Goal: Task Accomplishment & Management: Manage account settings

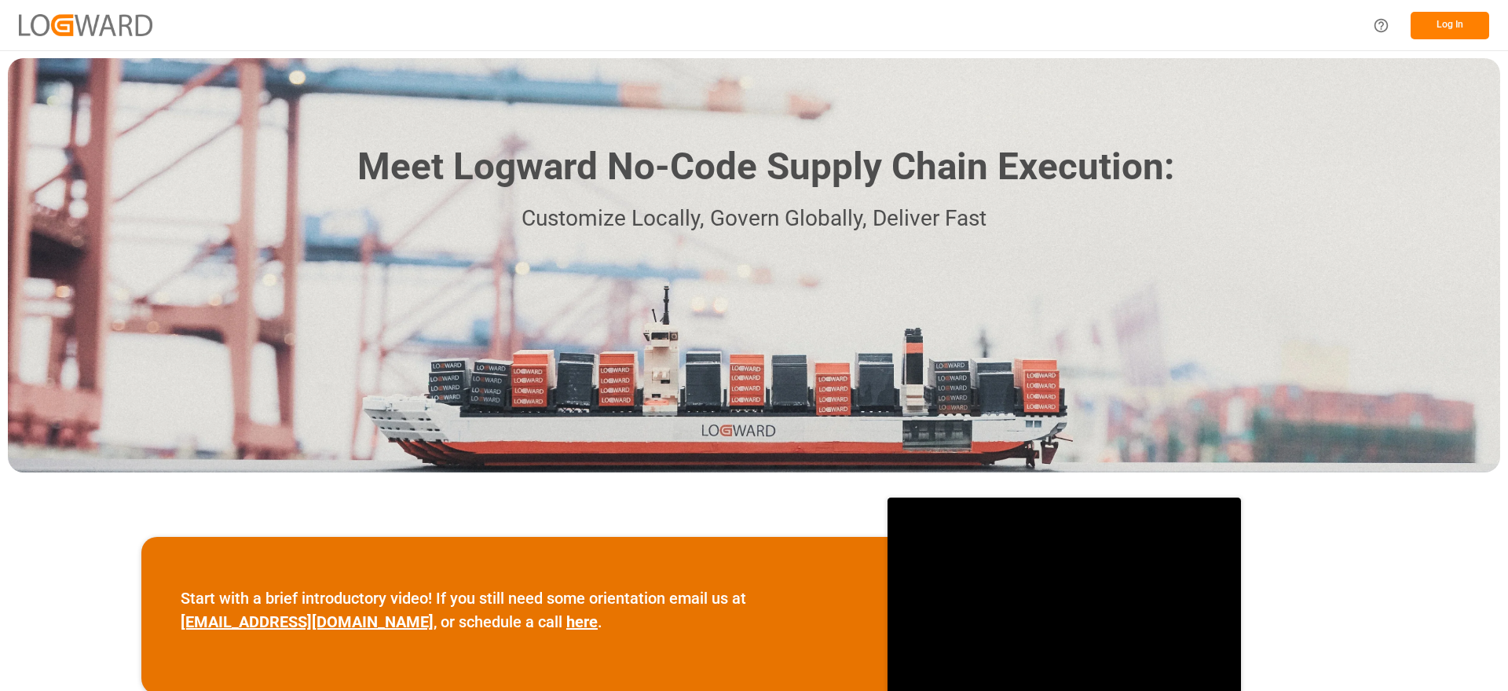
click at [1460, 34] on button "Log In" at bounding box center [1450, 25] width 79 height 27
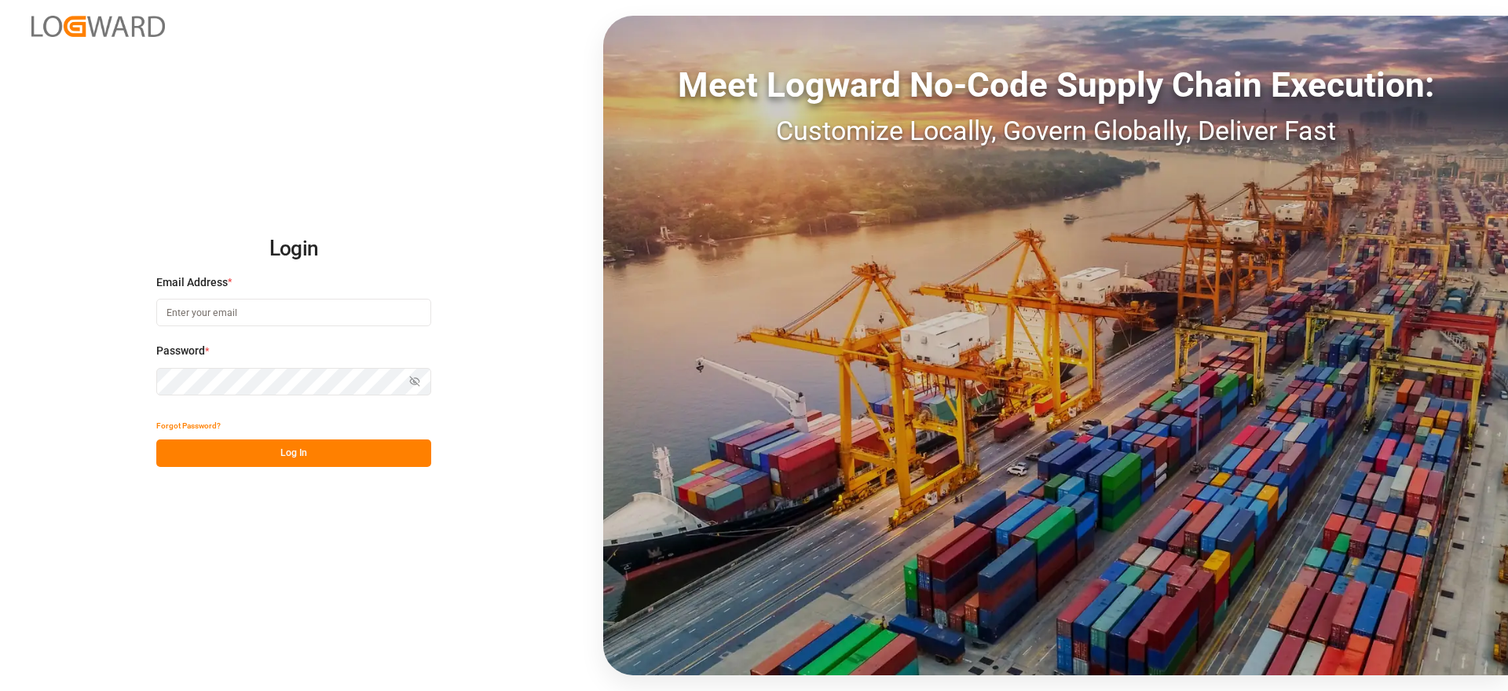
type input "[PERSON_NAME][EMAIL_ADDRESS][PERSON_NAME][DOMAIN_NAME]"
click at [291, 456] on button "Log In" at bounding box center [293, 452] width 275 height 27
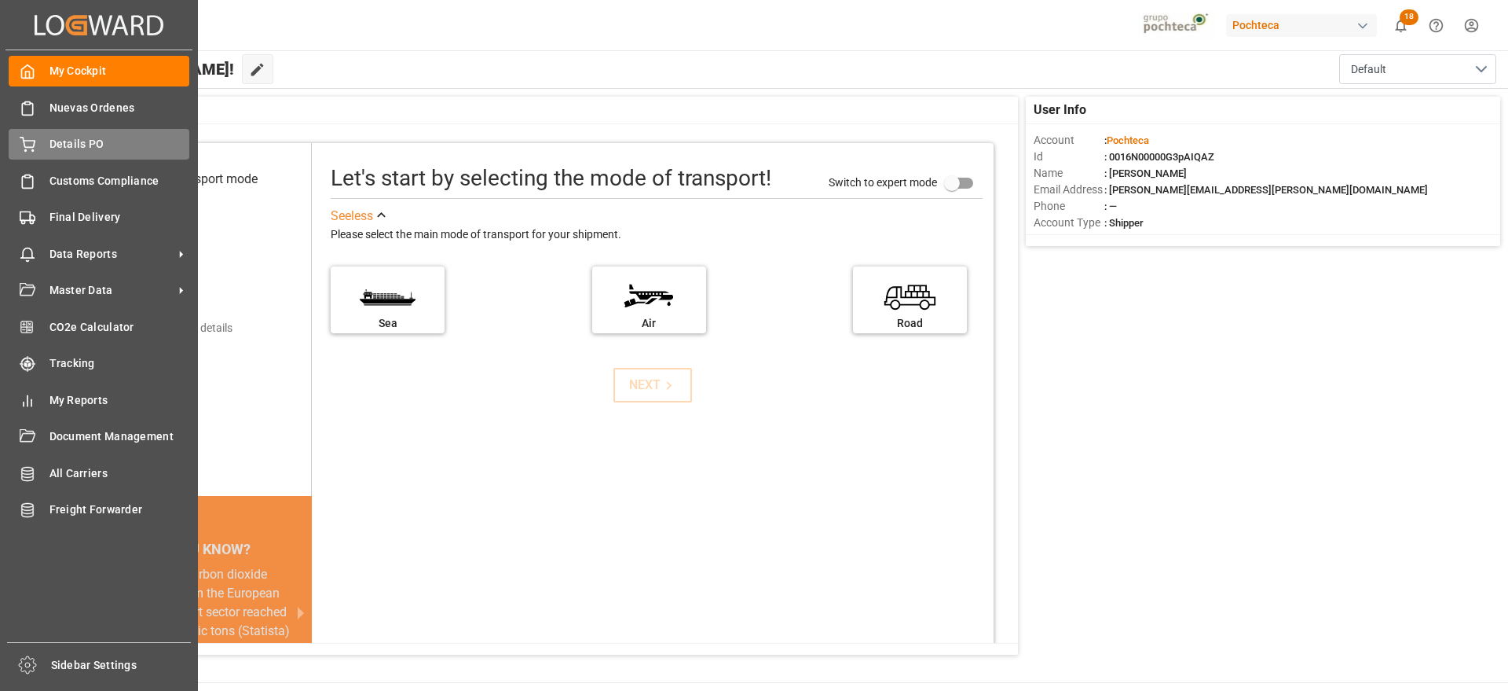
click at [51, 148] on span "Details PO" at bounding box center [119, 144] width 141 height 16
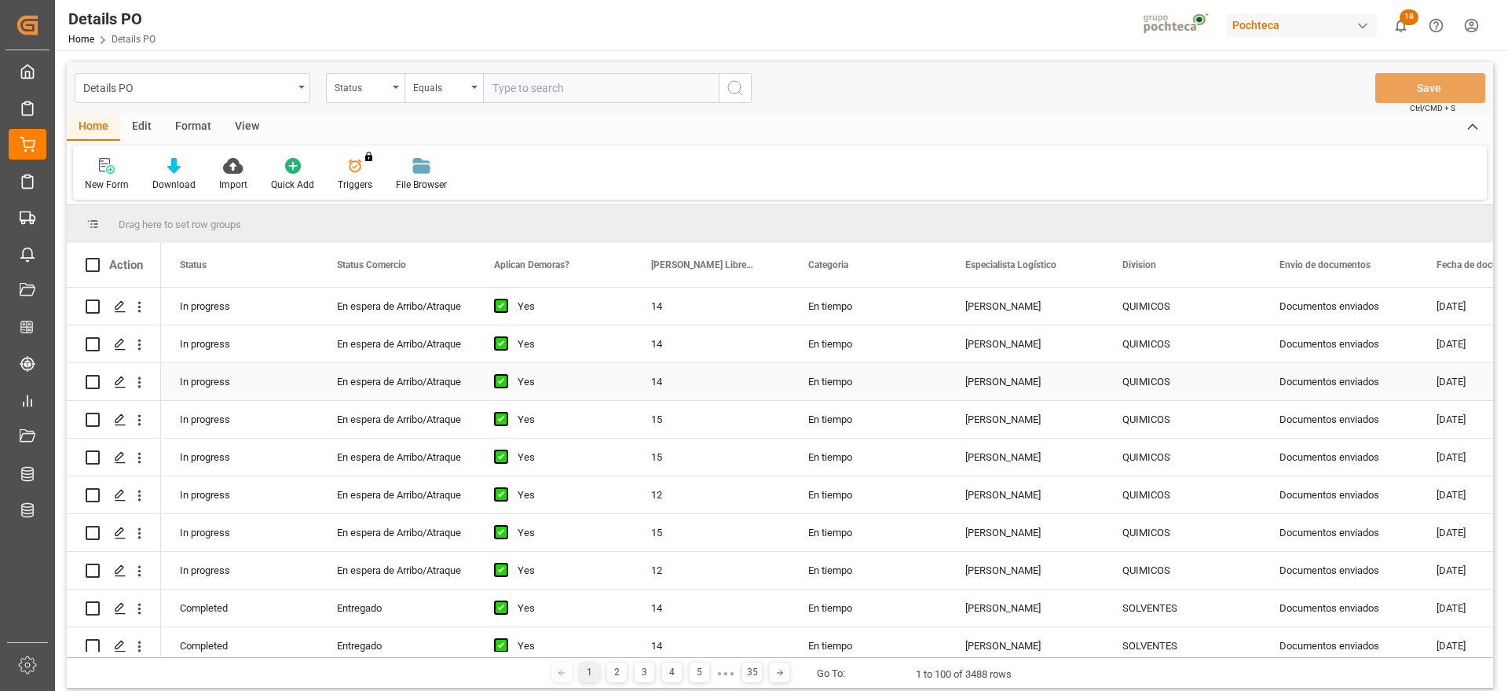
click at [1294, 387] on div "Documentos enviados" at bounding box center [1339, 381] width 157 height 37
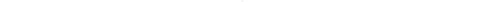
scroll to position [0, 401]
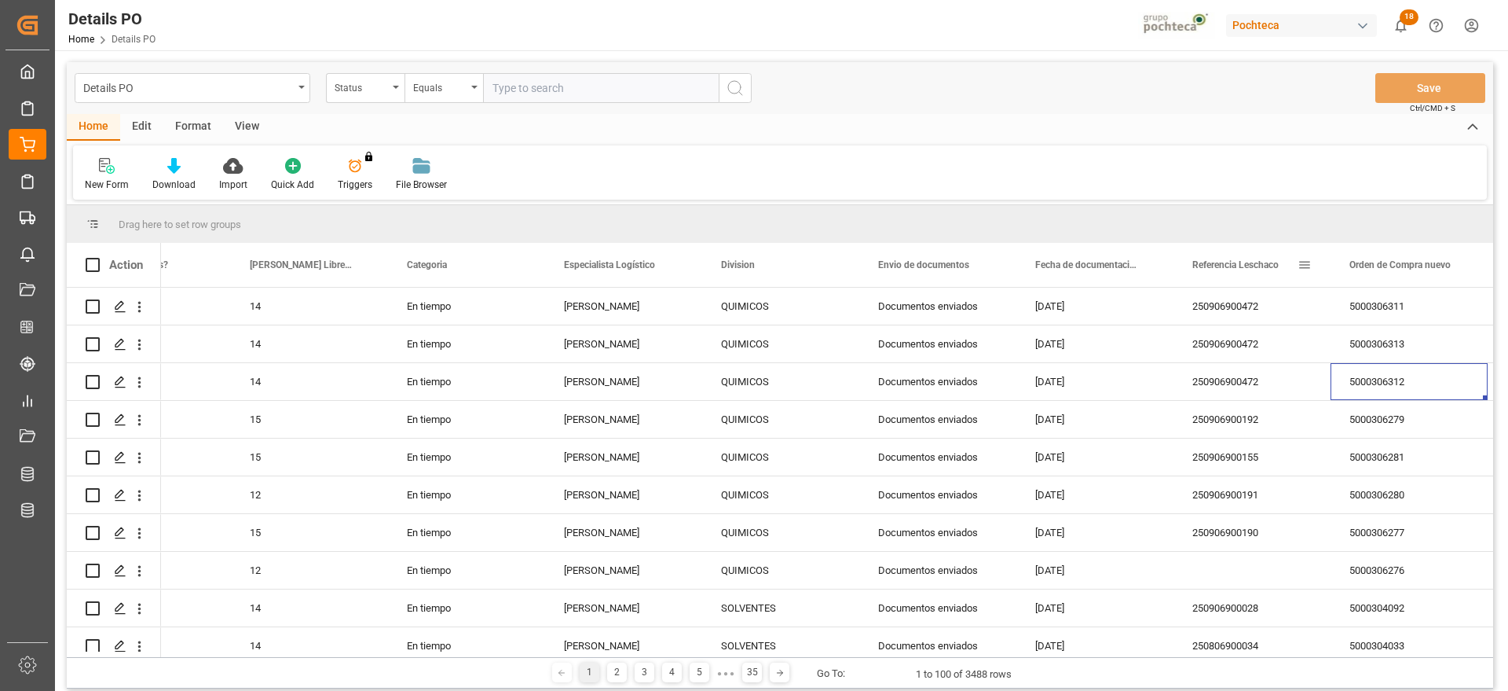
click at [1305, 263] on span at bounding box center [1305, 265] width 14 height 14
click at [1394, 269] on span "filter" at bounding box center [1398, 267] width 14 height 14
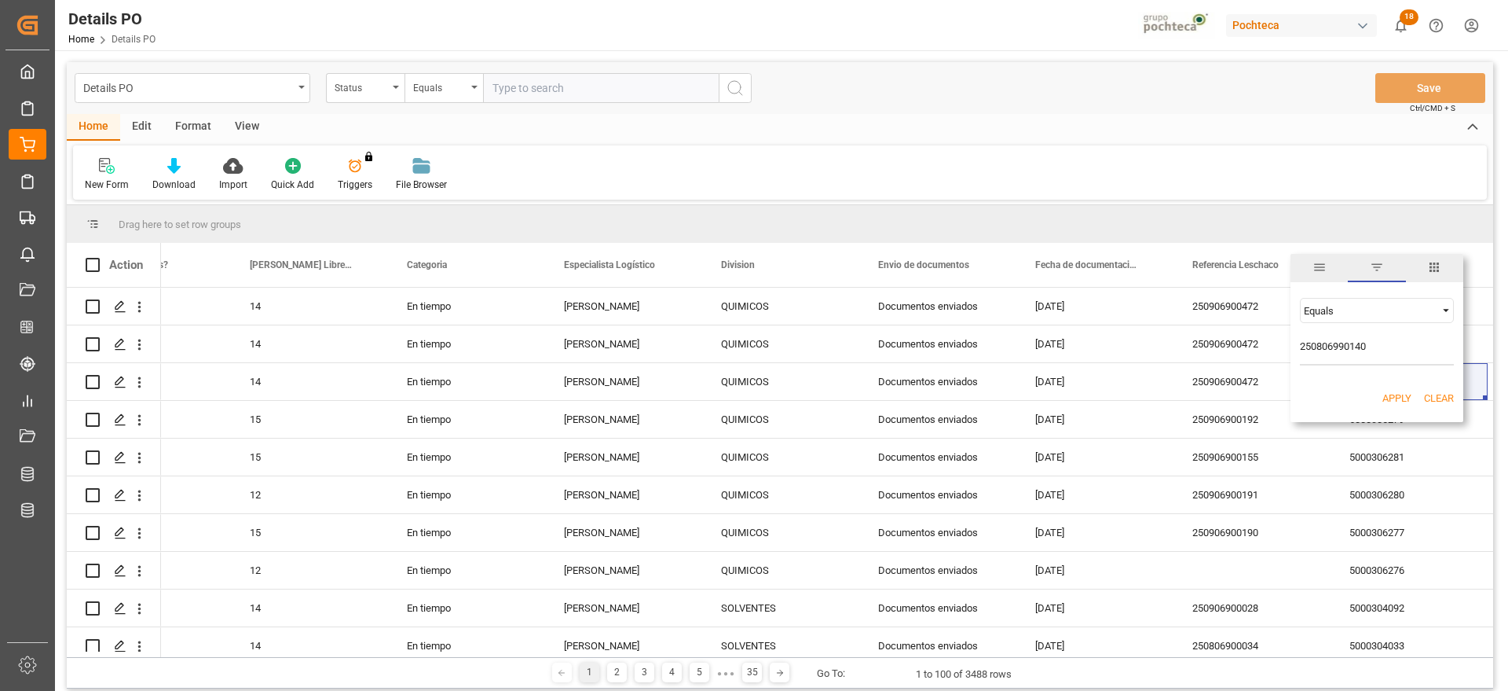
type input "250806990140"
click at [1395, 396] on button "Apply" at bounding box center [1397, 398] width 29 height 16
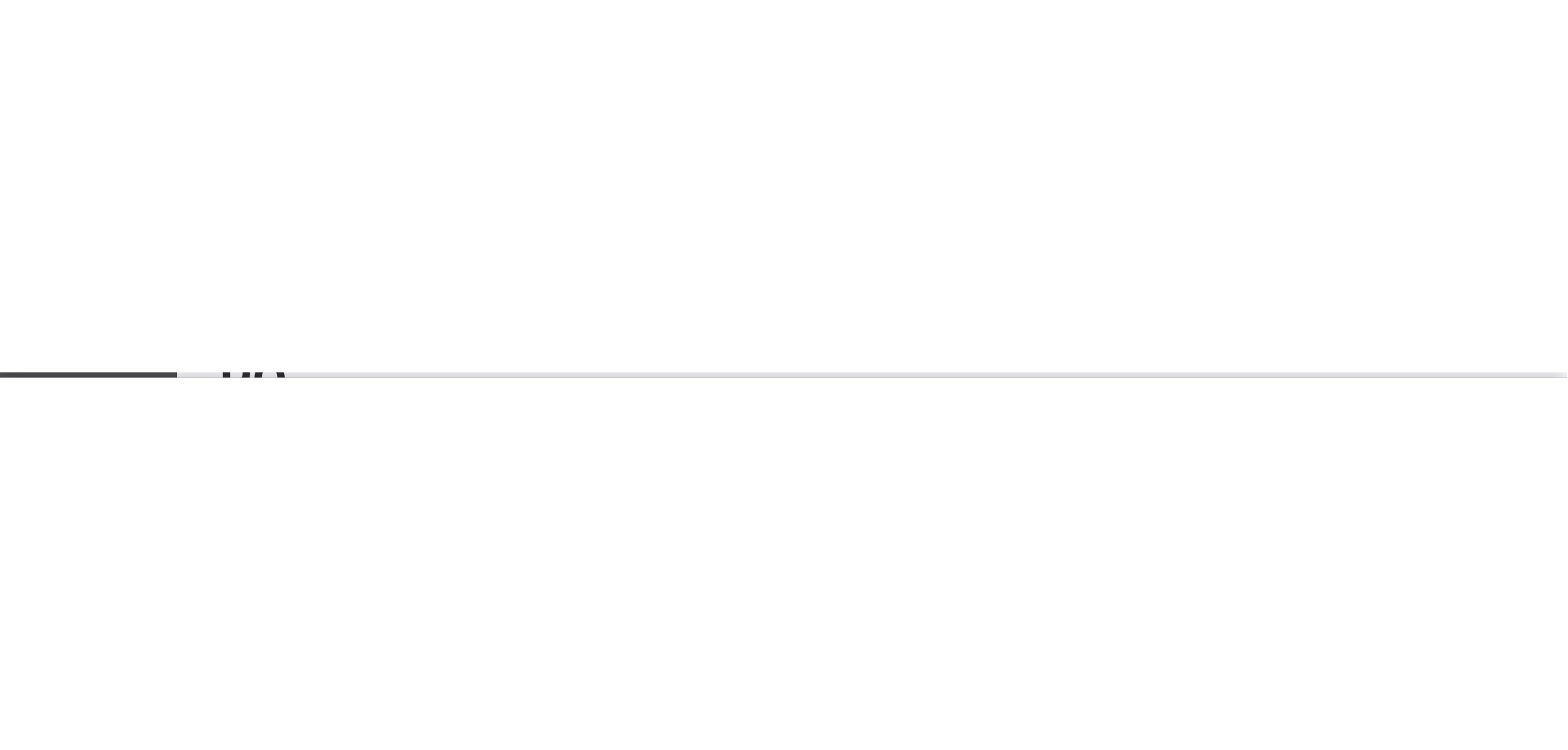
scroll to position [0, 333]
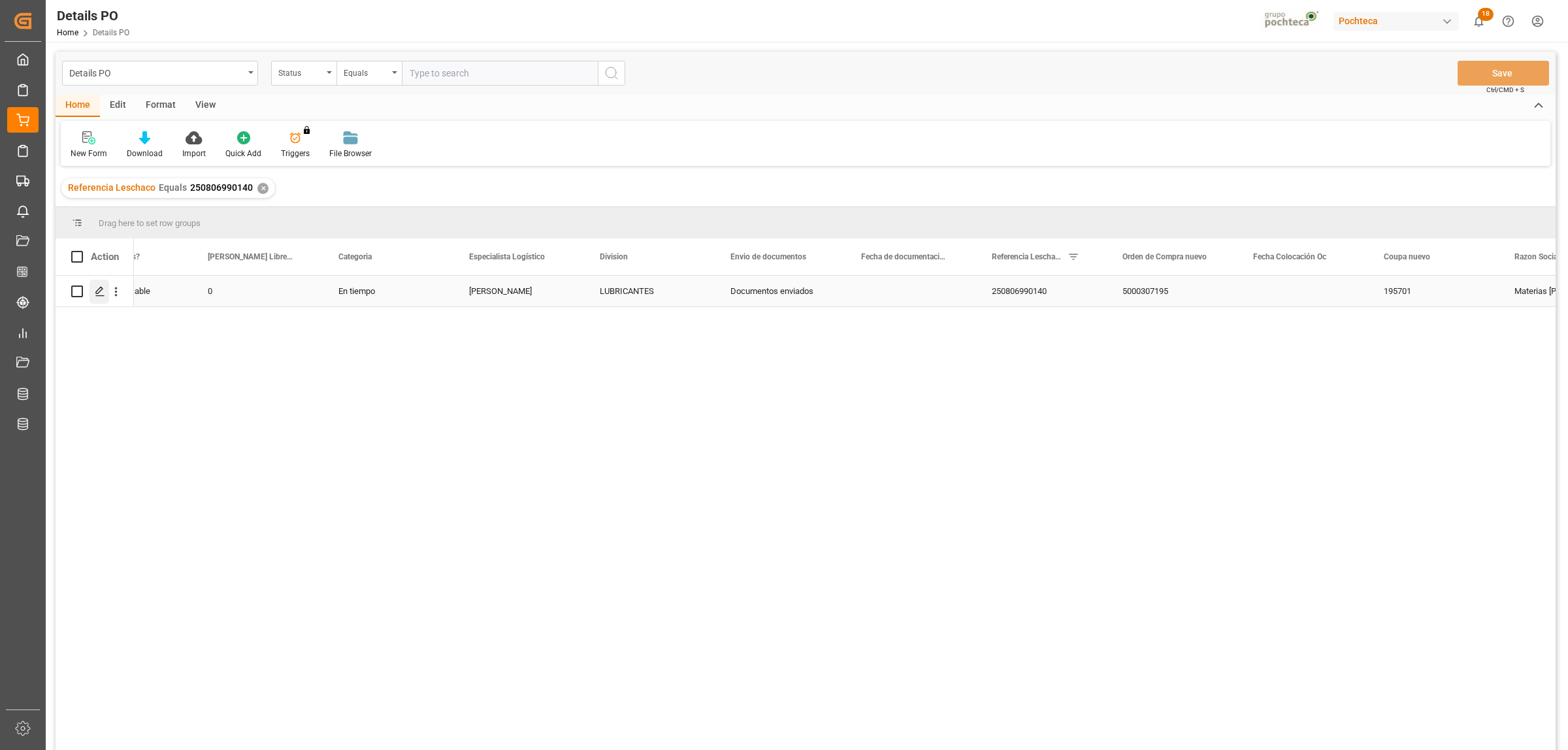
click at [101, 288] on icon "Press SPACE to select this row." at bounding box center [100, 291] width 11 height 11
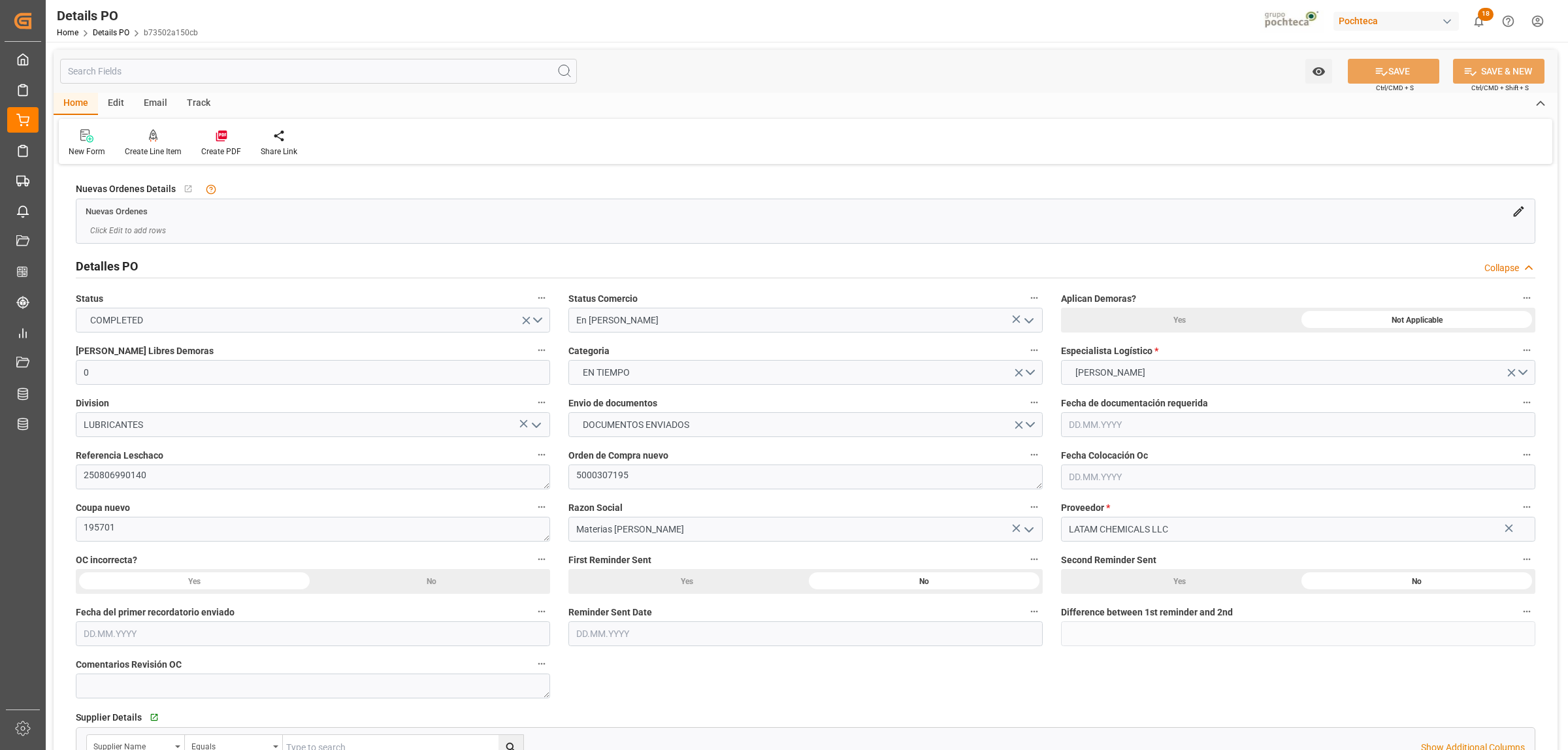
type input "0"
type input "[DATE]"
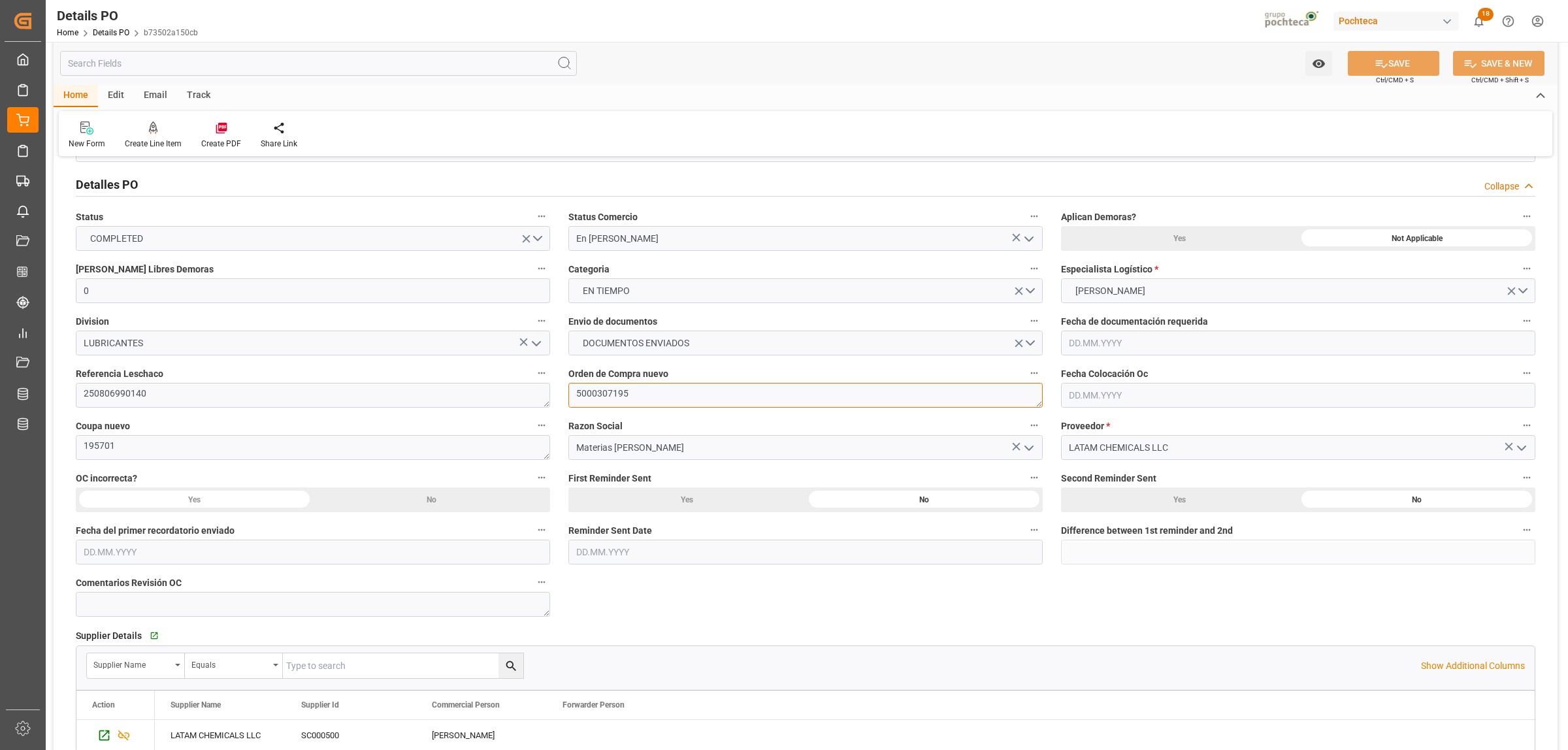
drag, startPoint x: 634, startPoint y: 390, endPoint x: 572, endPoint y: 389, distance: 62.0
click at [572, 389] on textarea "5000307195" at bounding box center [806, 395] width 474 height 25
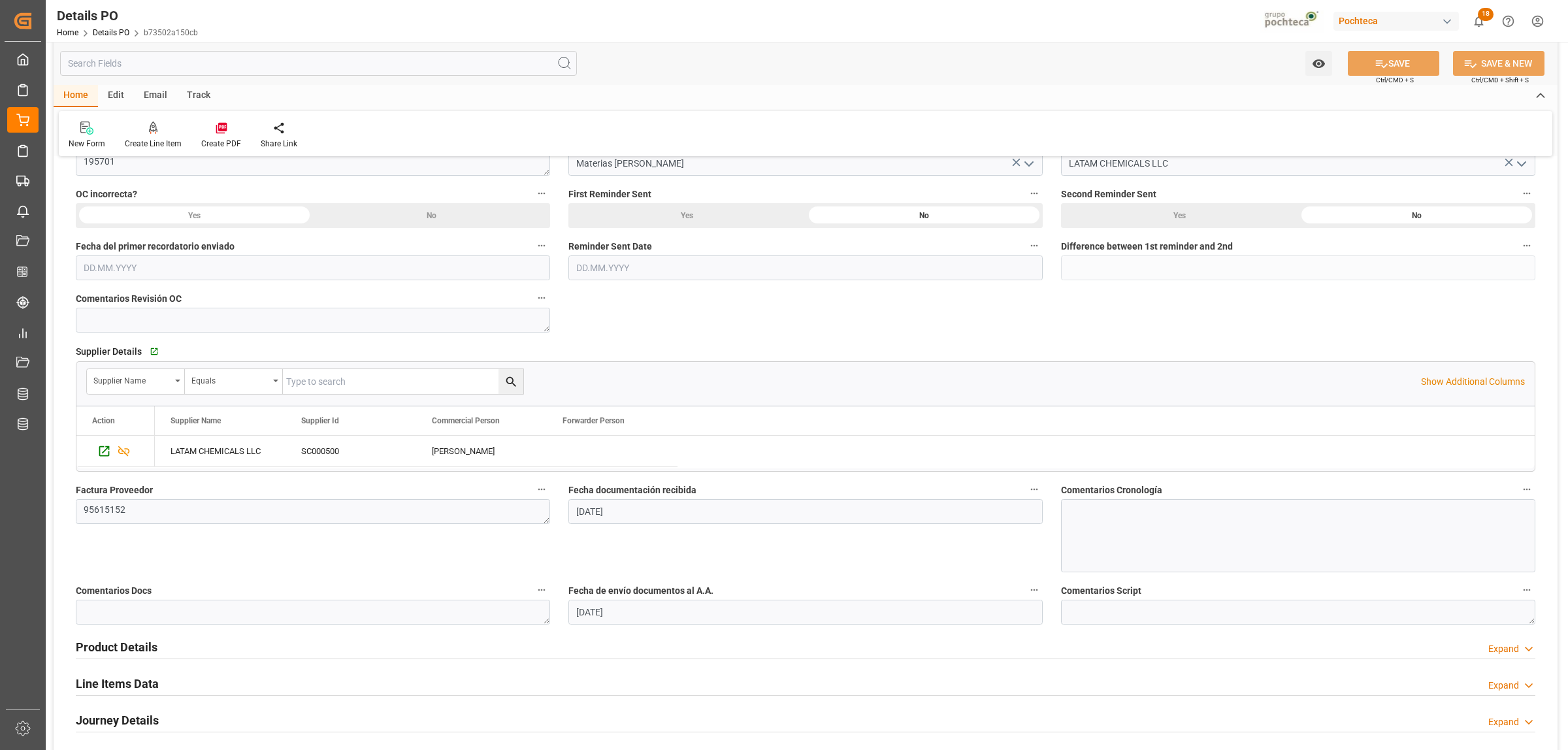
scroll to position [654, 0]
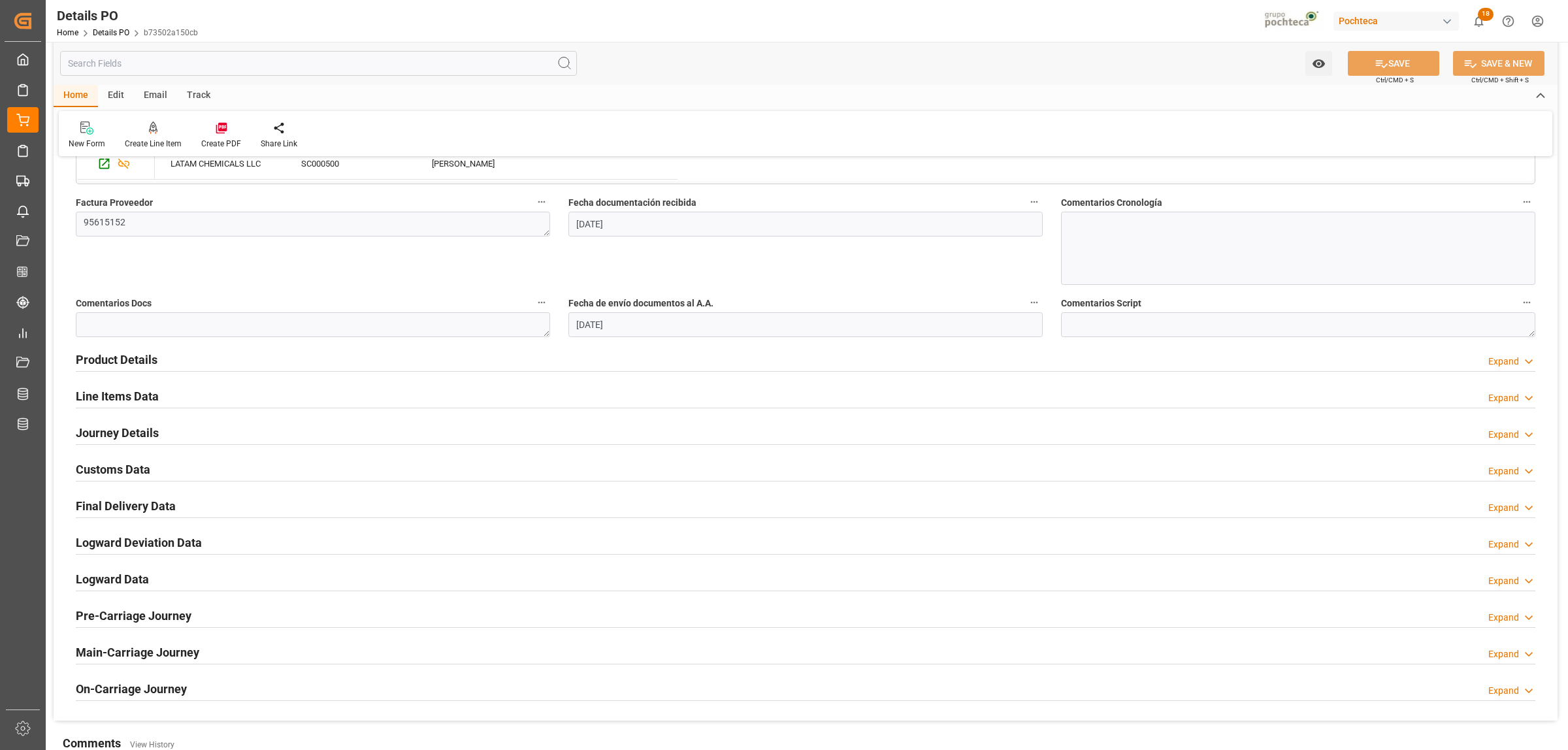
click at [127, 363] on h2 "Product Details" at bounding box center [116, 359] width 81 height 17
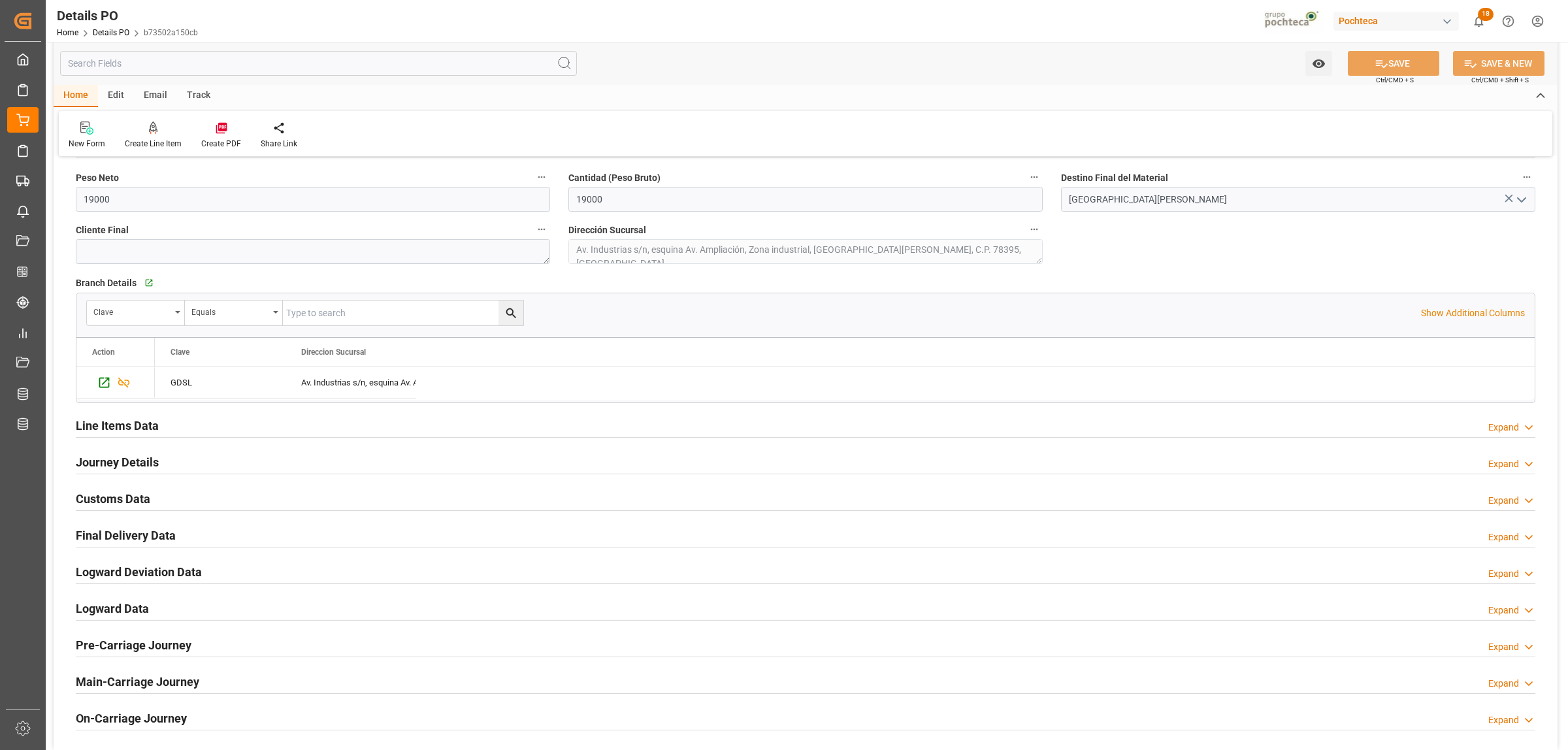
scroll to position [898, 0]
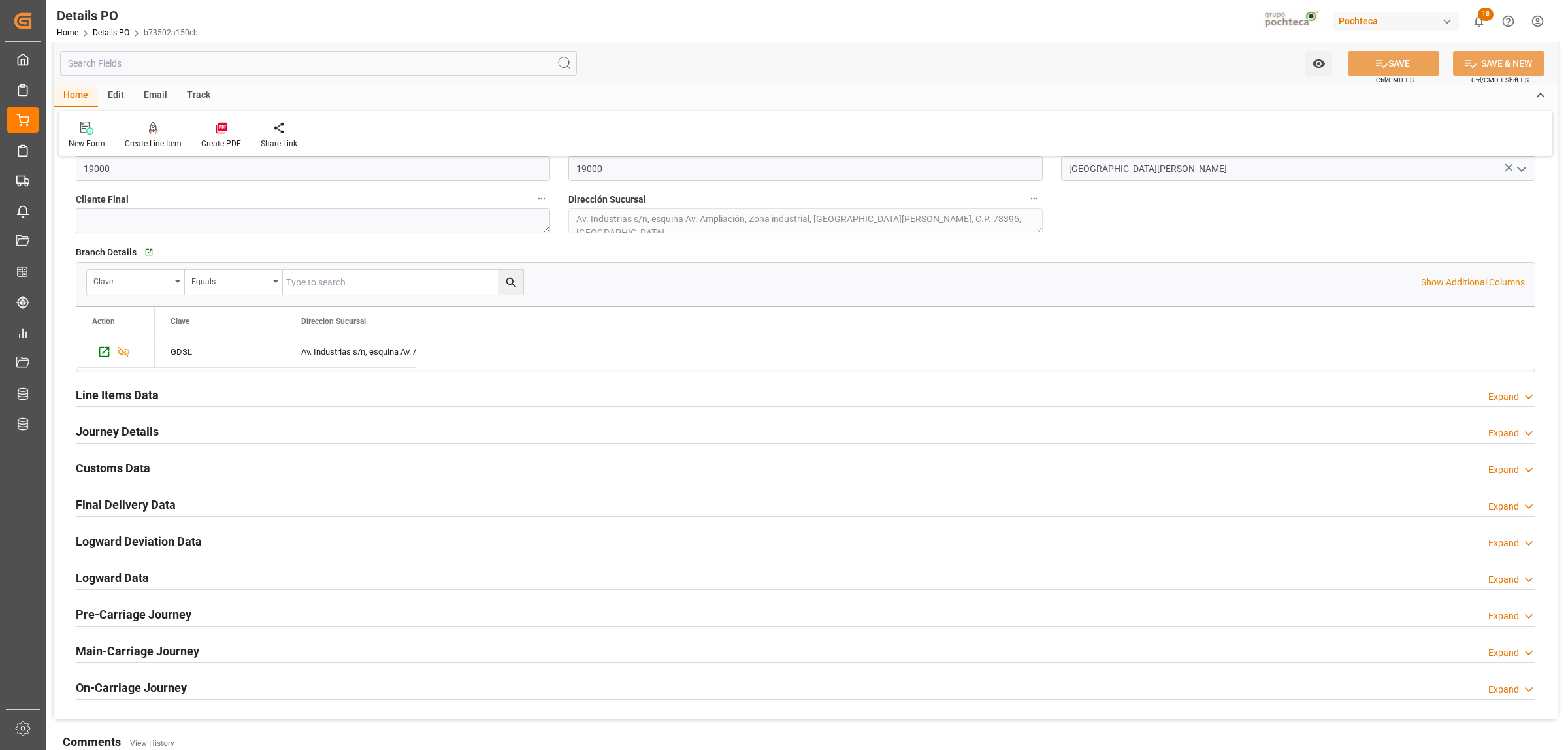
click at [105, 435] on h2 "Journey Details" at bounding box center [117, 431] width 83 height 17
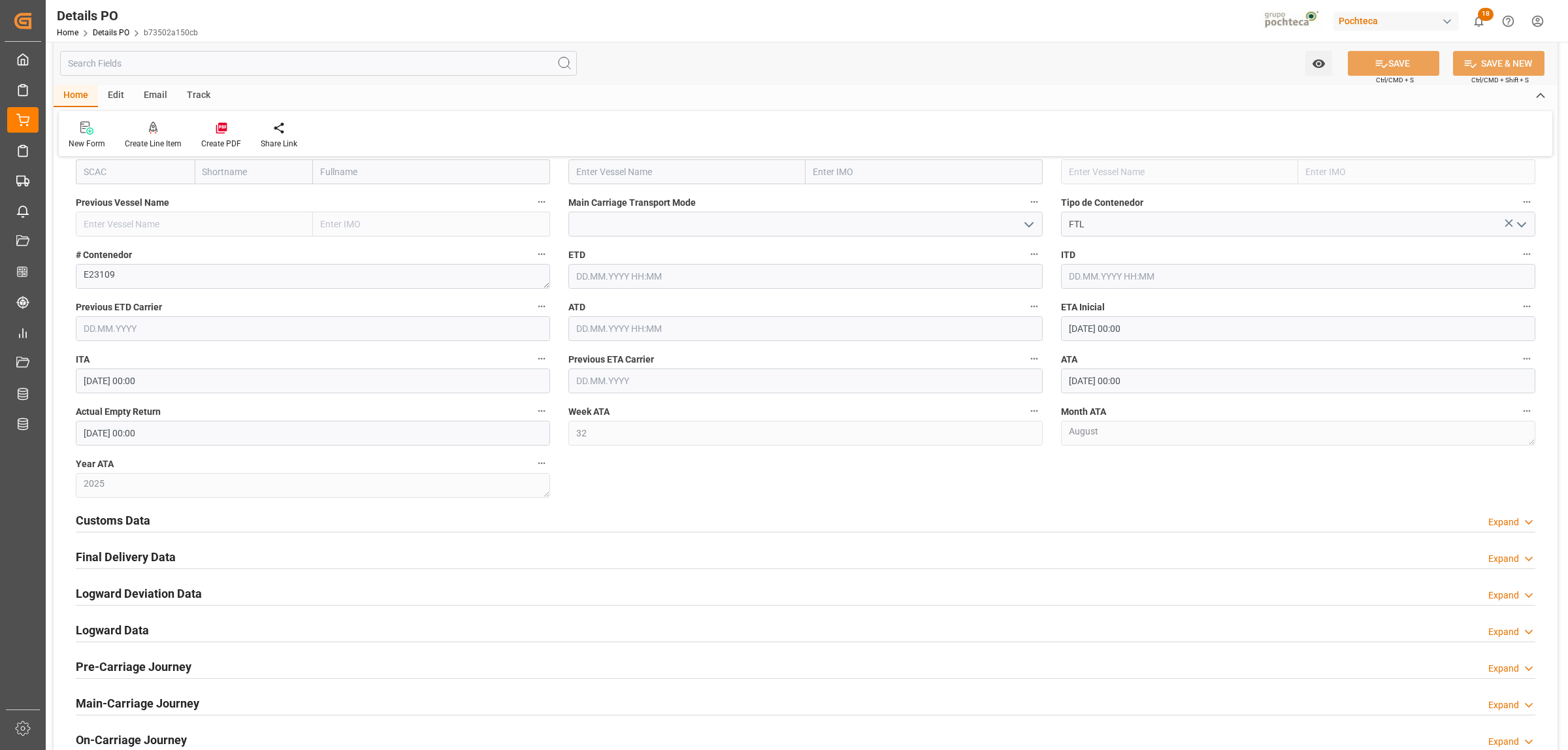
scroll to position [1389, 0]
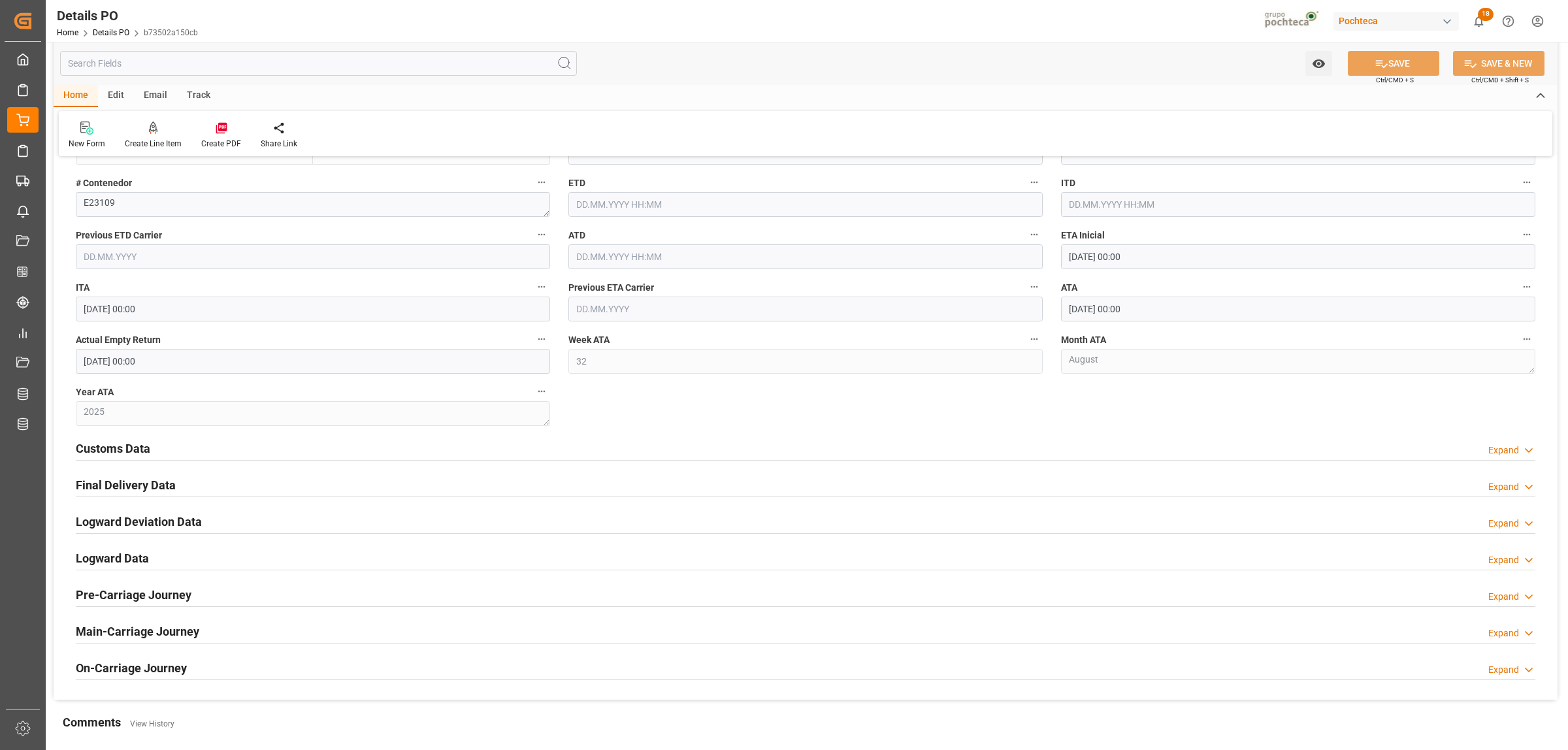
click at [152, 486] on h2 "Final Delivery Data" at bounding box center [126, 485] width 100 height 17
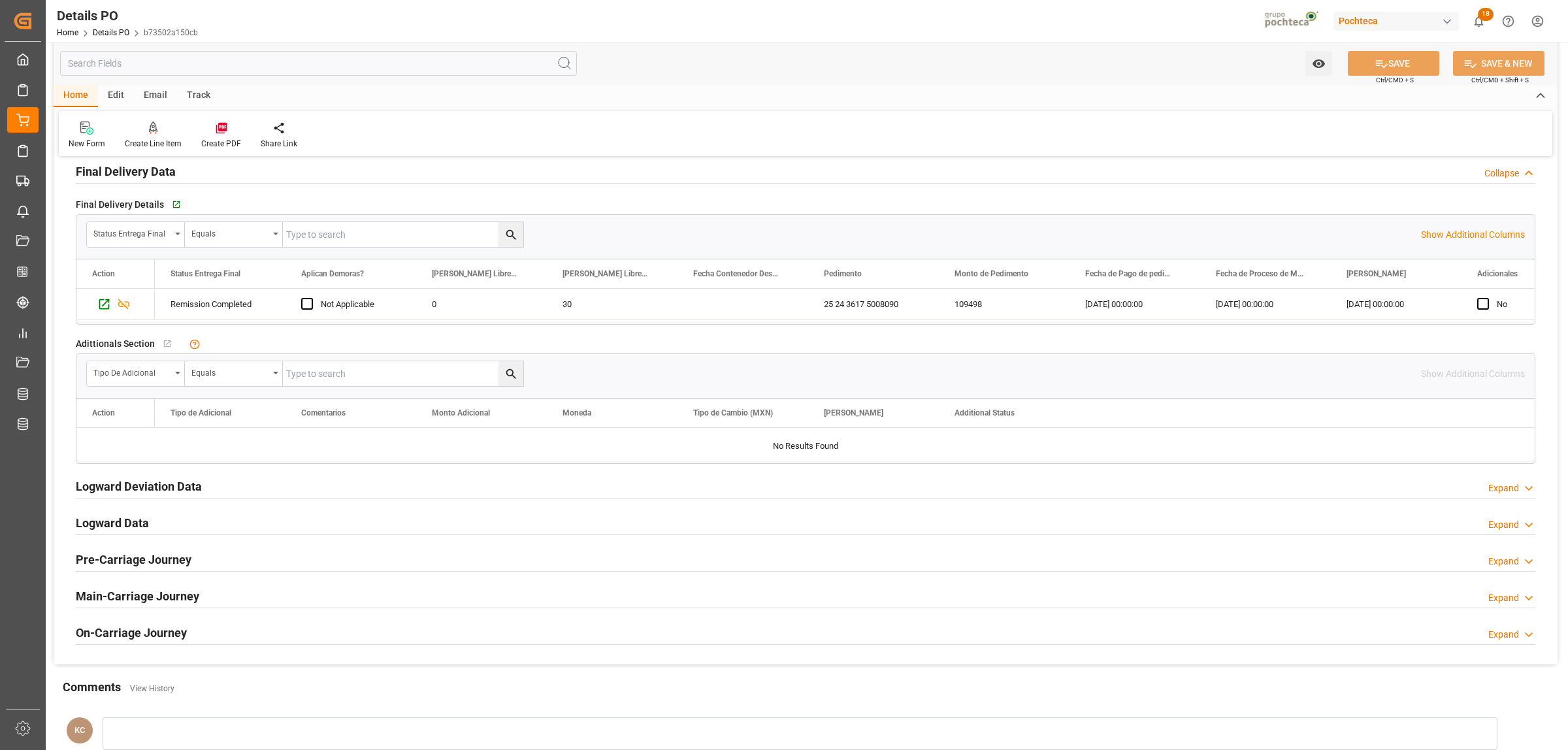
scroll to position [1715, 0]
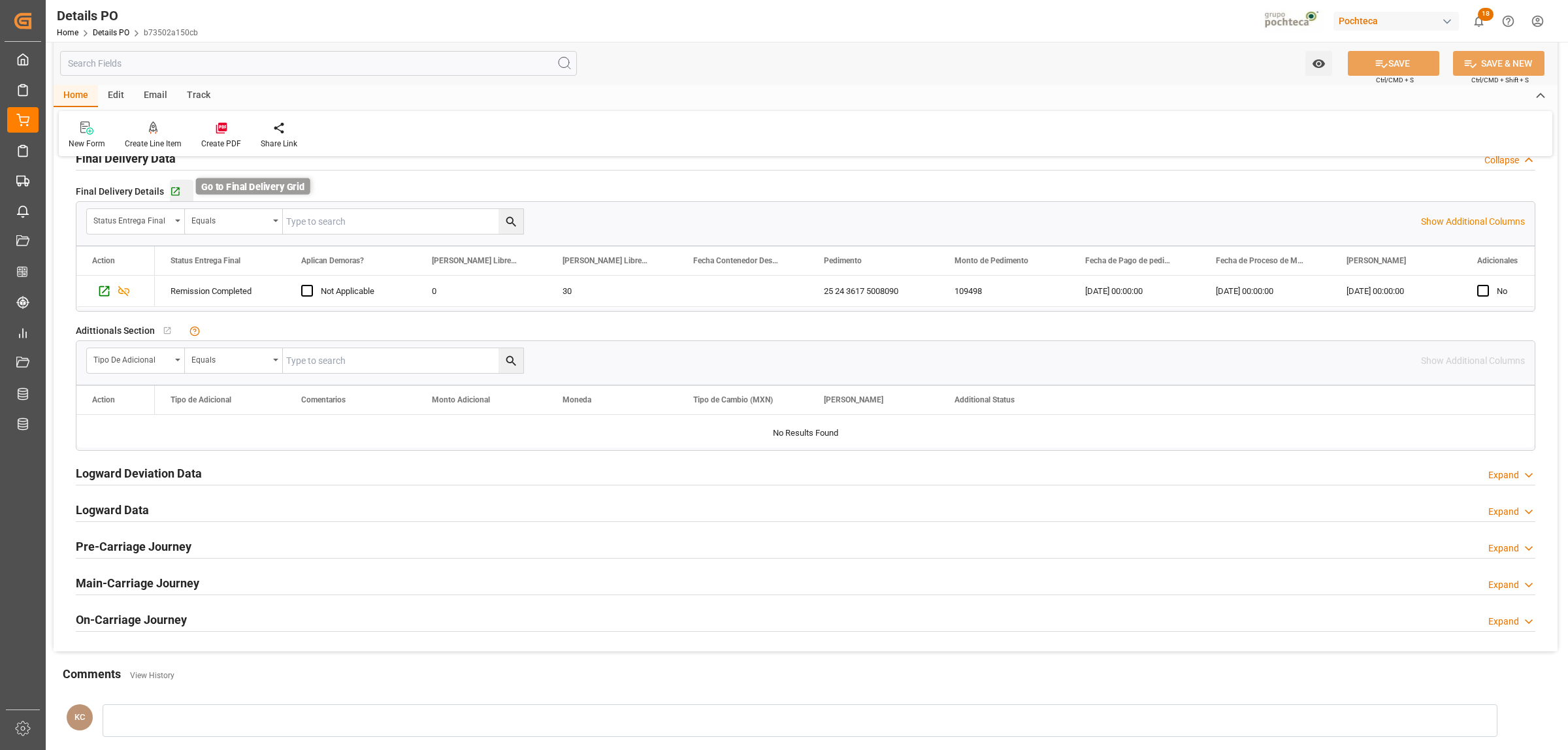
click at [174, 193] on icon "button" at bounding box center [175, 191] width 8 height 8
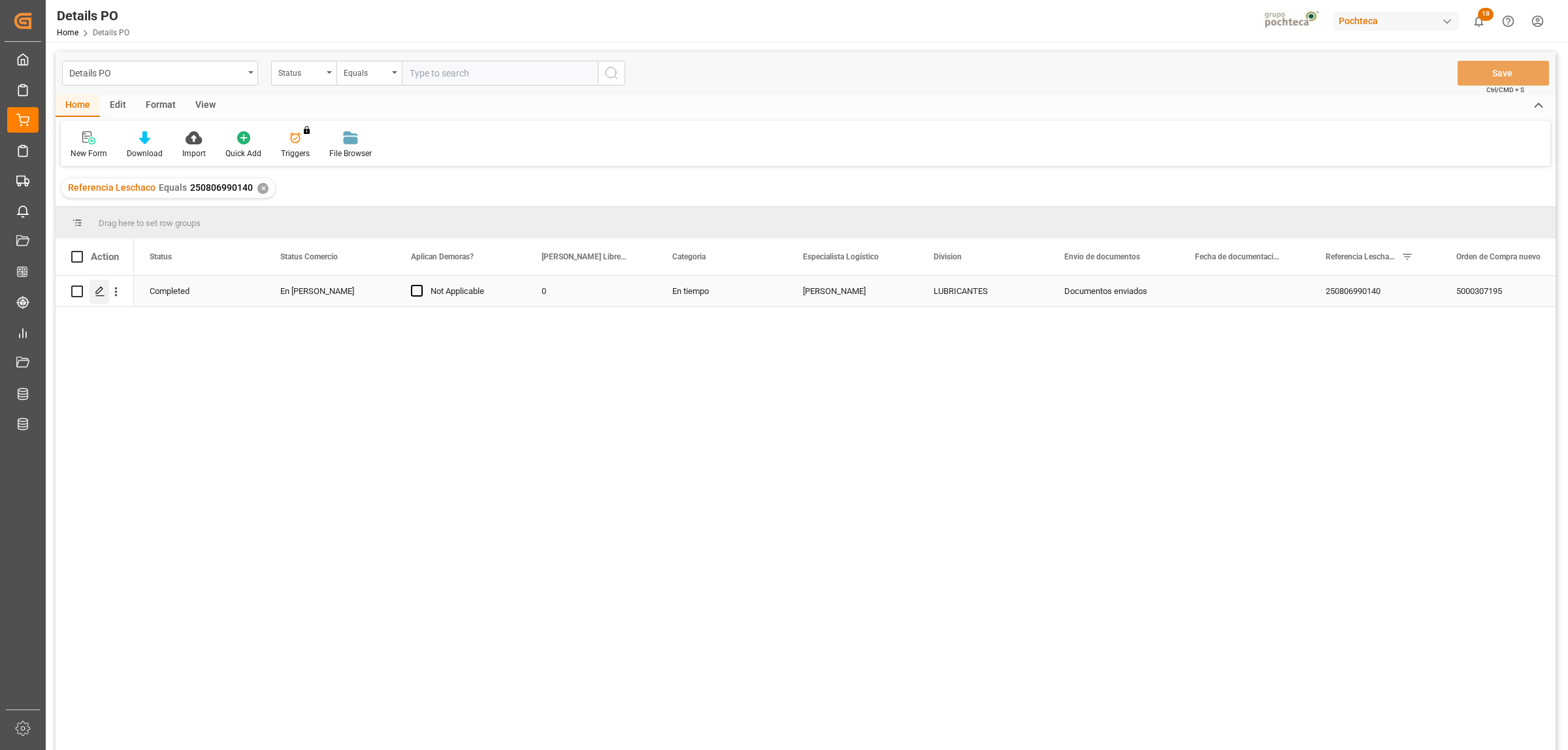
click at [101, 294] on icon "Press SPACE to select this row." at bounding box center [100, 291] width 11 height 11
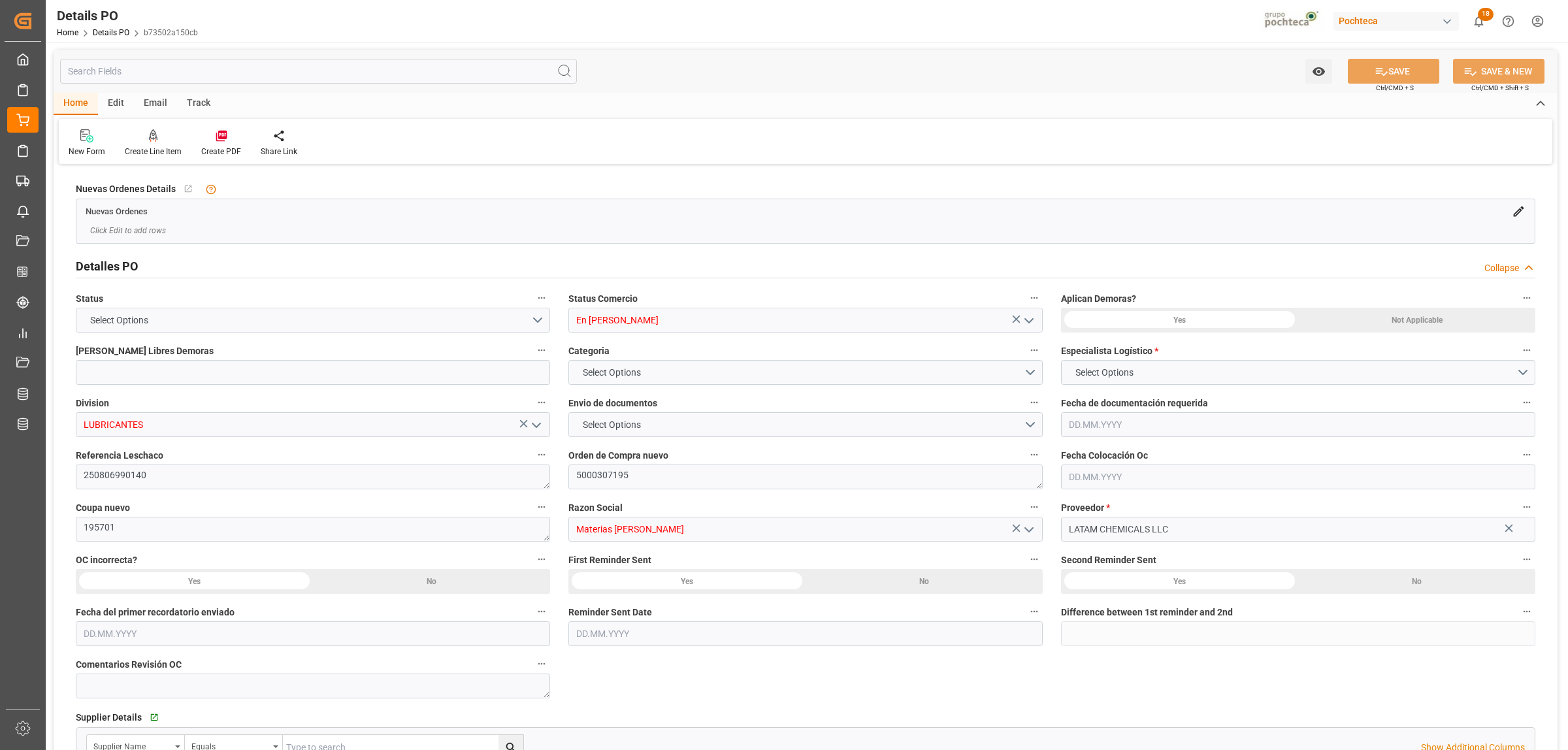
type input "0"
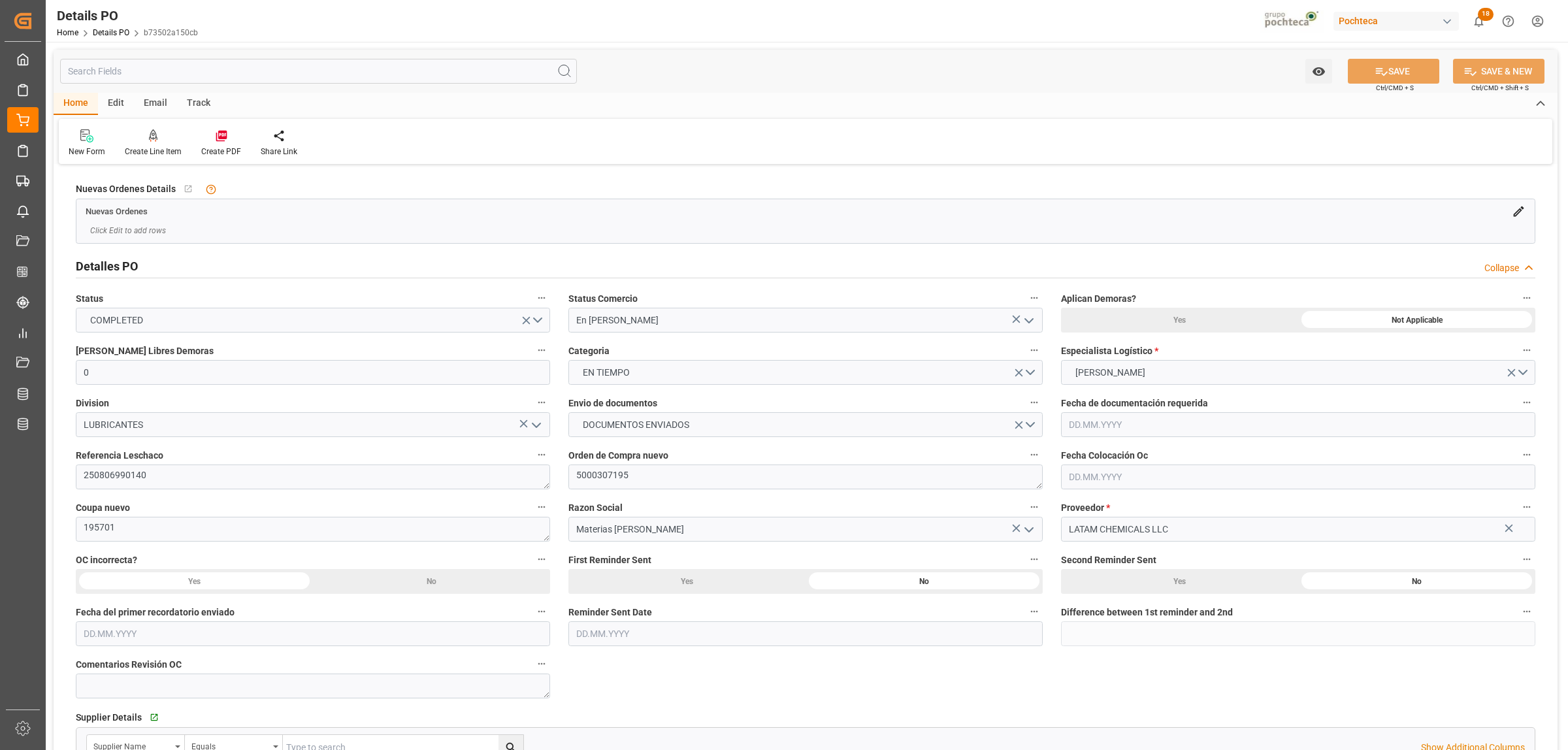
type input "[DATE]"
click at [1029, 325] on icon "open menu" at bounding box center [1028, 320] width 16 height 16
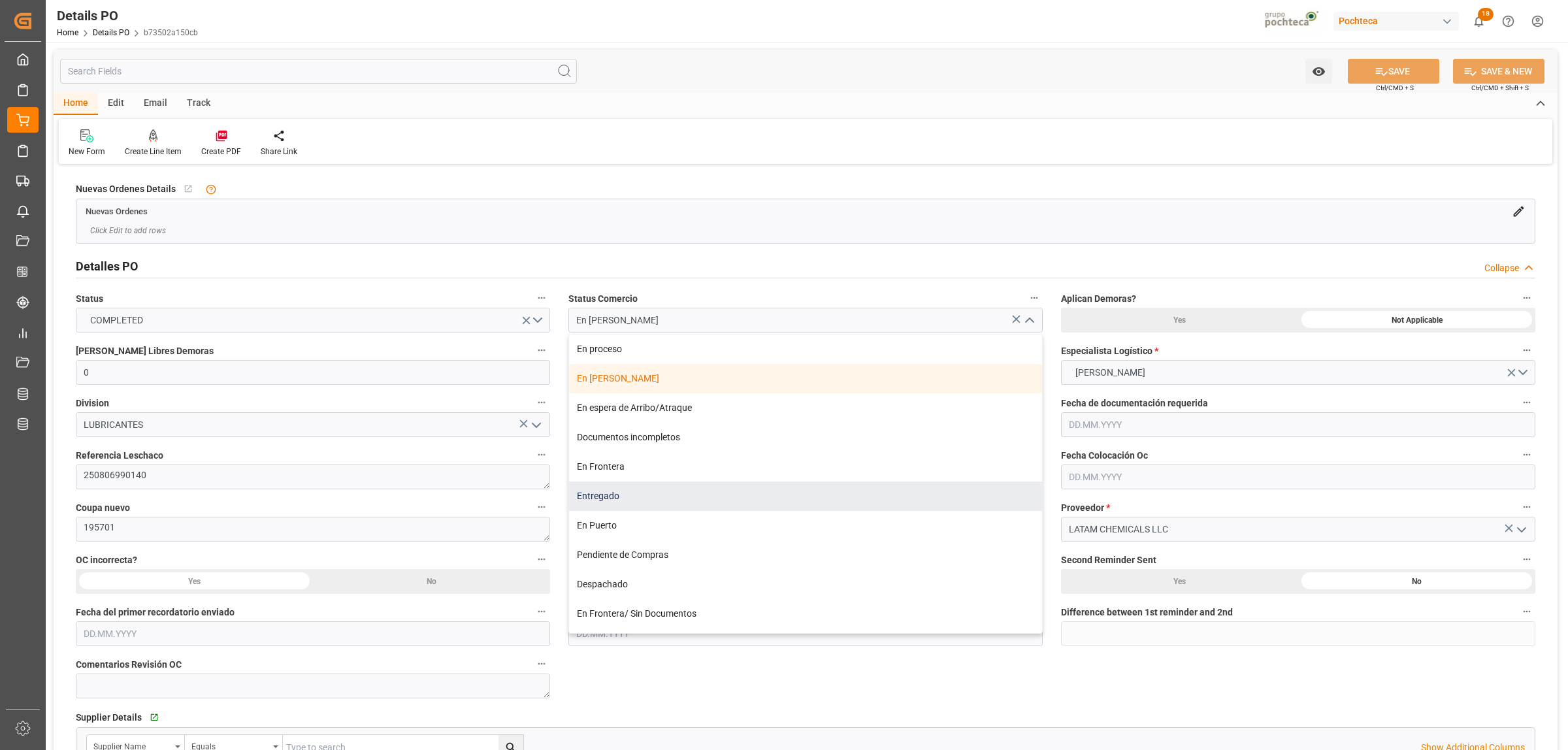
click at [633, 500] on div "Entregado" at bounding box center [805, 496] width 473 height 29
type input "Entregado"
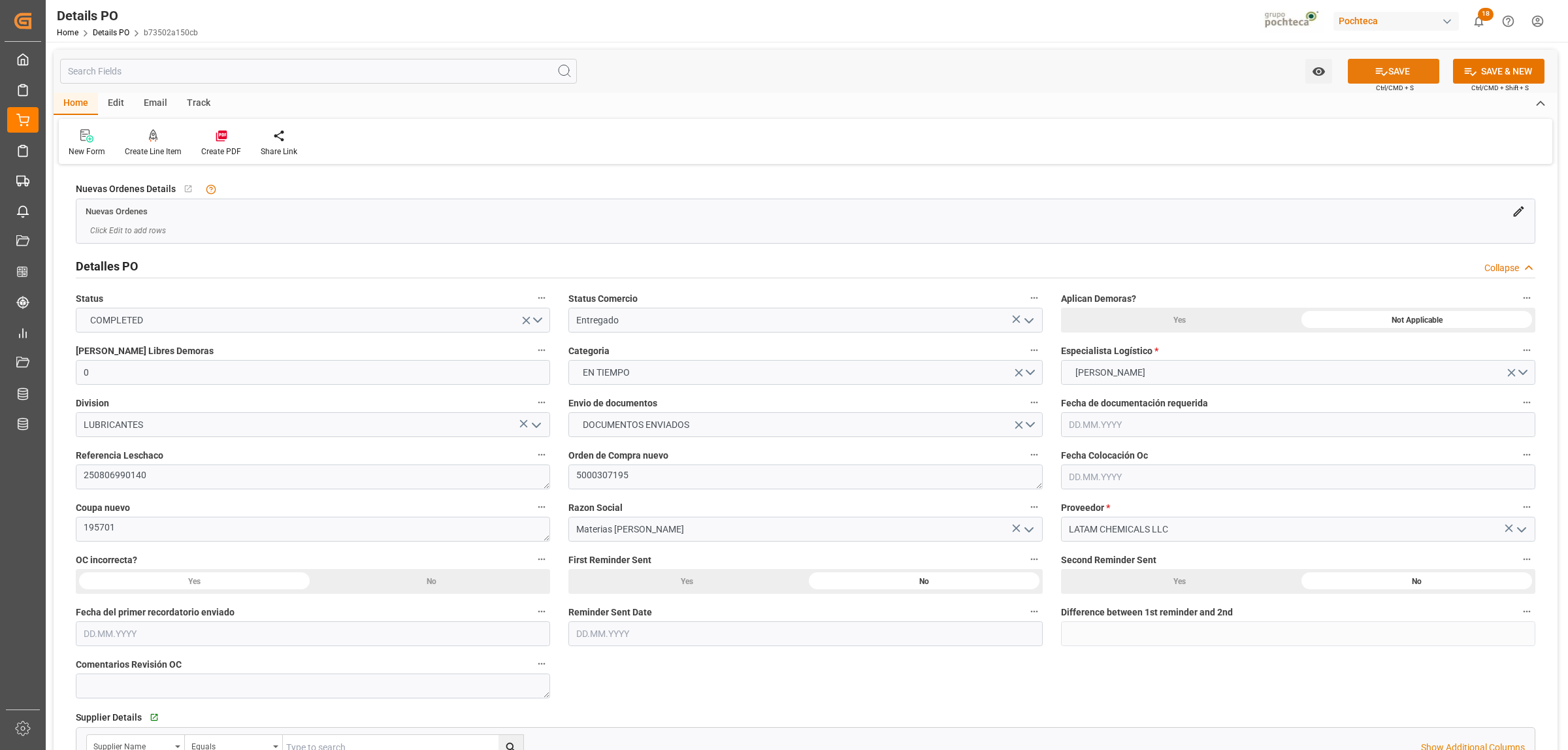
click at [1254, 71] on button "SAVE" at bounding box center [1393, 72] width 91 height 25
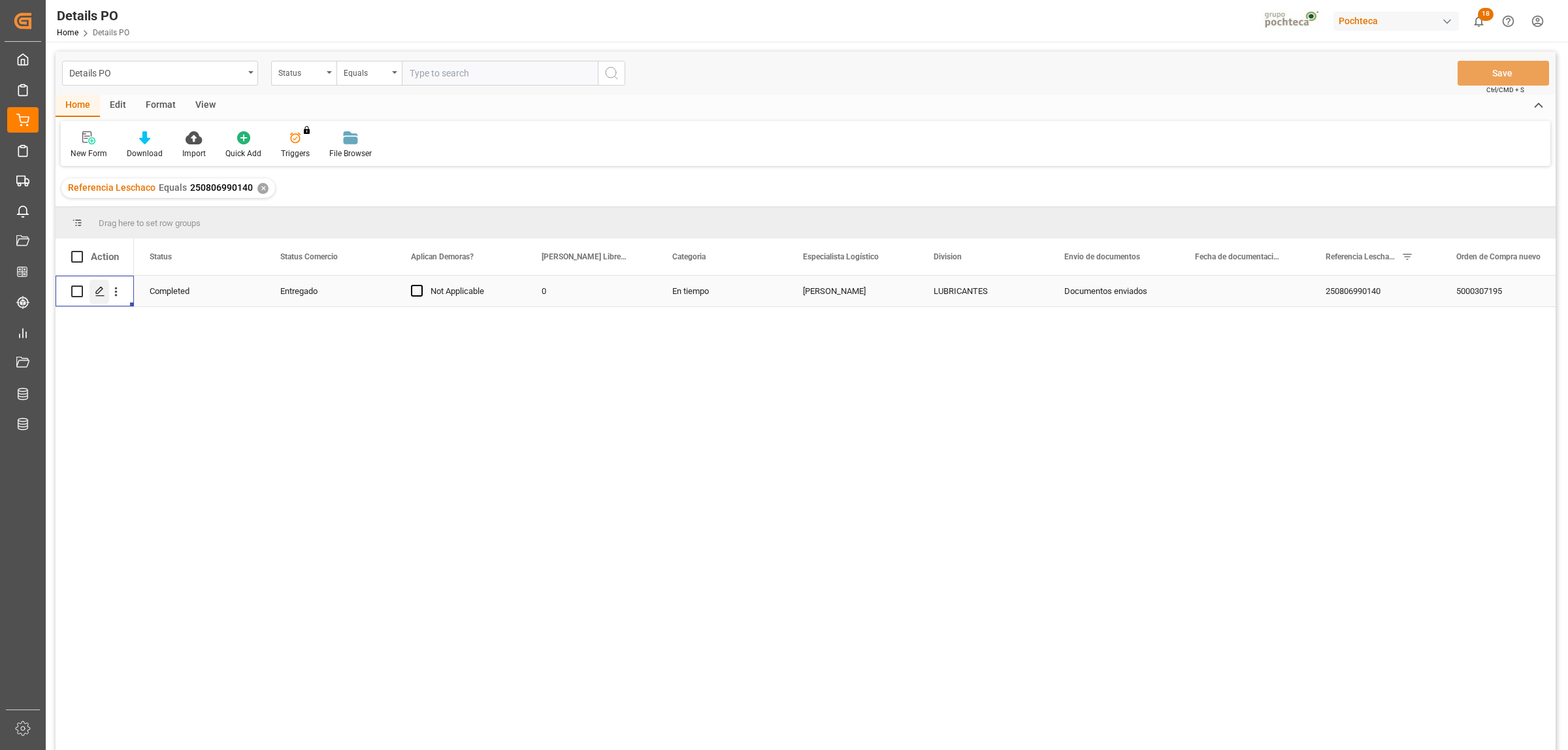
click at [103, 297] on div "Press SPACE to select this row." at bounding box center [100, 291] width 20 height 24
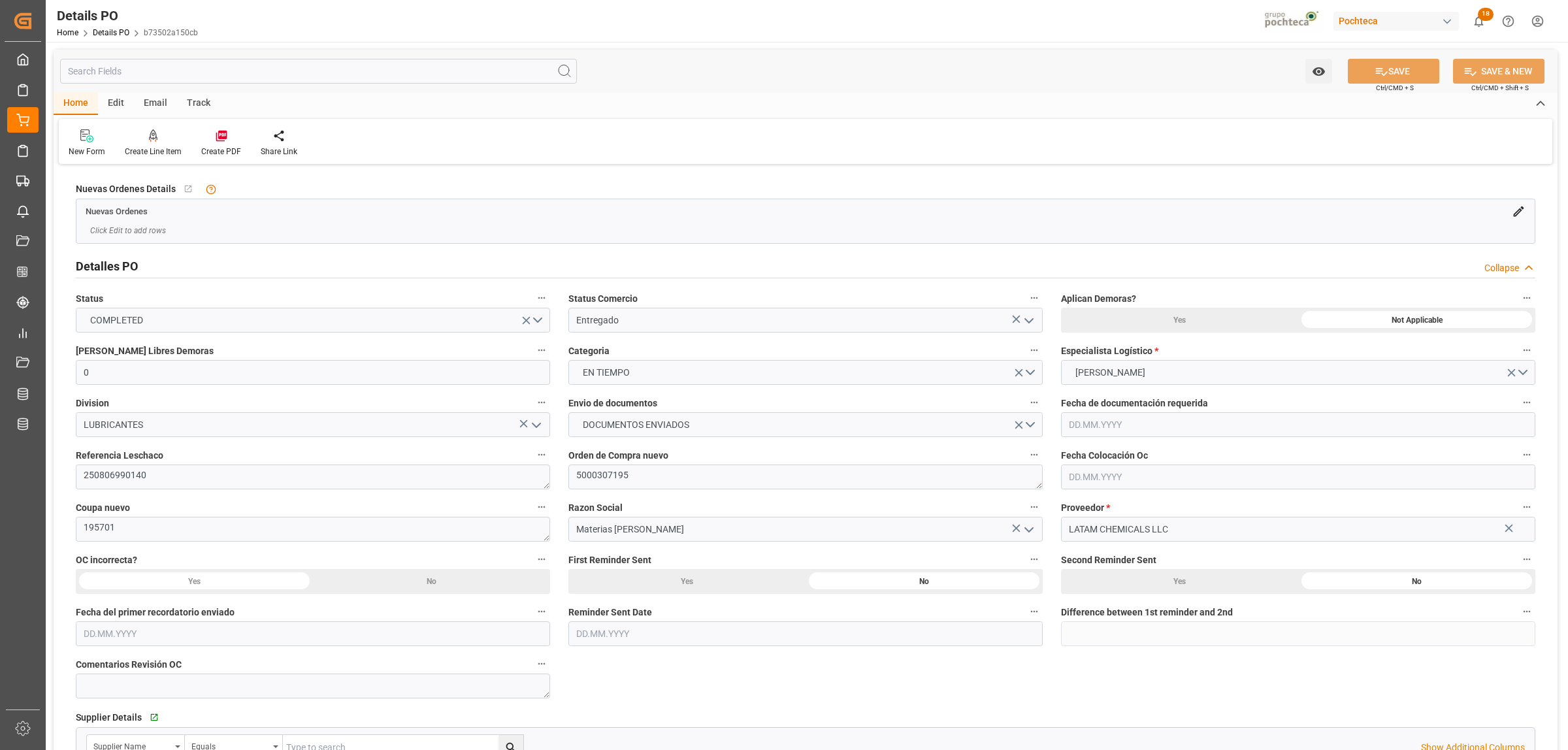
type input "0"
type input "[DATE]"
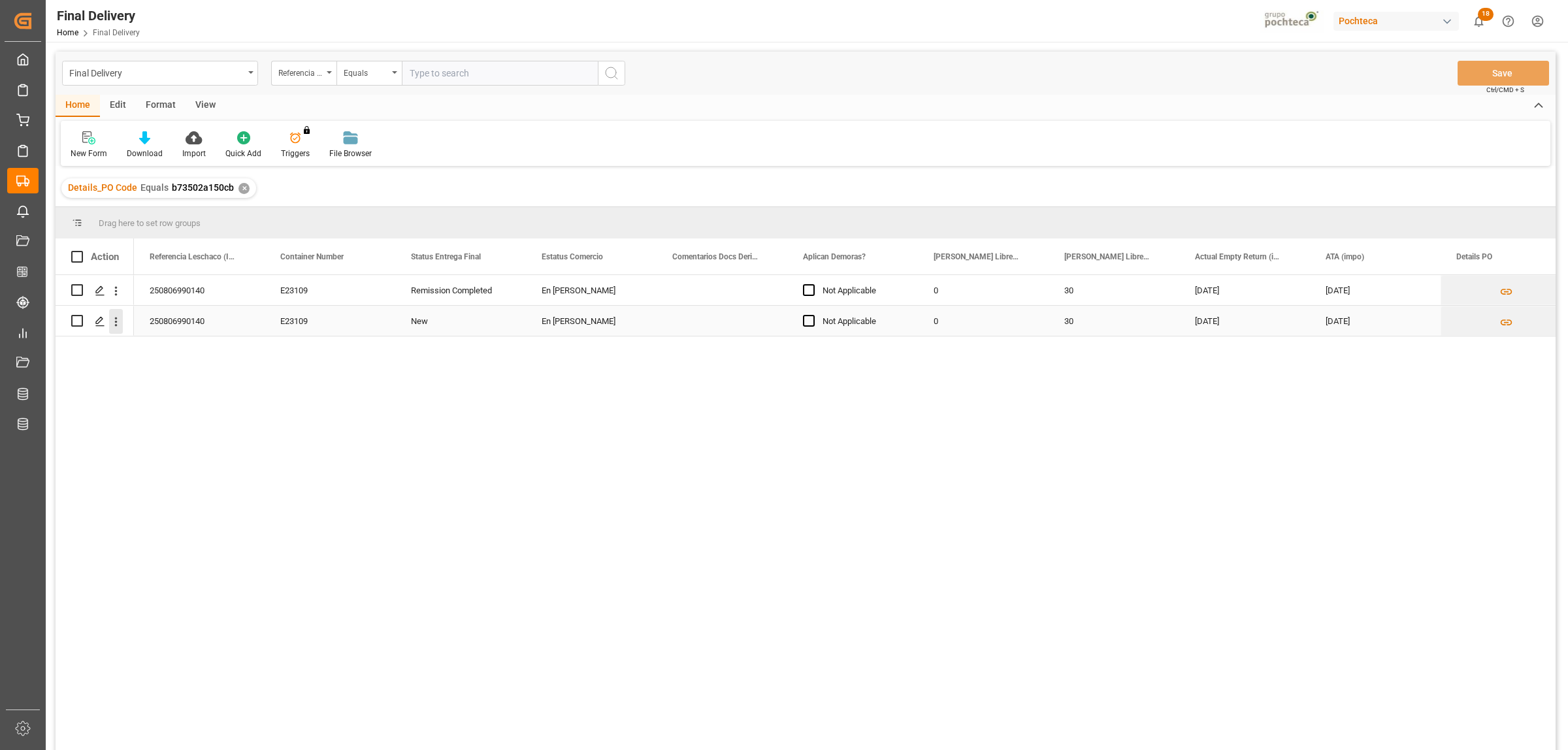
click at [116, 318] on icon "open menu" at bounding box center [116, 321] width 2 height 9
click at [322, 437] on div "250806990140 E23109 Remission Completed En tránsito Not Applicable 0 30 13.08.2…" at bounding box center [845, 516] width 1422 height 483
click at [96, 288] on icon "Press SPACE to select this row." at bounding box center [100, 290] width 11 height 11
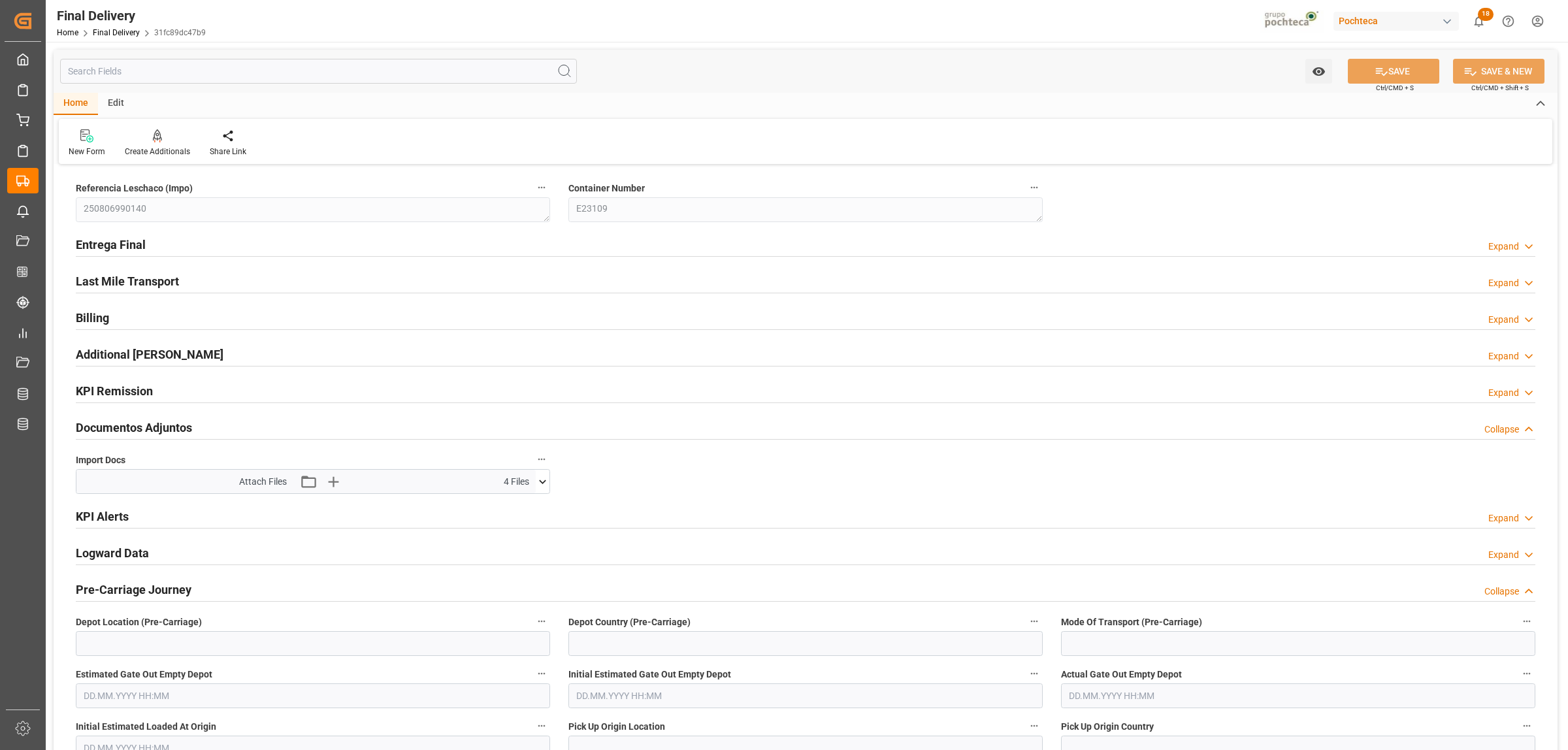
type input "0"
type input "30"
type input "109498"
type input "[DATE]"
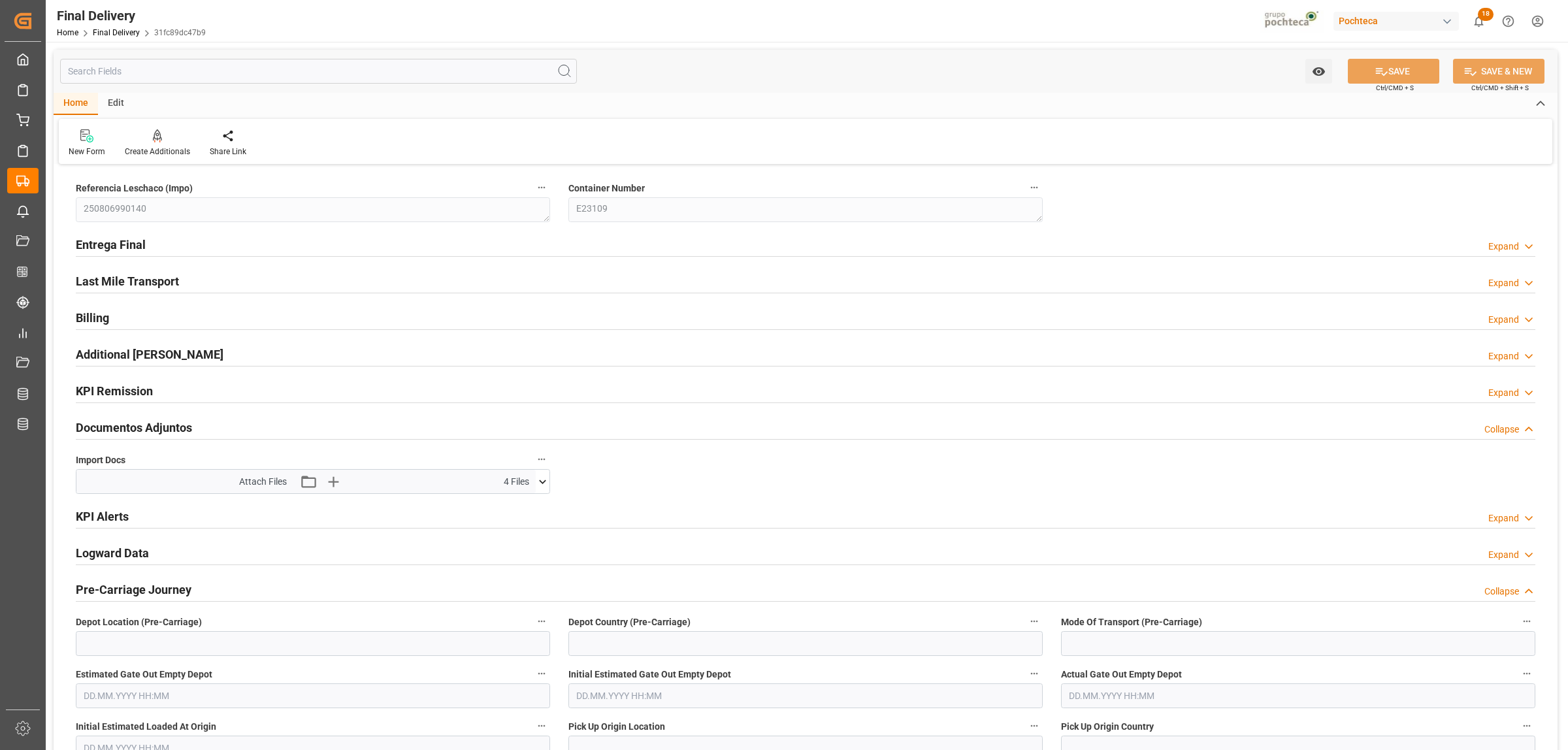
type input "12.08.2025 00:00"
type input "[DATE]"
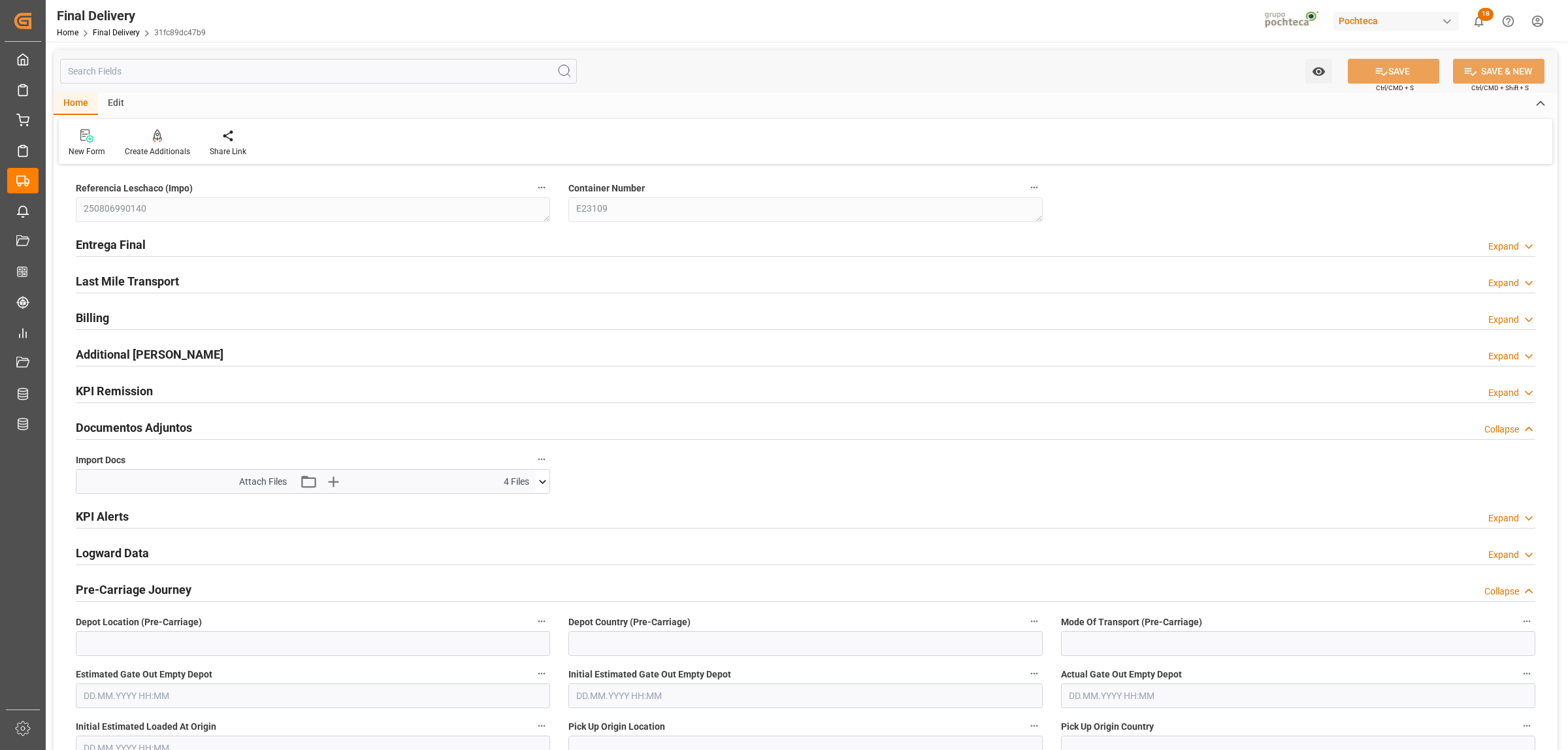
type input "[DATE]"
click at [122, 244] on h2 "Entrega Final" at bounding box center [111, 244] width 70 height 17
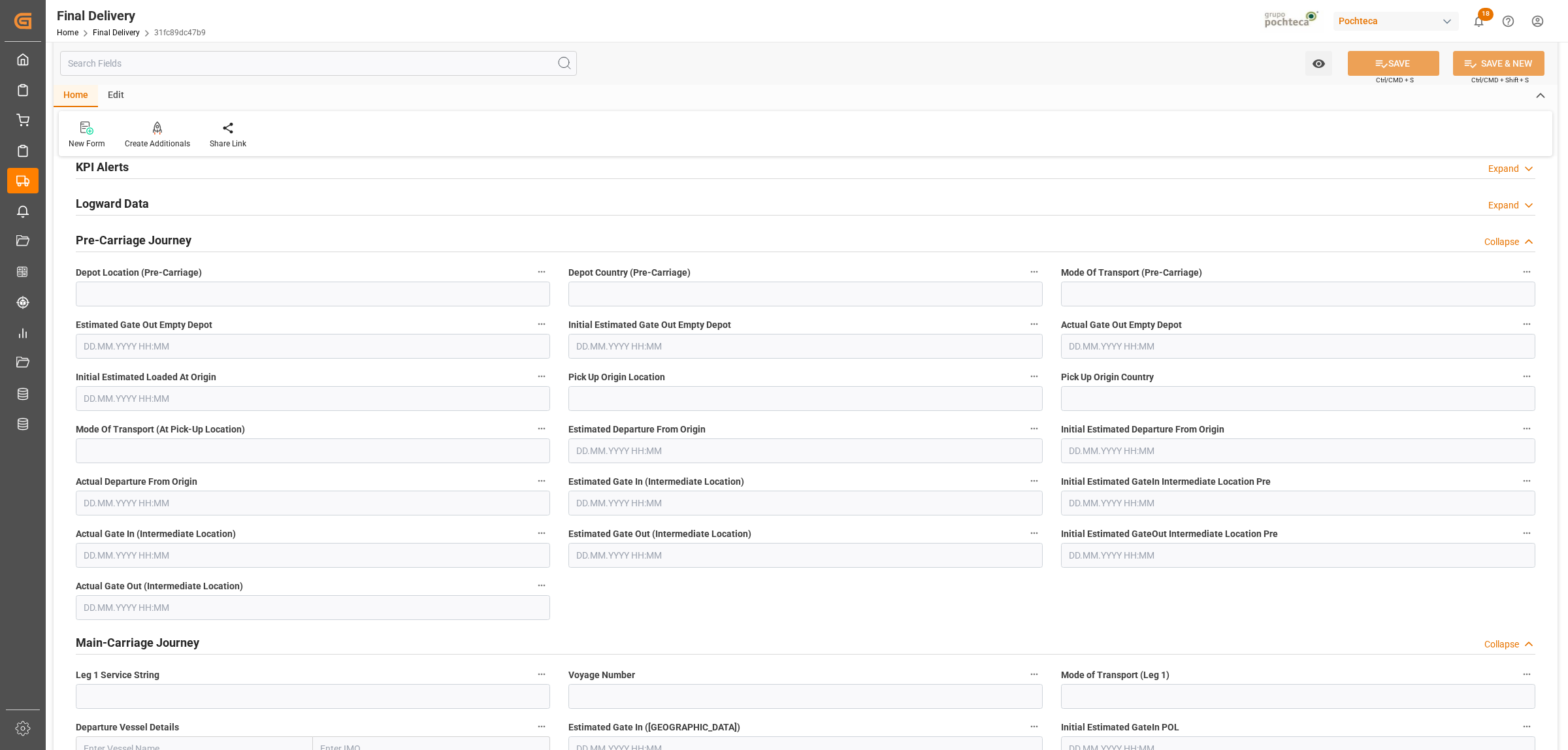
scroll to position [1225, 0]
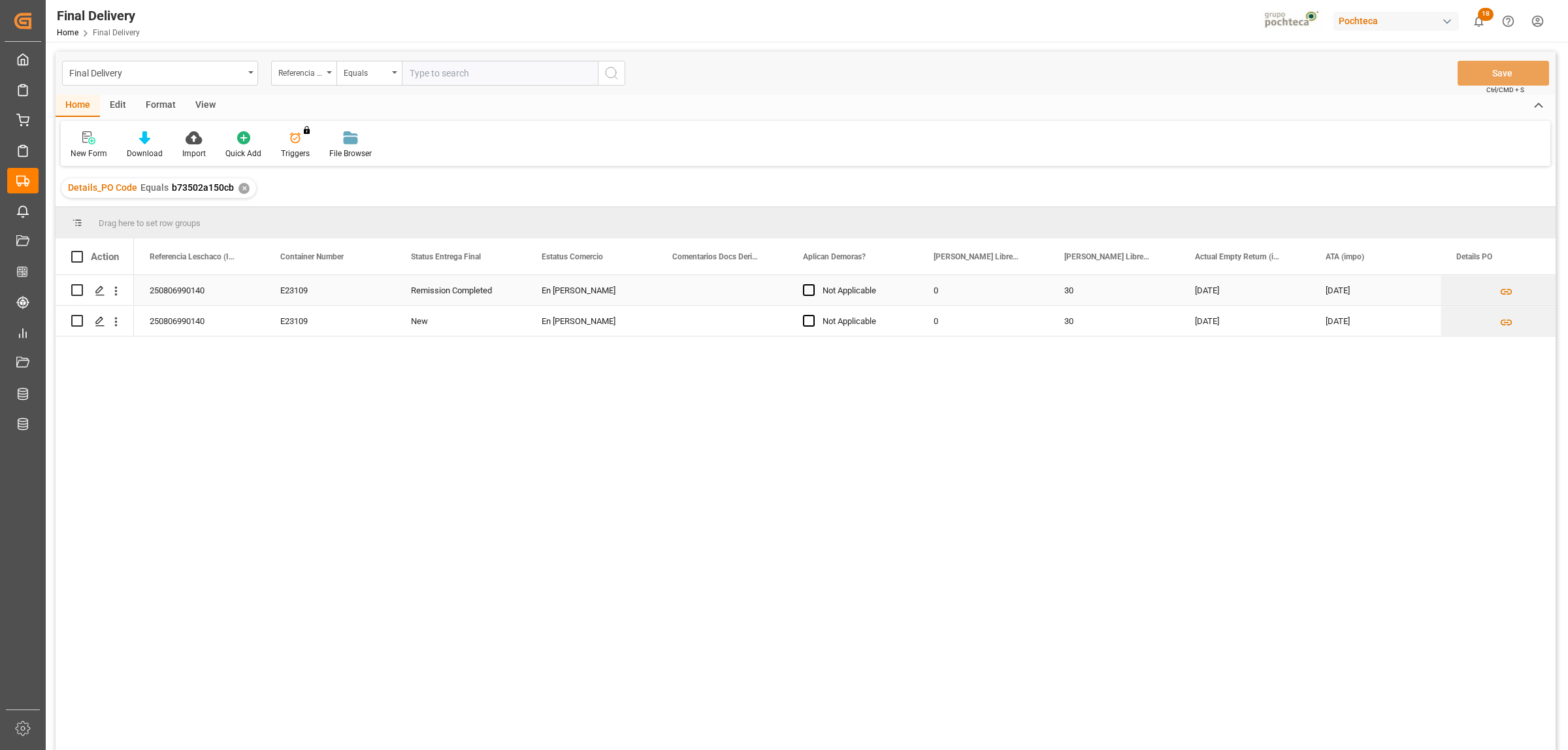
click at [1216, 291] on div "[DATE]" at bounding box center [1244, 290] width 131 height 30
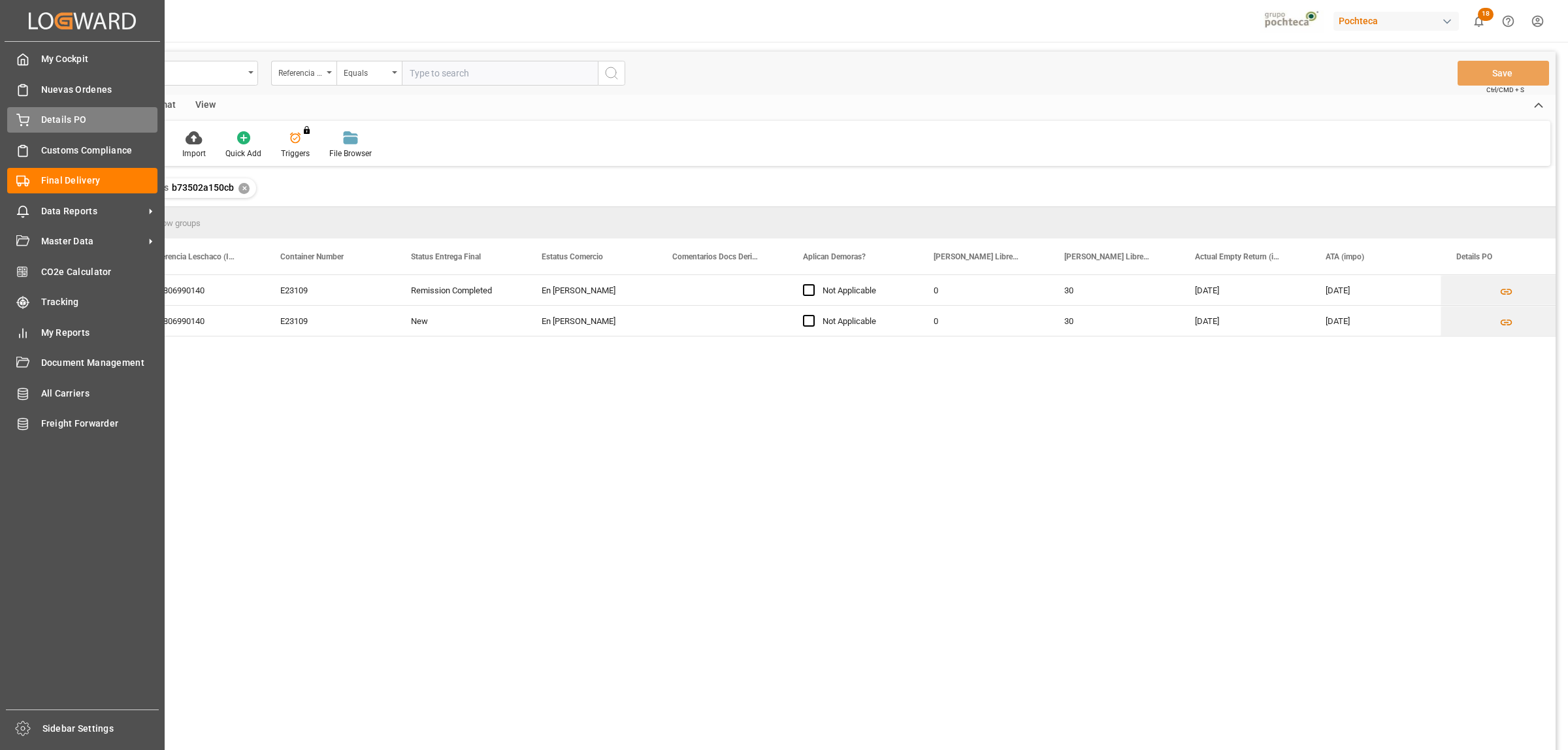
click at [59, 116] on span "Details PO" at bounding box center [99, 120] width 117 height 13
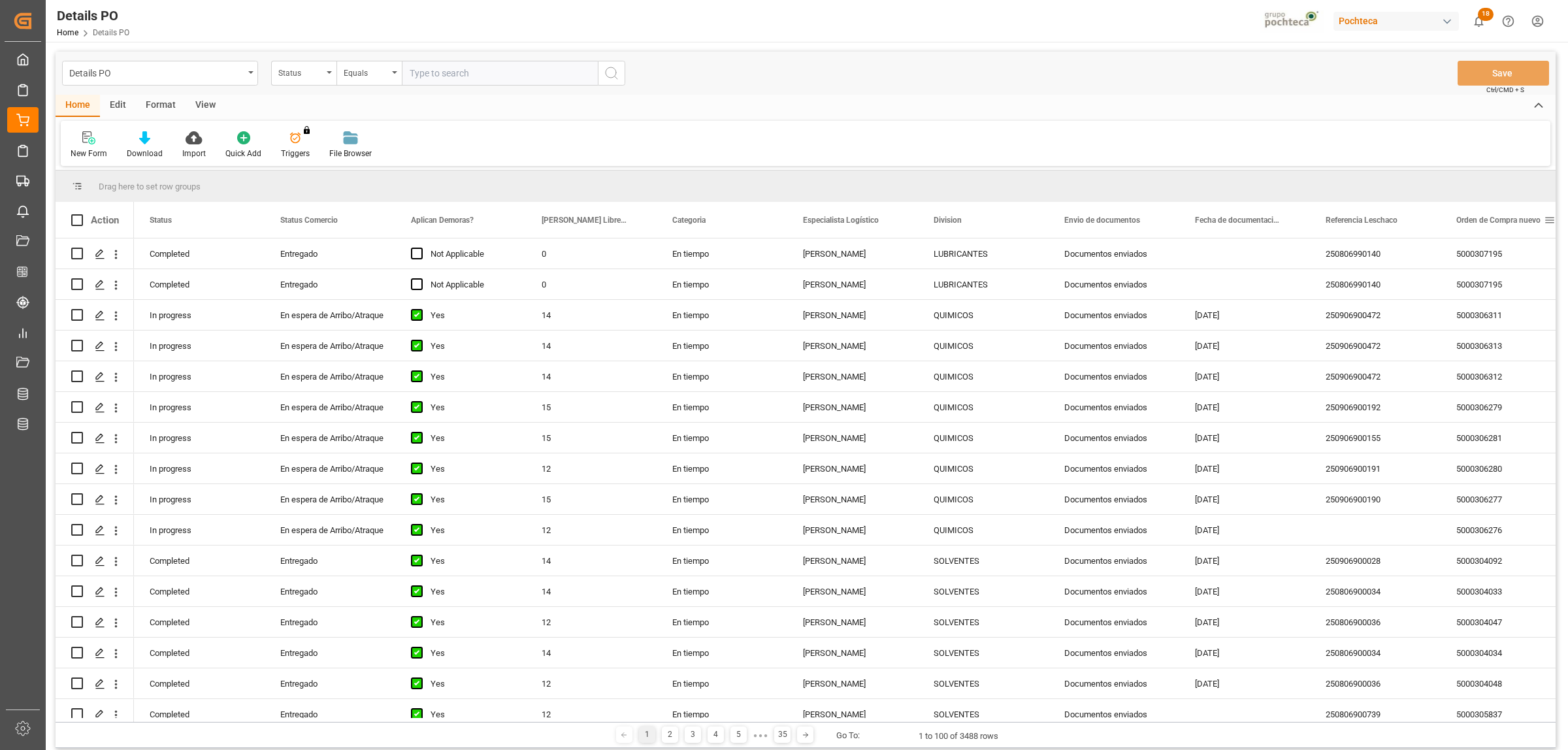
click at [1548, 220] on span at bounding box center [1550, 220] width 12 height 12
click at [1510, 224] on span "filter" at bounding box center [1506, 222] width 12 height 12
type input "5000304158"
click at [1497, 328] on button "Apply" at bounding box center [1500, 331] width 24 height 13
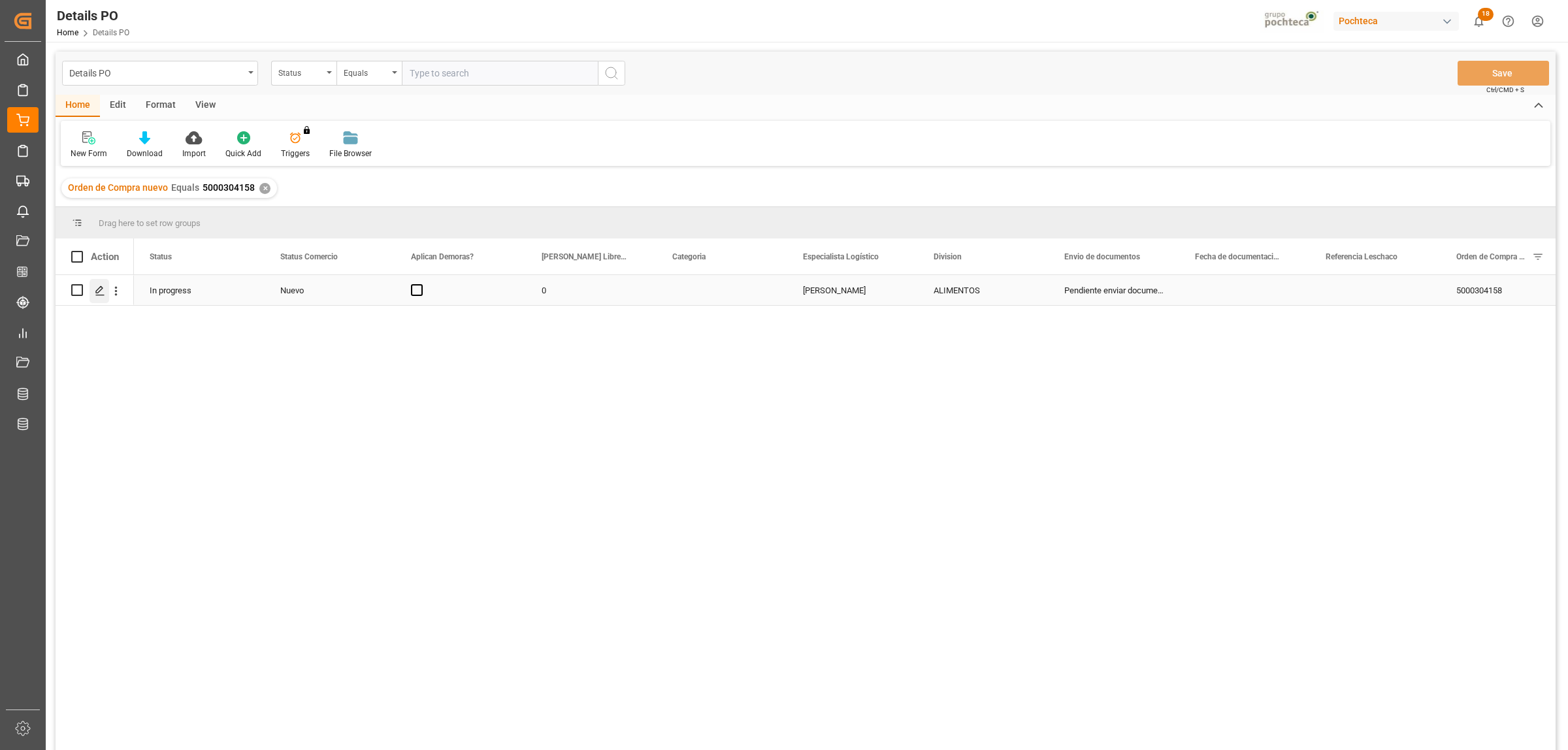
click at [102, 288] on icon "Press SPACE to select this row." at bounding box center [100, 290] width 11 height 11
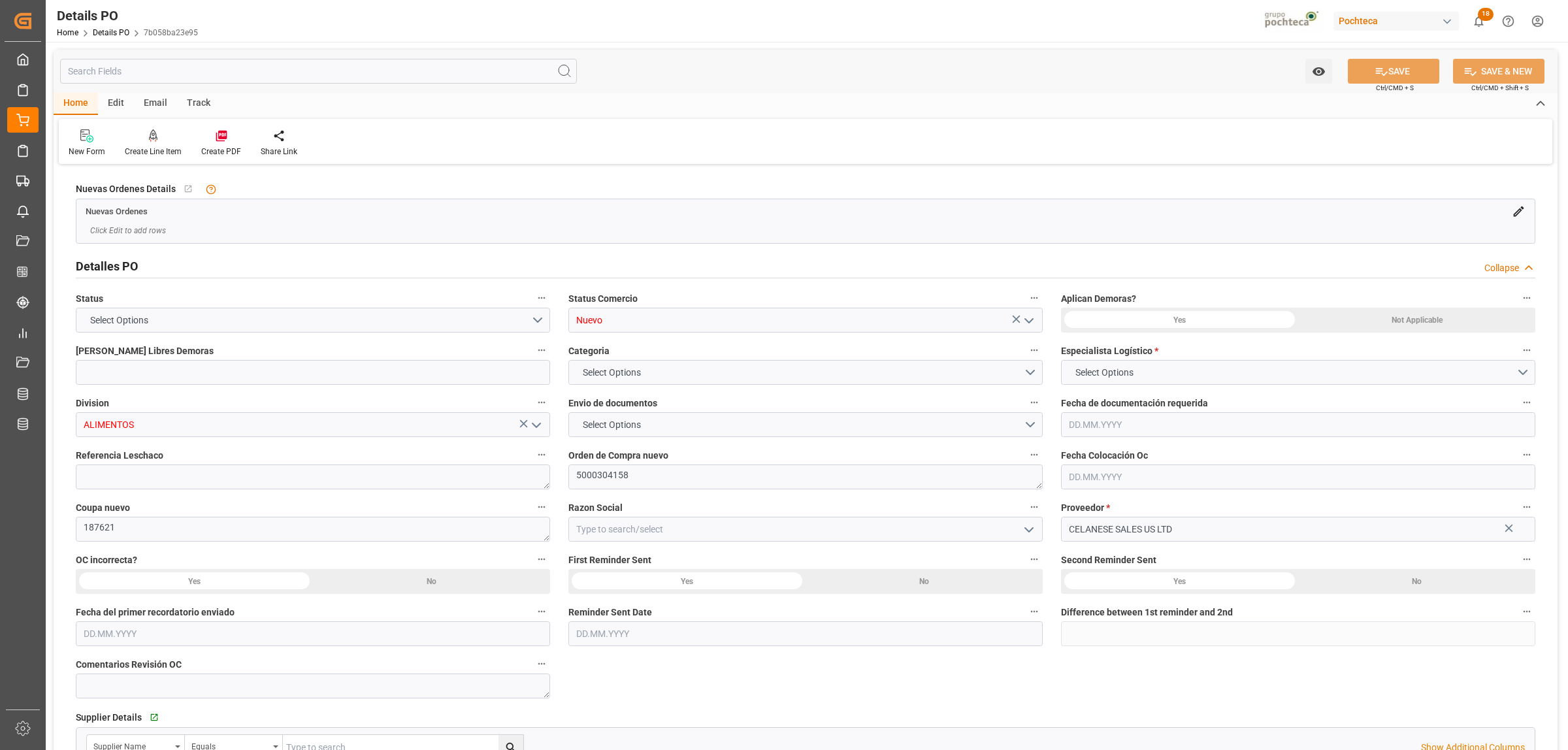
type input "0"
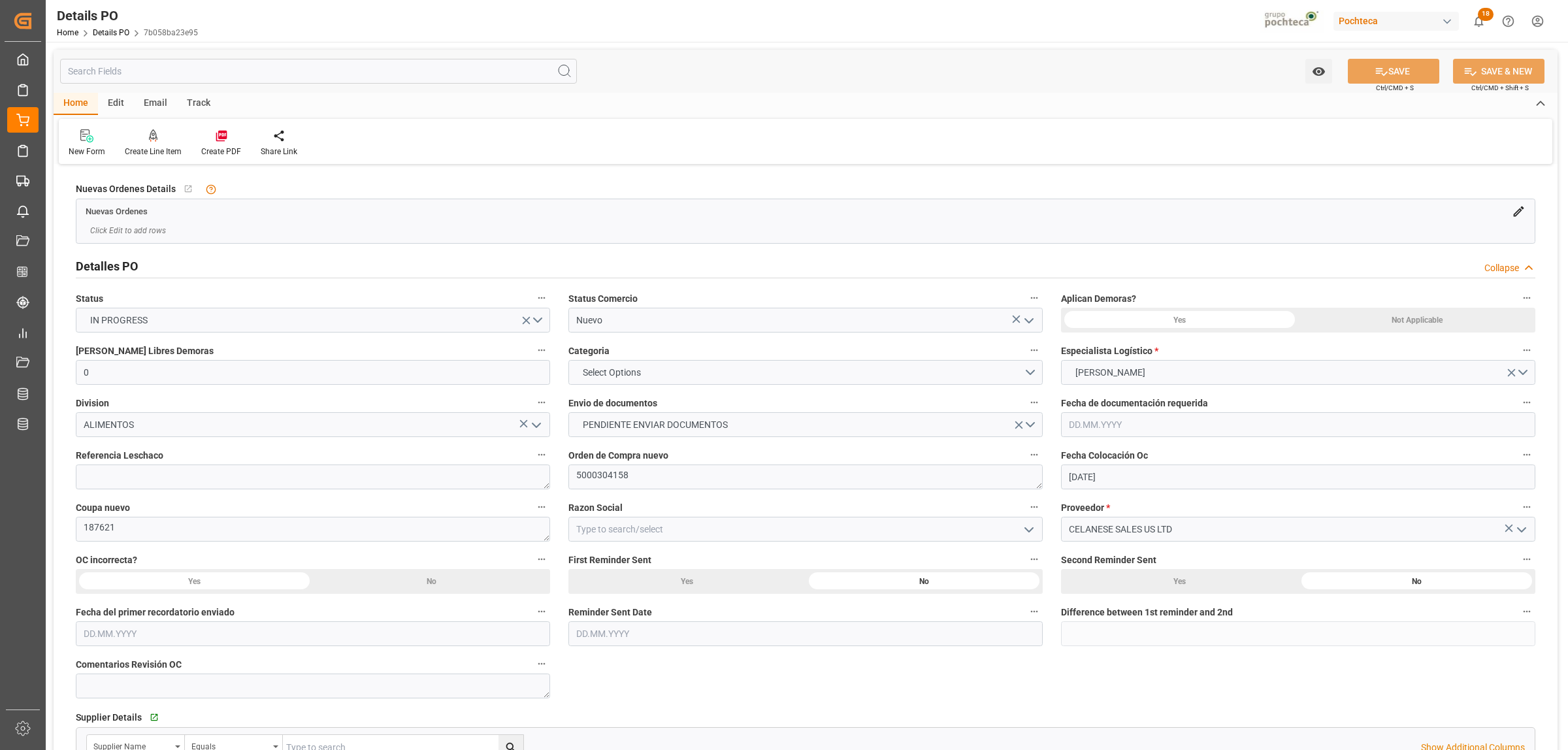
type input "15.05.2025"
click at [1026, 317] on icon "open menu" at bounding box center [1028, 320] width 16 height 16
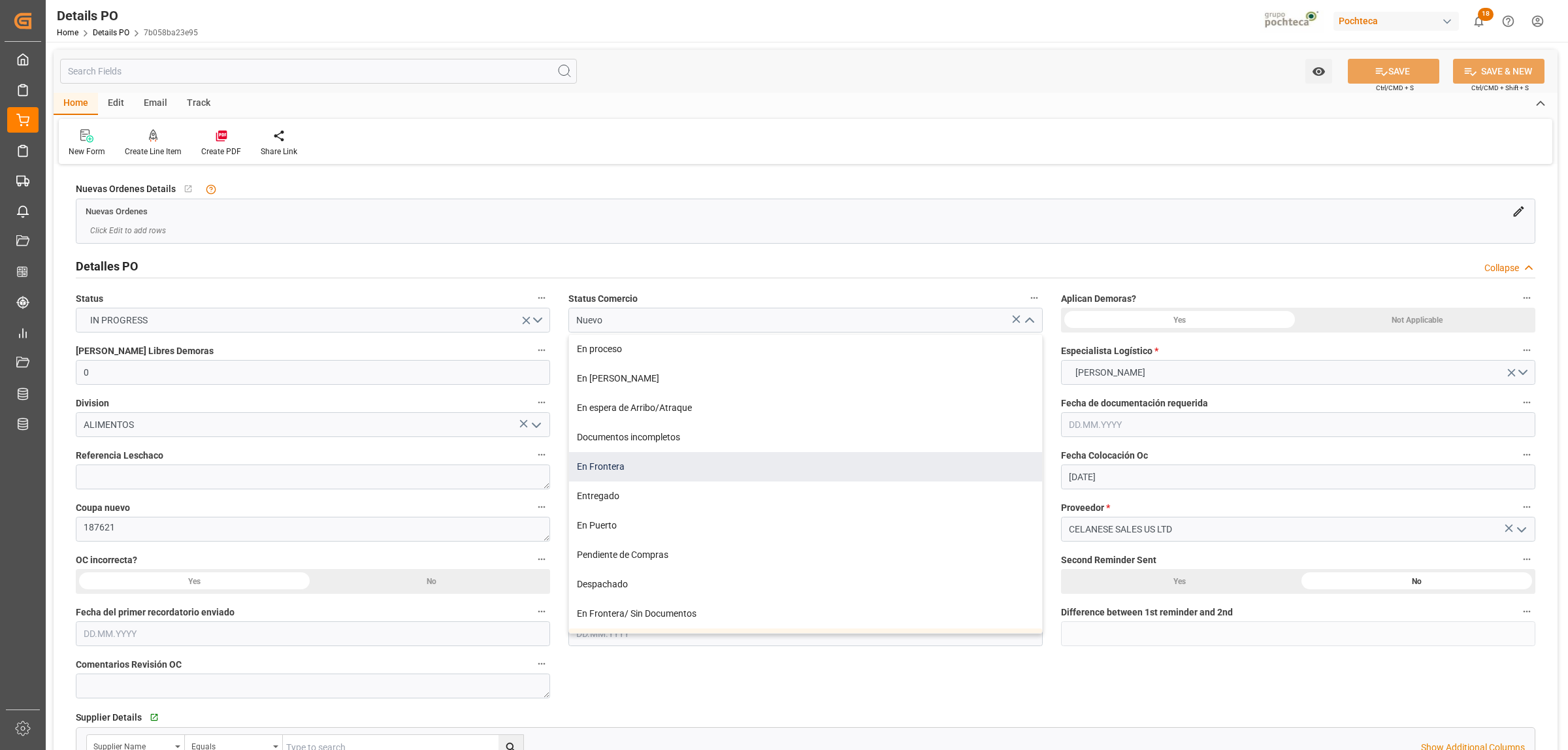
click at [601, 477] on div "En Frontera" at bounding box center [805, 466] width 473 height 29
type input "En Frontera"
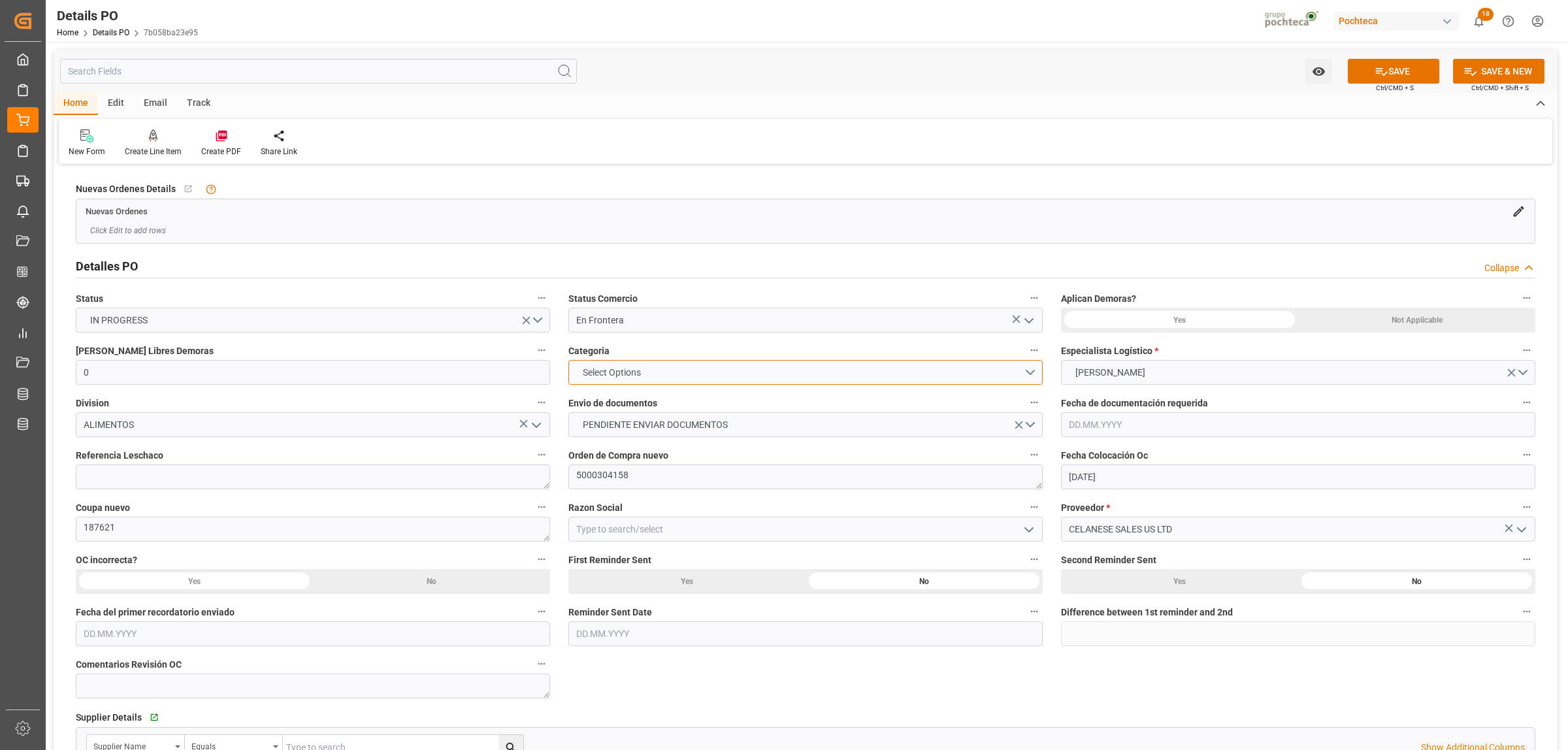
click at [1024, 373] on button "Select Options" at bounding box center [806, 373] width 474 height 25
click at [599, 407] on div "EN TIEMPO" at bounding box center [805, 402] width 473 height 27
click at [1019, 416] on button "PENDIENTE ENVIAR DOCUMENTOS" at bounding box center [806, 425] width 474 height 25
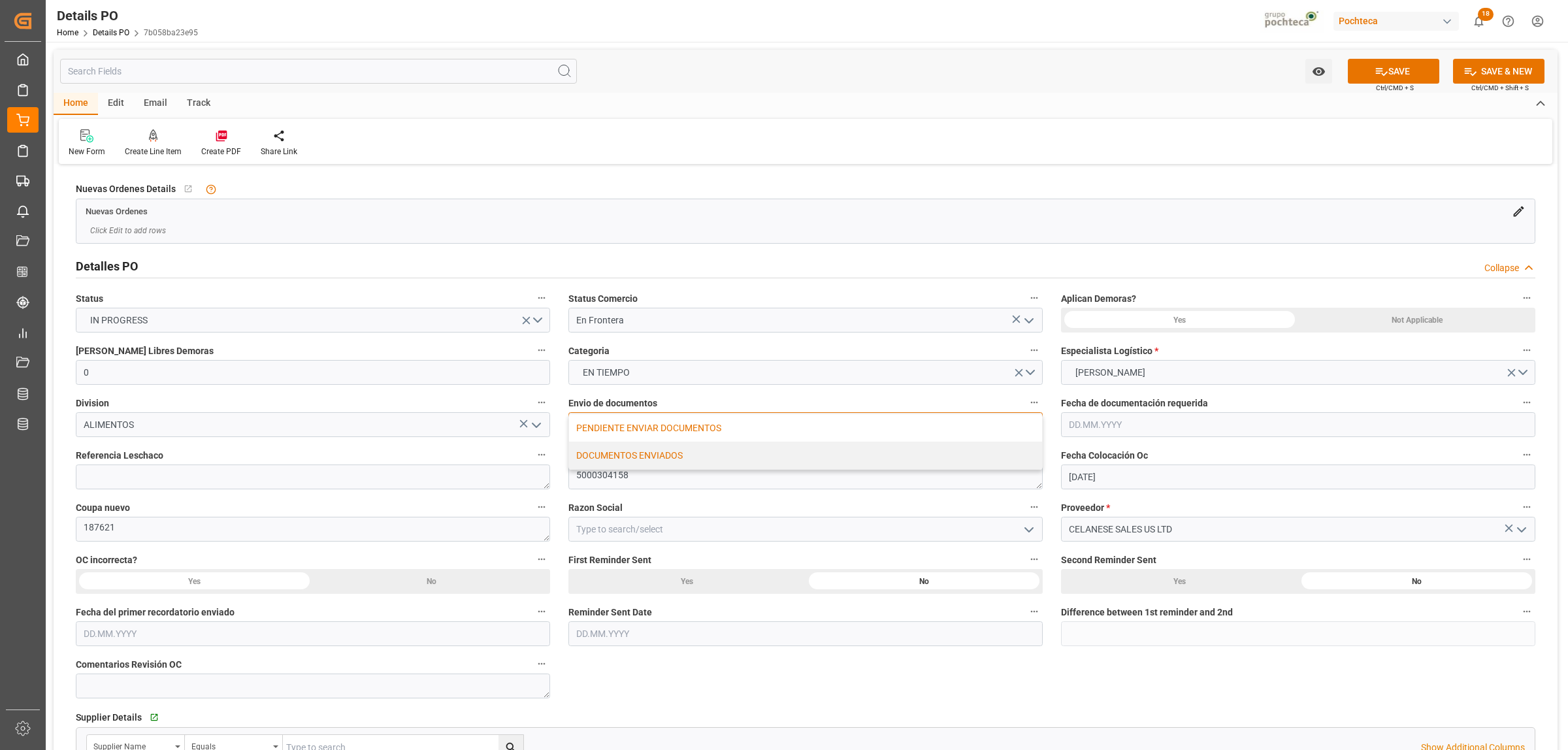
click at [627, 461] on div "DOCUMENTOS ENVIADOS" at bounding box center [805, 455] width 473 height 27
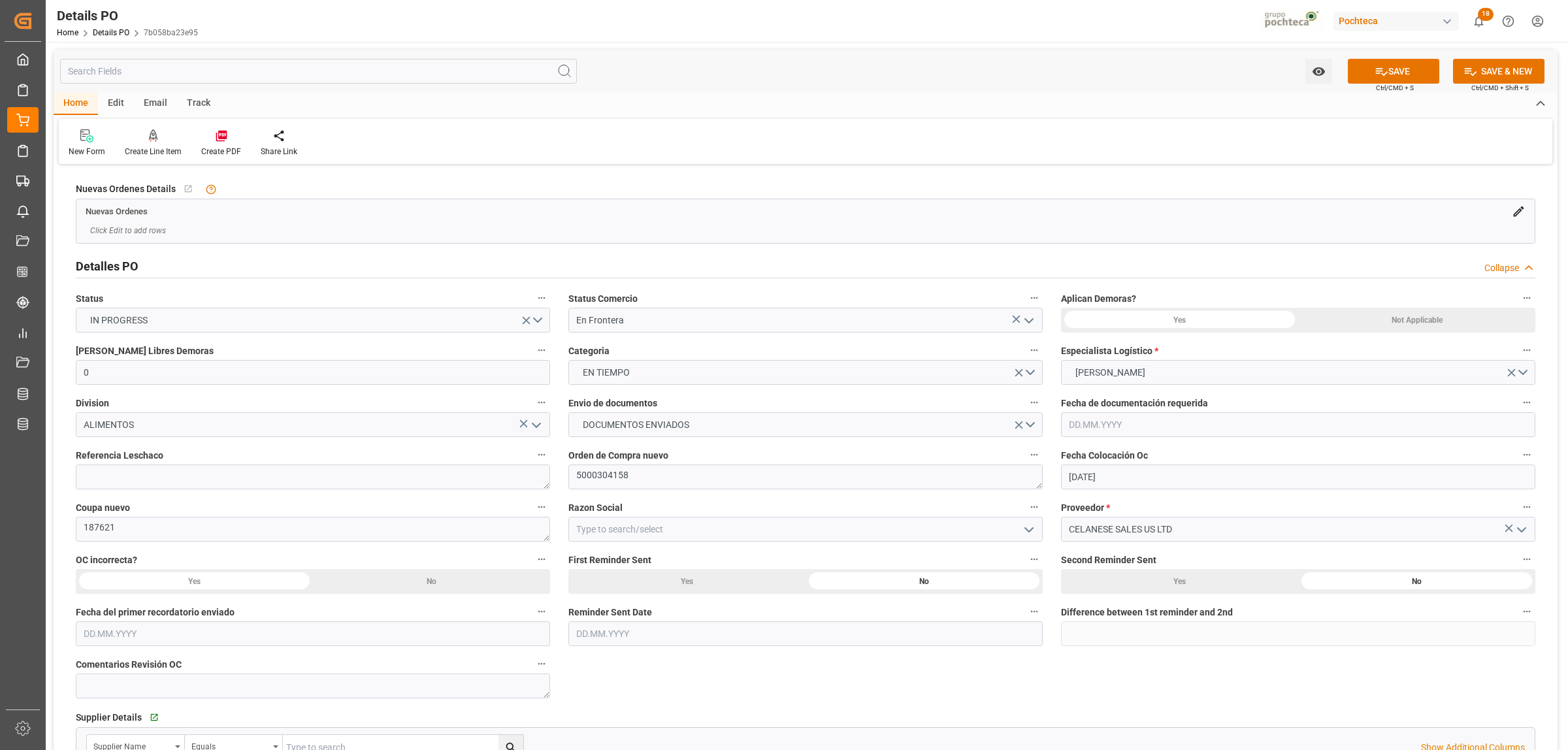
drag, startPoint x: 131, startPoint y: 516, endPoint x: 106, endPoint y: 538, distance: 33.3
drag, startPoint x: 114, startPoint y: 534, endPoint x: 72, endPoint y: 533, distance: 42.0
click at [73, 534] on div "Coupa nuevo 187621" at bounding box center [313, 520] width 492 height 52
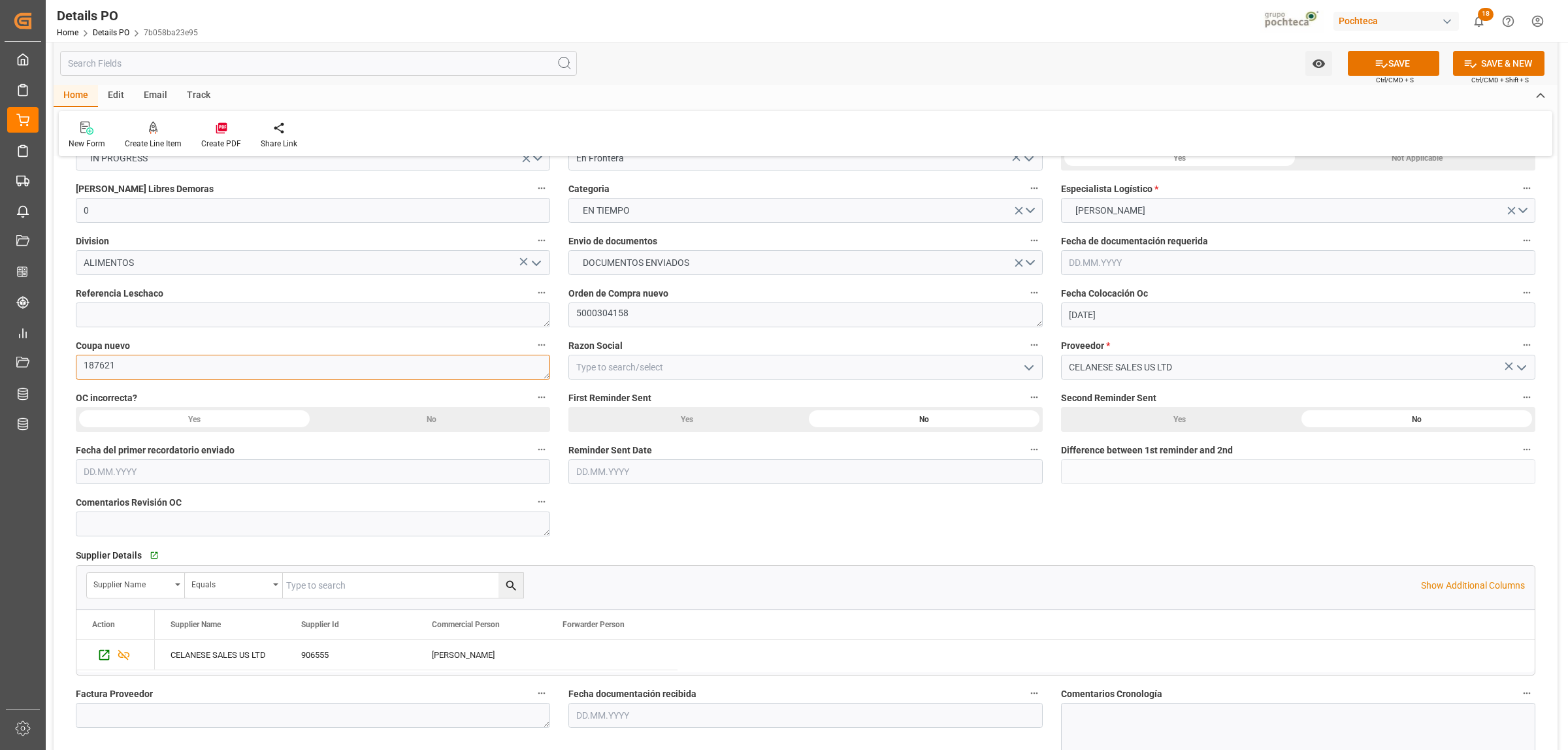
scroll to position [163, 0]
click at [1036, 366] on icon "open menu" at bounding box center [1028, 366] width 16 height 16
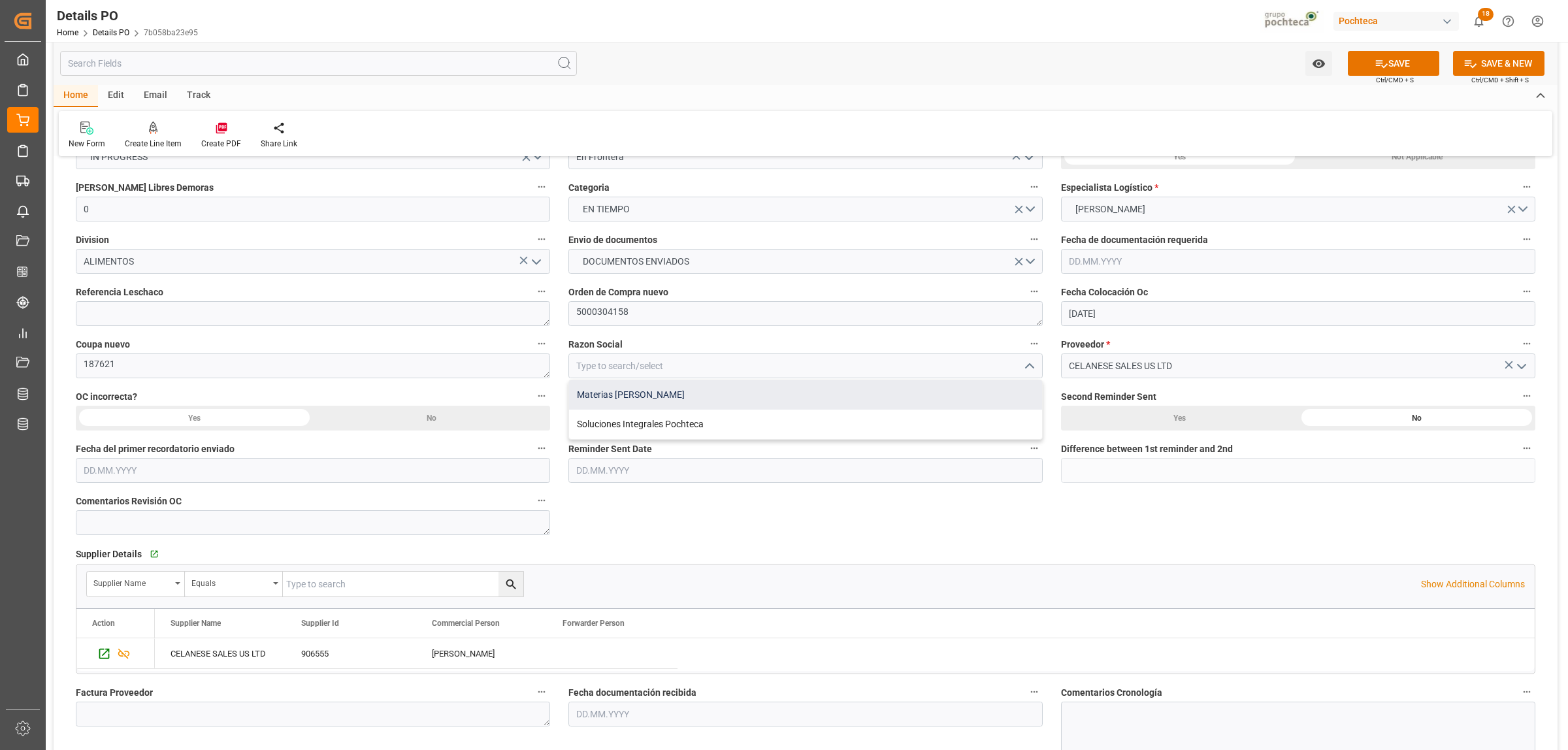
click at [662, 403] on div "Materias [PERSON_NAME]" at bounding box center [805, 394] width 473 height 29
type input "Materias [PERSON_NAME]"
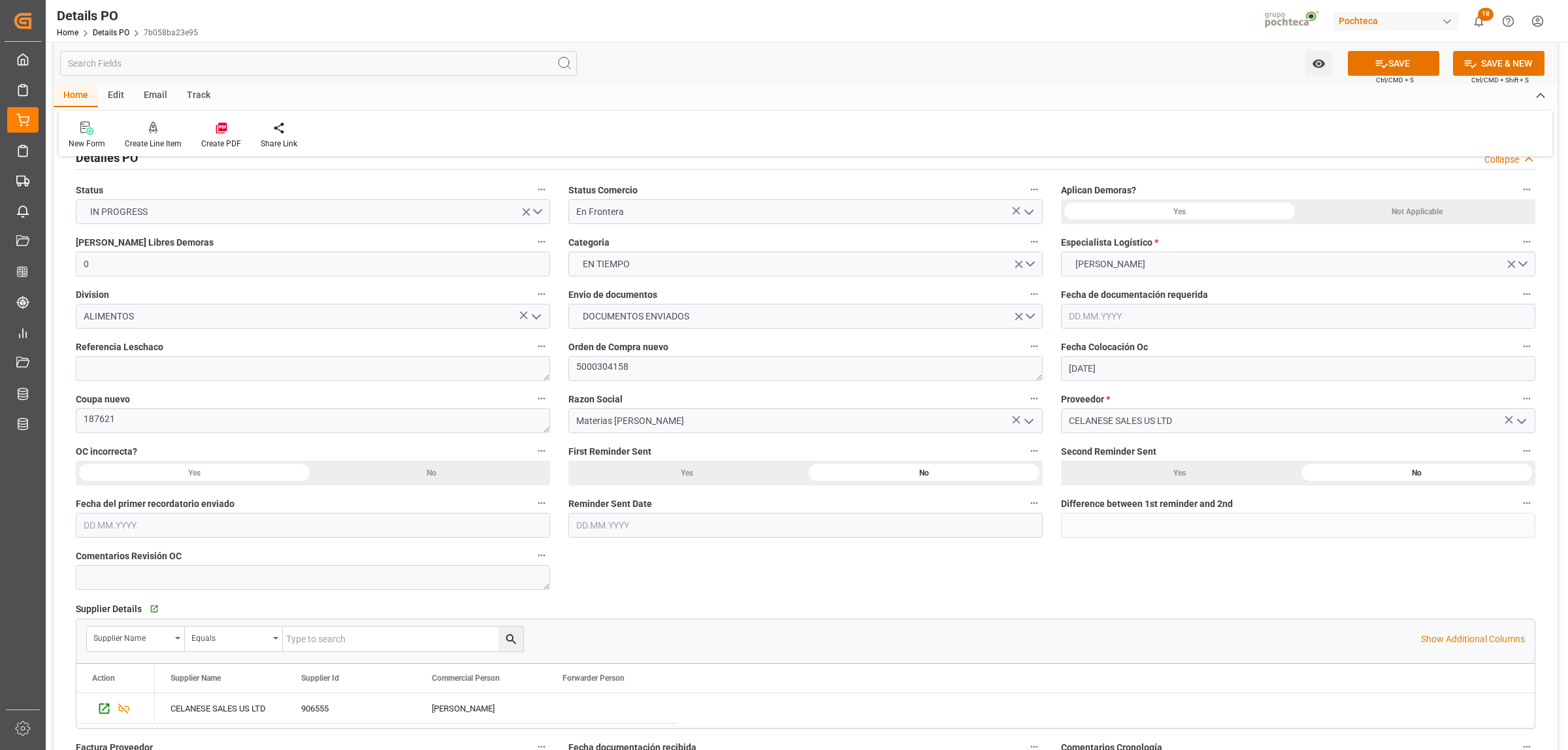
scroll to position [81, 0]
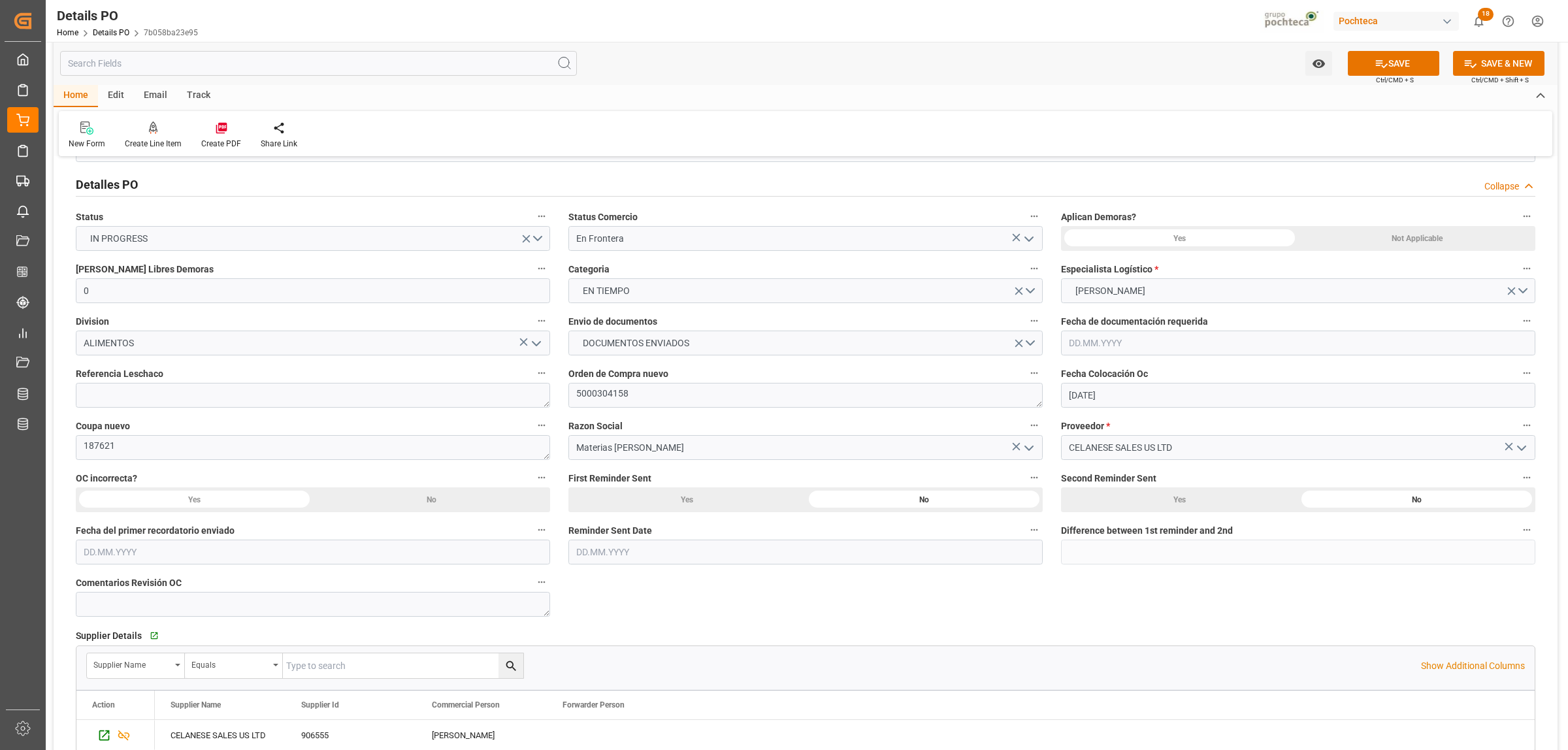
click at [1393, 245] on div "Not Applicable" at bounding box center [1416, 239] width 237 height 25
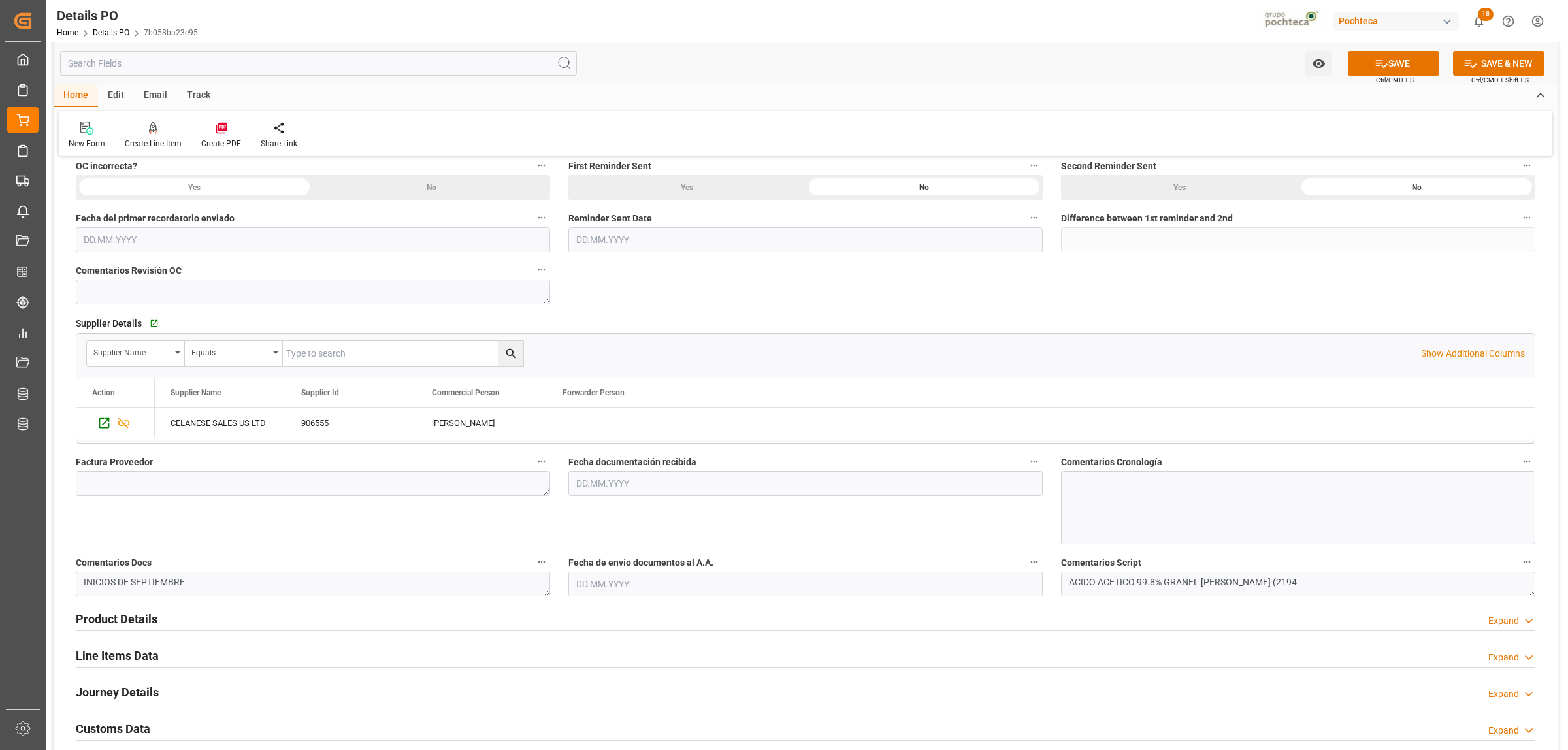
scroll to position [408, 0]
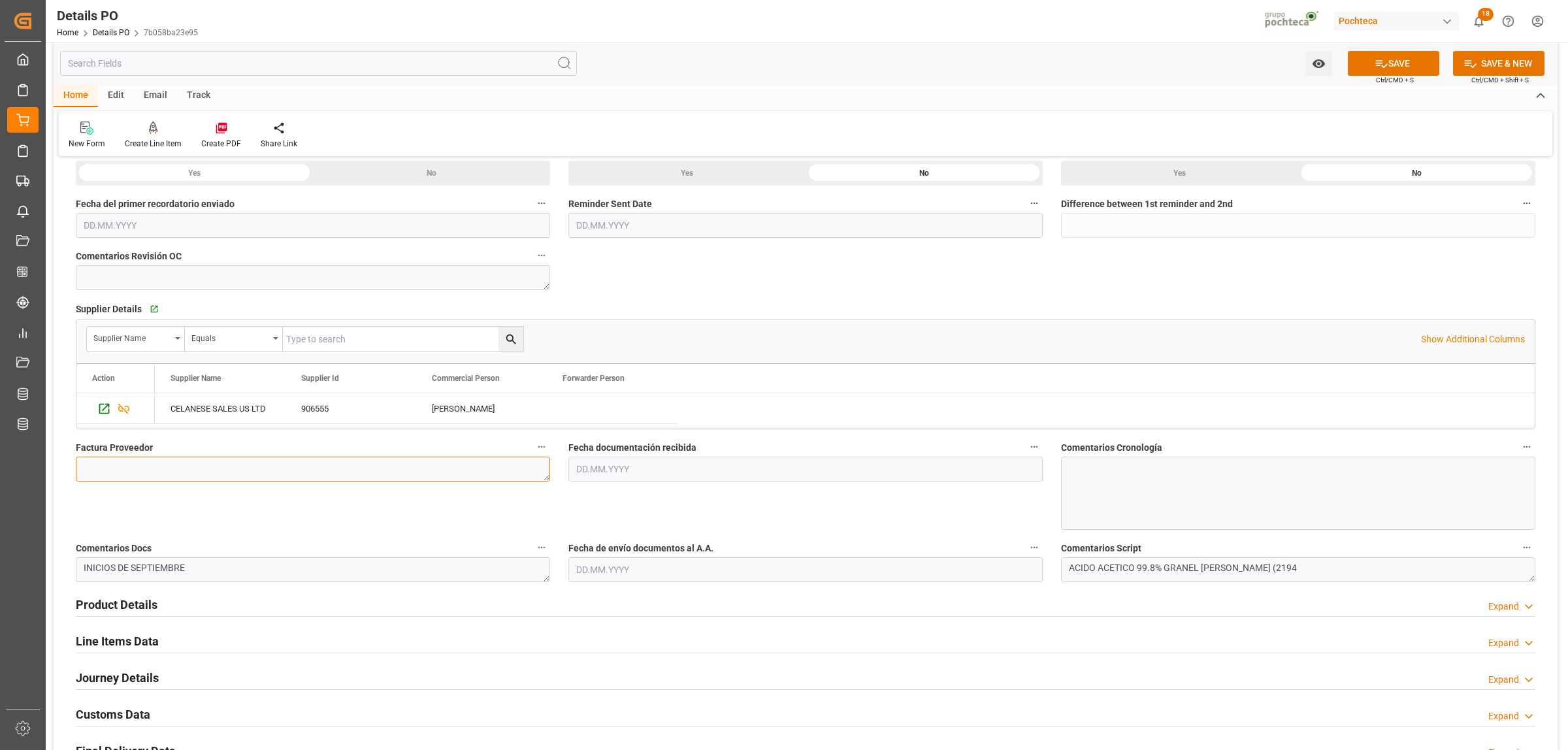
click at [236, 462] on textarea at bounding box center [313, 469] width 474 height 25
paste textarea "1074079"
type textarea "1074079"
click at [589, 471] on input "text" at bounding box center [806, 469] width 474 height 25
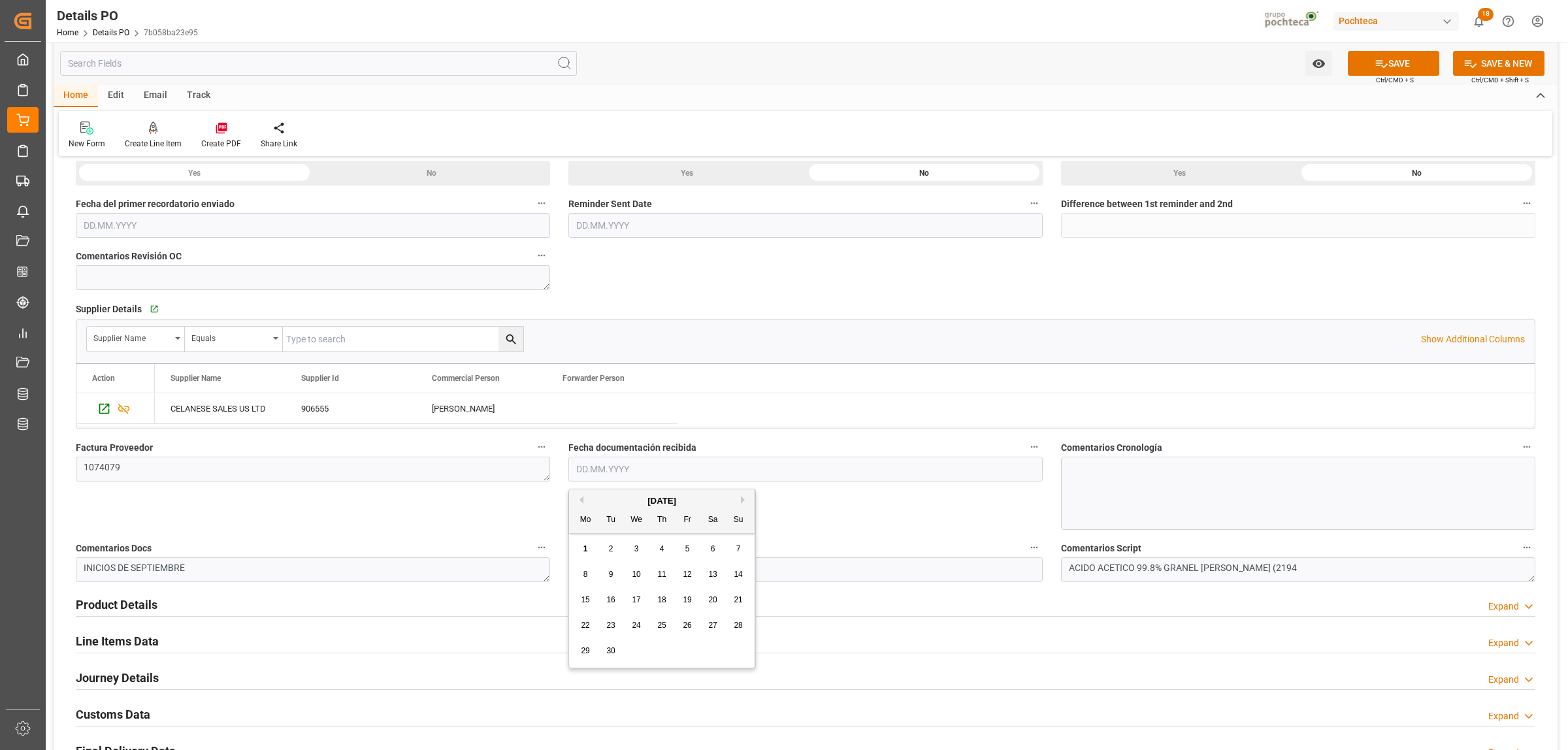
click at [585, 543] on div "1" at bounding box center [586, 549] width 17 height 16
type input "[DATE]"
click at [581, 569] on input "text" at bounding box center [806, 570] width 474 height 25
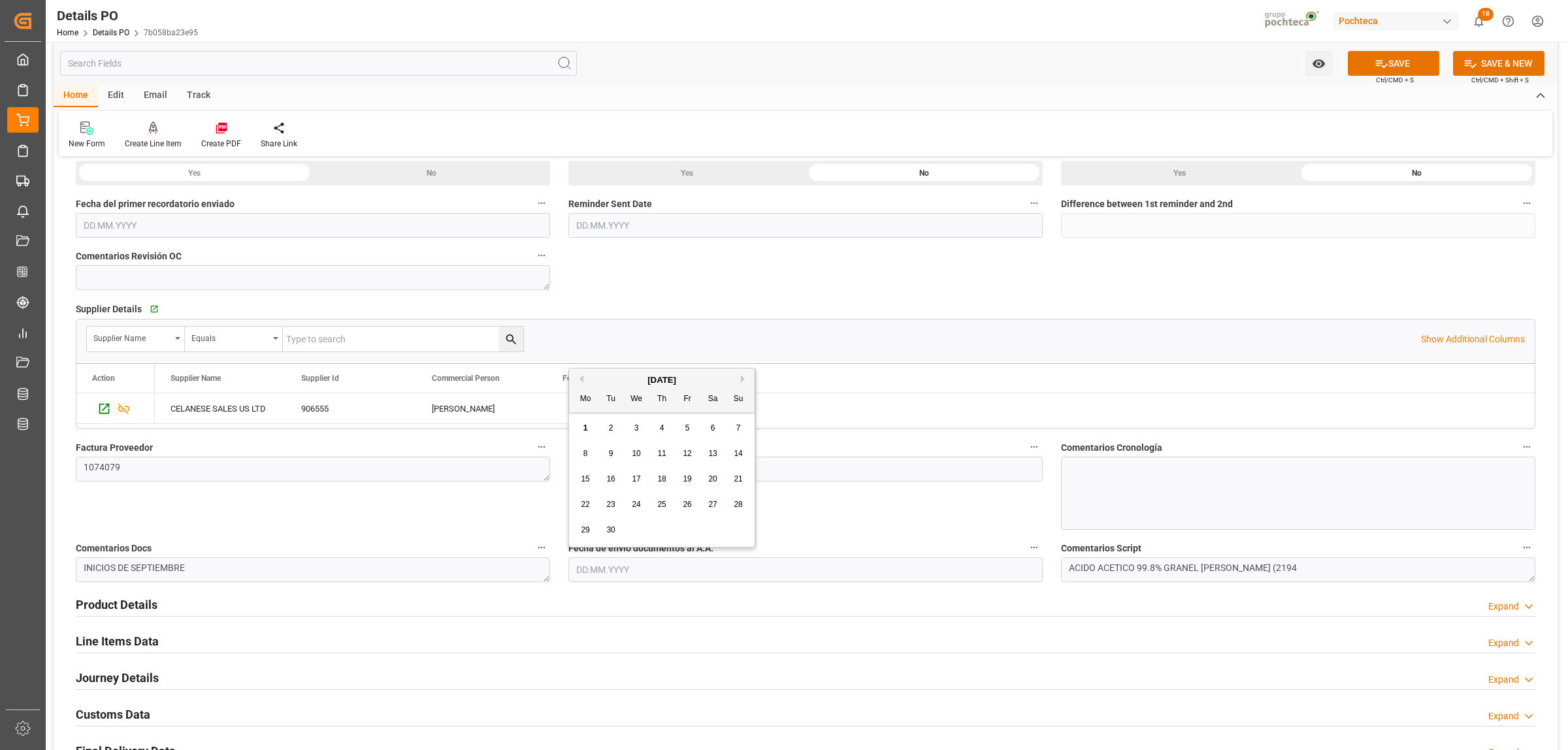
click at [585, 428] on span "1" at bounding box center [585, 427] width 4 height 9
type input "[DATE]"
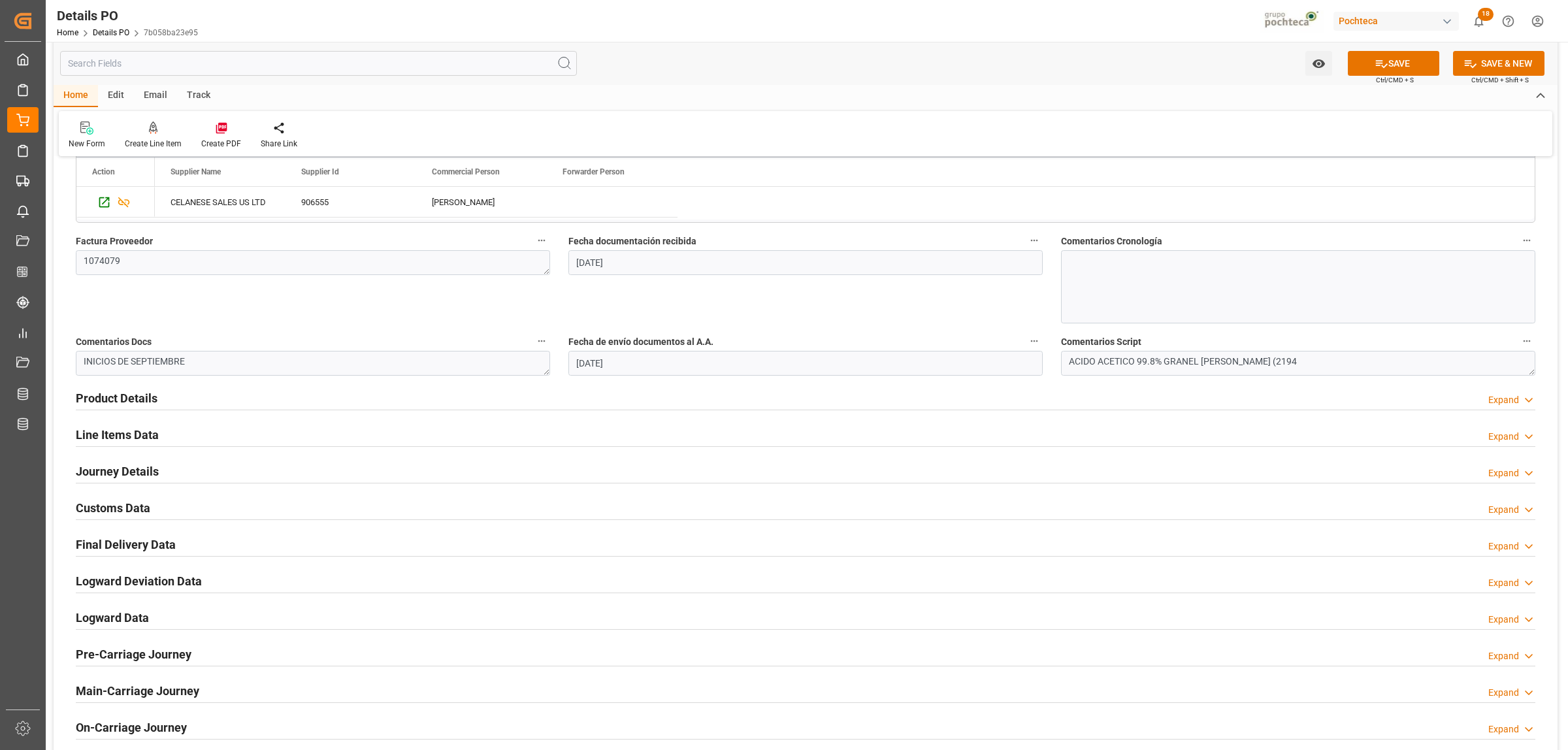
scroll to position [654, 0]
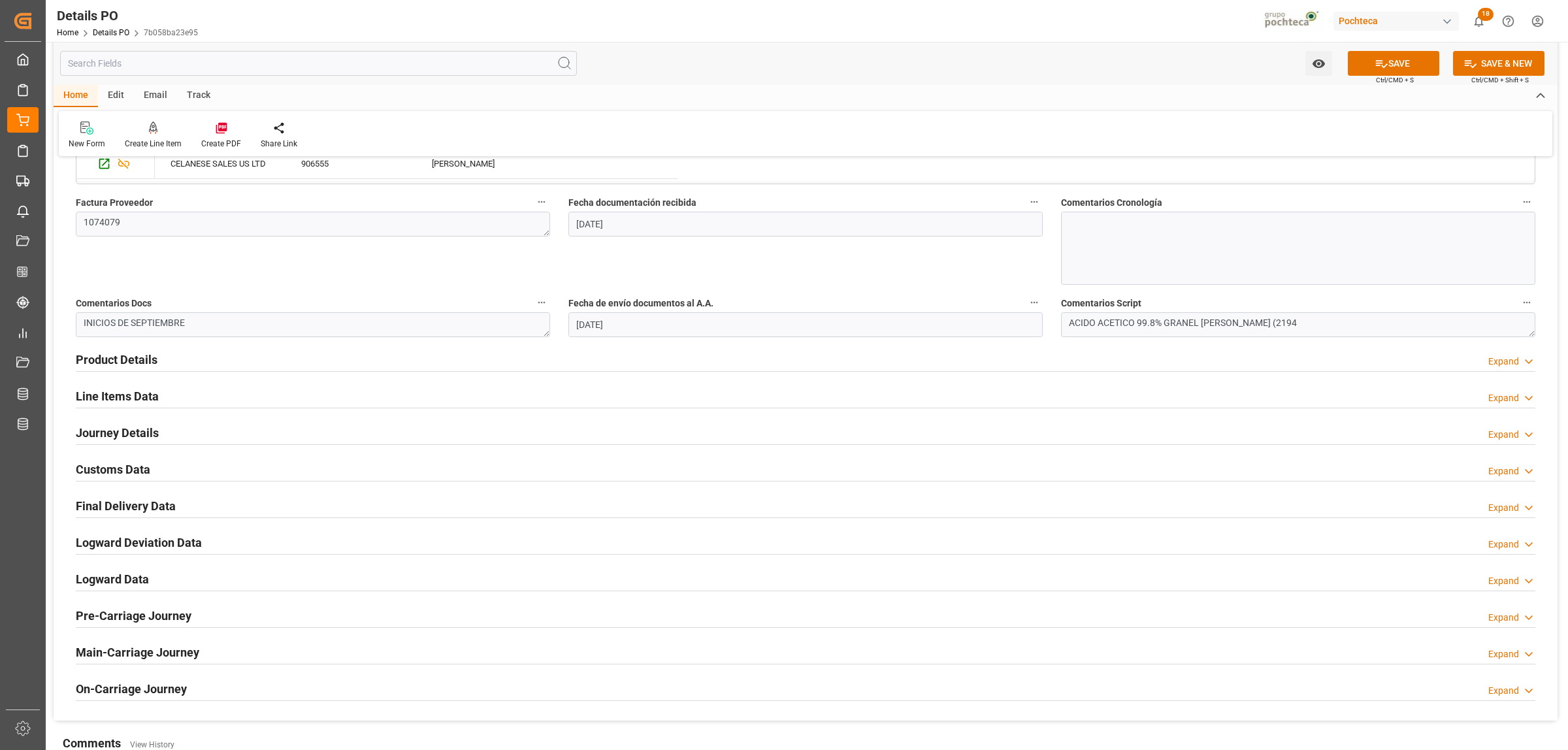
click at [123, 358] on h2 "Product Details" at bounding box center [116, 359] width 81 height 17
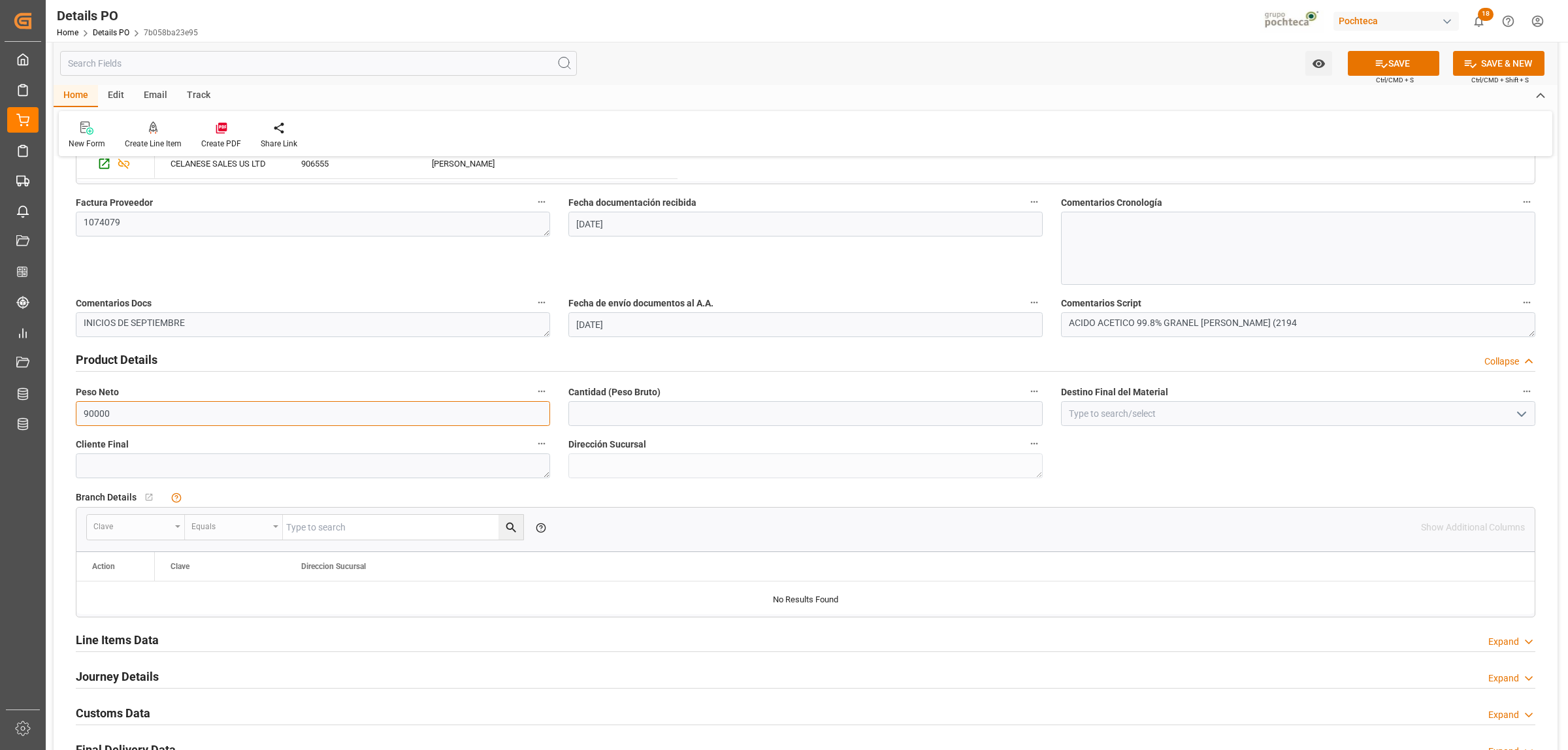
drag, startPoint x: 132, startPoint y: 413, endPoint x: 53, endPoint y: 410, distance: 79.1
click at [53, 410] on div "Nuevas Ordenes Details   No child Object linked Nuevas Ordenes Click Edit to ad…" at bounding box center [805, 239] width 1504 height 1449
click at [605, 412] on input "text" at bounding box center [806, 413] width 474 height 25
paste input "90000"
type input "90000"
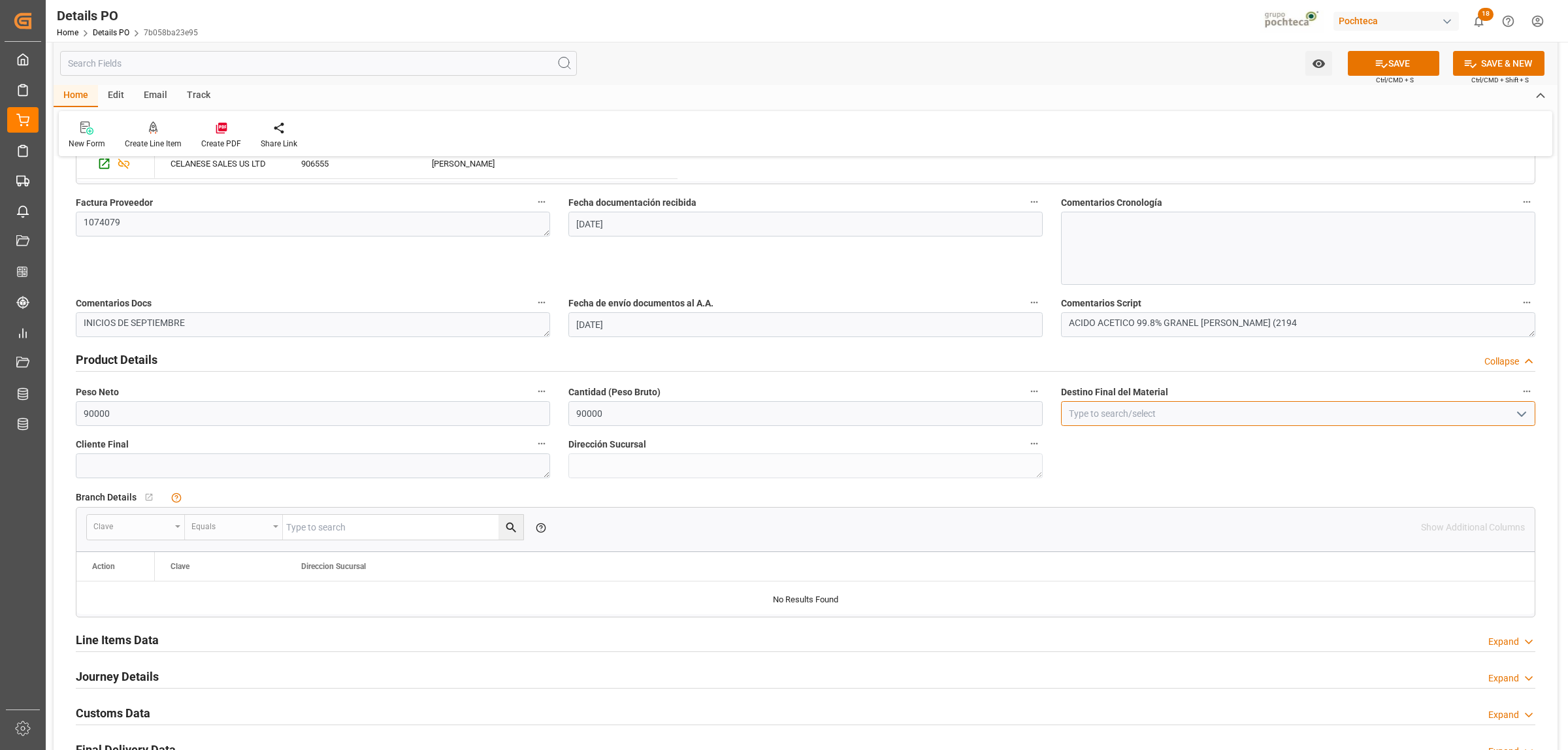
click at [1137, 419] on input at bounding box center [1298, 413] width 474 height 25
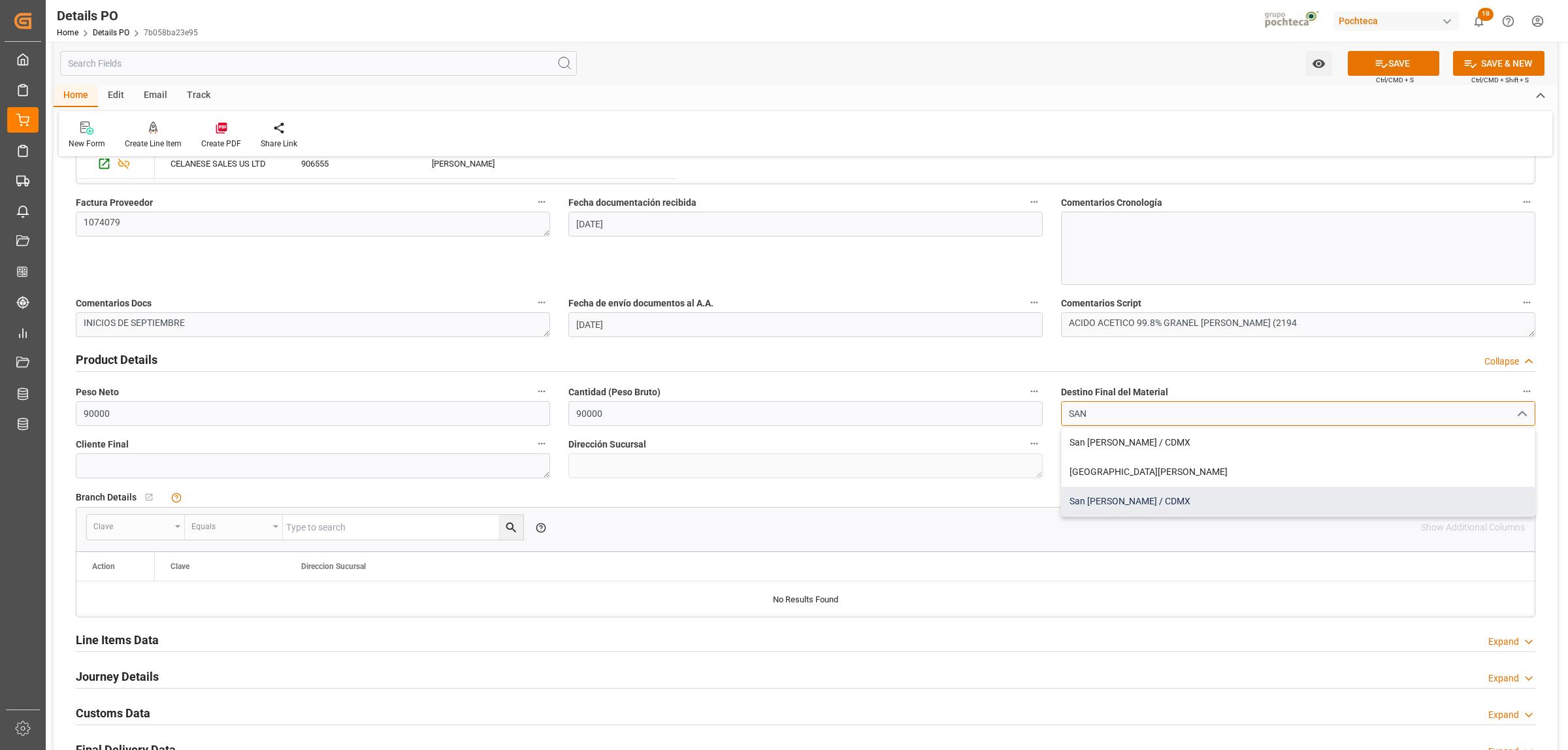
click at [1102, 506] on div "San Juan / CDMX" at bounding box center [1298, 501] width 473 height 29
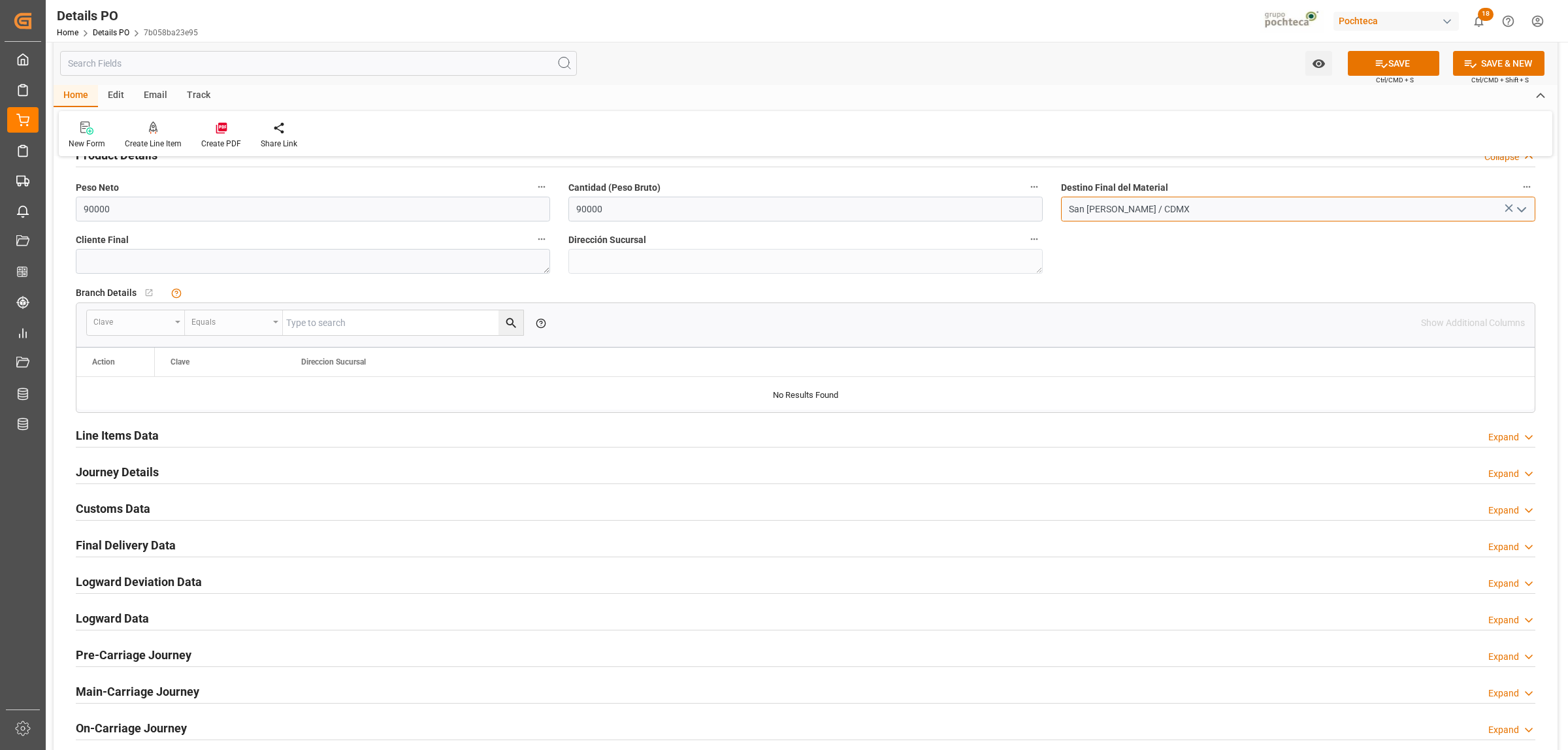
scroll to position [898, 0]
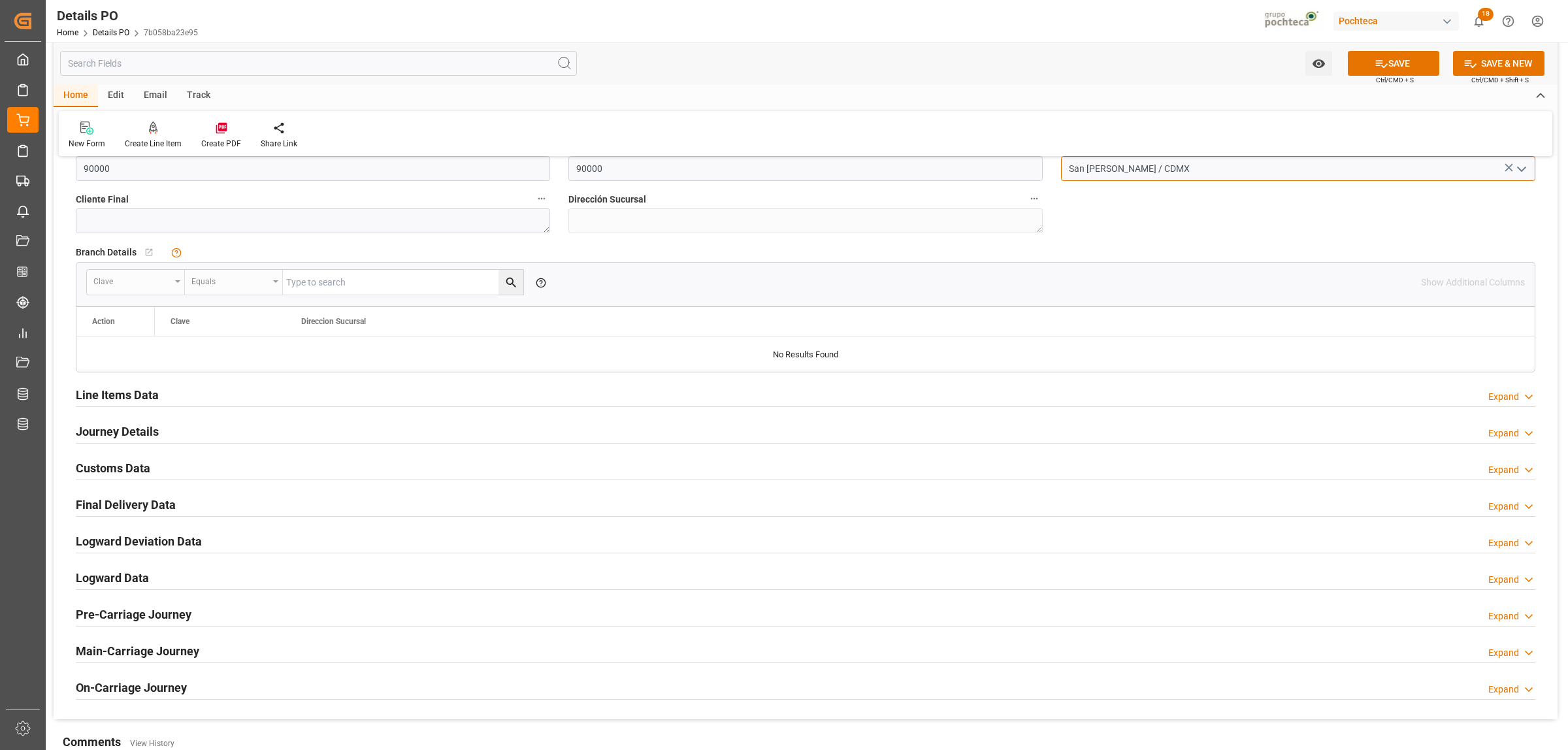
type input "San Juan / CDMX"
click at [134, 396] on h2 "Line Items Data" at bounding box center [117, 394] width 83 height 17
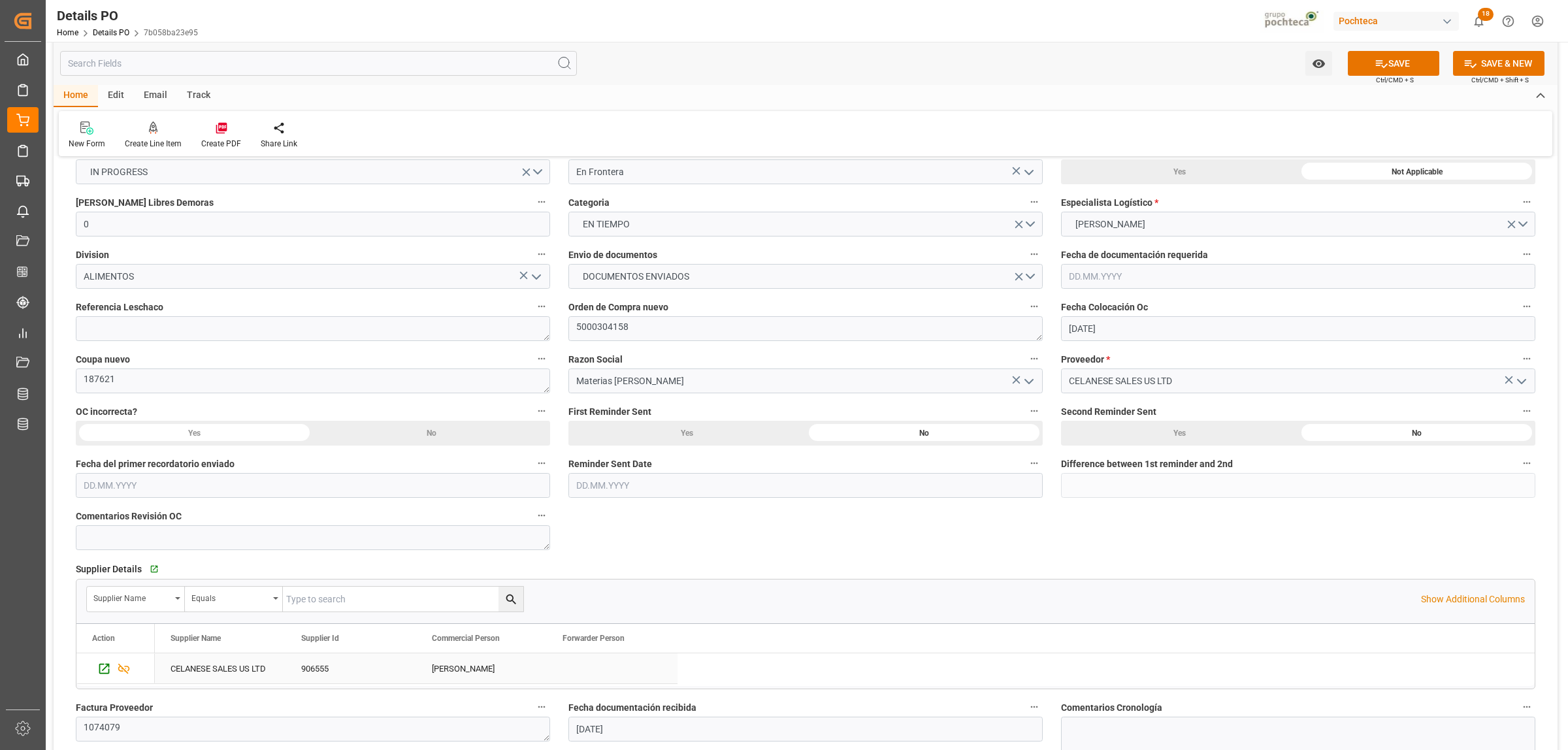
scroll to position [0, 0]
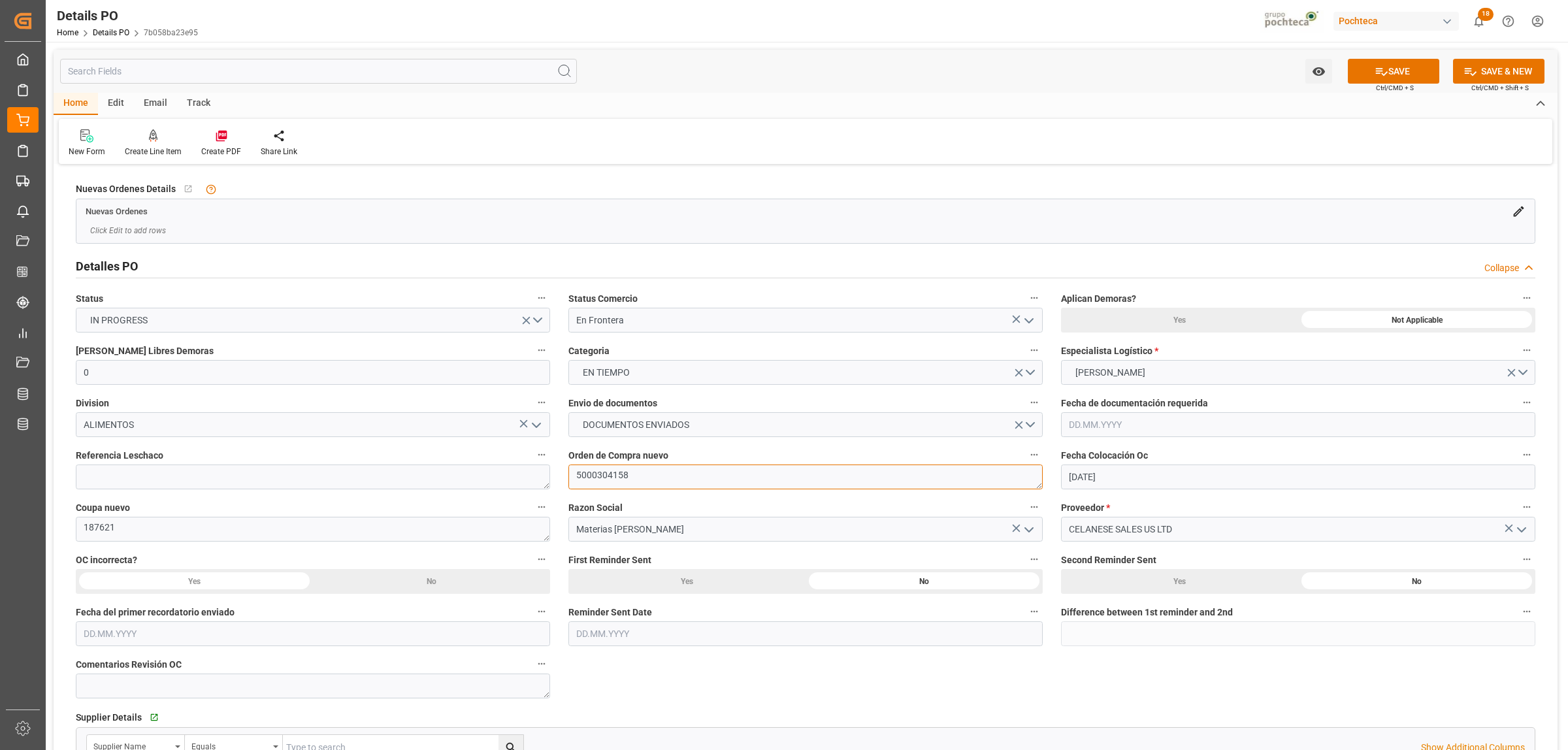
drag, startPoint x: 634, startPoint y: 478, endPoint x: 572, endPoint y: 474, distance: 62.1
click at [572, 474] on textarea "5000304158" at bounding box center [806, 477] width 474 height 25
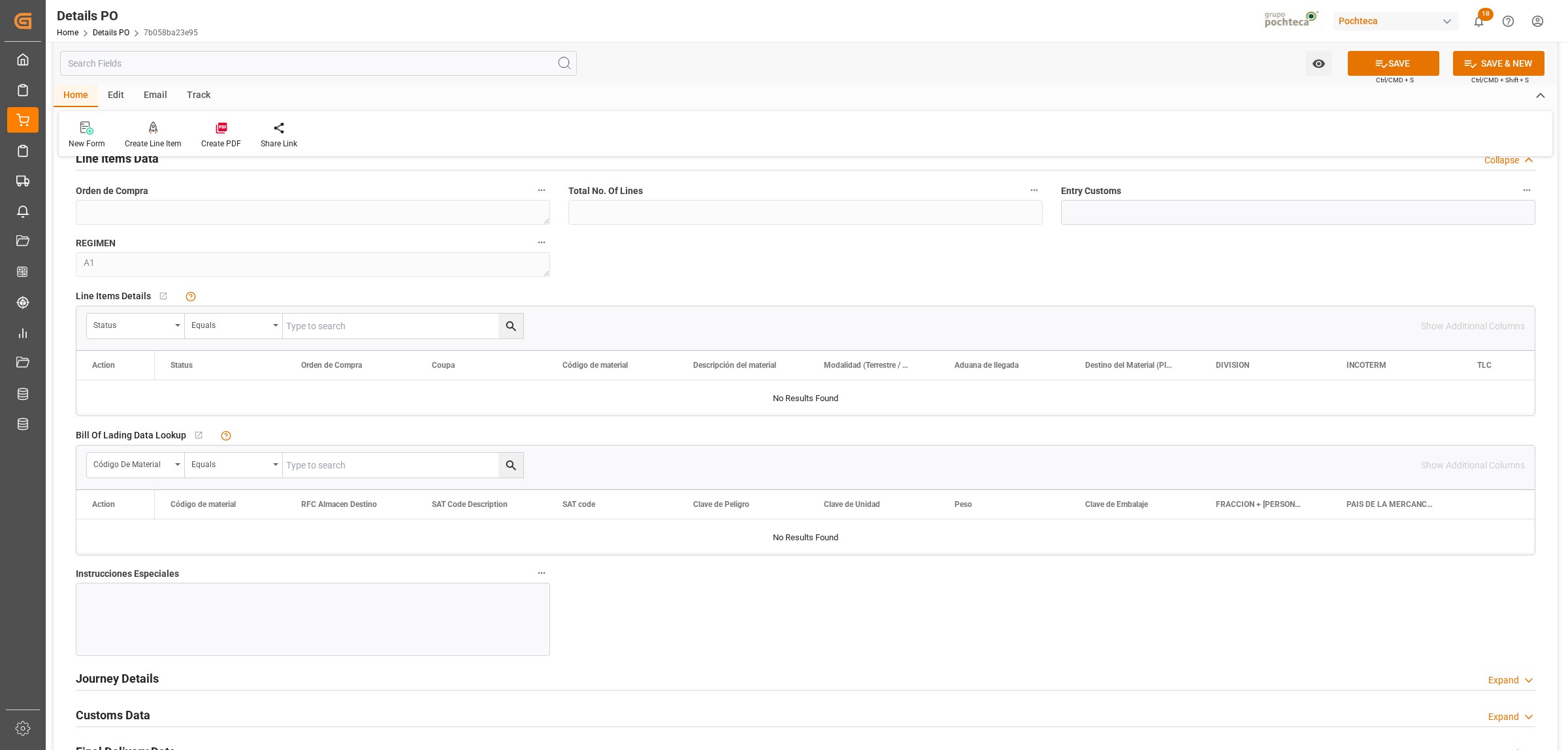
scroll to position [1143, 0]
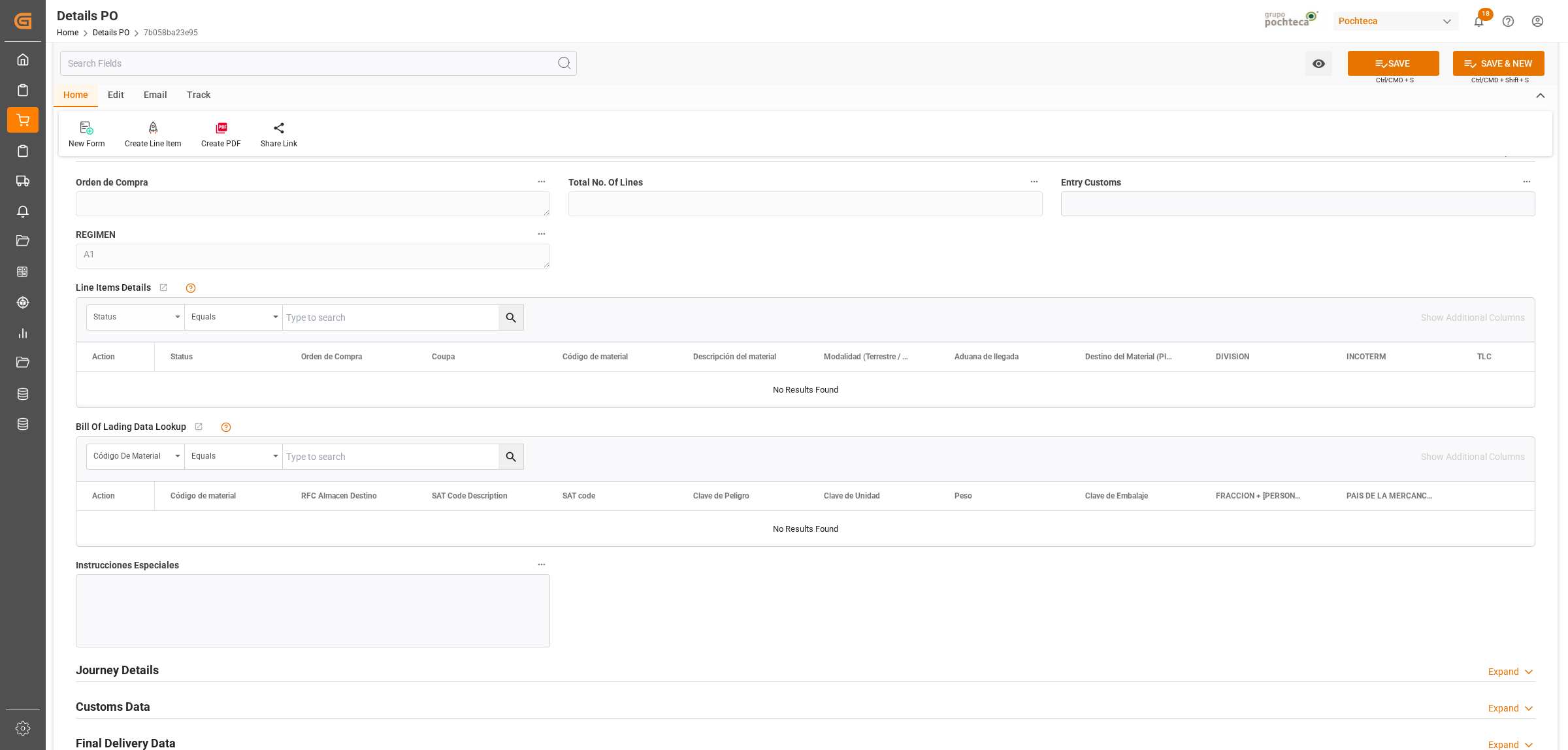
click at [181, 320] on div "Status" at bounding box center [136, 318] width 98 height 25
click at [165, 410] on div "Orden de Compra" at bounding box center [185, 405] width 195 height 27
paste input "5000304158"
type input "5000304158"
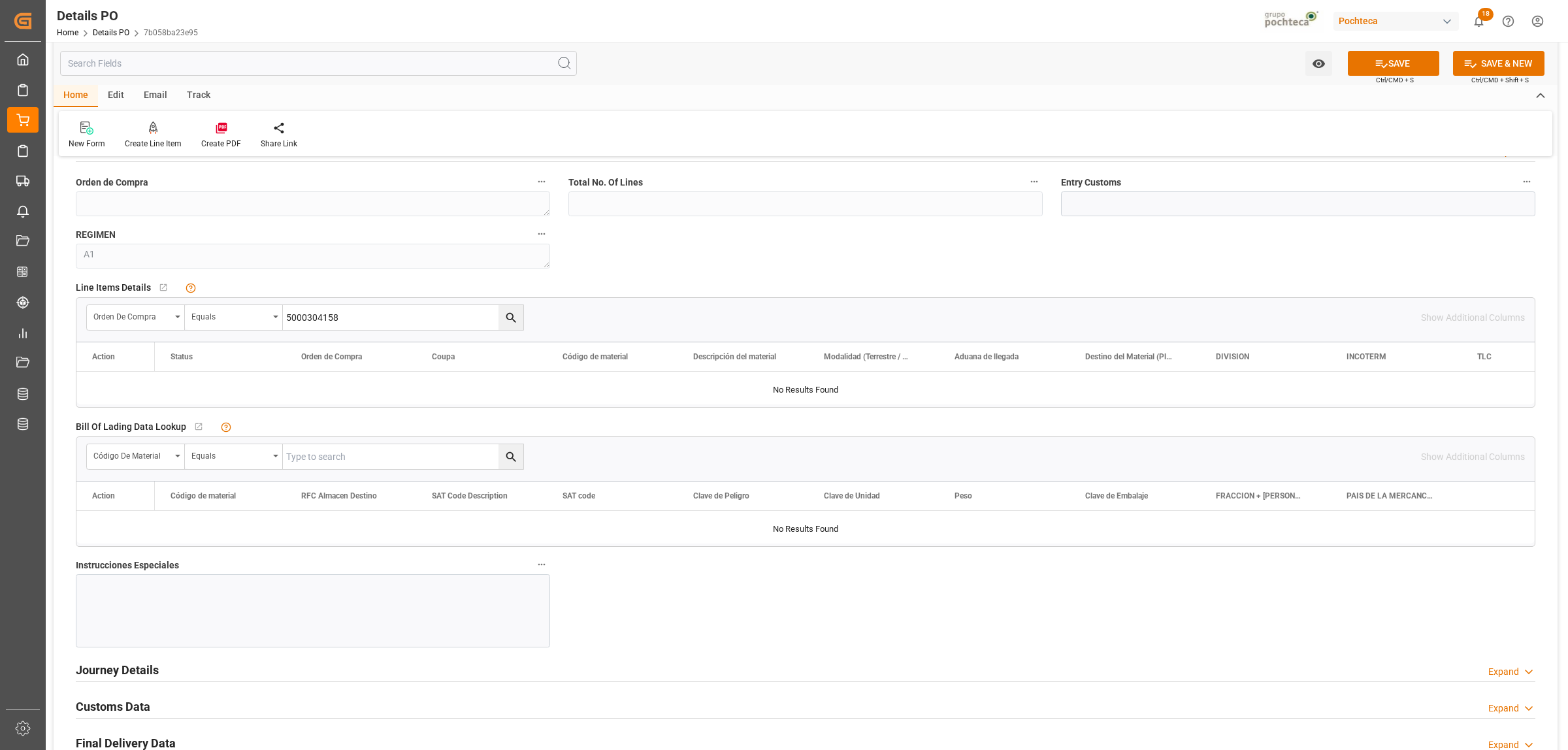
click at [510, 321] on icon "search button" at bounding box center [510, 318] width 10 height 10
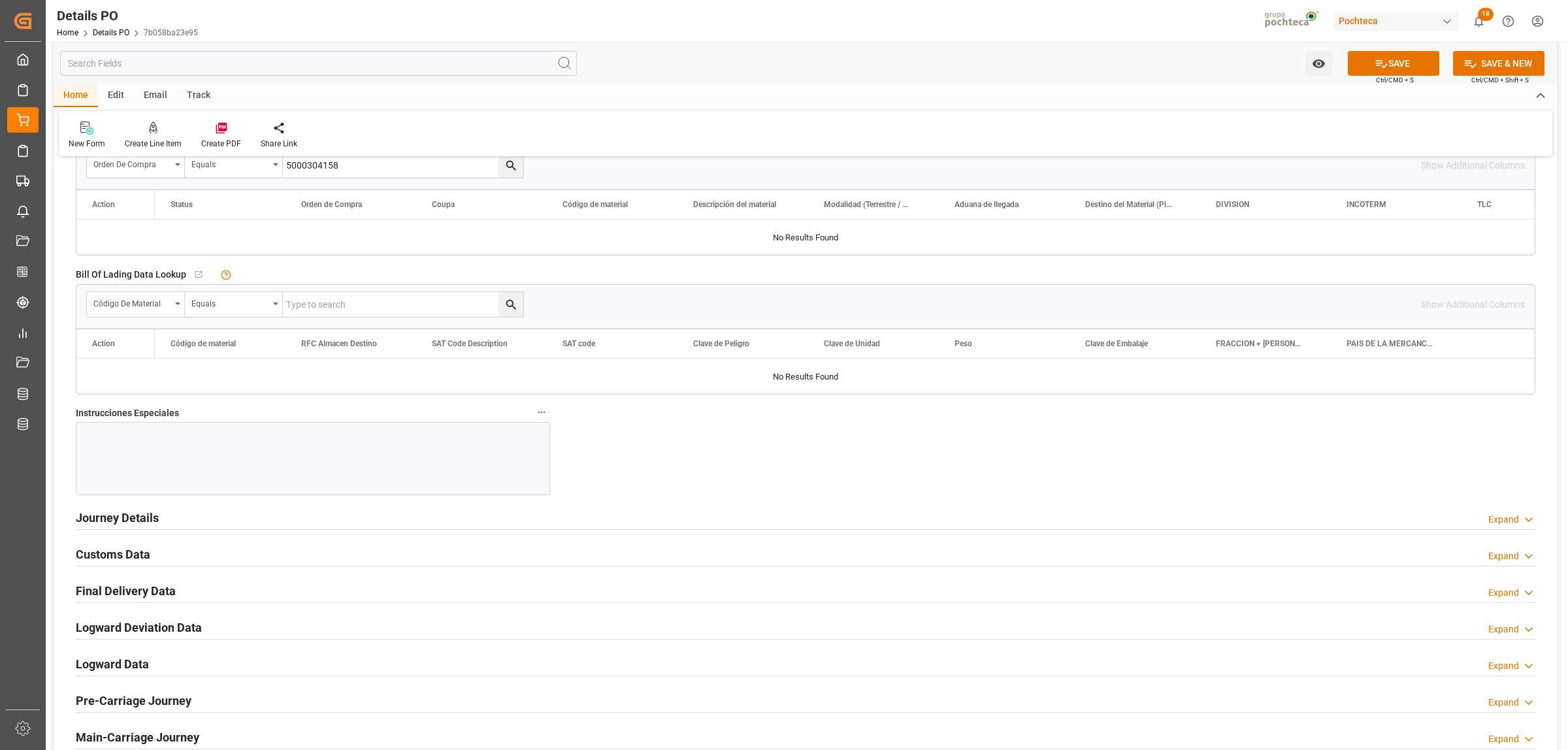
scroll to position [1306, 0]
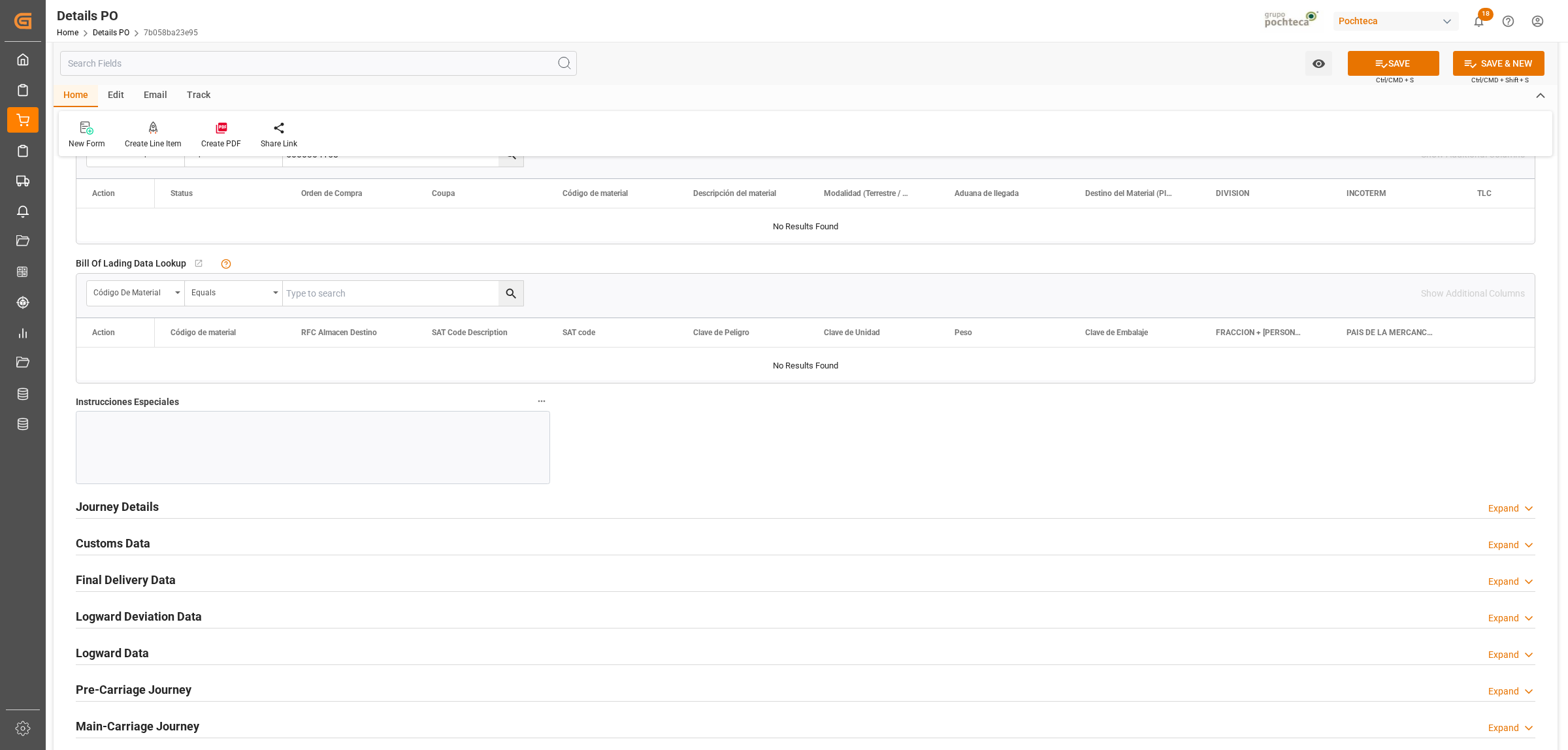
click at [136, 508] on h2 "Journey Details" at bounding box center [117, 506] width 83 height 17
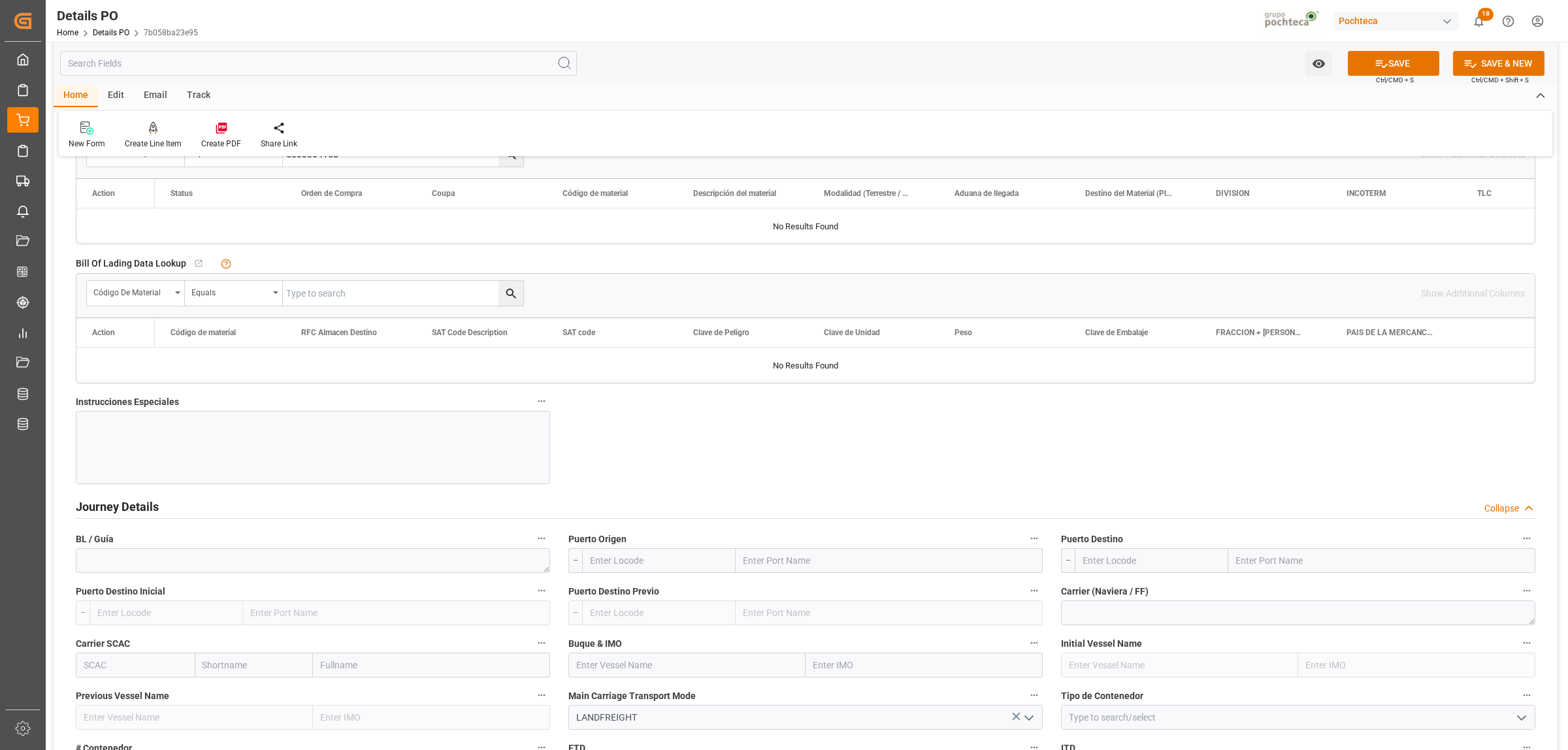
scroll to position [1389, 0]
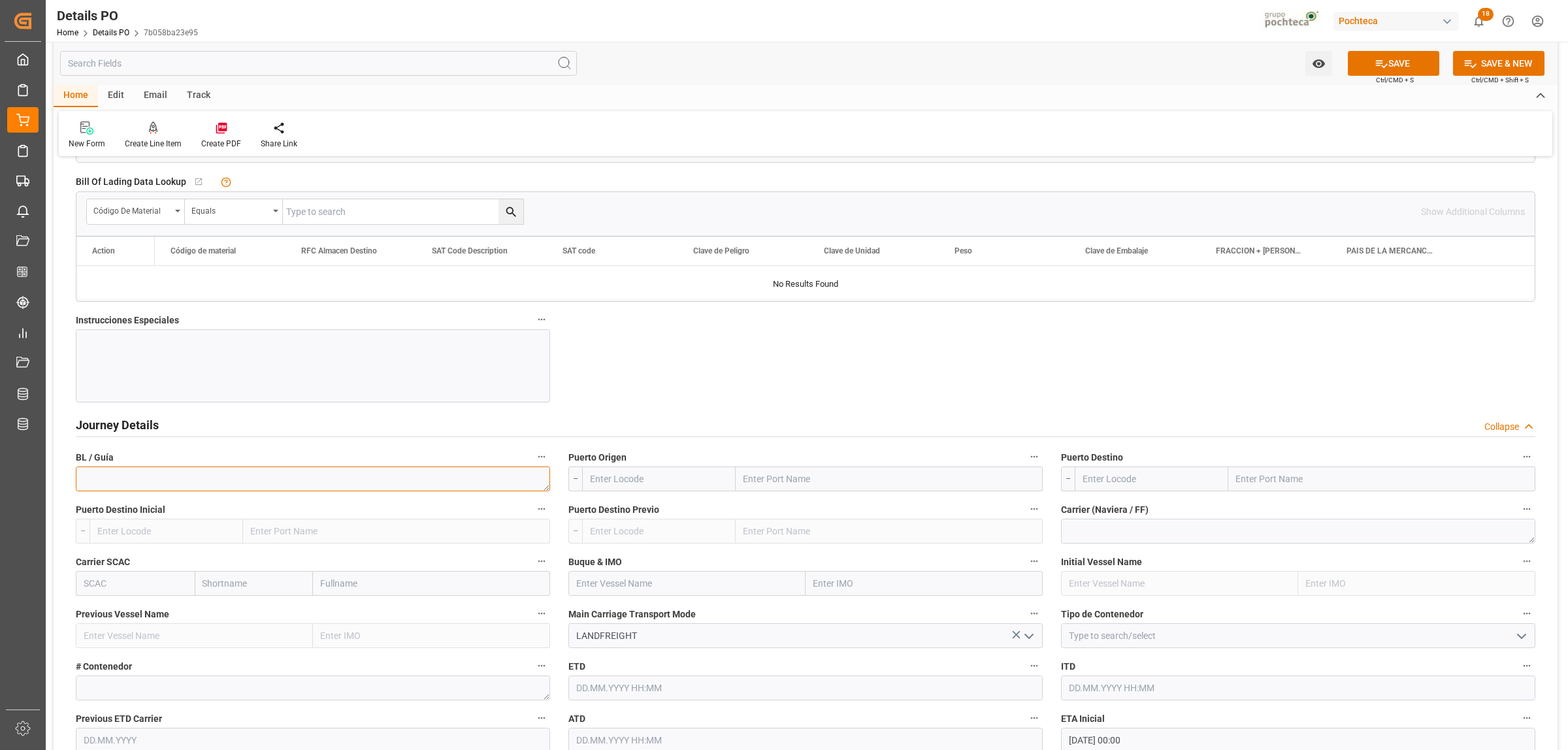
click at [229, 482] on textarea at bounding box center [313, 479] width 474 height 25
paste textarea "2304178690"
type textarea "2304178690"
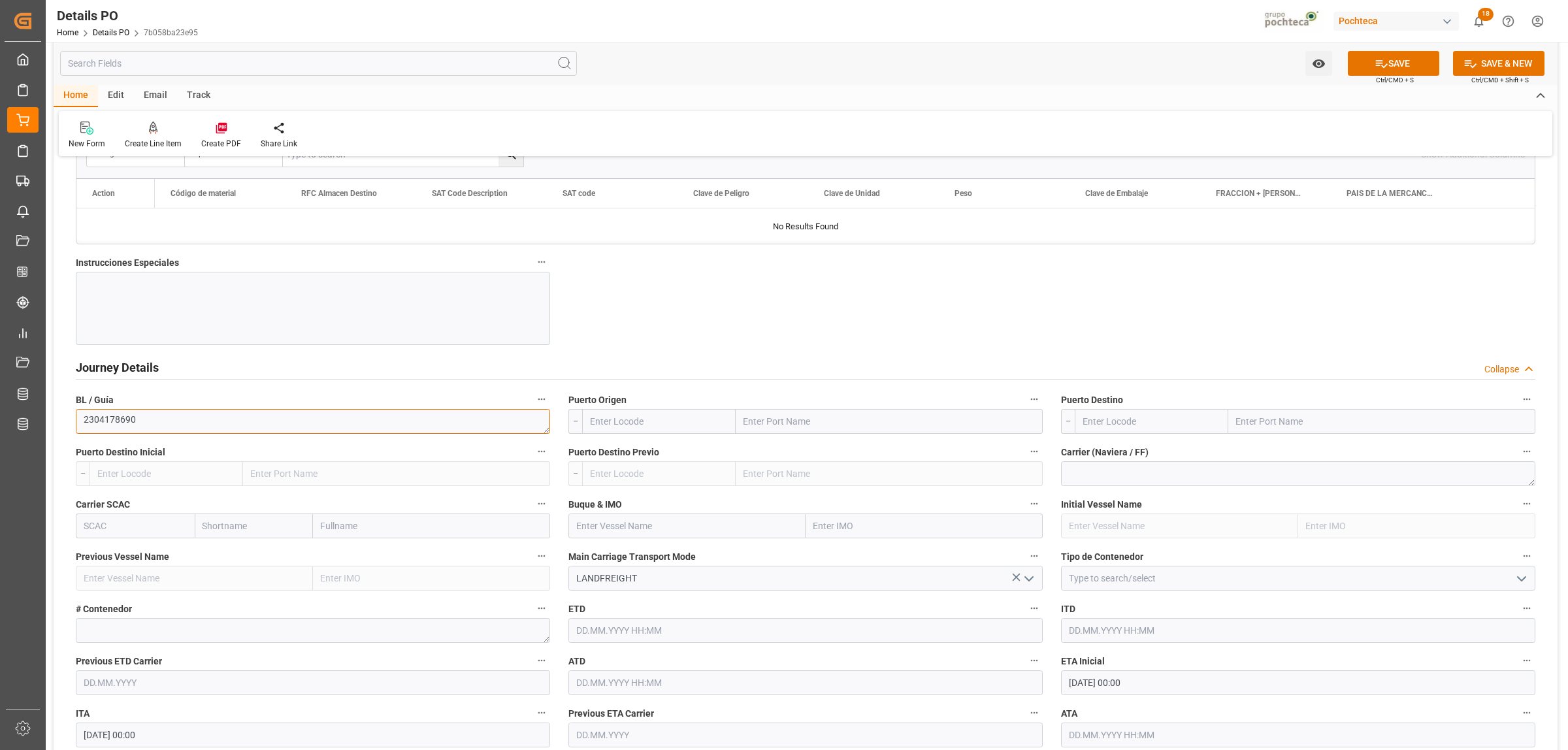
scroll to position [1470, 0]
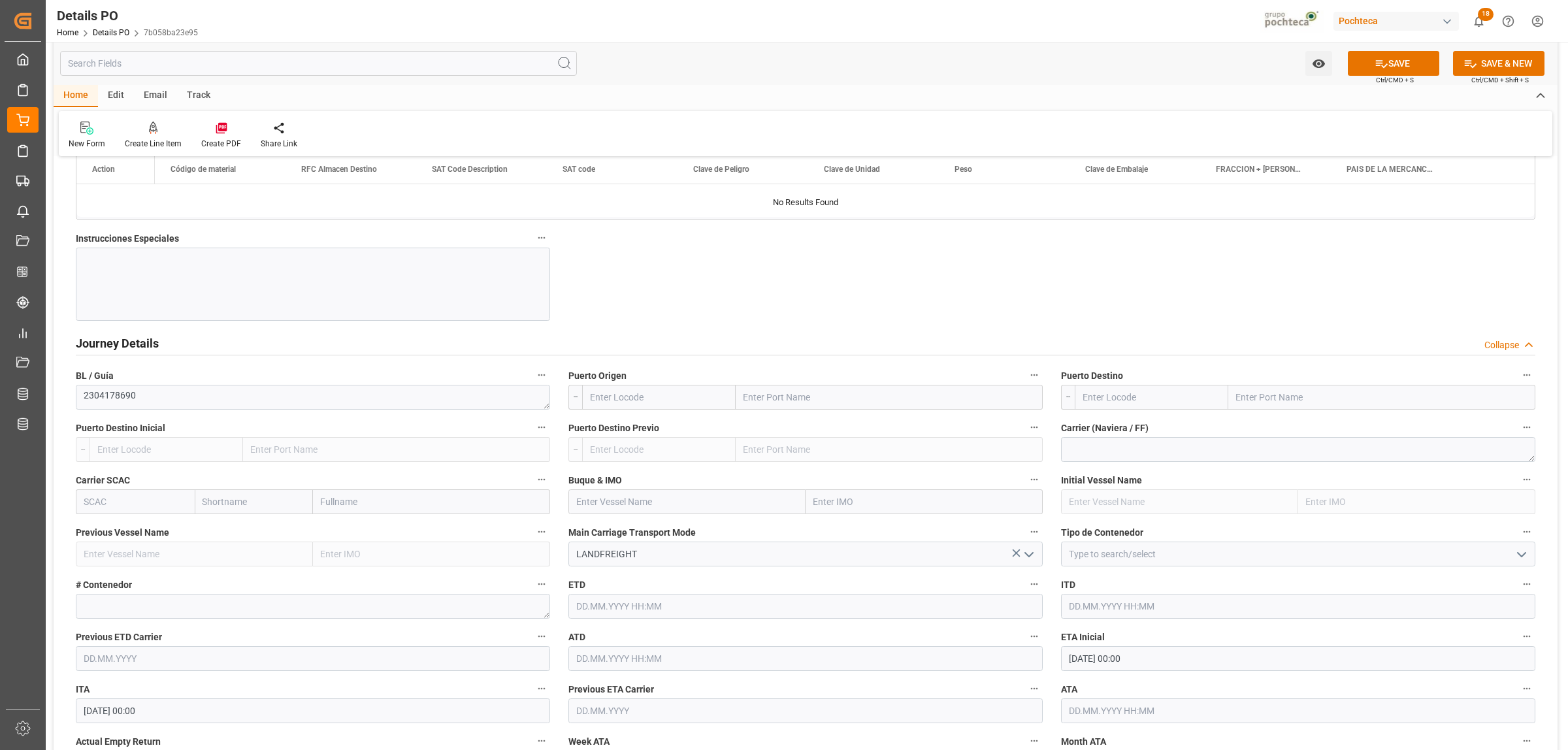
click at [795, 402] on input "text" at bounding box center [889, 397] width 307 height 25
type input "LAREDO"
click at [745, 461] on b "Laredo" at bounding box center [758, 455] width 29 height 11
type input "USLRD"
type input "Laredo"
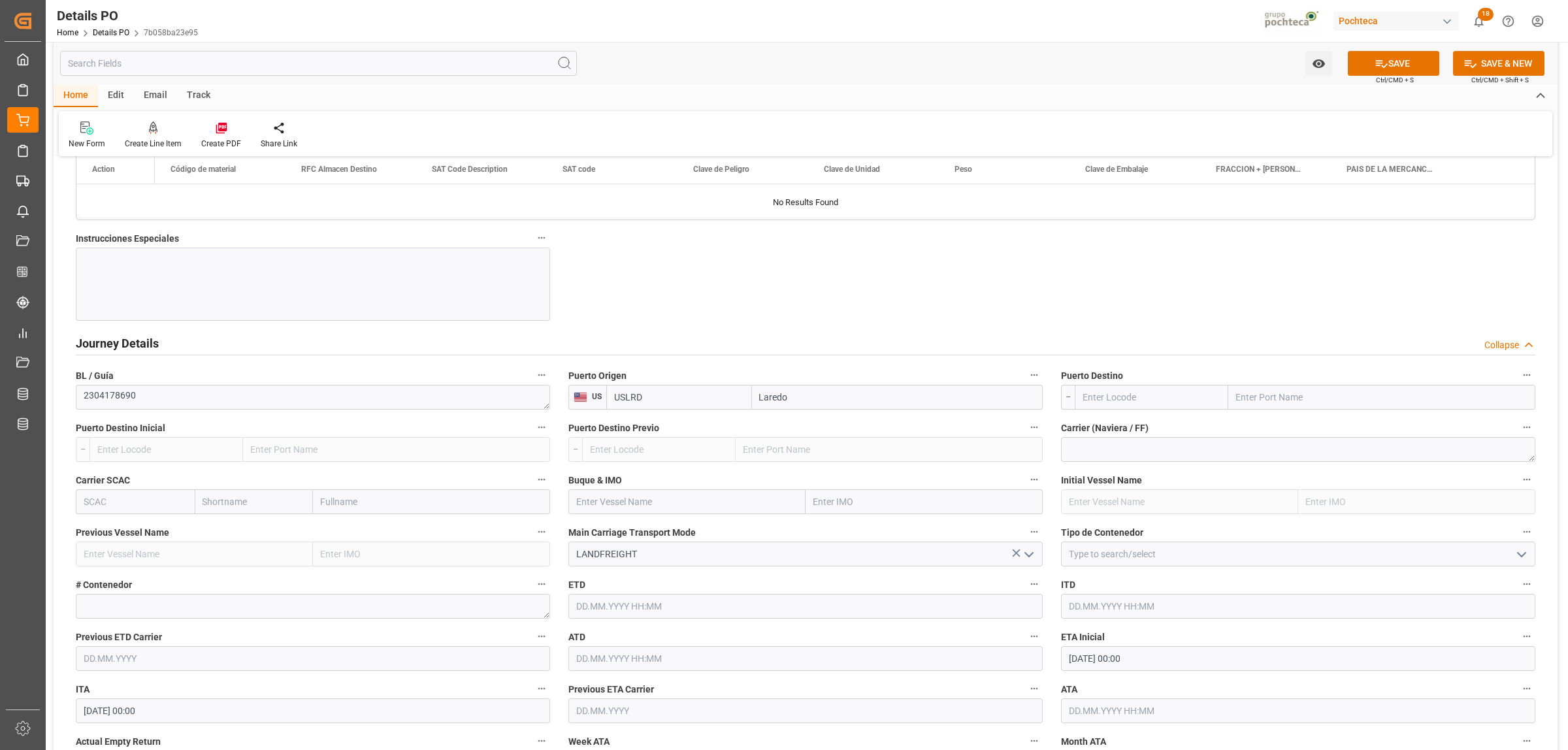
click at [1345, 393] on input "text" at bounding box center [1381, 397] width 307 height 25
type input "NUEVO LAREDO"
click at [1294, 432] on b "Nuevo Laredo" at bounding box center [1265, 426] width 58 height 11
type input "MXNLD"
type input "Nuevo Laredo"
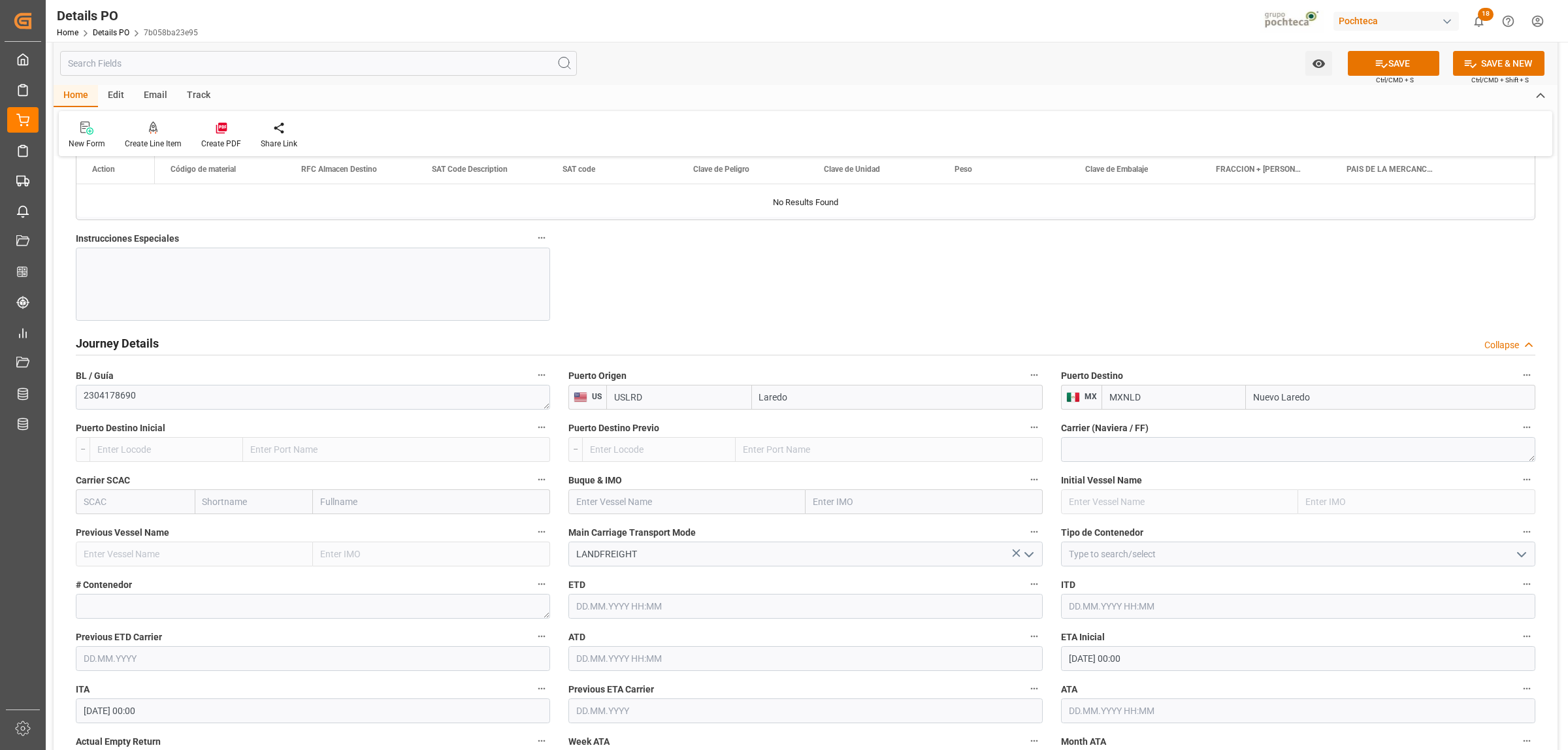
click at [1523, 560] on icon "open menu" at bounding box center [1521, 555] width 16 height 16
click at [1138, 582] on div "CARROTANQUE" at bounding box center [1298, 583] width 473 height 29
type input "CARROTANQUE"
click at [155, 609] on textarea at bounding box center [313, 606] width 474 height 25
paste textarea "GATX029033"
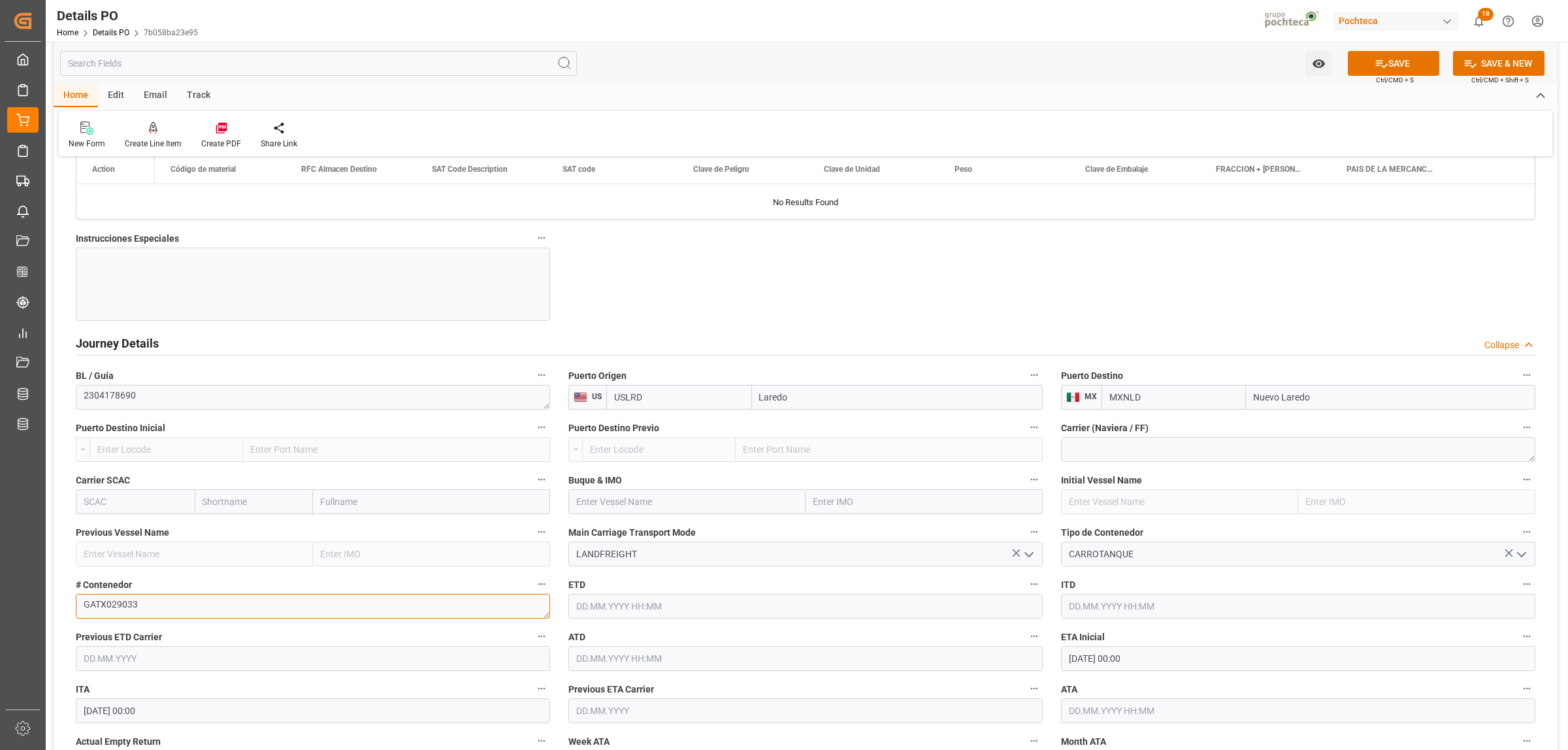
click at [111, 604] on textarea "GATX029033" at bounding box center [313, 606] width 474 height 25
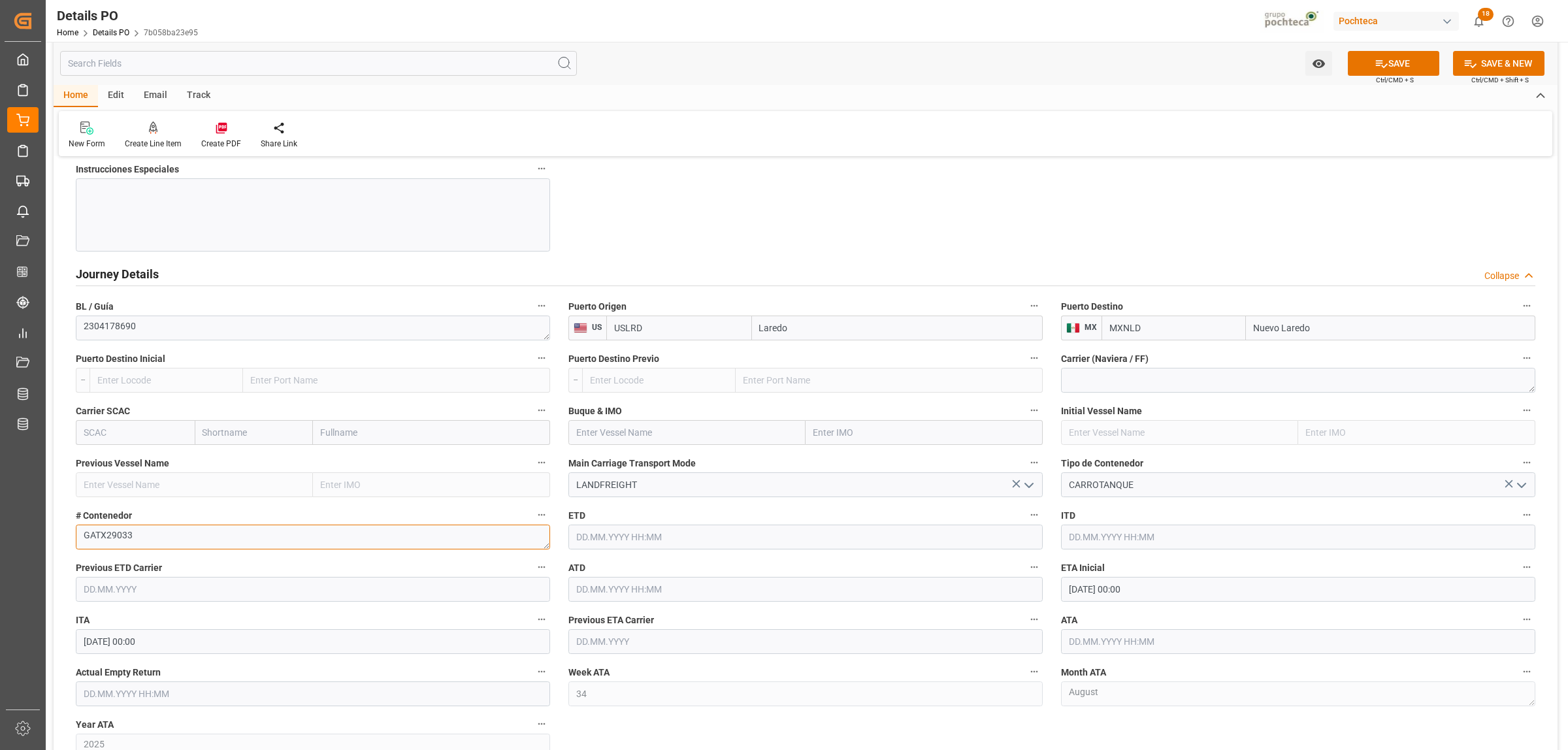
scroll to position [1633, 0]
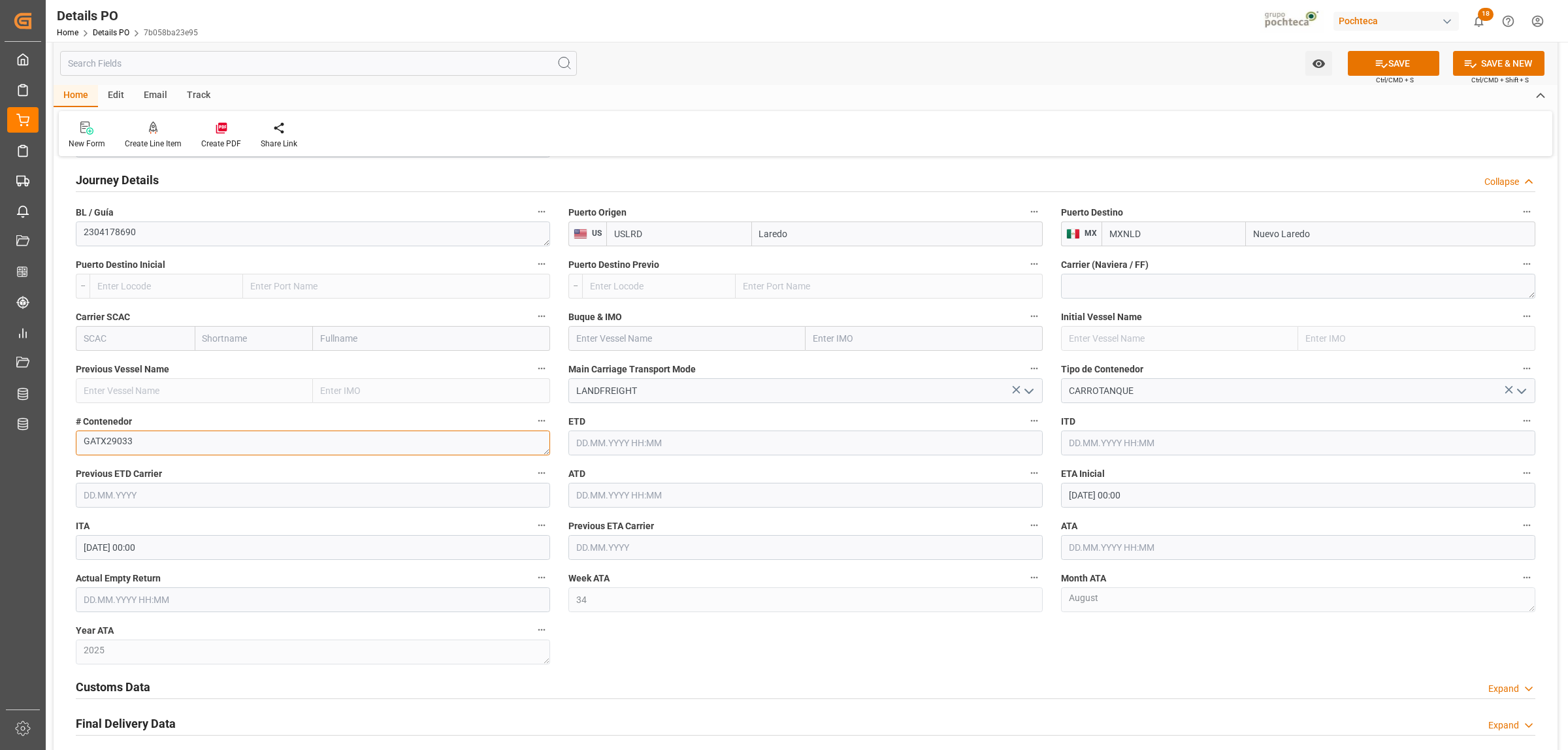
type textarea "GATX29033"
click at [1146, 501] on input "20.08.2025 00:00" at bounding box center [1298, 496] width 474 height 25
click at [1181, 680] on span "29" at bounding box center [1179, 678] width 8 height 9
type input "29.08.2025 00:00"
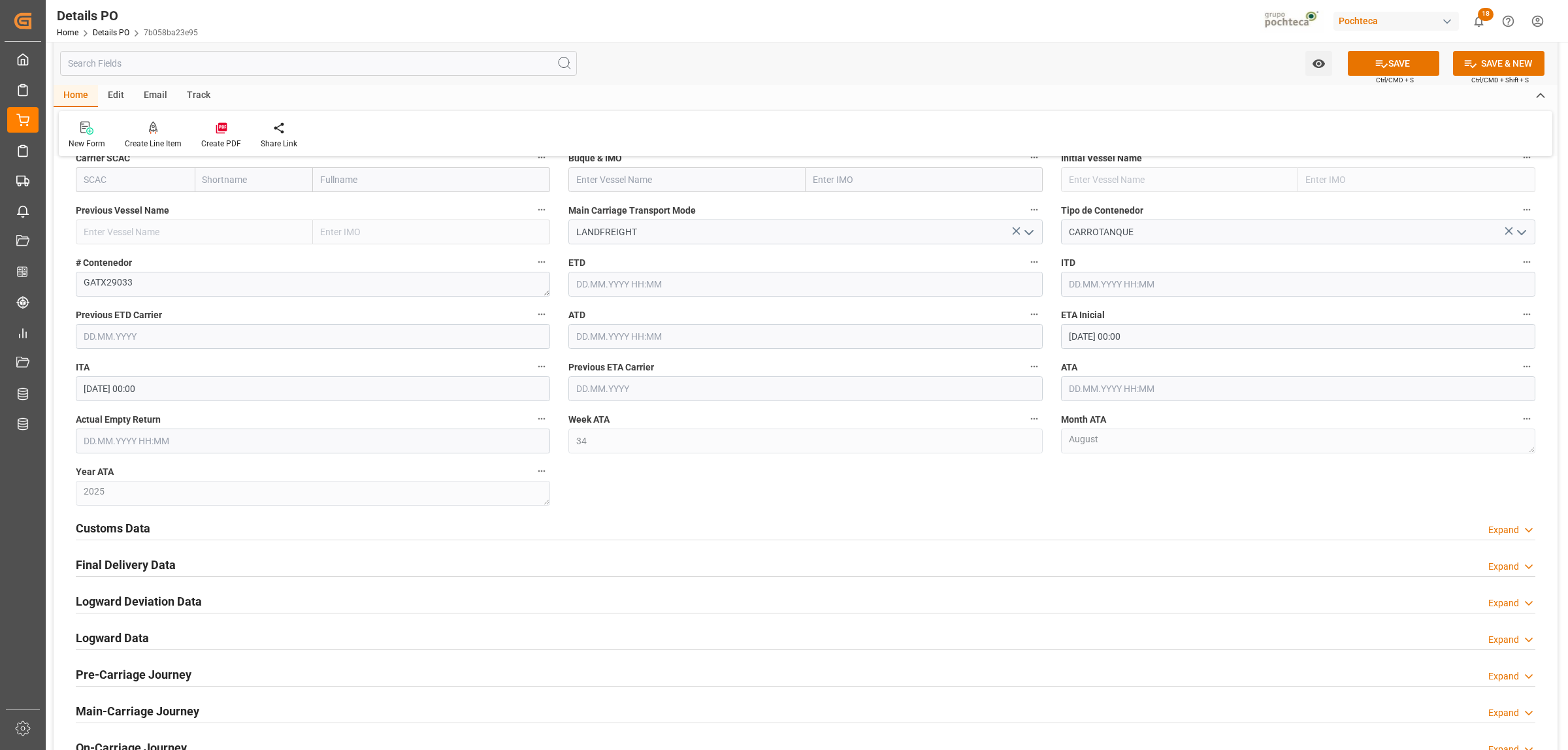
scroll to position [1797, 0]
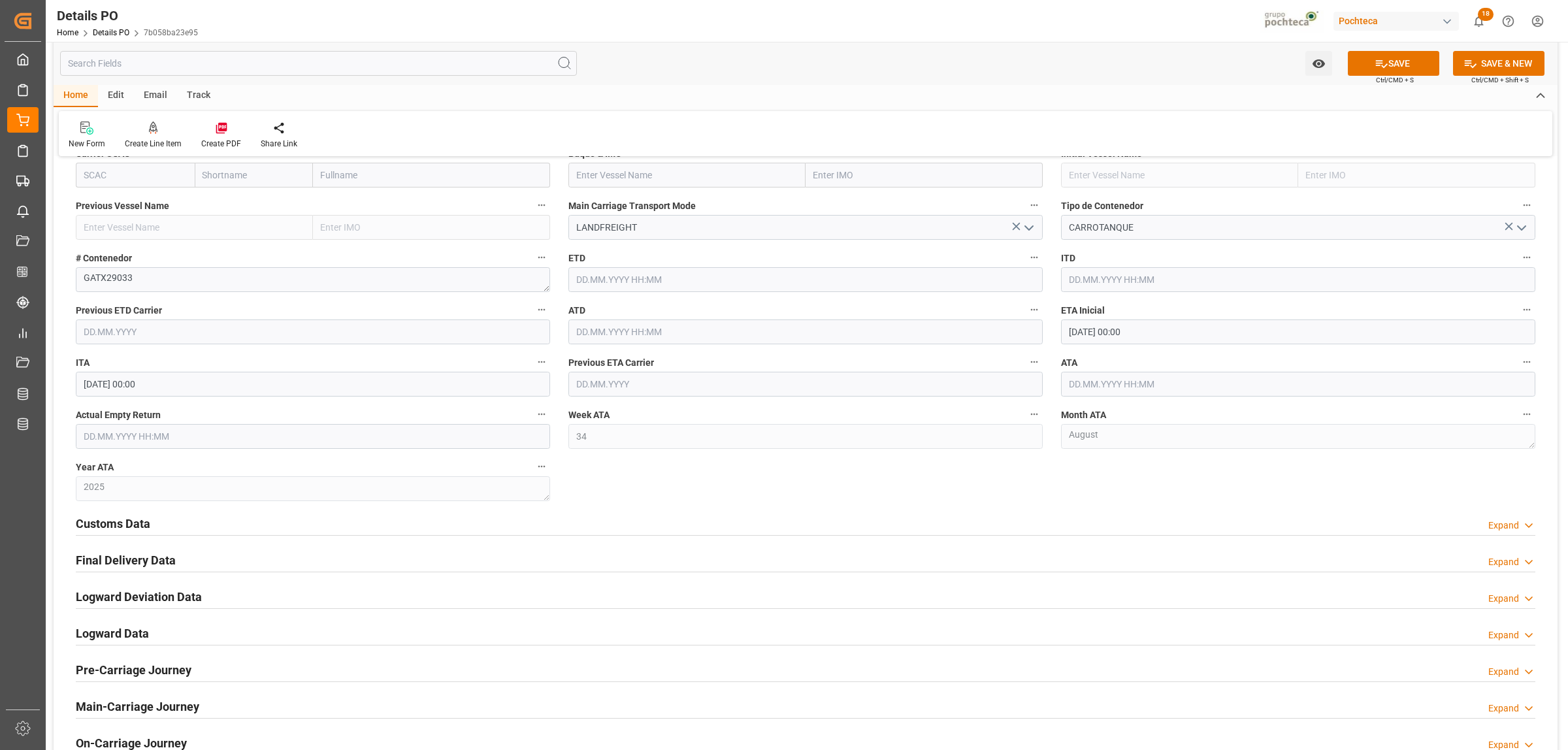
click at [145, 530] on h2 "Customs Data" at bounding box center [113, 523] width 75 height 17
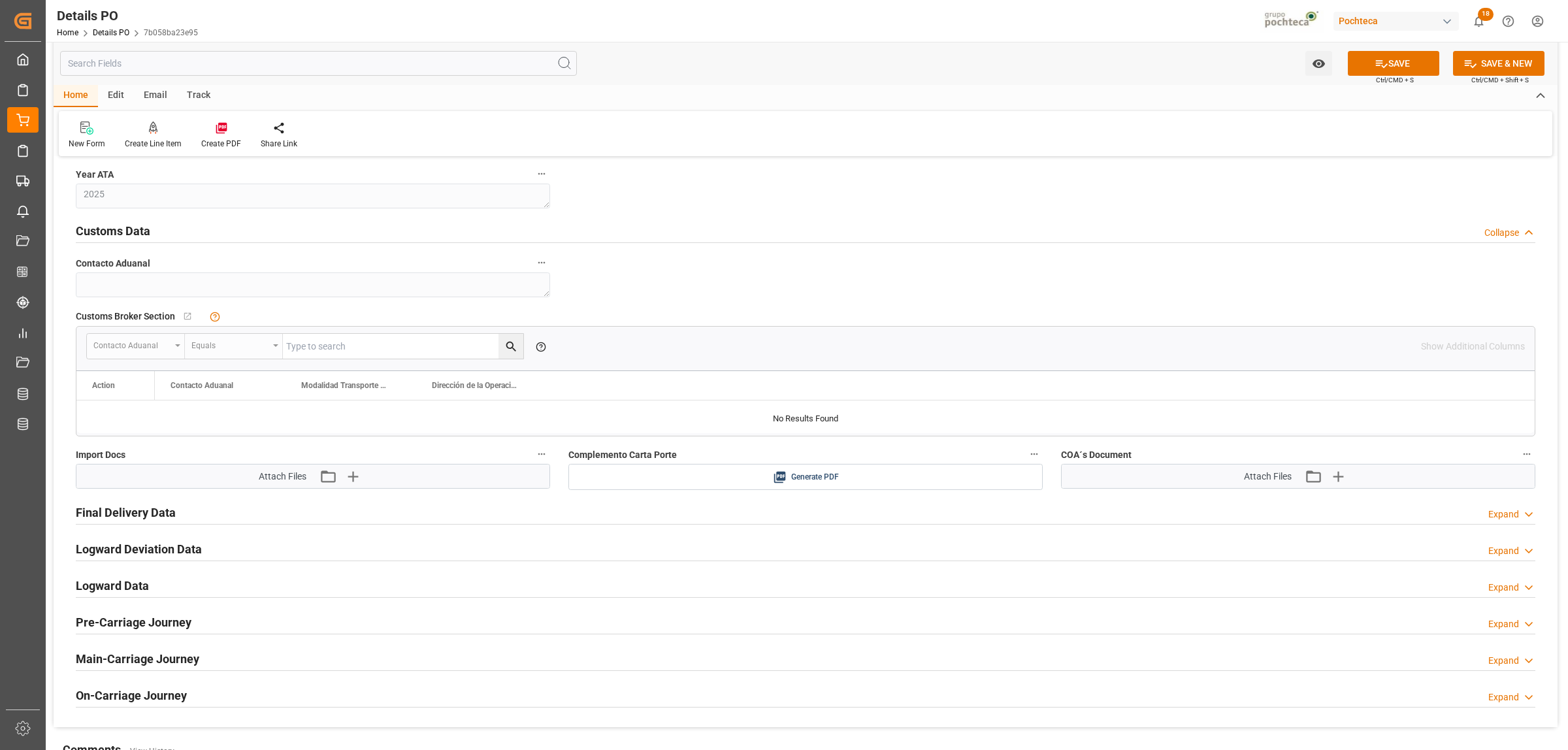
scroll to position [2123, 0]
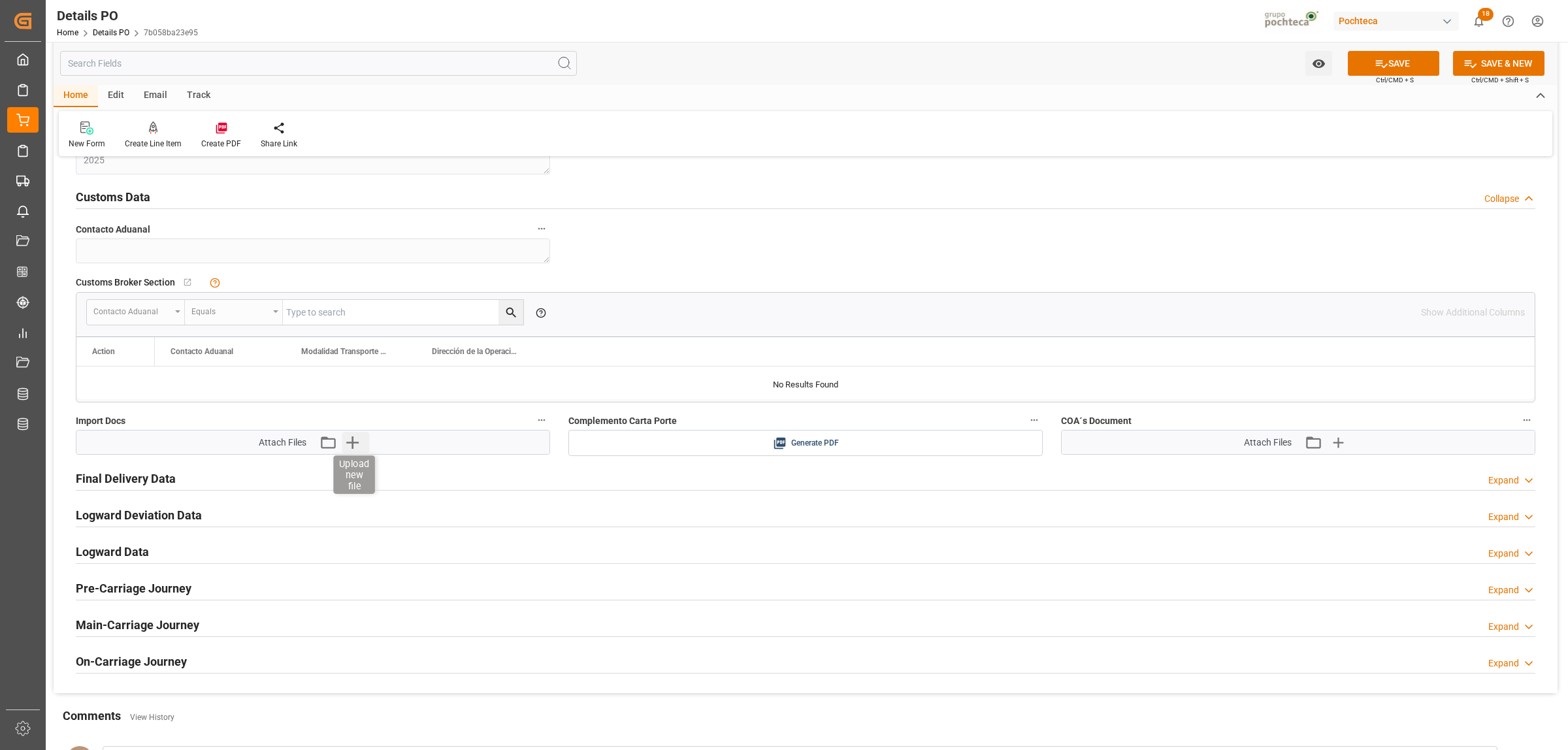
click at [358, 446] on icon "button" at bounding box center [352, 442] width 12 height 12
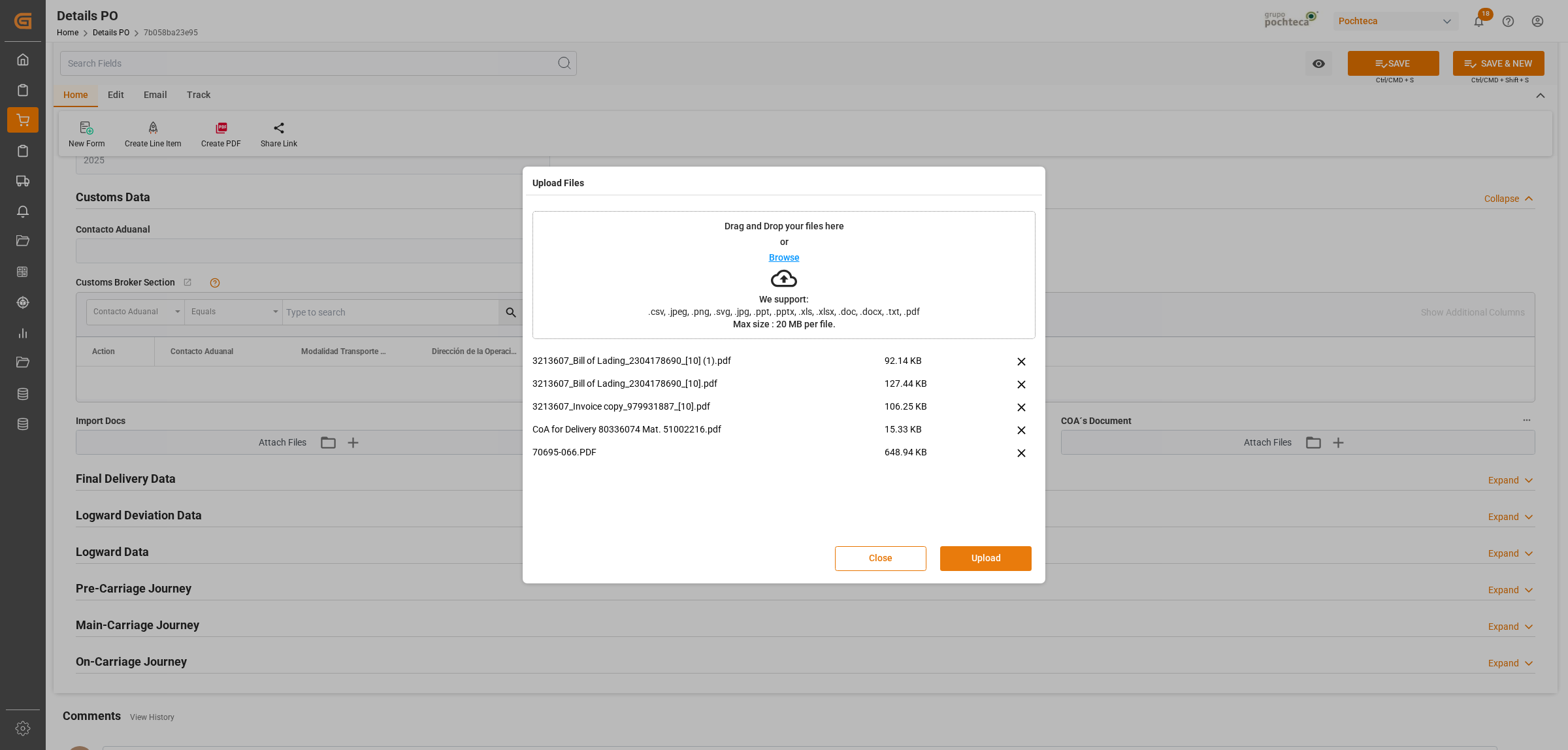
click at [1001, 557] on button "Upload" at bounding box center [986, 559] width 91 height 25
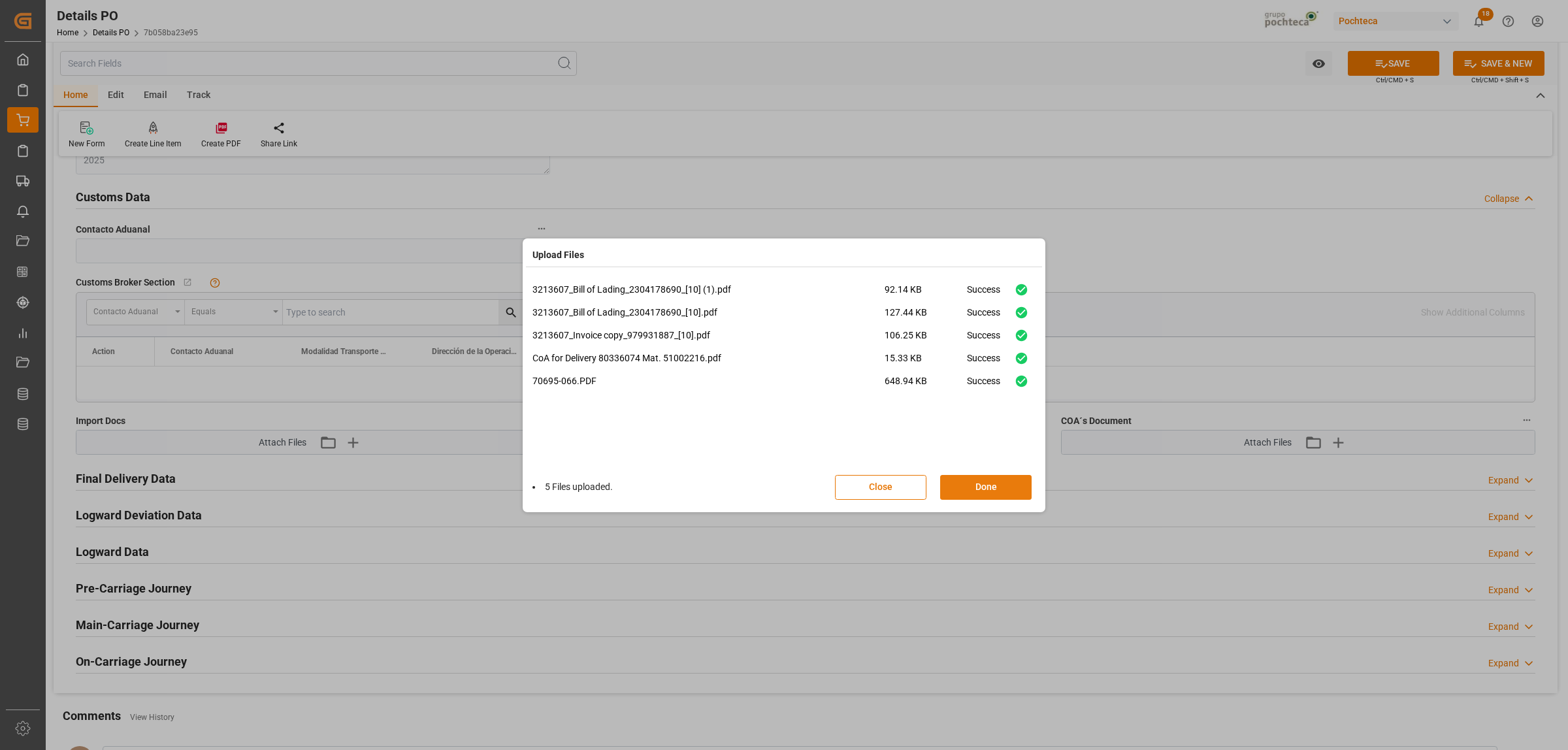
click at [992, 491] on button "Done" at bounding box center [986, 487] width 91 height 25
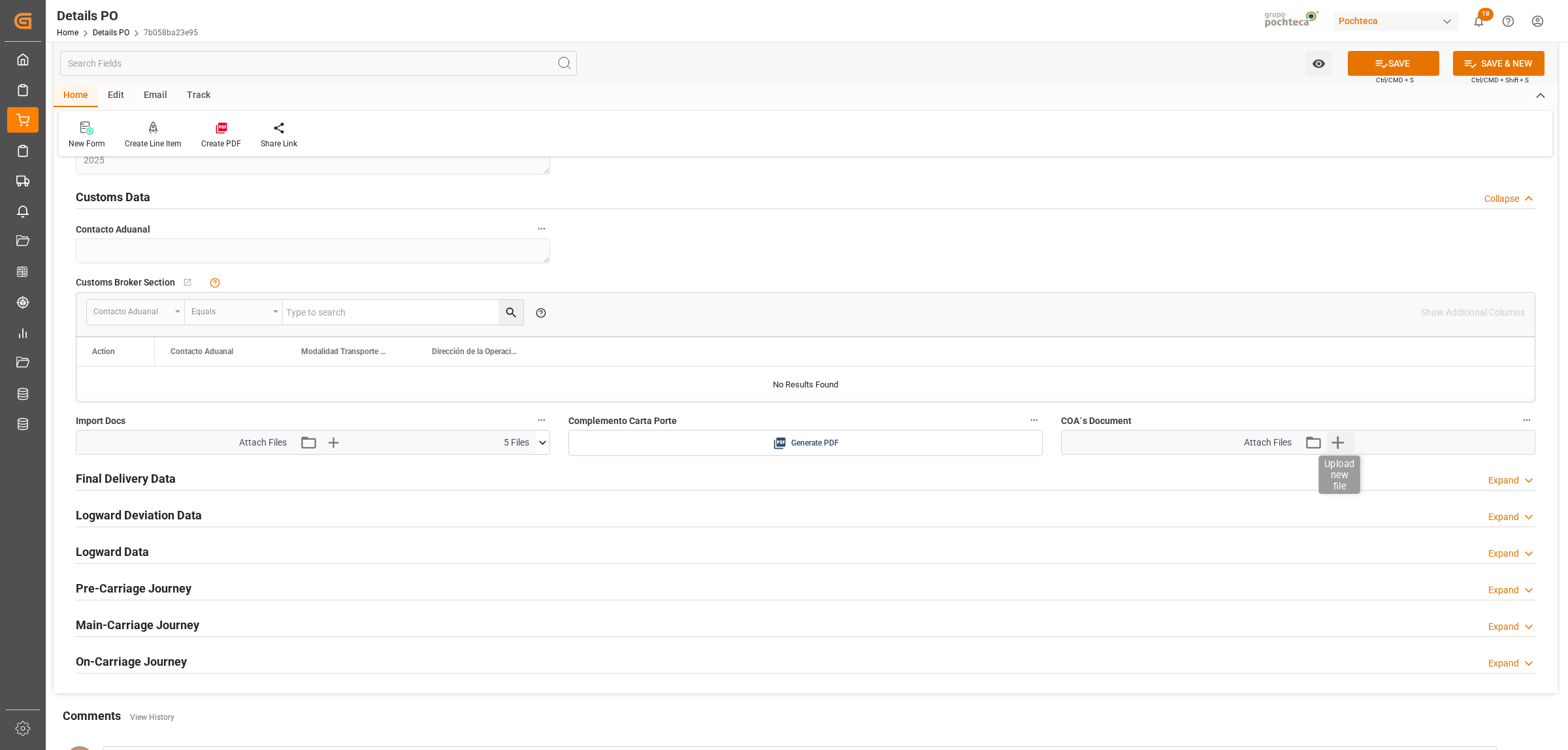
click at [1337, 447] on icon "button" at bounding box center [1337, 442] width 21 height 21
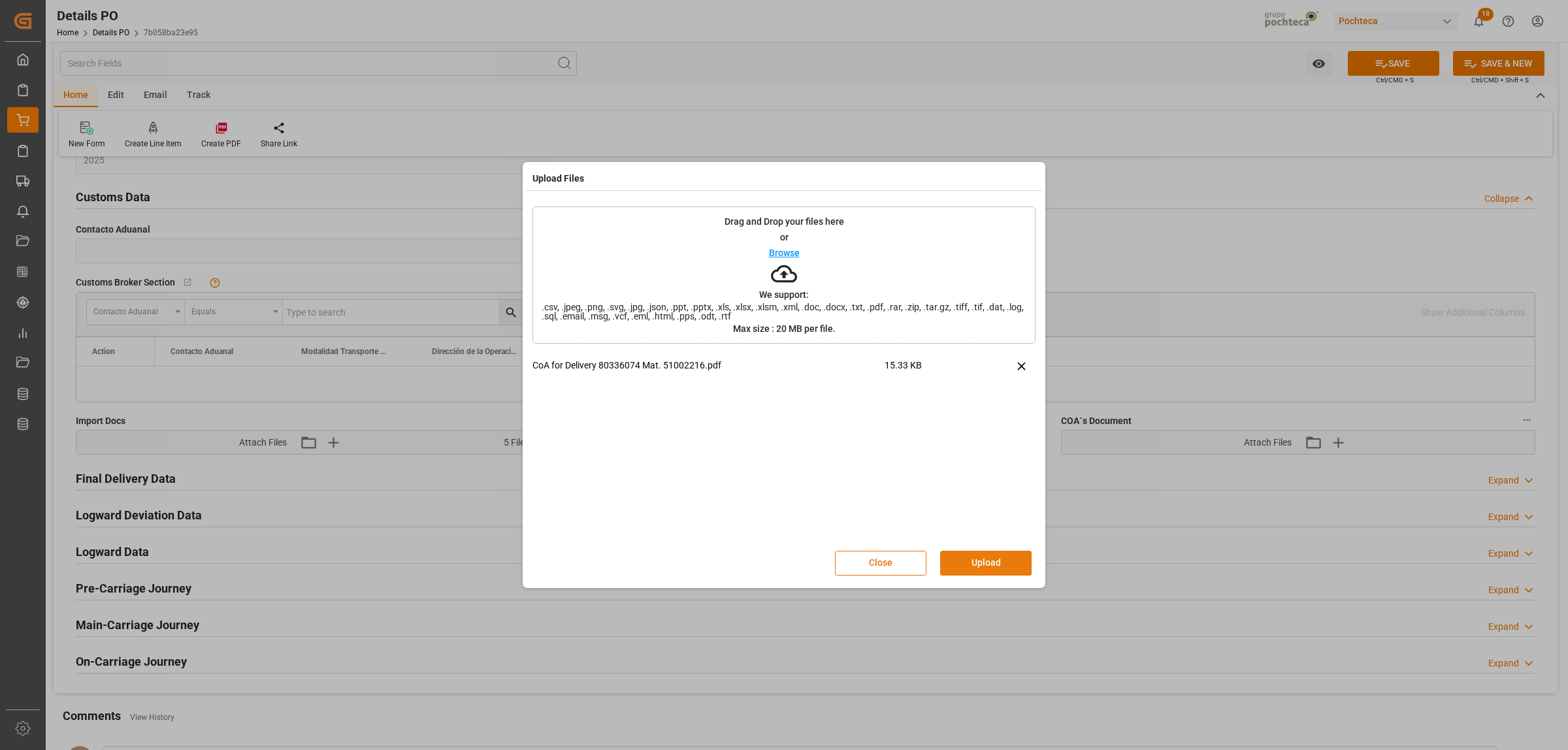
click at [993, 560] on button "Upload" at bounding box center [986, 563] width 91 height 25
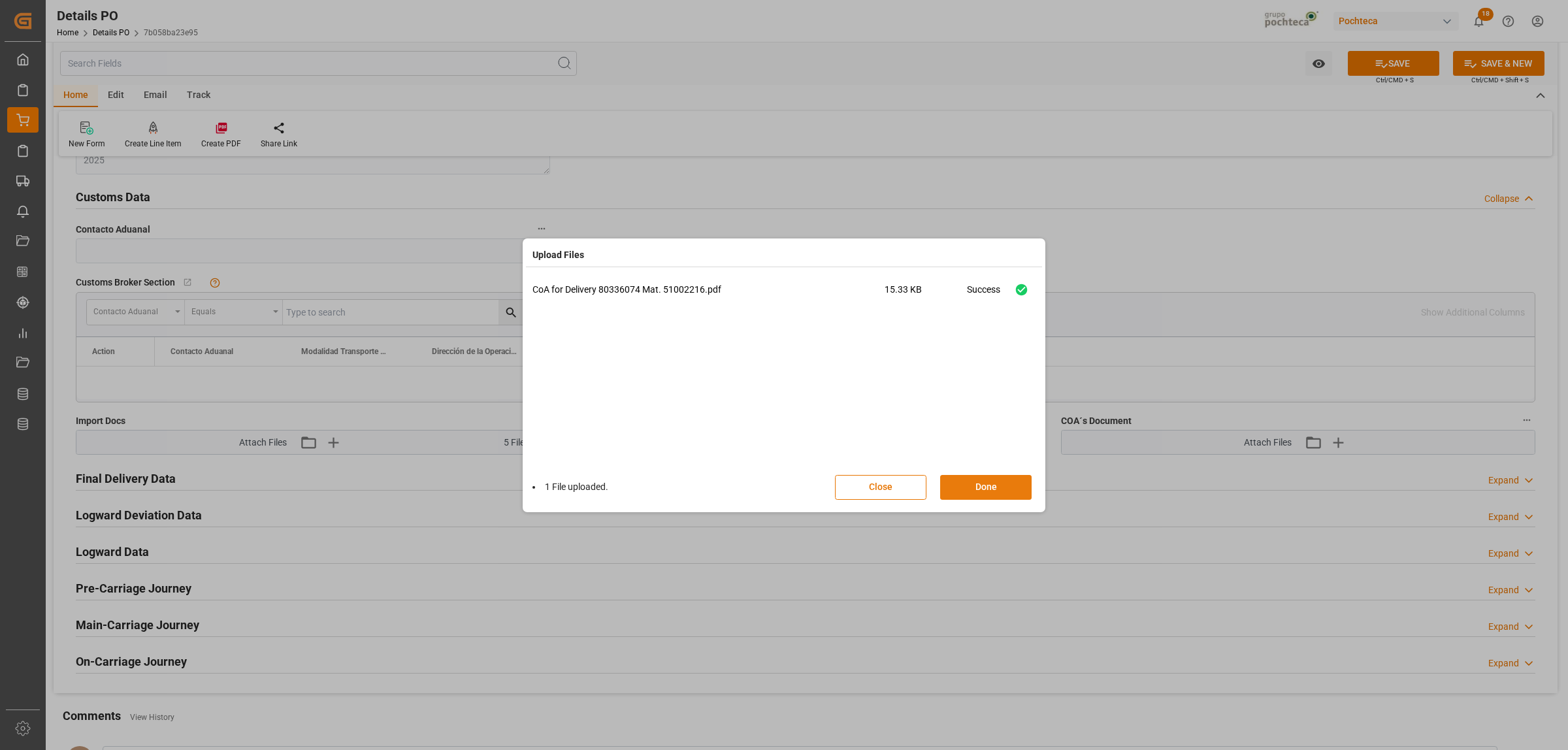
click at [984, 481] on button "Done" at bounding box center [986, 487] width 91 height 25
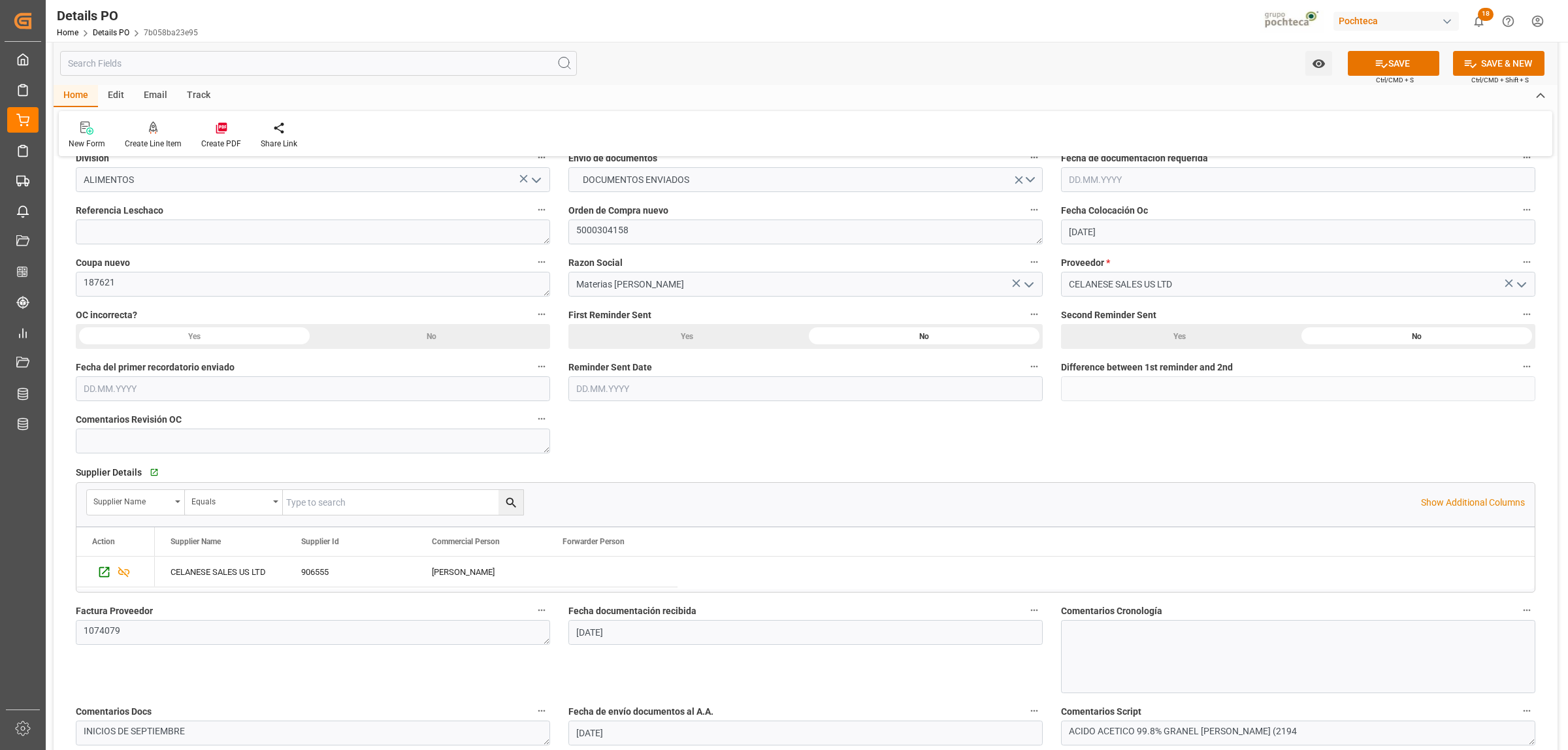
scroll to position [0, 0]
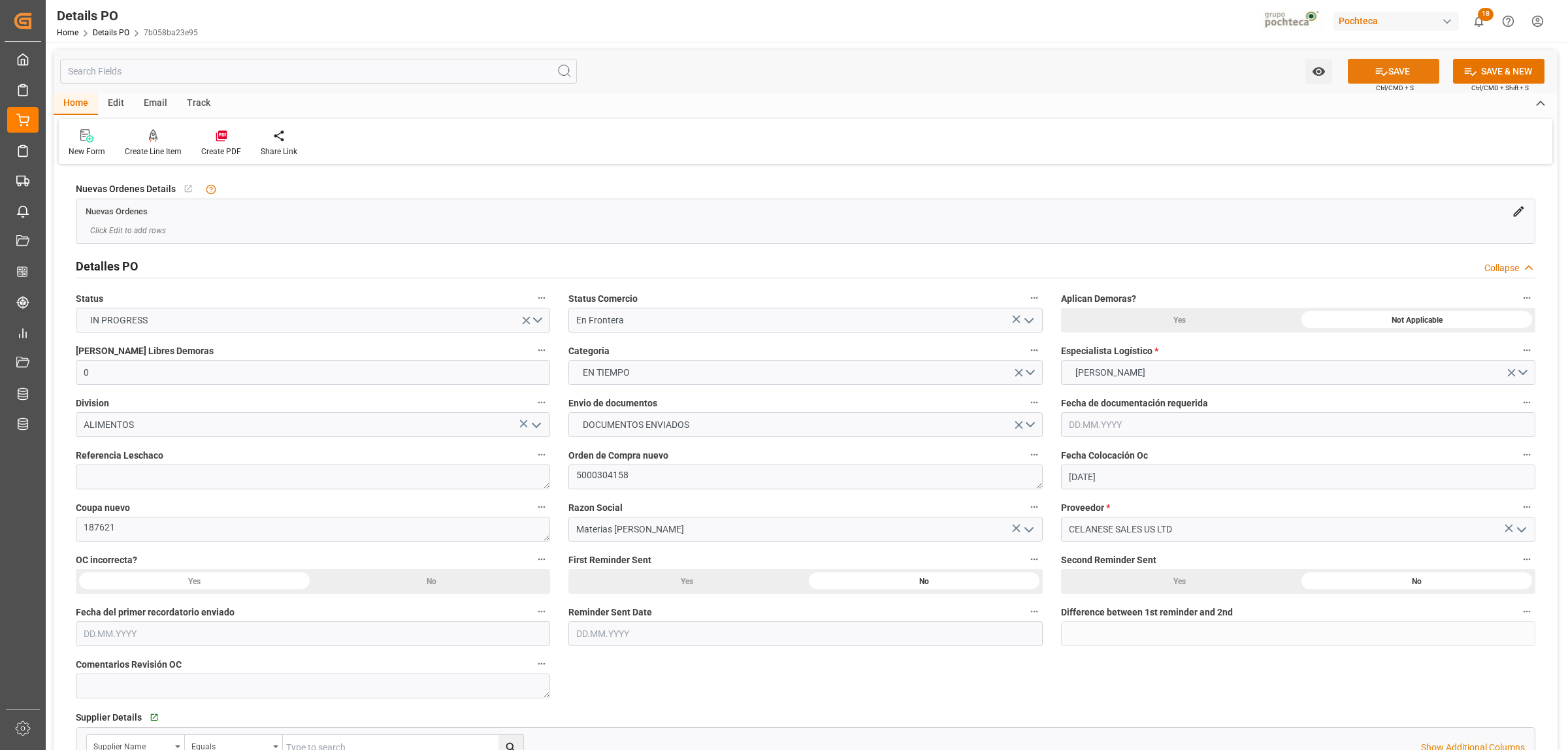
click at [1393, 71] on button "SAVE" at bounding box center [1393, 72] width 91 height 25
drag, startPoint x: 633, startPoint y: 472, endPoint x: 557, endPoint y: 471, distance: 76.0
drag, startPoint x: 122, startPoint y: 526, endPoint x: 76, endPoint y: 525, distance: 46.0
click at [76, 525] on textarea "187621" at bounding box center [313, 529] width 474 height 25
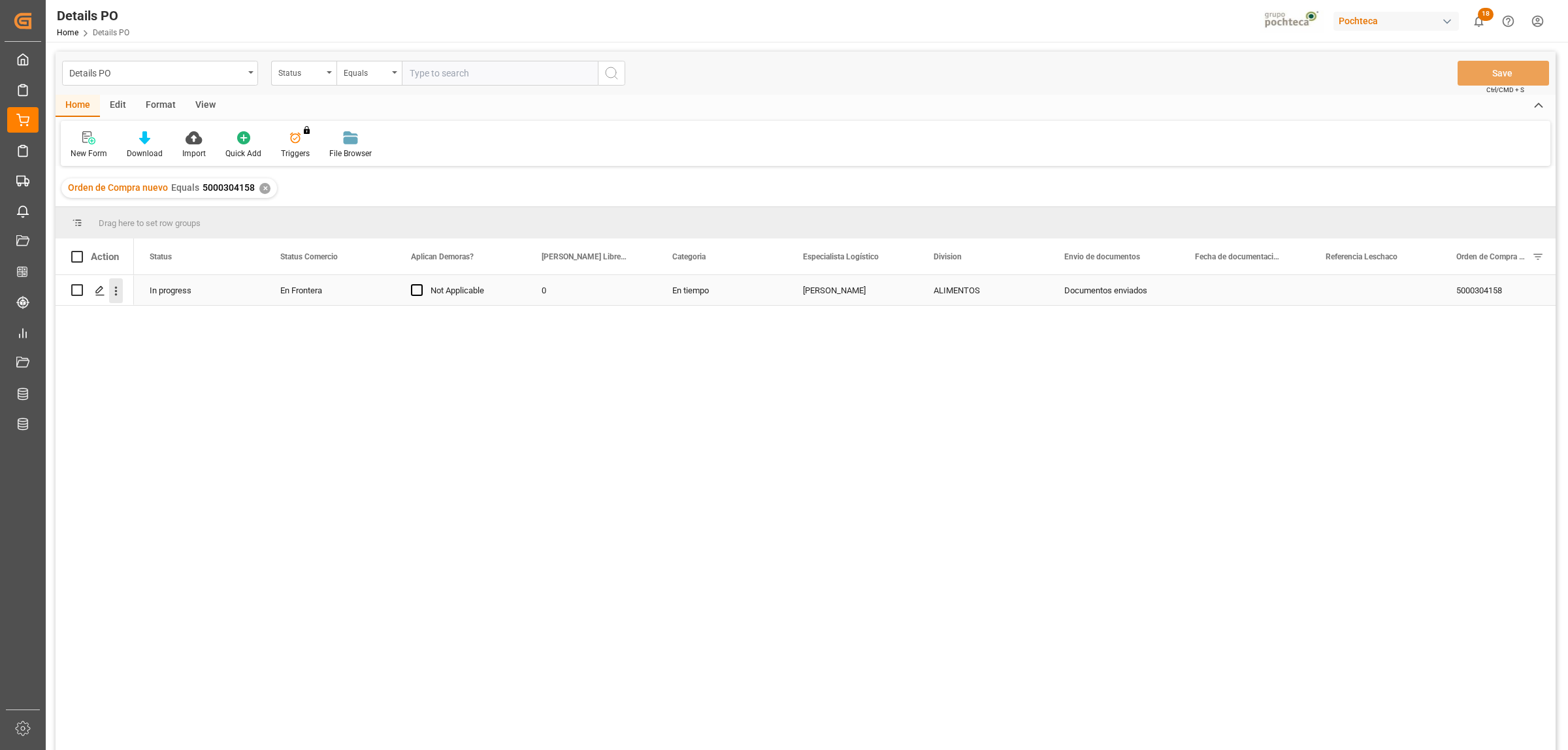
click at [120, 294] on icon "open menu" at bounding box center [116, 291] width 13 height 13
click at [186, 451] on span "Create and Link Child Object" at bounding box center [201, 451] width 119 height 13
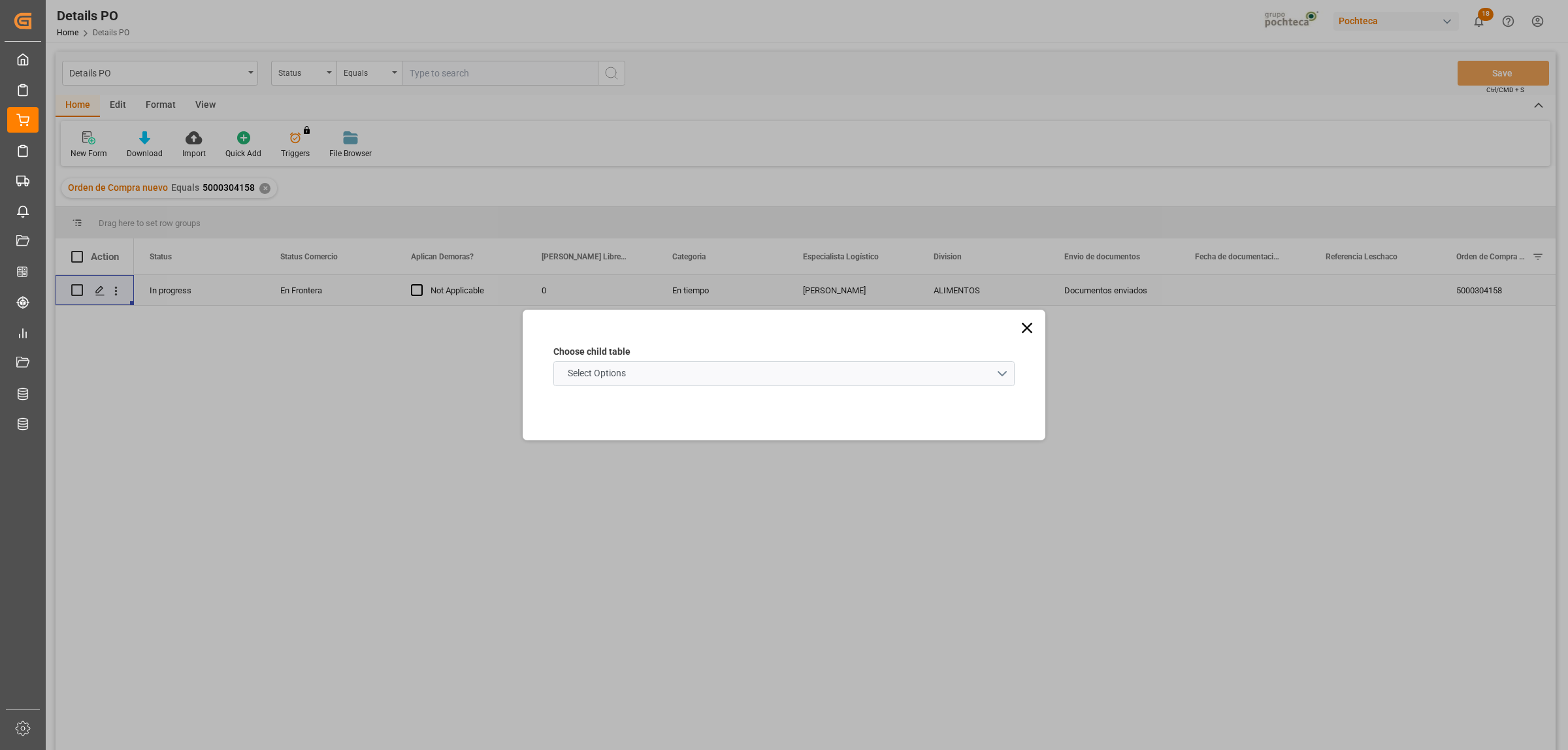
click at [992, 371] on schema "Select Options" at bounding box center [783, 373] width 461 height 25
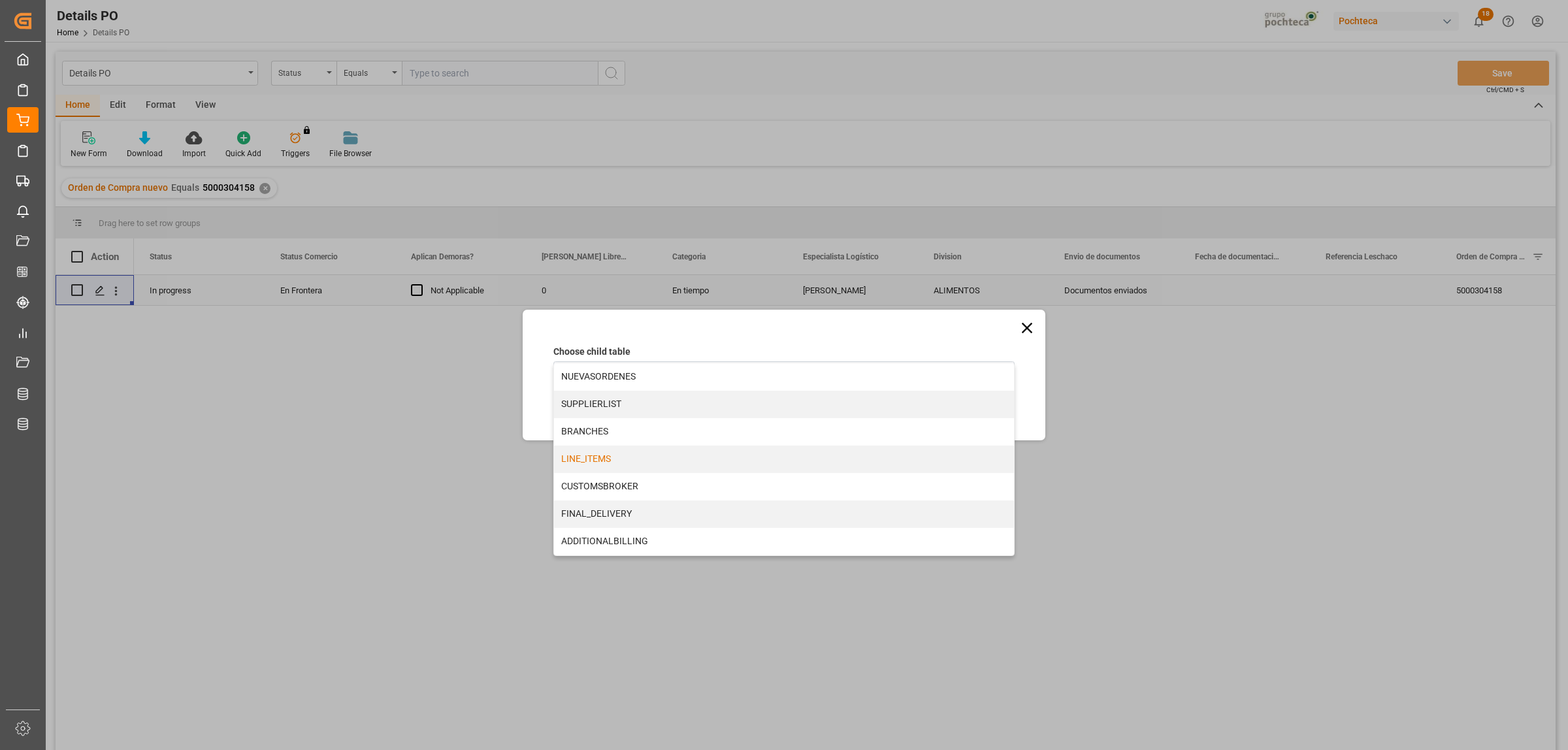
click at [571, 458] on div "LINE_ITEMS" at bounding box center [783, 459] width 460 height 27
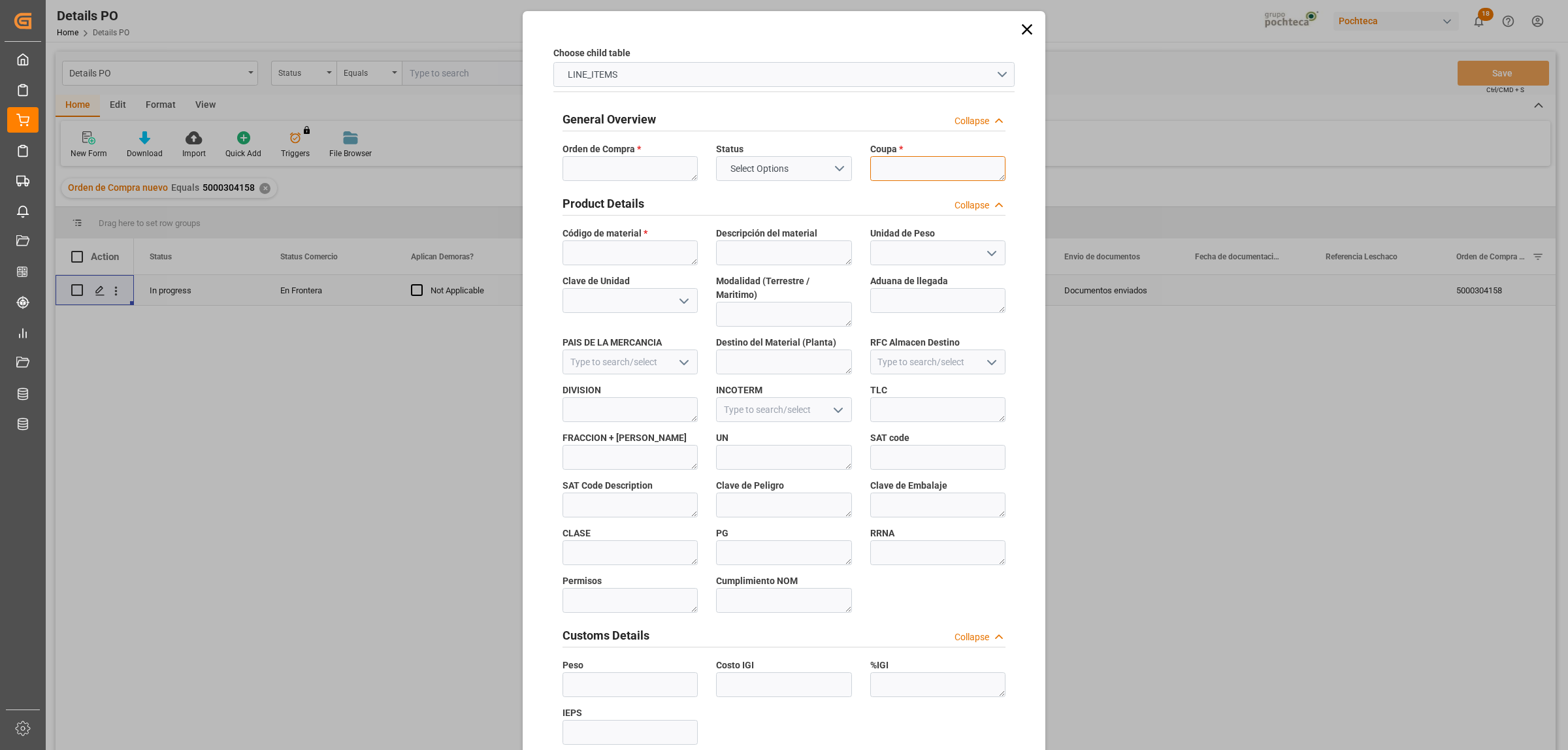
click at [908, 172] on textarea at bounding box center [938, 169] width 136 height 25
paste textarea "187621"
type textarea "187621"
click at [614, 174] on textarea at bounding box center [629, 169] width 136 height 25
paste textarea "5000304158"
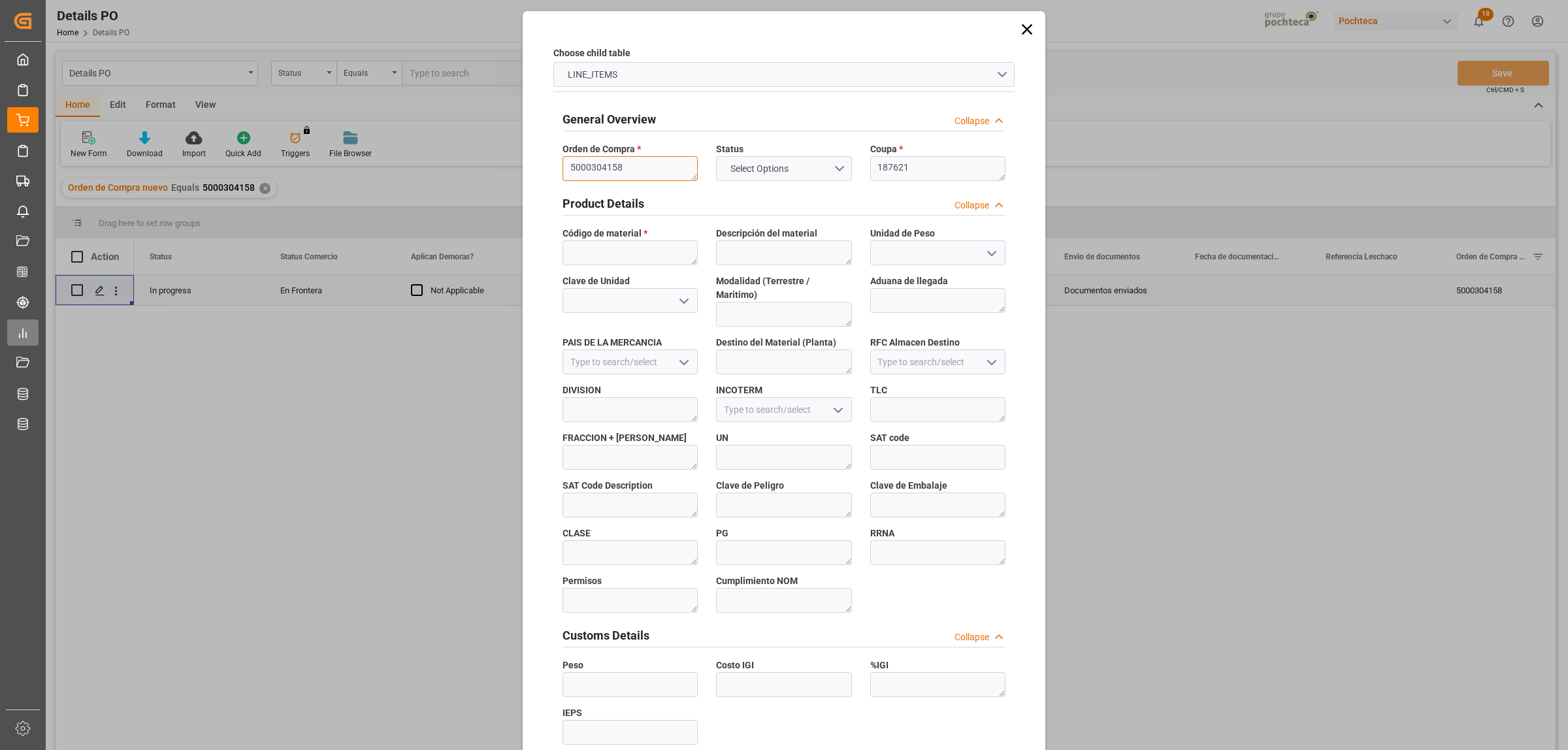
type textarea "5000304158"
click at [617, 254] on textarea at bounding box center [629, 253] width 136 height 25
paste textarea "21944"
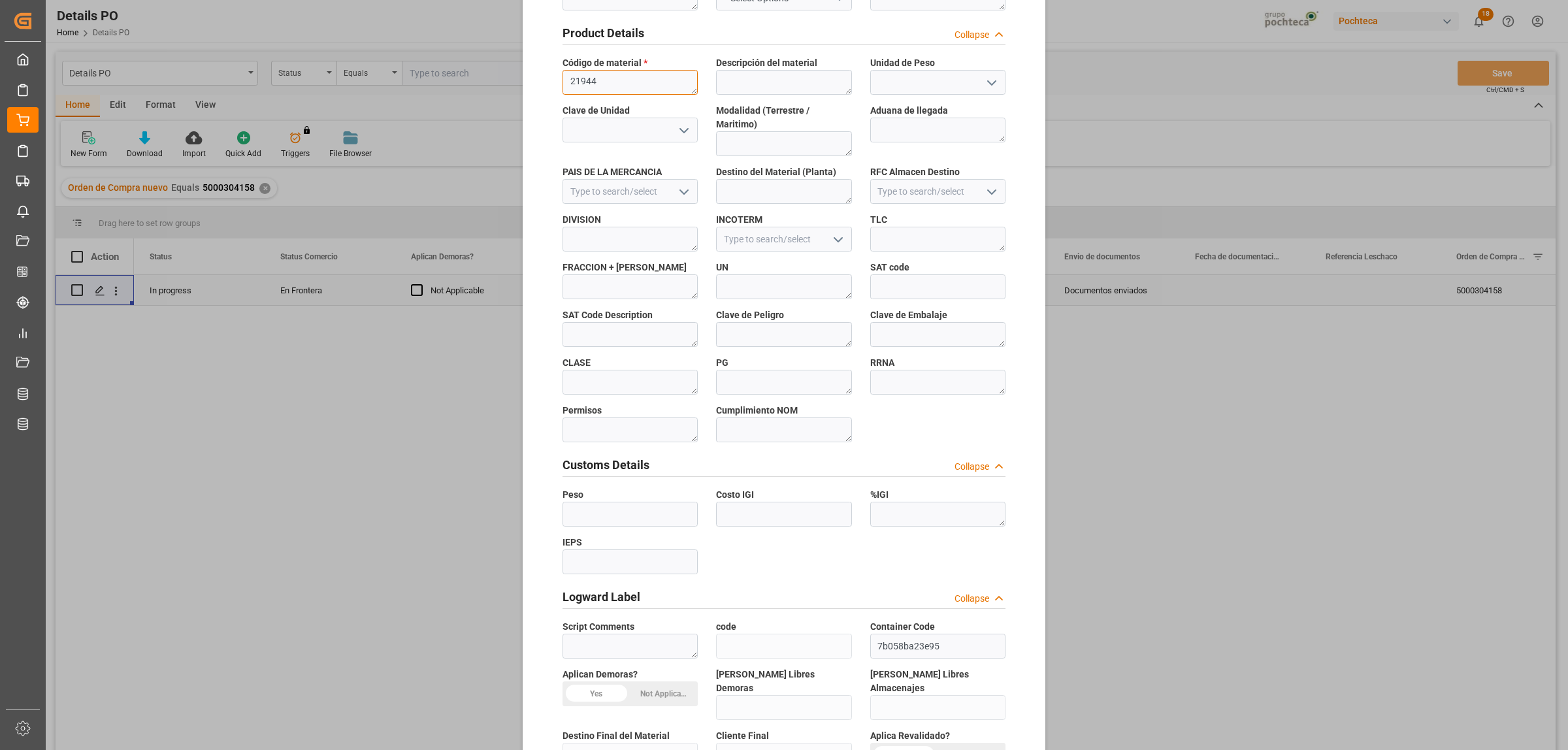
scroll to position [383, 0]
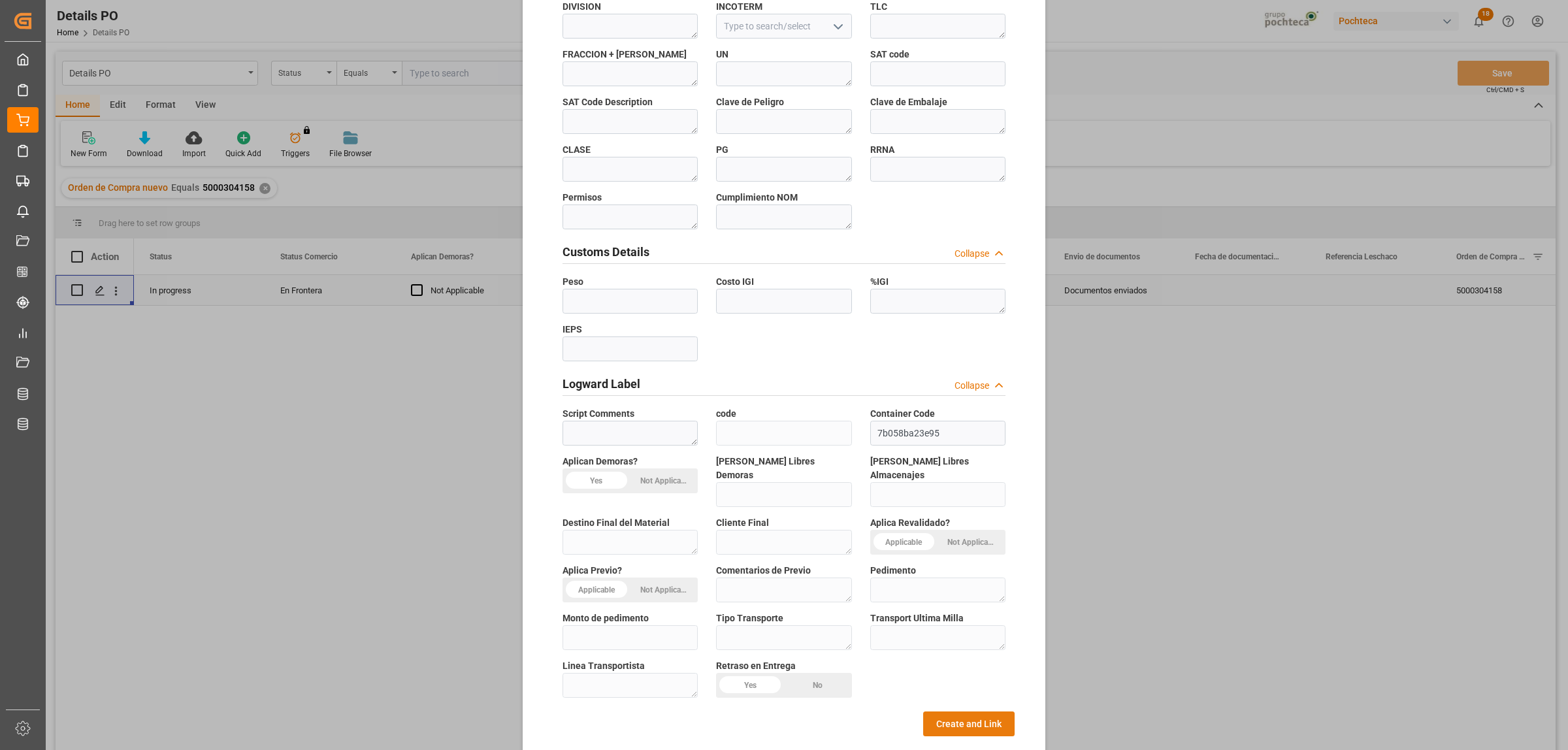
type textarea "21944"
click at [944, 712] on button "Create and Link" at bounding box center [969, 724] width 91 height 25
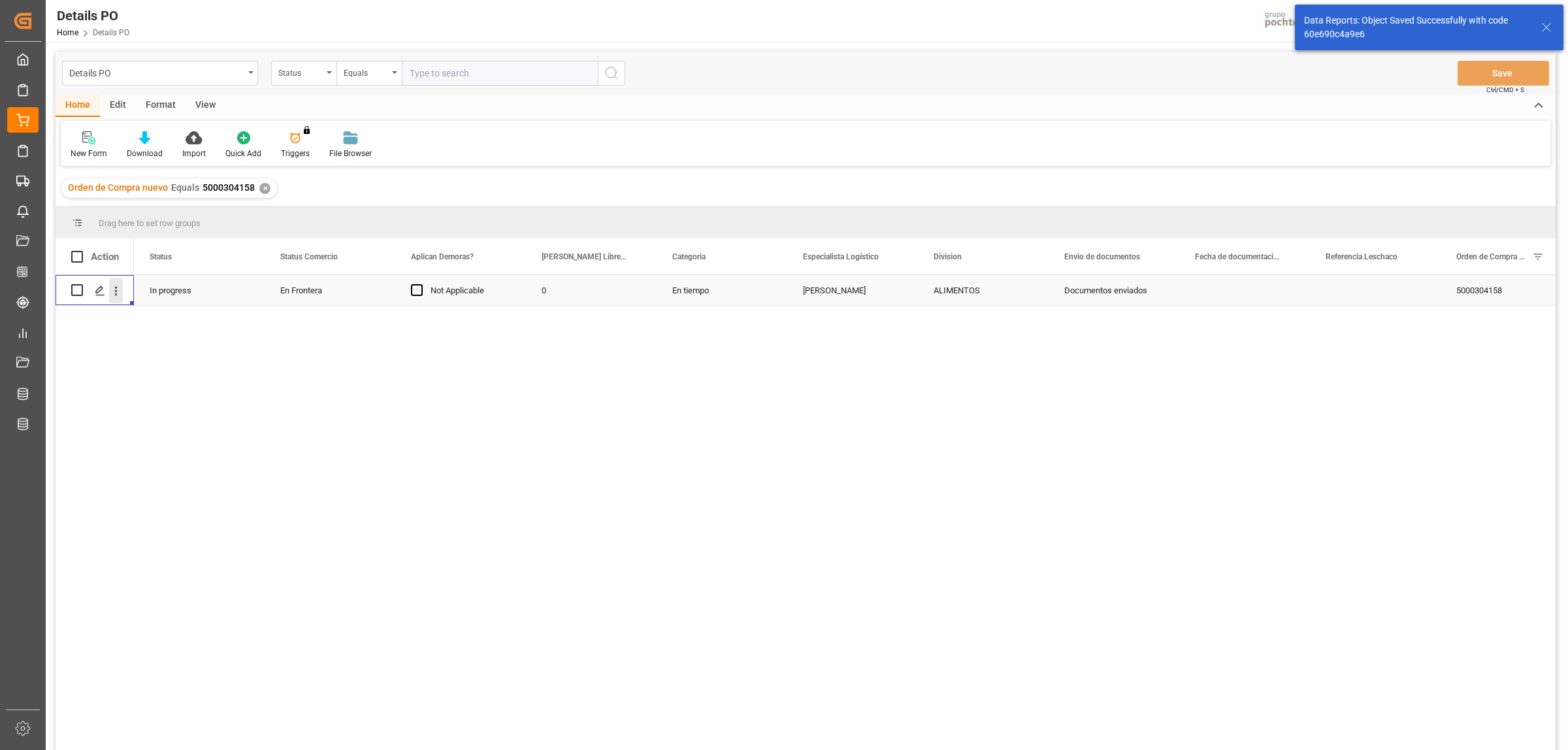
click at [116, 285] on icon "open menu" at bounding box center [116, 291] width 13 height 13
click at [98, 289] on polygon "Press SPACE to select this row." at bounding box center [99, 289] width 7 height 7
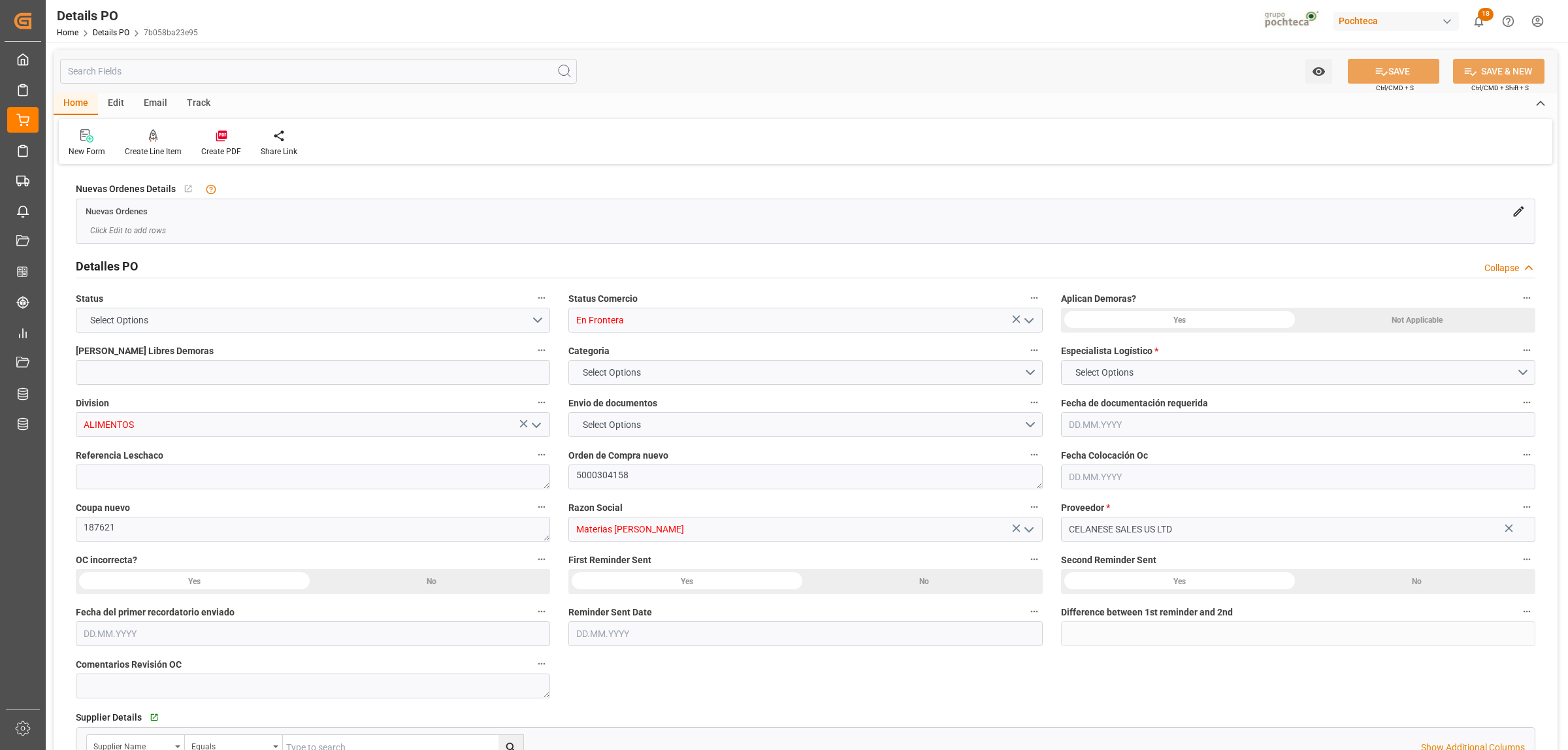
type input "0"
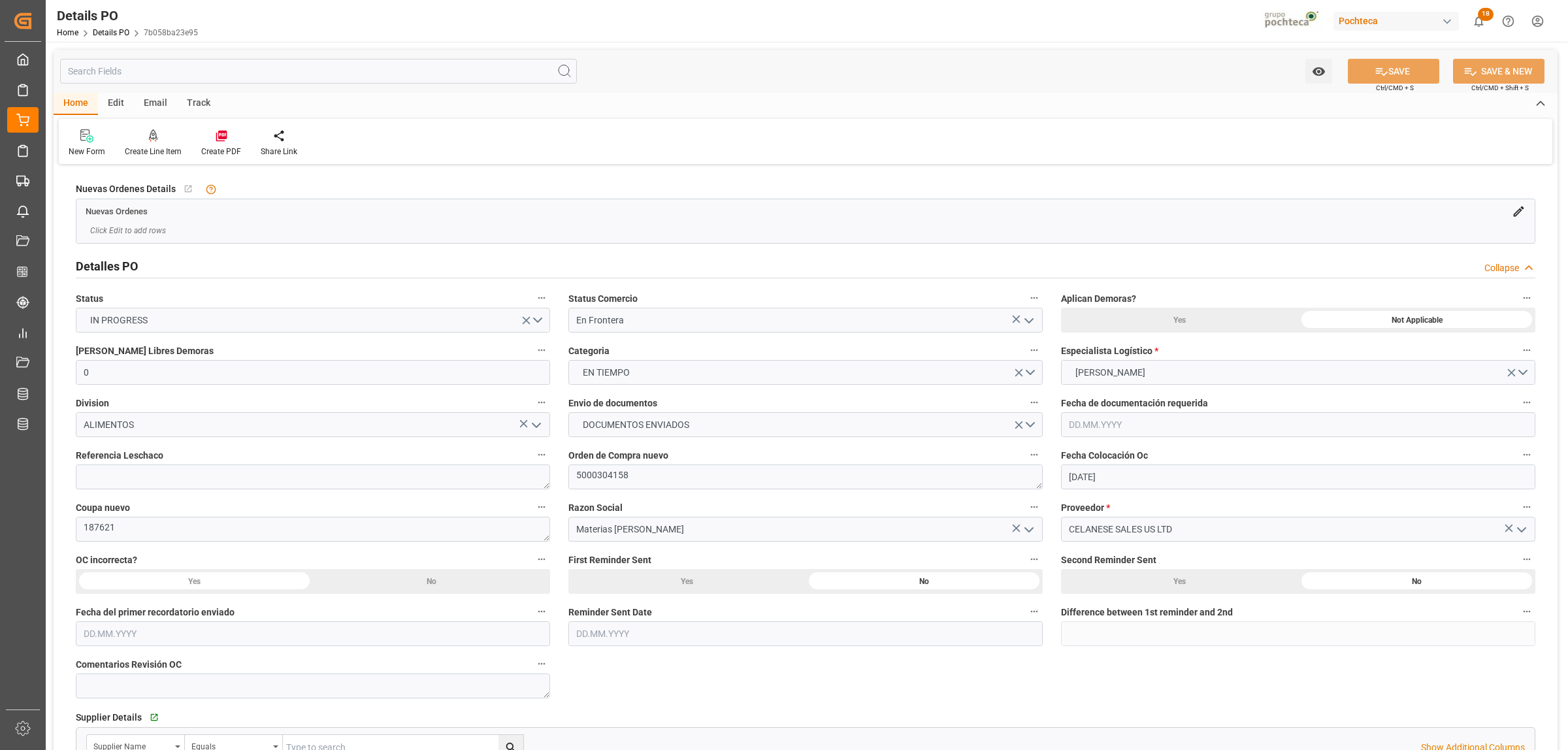
type input "15.05.2025"
type input "[DATE]"
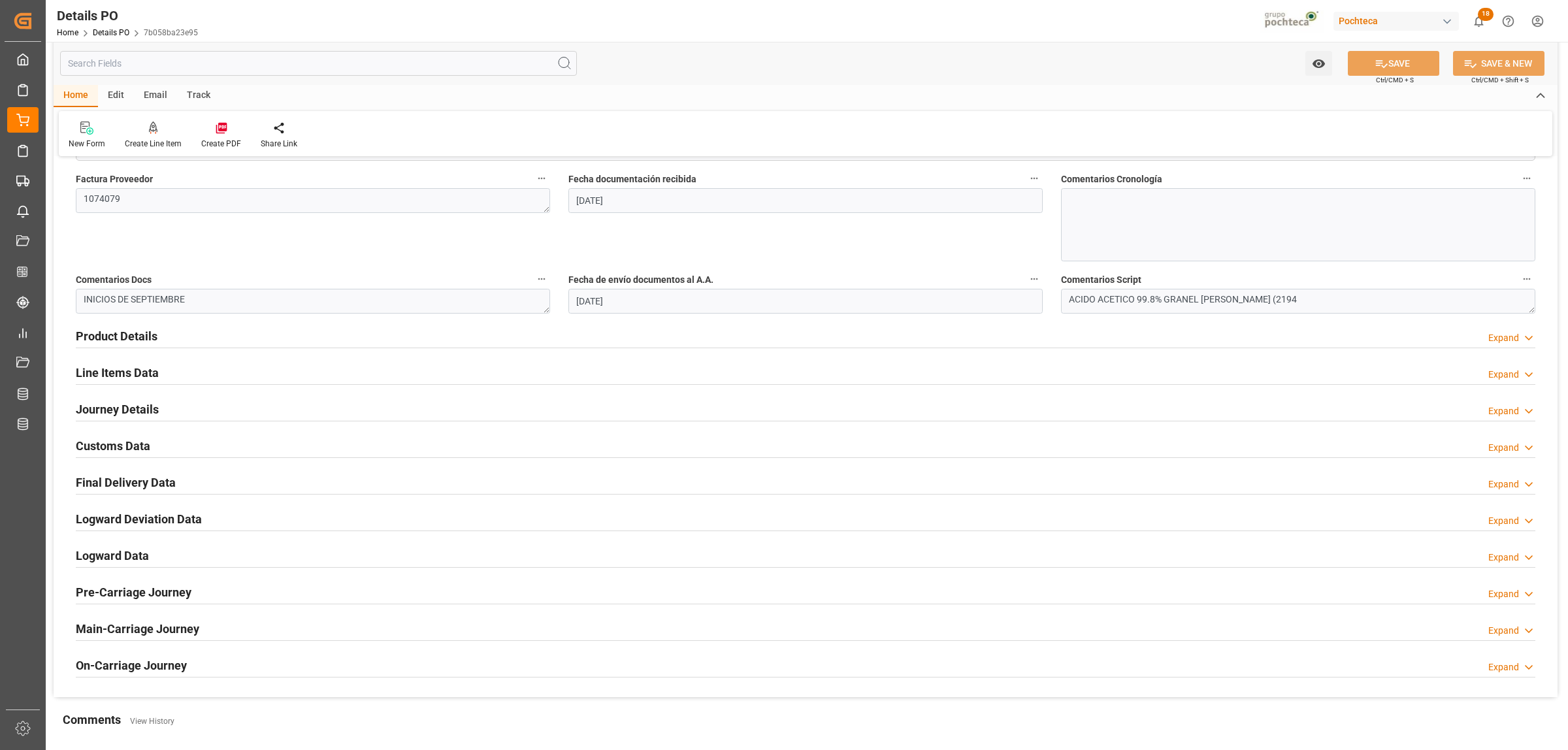
scroll to position [644, 0]
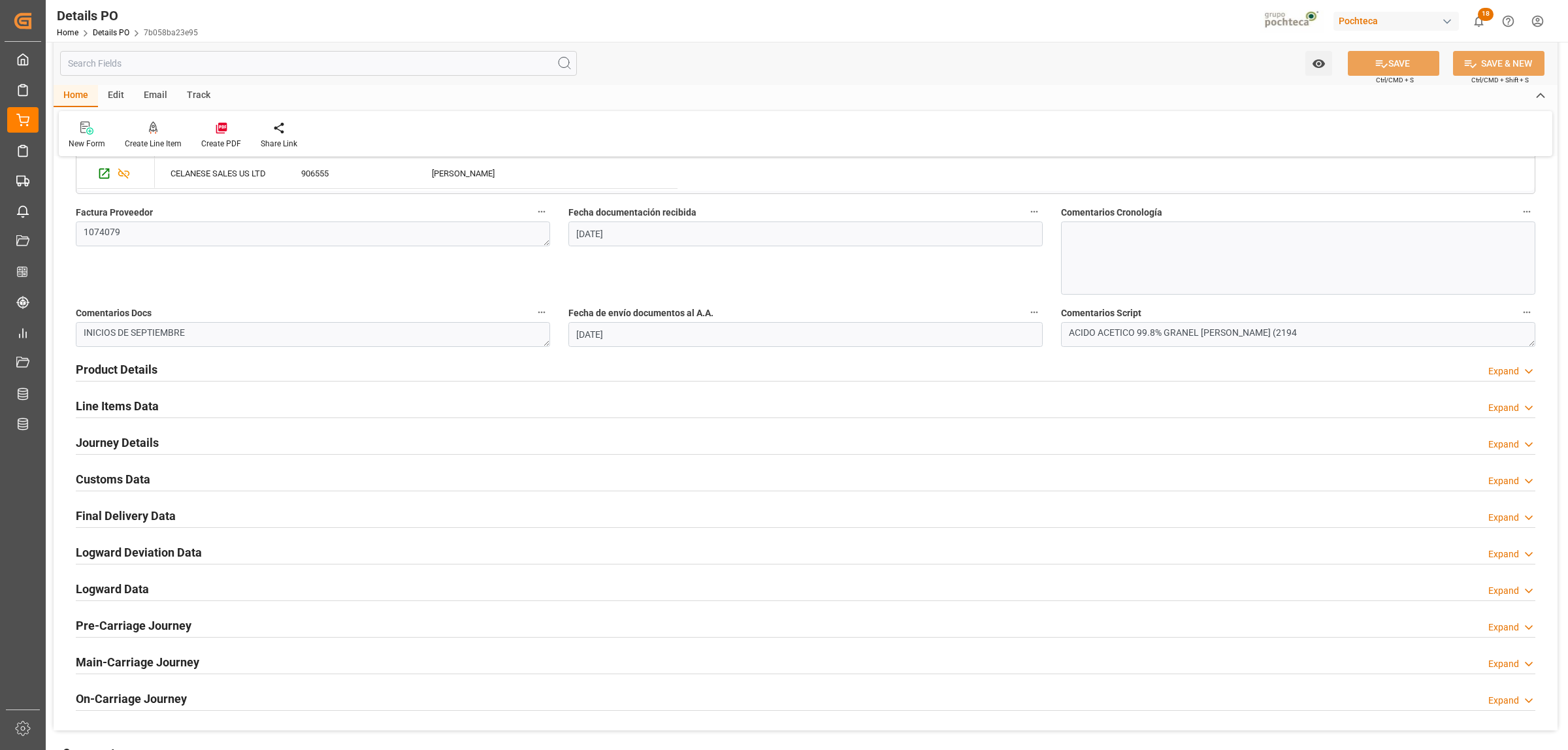
click at [132, 442] on h2 "Journey Details" at bounding box center [117, 442] width 83 height 17
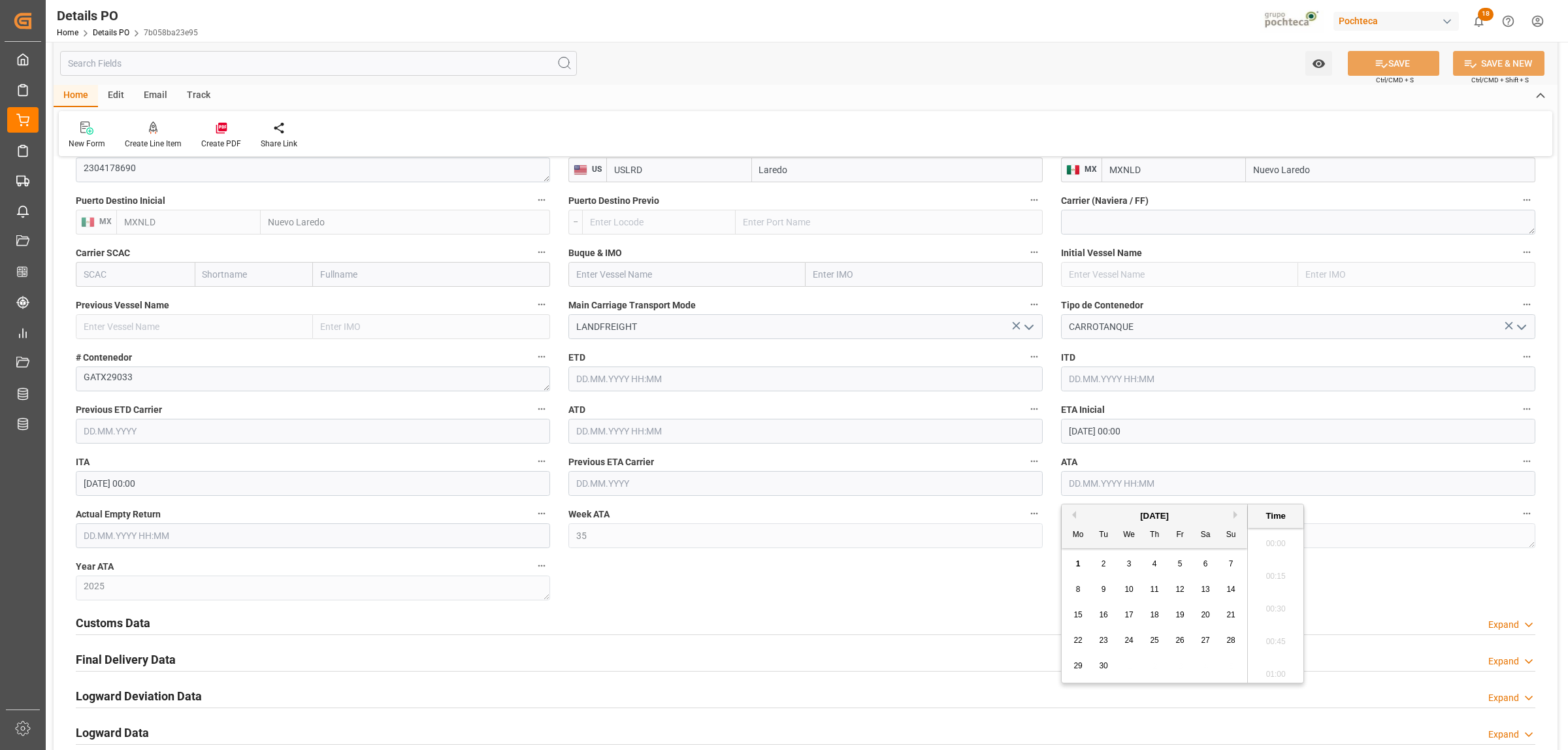
scroll to position [1212, 0]
click at [1108, 486] on input "text" at bounding box center [1298, 483] width 474 height 25
click at [1073, 514] on button "Previous Month" at bounding box center [1072, 514] width 7 height 7
click at [1178, 662] on span "29" at bounding box center [1179, 665] width 8 height 9
type input "29.08.2025 00:00"
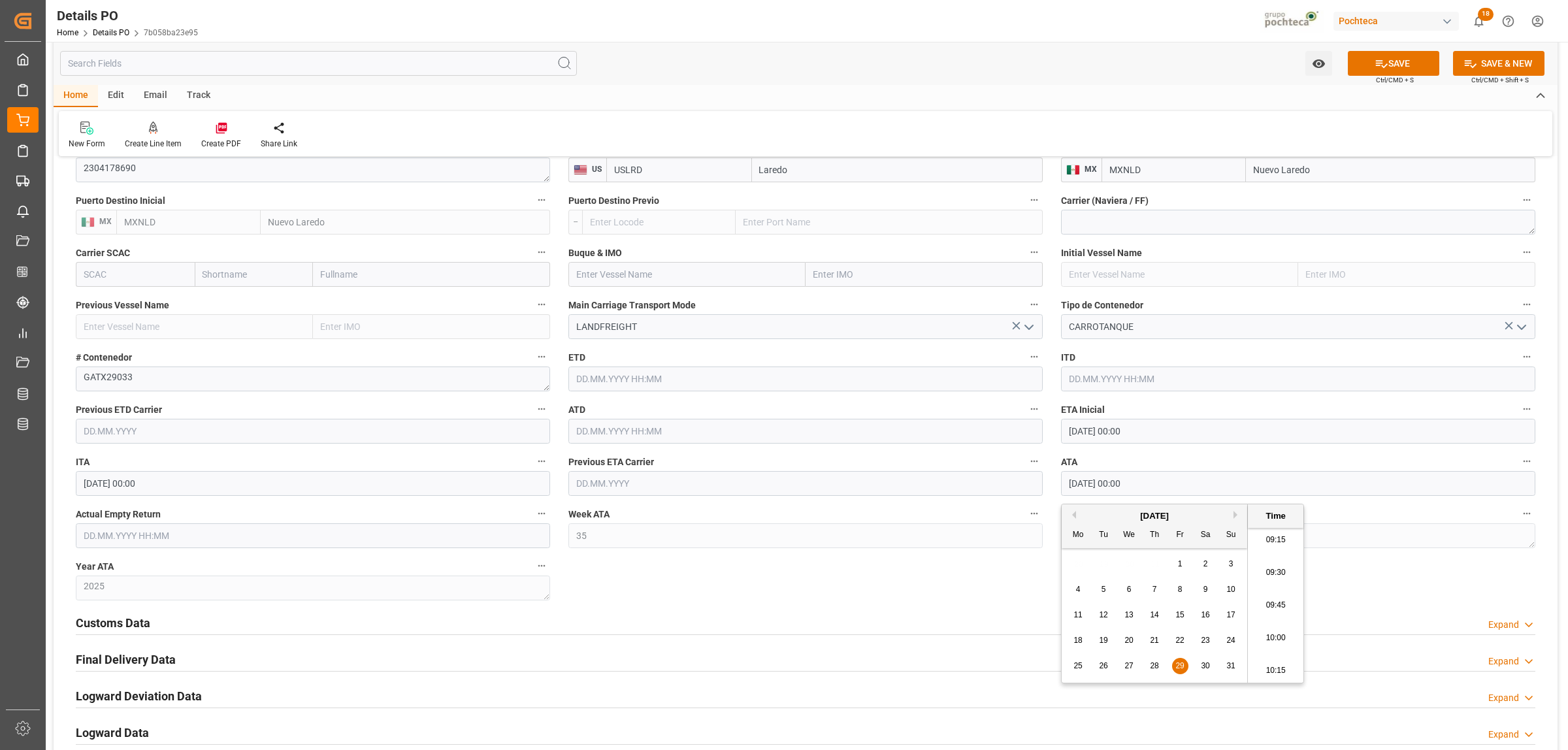
click at [1019, 620] on div "Customs Data Expand" at bounding box center [805, 622] width 1459 height 25
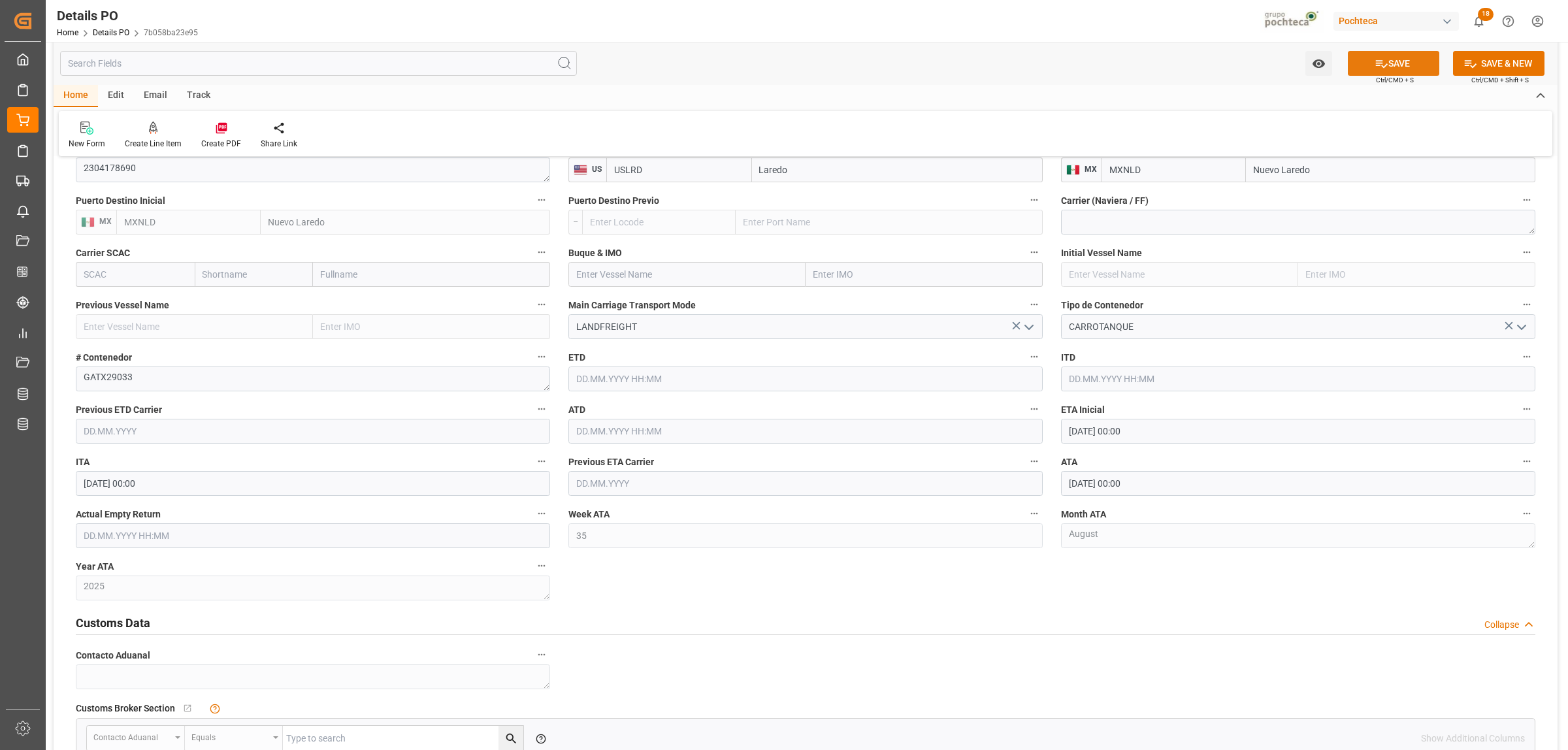
click at [1386, 62] on button "SAVE" at bounding box center [1393, 63] width 91 height 25
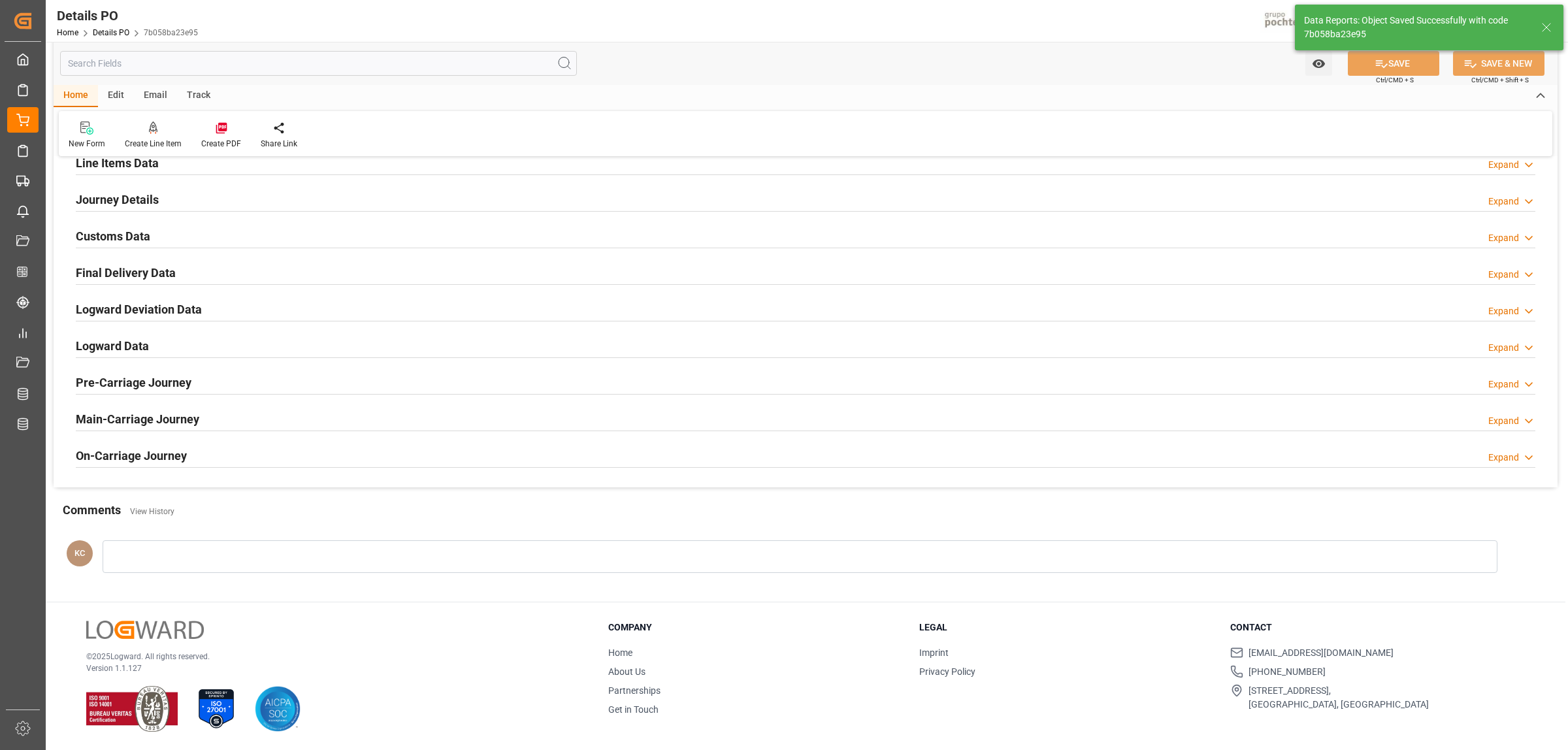
scroll to position [889, 0]
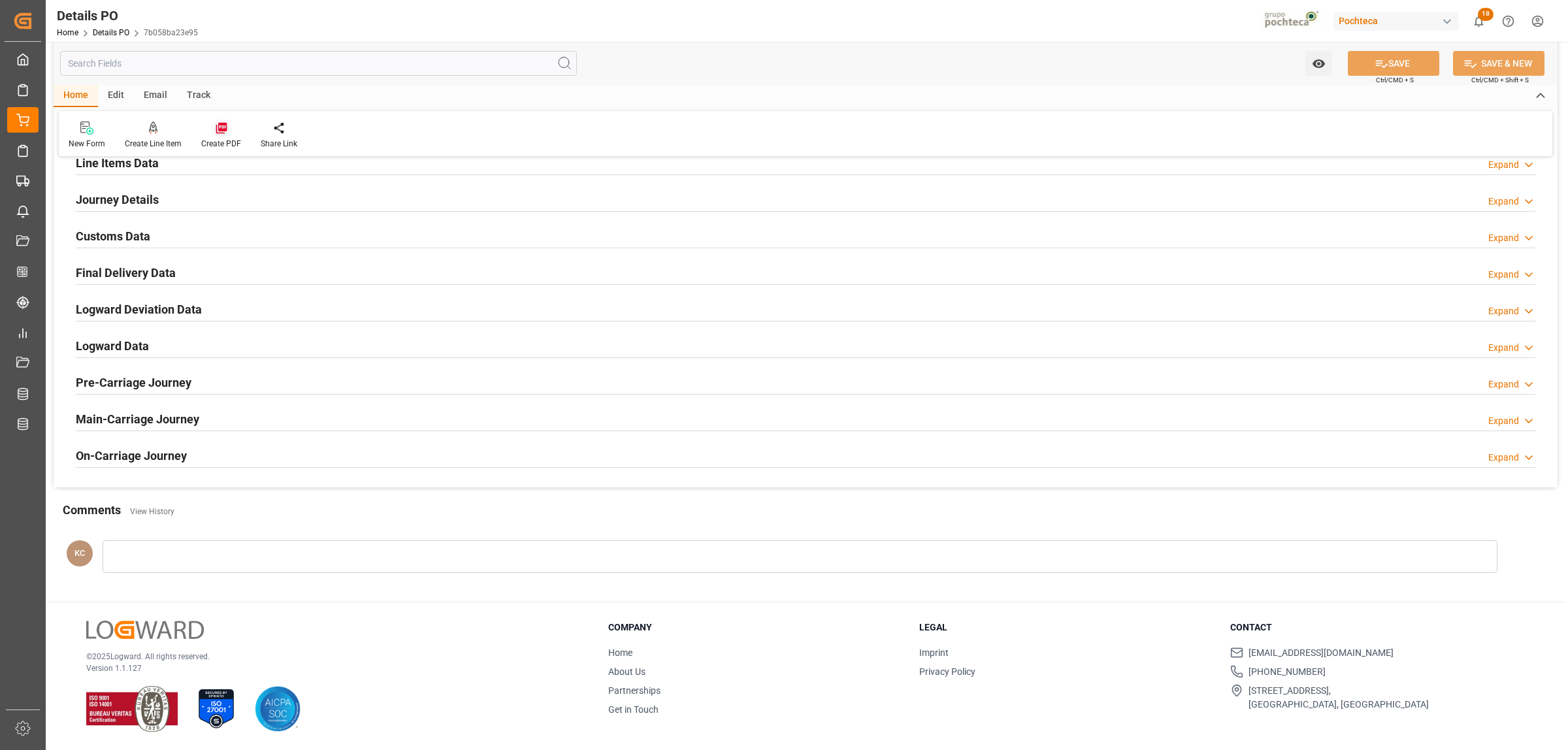
click at [225, 131] on icon at bounding box center [220, 128] width 11 height 11
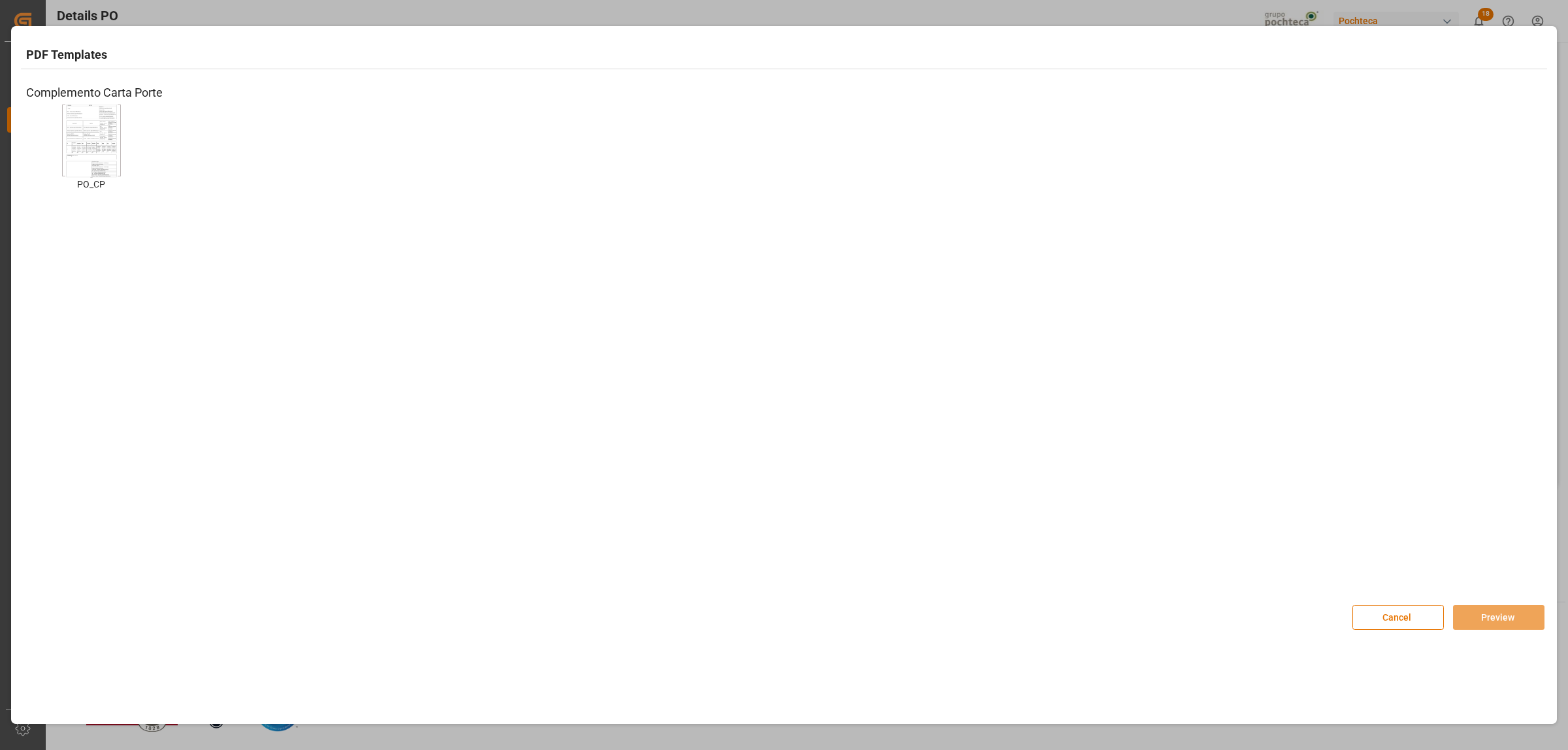
click at [99, 138] on img at bounding box center [91, 141] width 52 height 74
click at [1483, 628] on button "Preview" at bounding box center [1498, 618] width 91 height 25
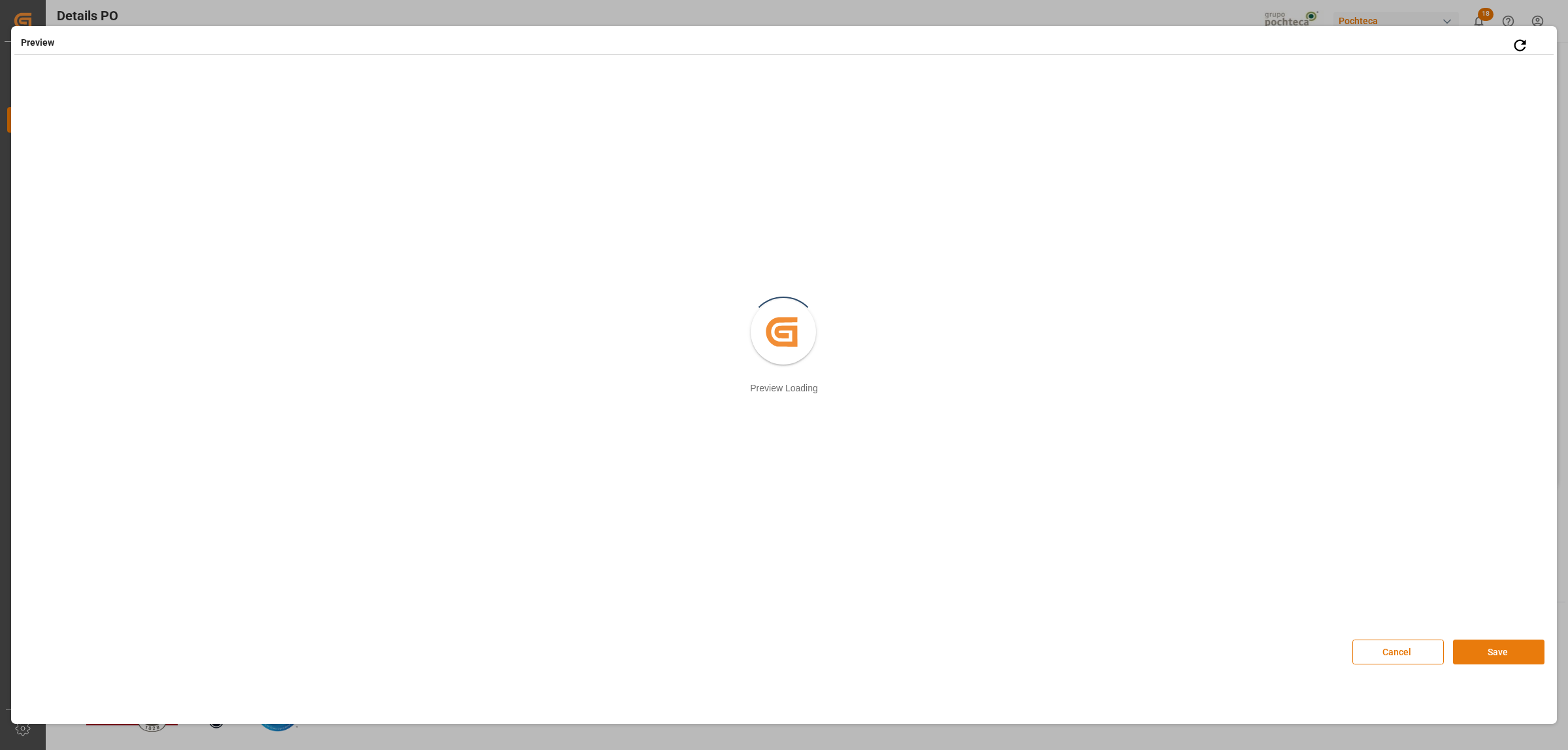
click at [1493, 649] on button "Save" at bounding box center [1498, 652] width 91 height 25
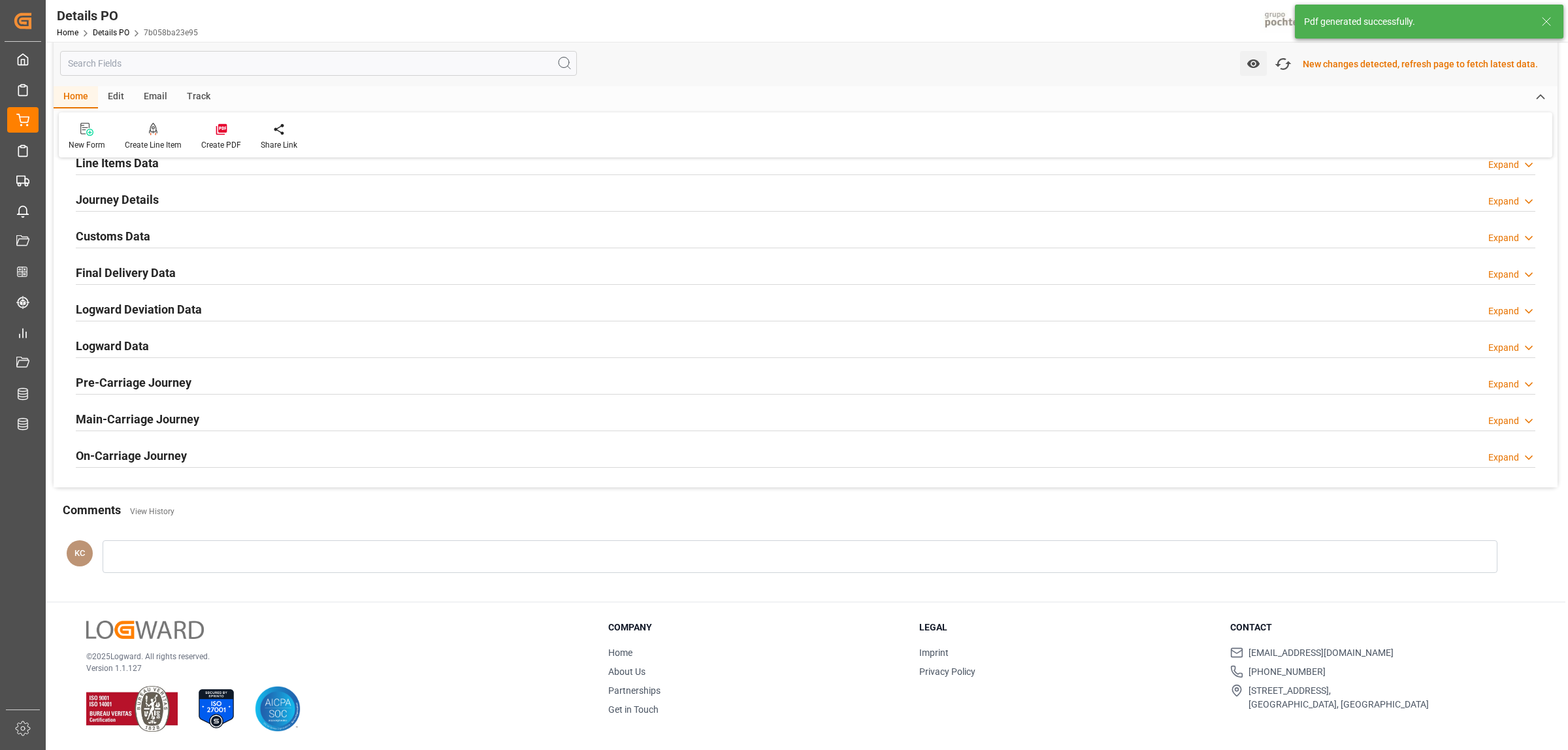
scroll to position [890, 0]
click at [106, 233] on h2 "Customs Data" at bounding box center [113, 235] width 75 height 17
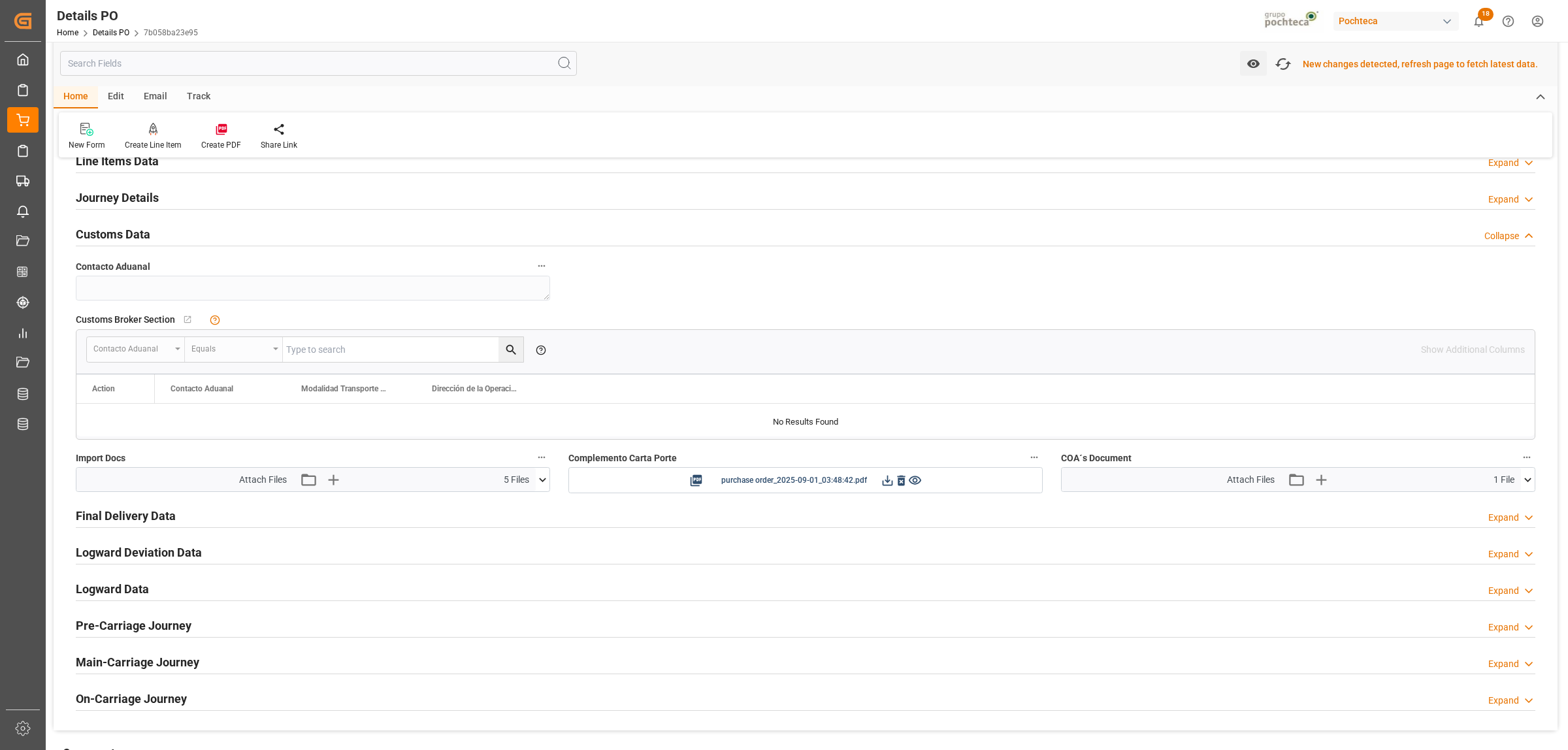
scroll to position [971, 0]
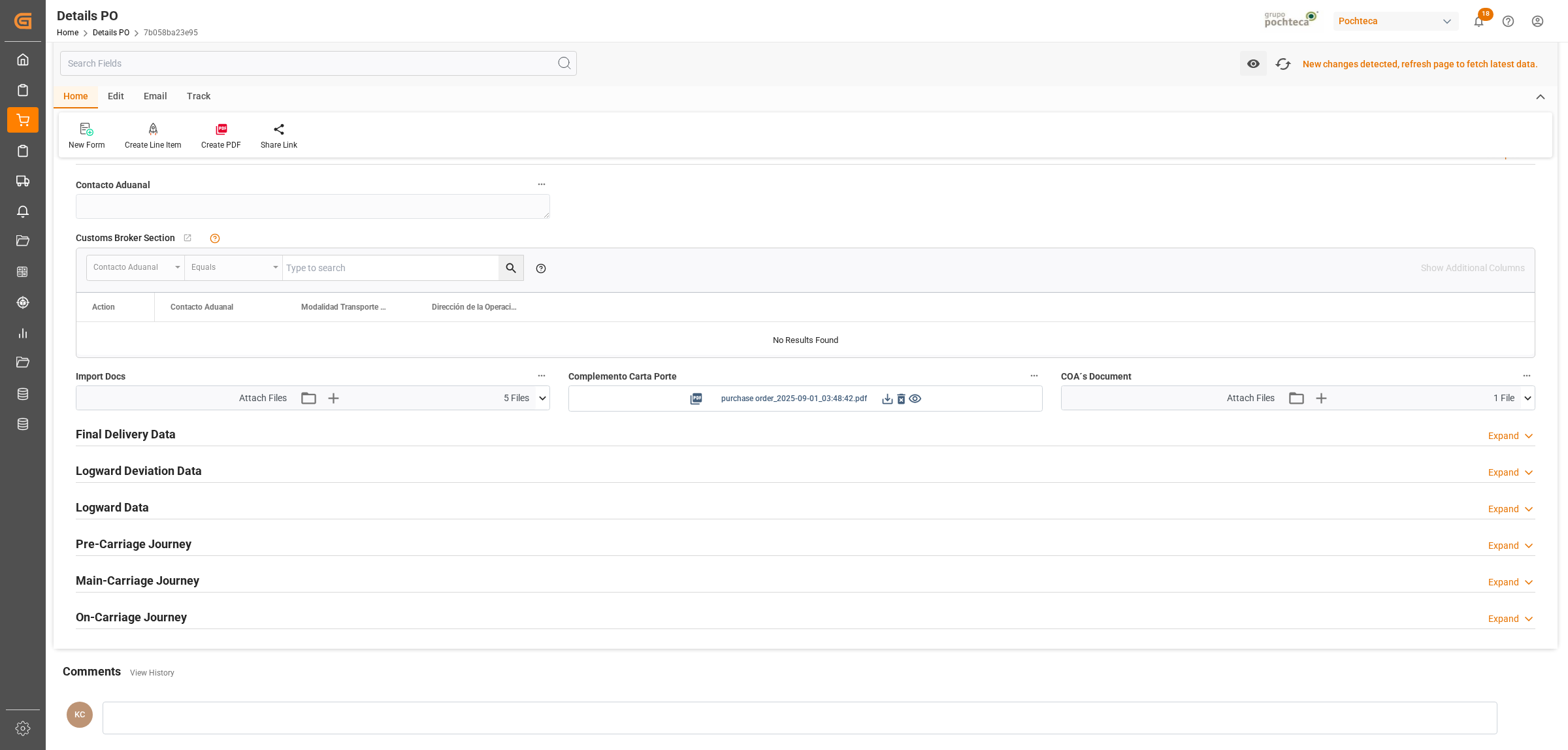
click at [797, 403] on span "purchase order_2025-09-01_03:48:42.pdf" at bounding box center [793, 399] width 145 height 17
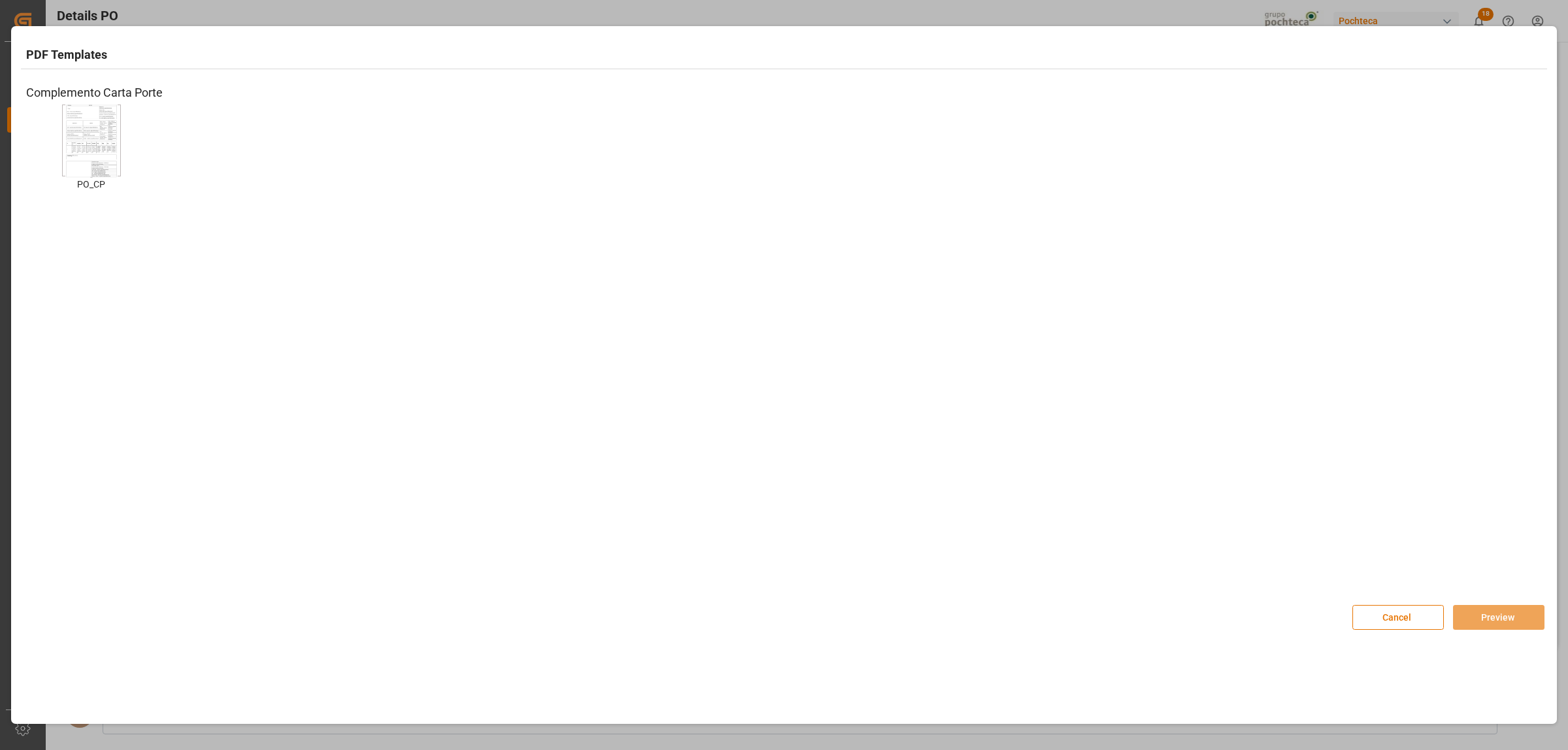
click at [93, 144] on img at bounding box center [91, 141] width 52 height 74
click at [1487, 616] on button "Preview" at bounding box center [1498, 618] width 91 height 25
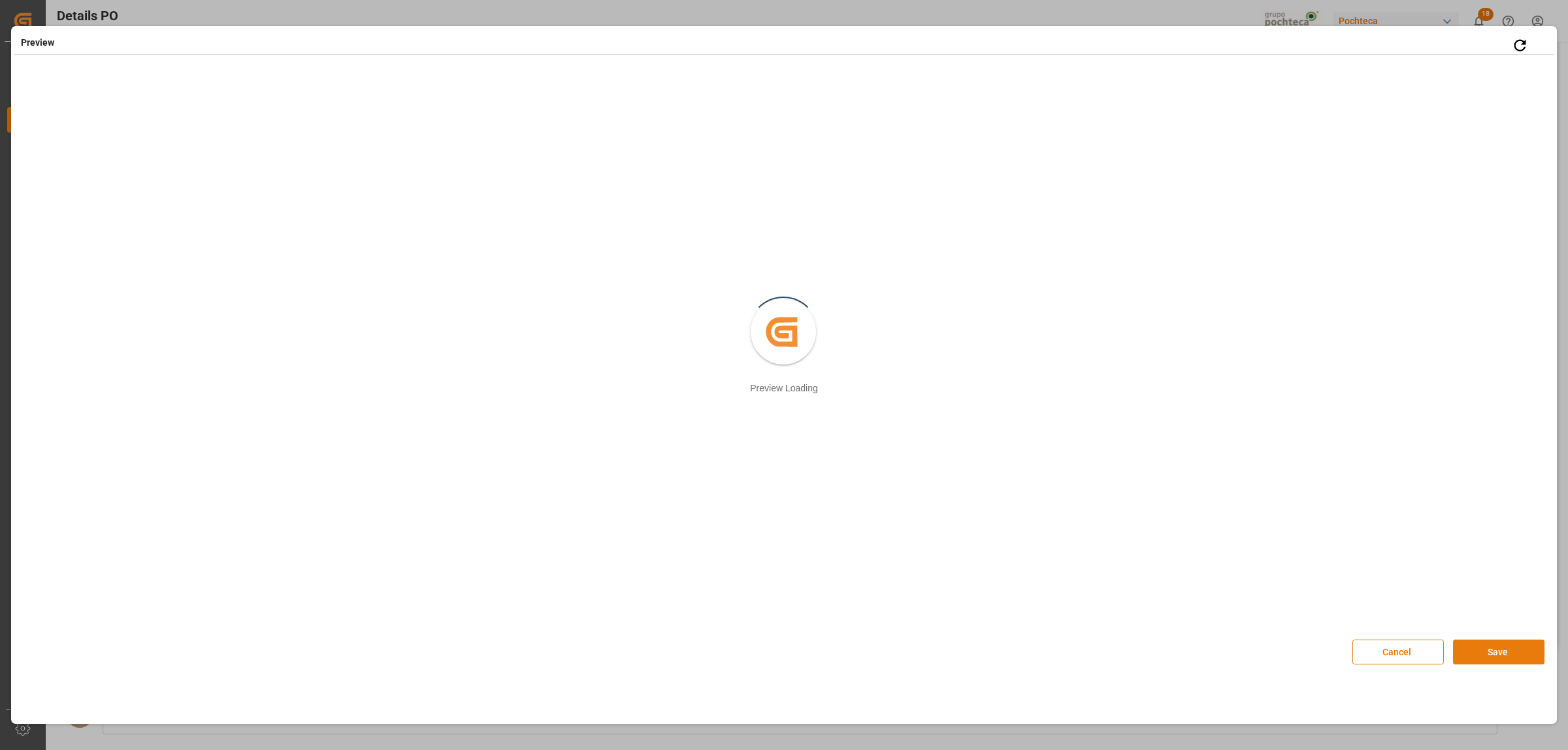
click at [1516, 651] on button "Save" at bounding box center [1498, 652] width 91 height 25
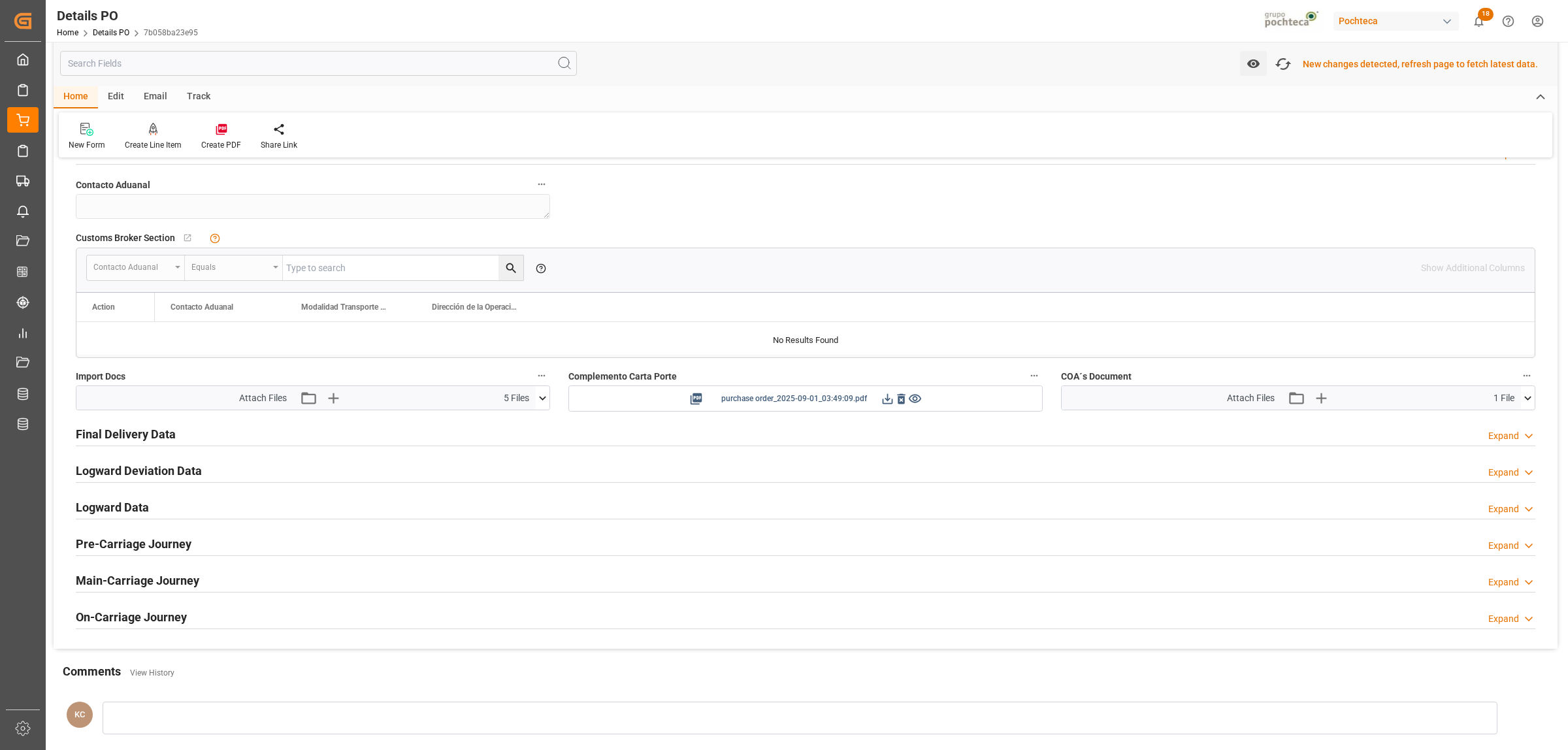
click at [851, 403] on span "purchase order_2025-09-01_03:49:09.pdf" at bounding box center [793, 399] width 145 height 17
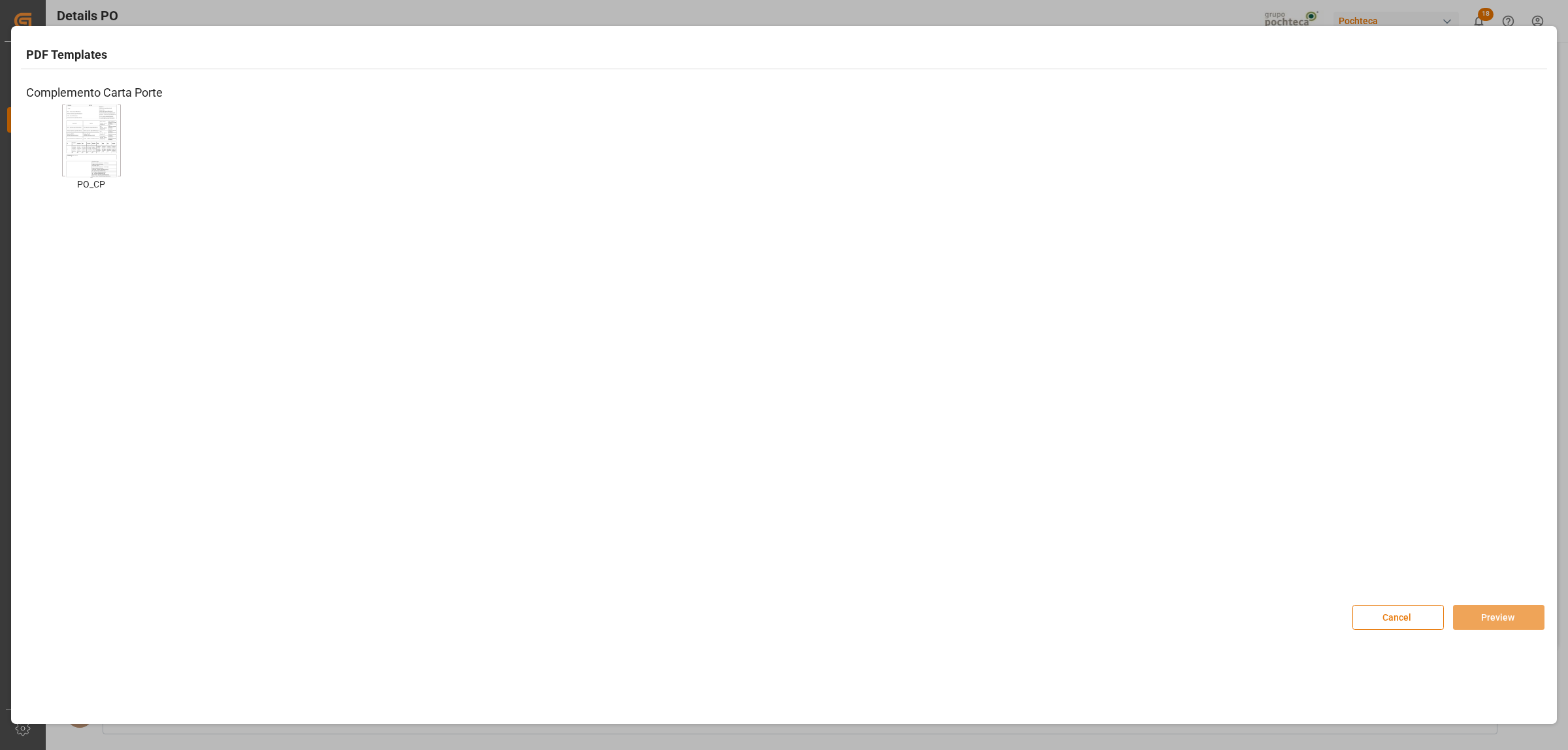
click at [1408, 611] on button "Cancel" at bounding box center [1398, 618] width 91 height 25
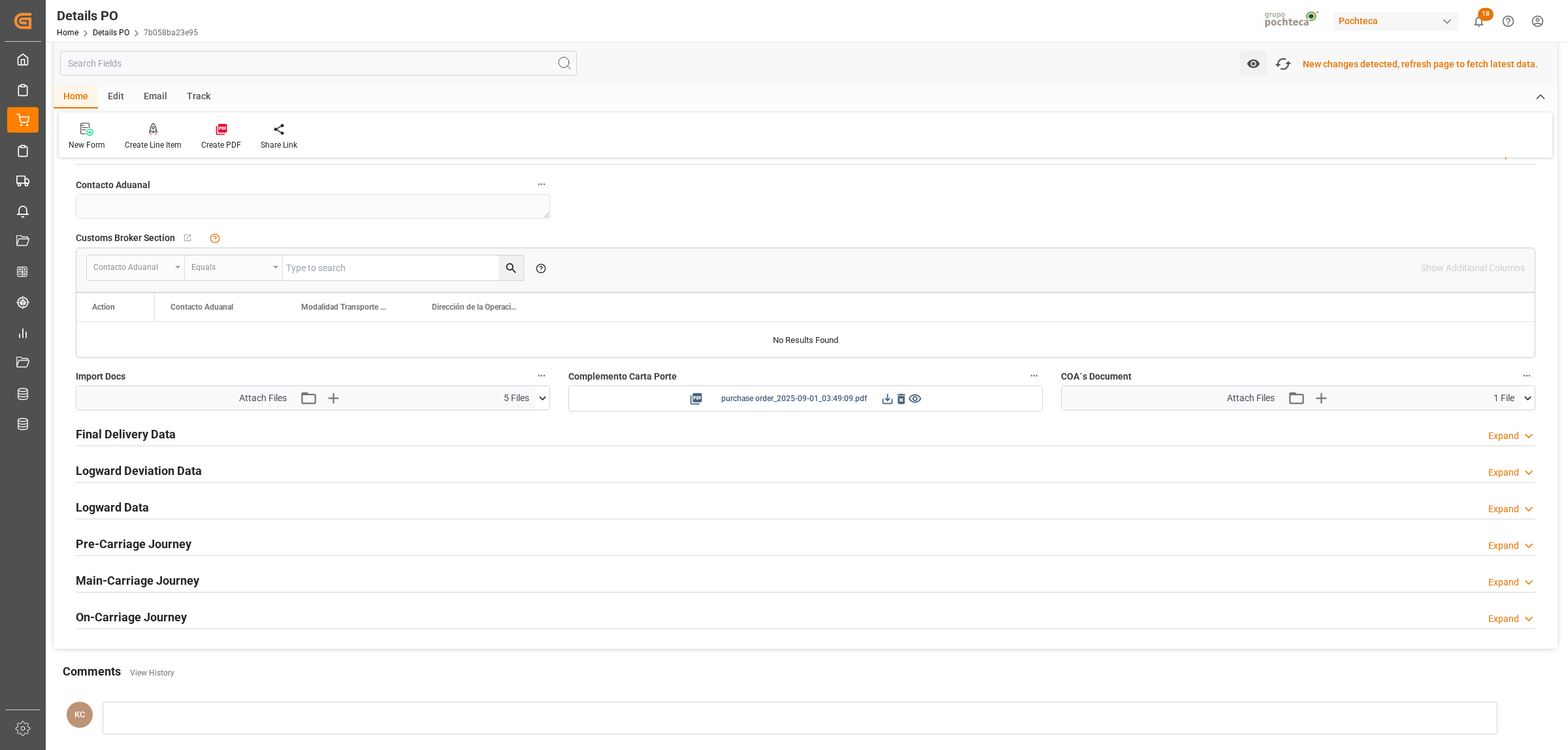
click at [885, 400] on icon at bounding box center [887, 398] width 13 height 13
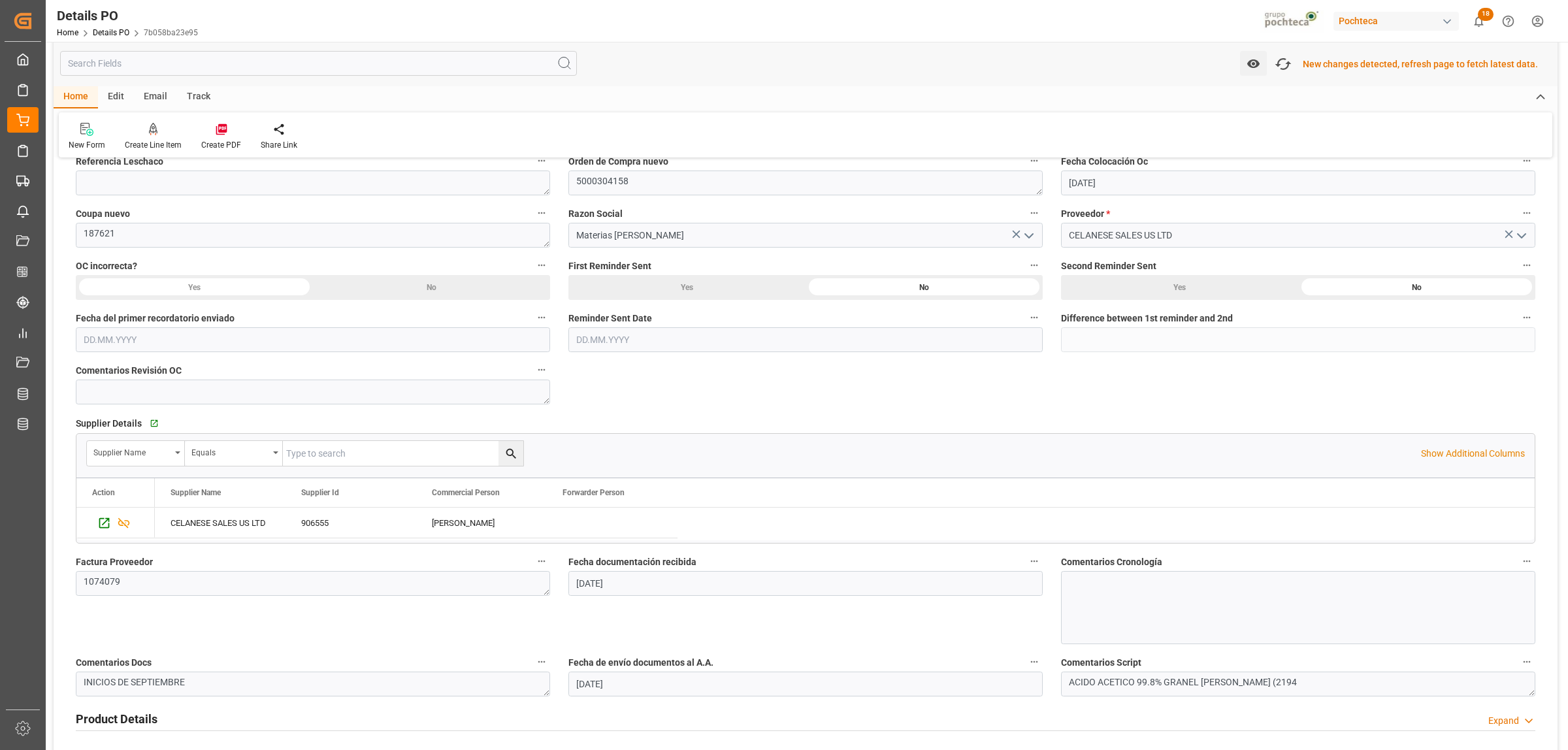
scroll to position [0, 0]
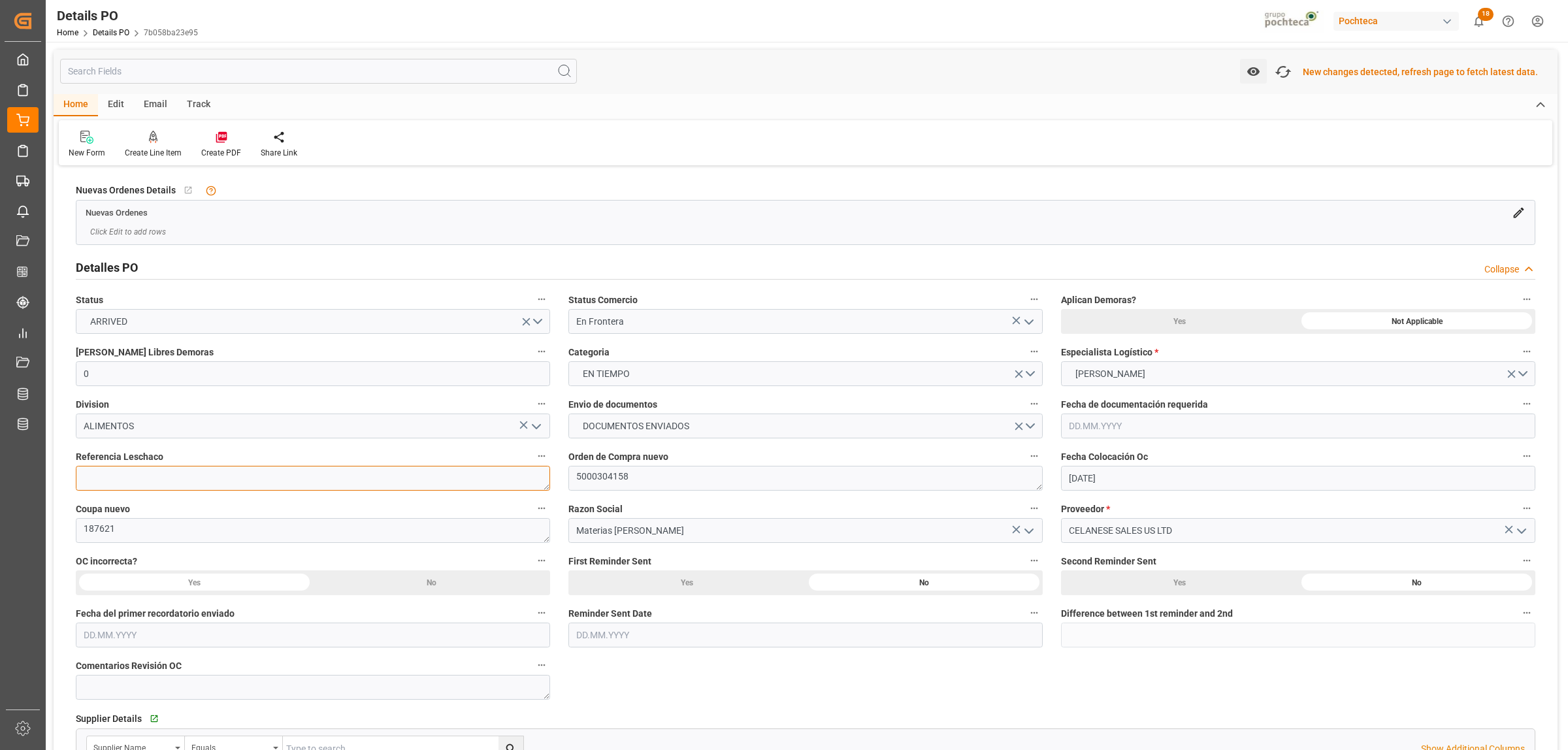
click at [118, 479] on textarea at bounding box center [313, 478] width 474 height 25
paste textarea "250906990045"
type textarea "250906990045"
click at [1385, 76] on div "New changes detected, refresh page to fetch latest data." at bounding box center [1420, 72] width 235 height 13
click at [1385, 74] on div "New changes detected, refresh page to fetch latest data." at bounding box center [1420, 72] width 235 height 13
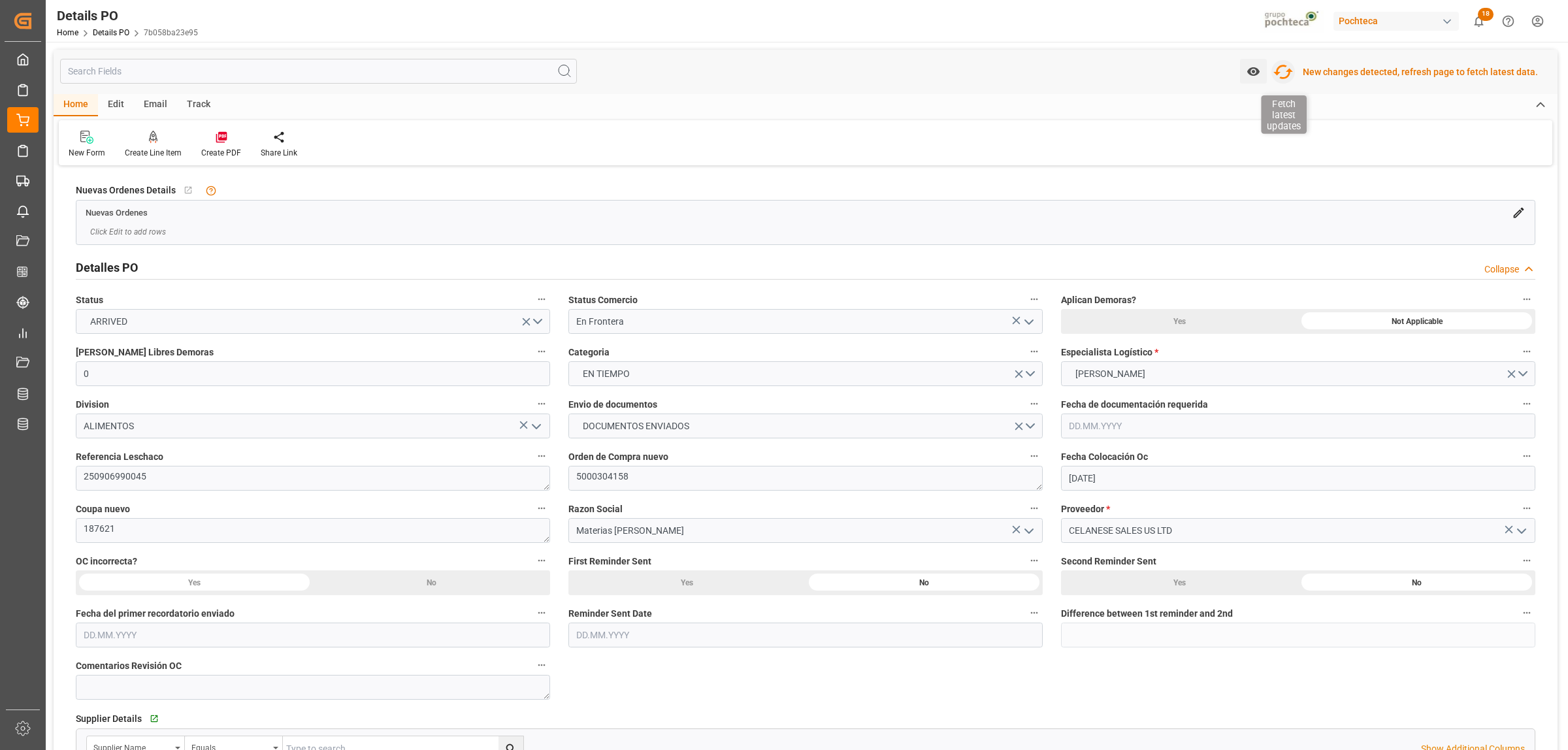
click at [1287, 67] on icon "button" at bounding box center [1282, 72] width 21 height 21
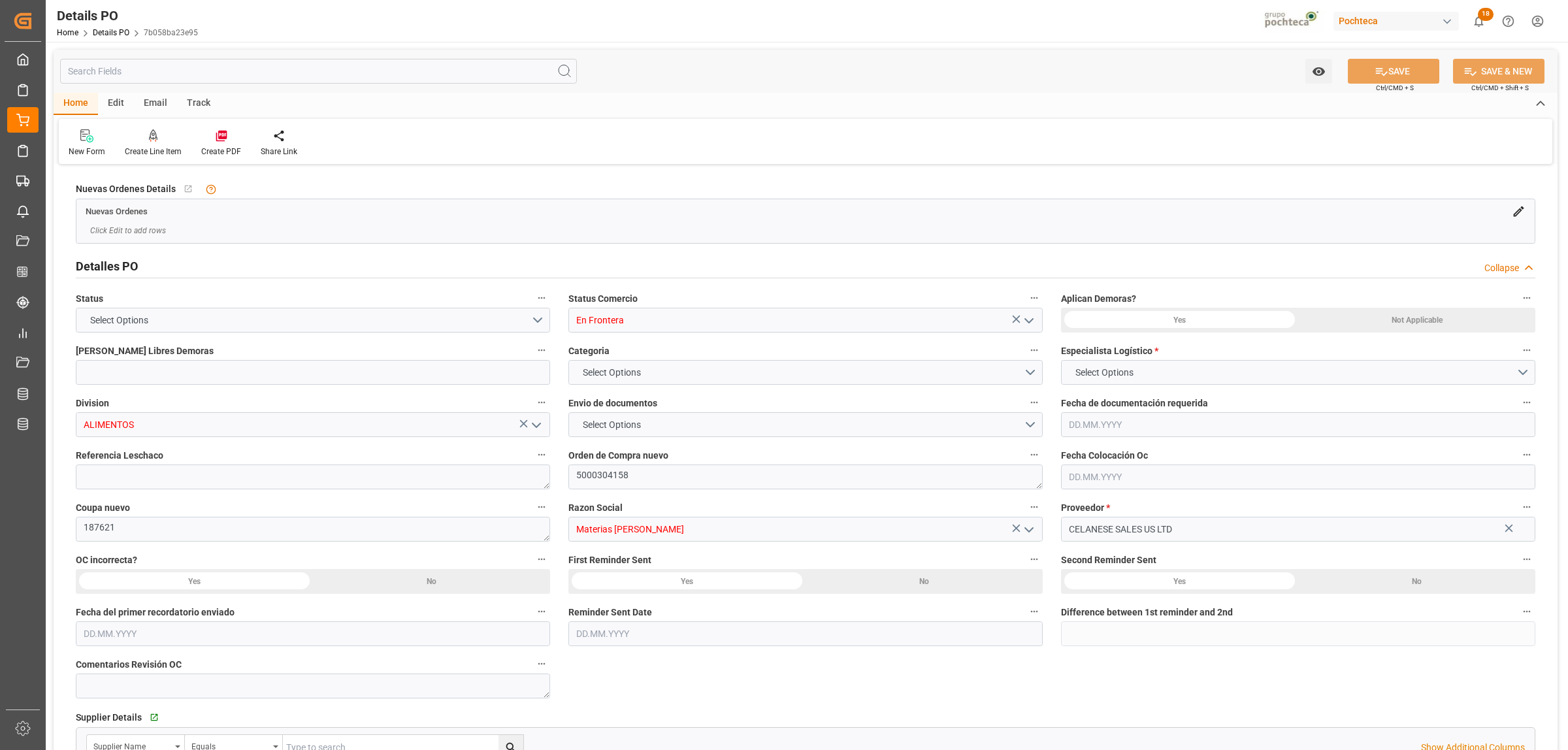
type input "En Frontera"
type input "ALIMENTOS"
type textarea "5000304158"
type textarea "187621"
type input "Materias [PERSON_NAME]"
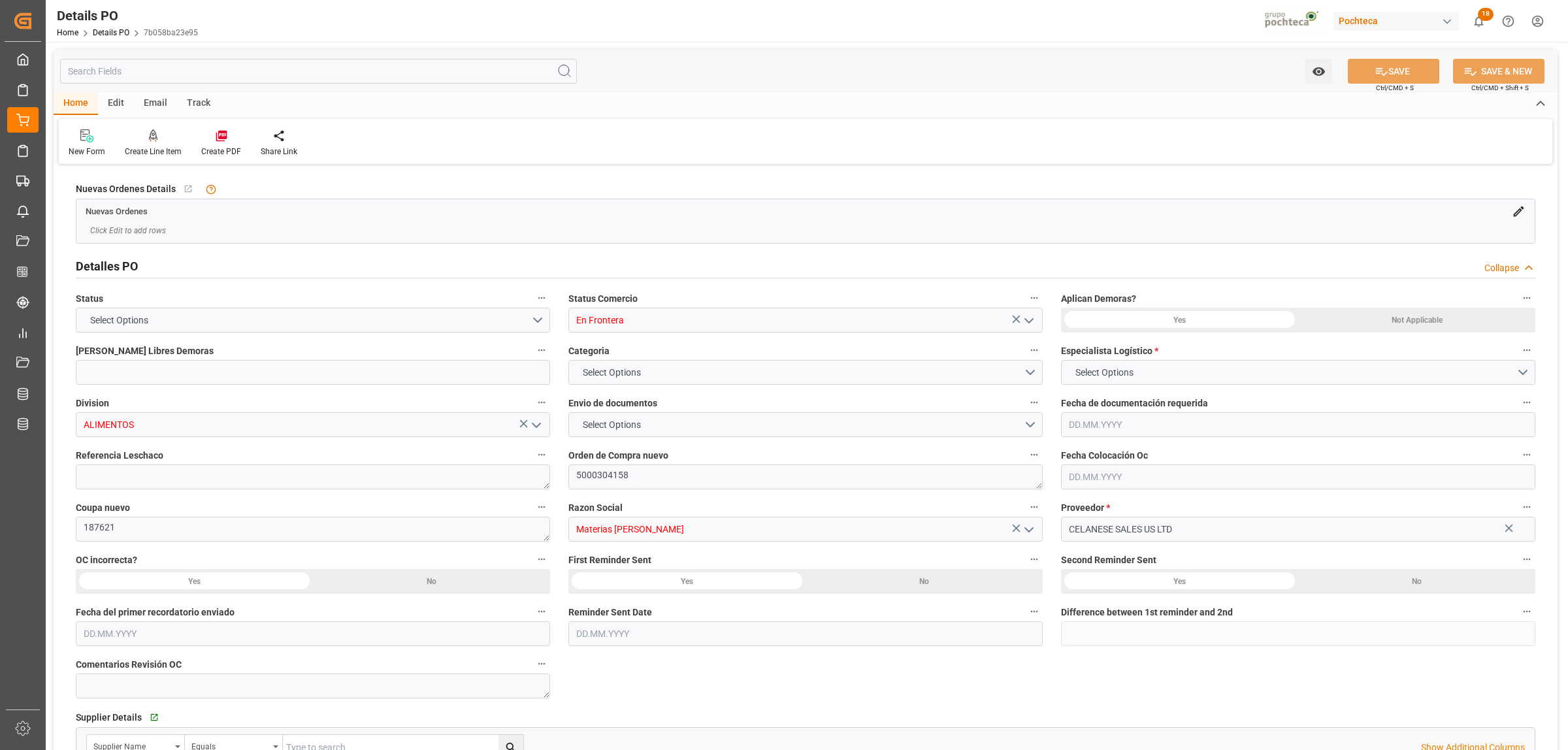
type input "CELANESE SALES US LTD"
type textarea "1074079"
type textarea "INICIOS DE SEPTIEMBRE"
type textarea "ACIDO ACETICO 99.8% GRANEL ALIM CE (2194"
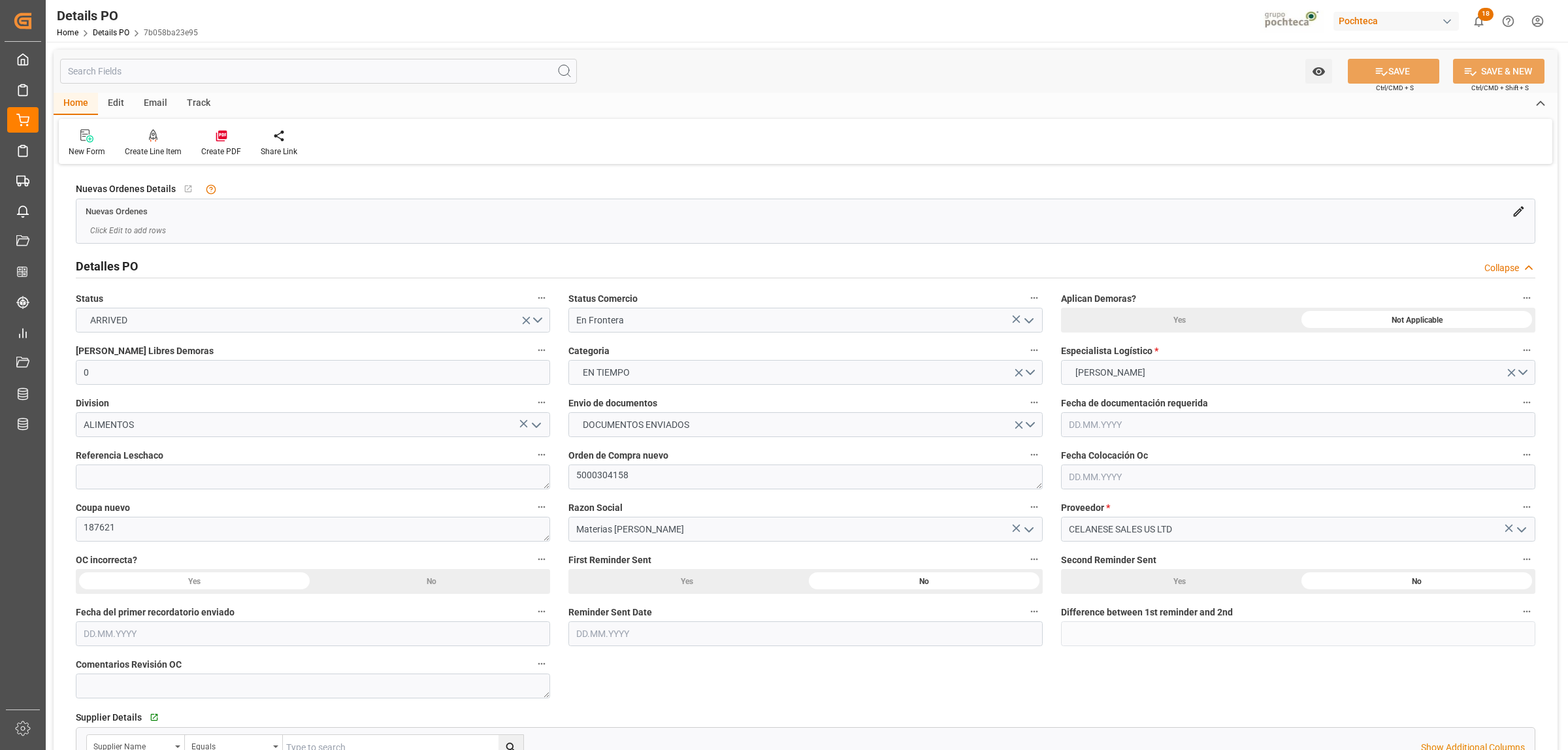
type input "0"
type input "15.05.2025"
type input "[DATE]"
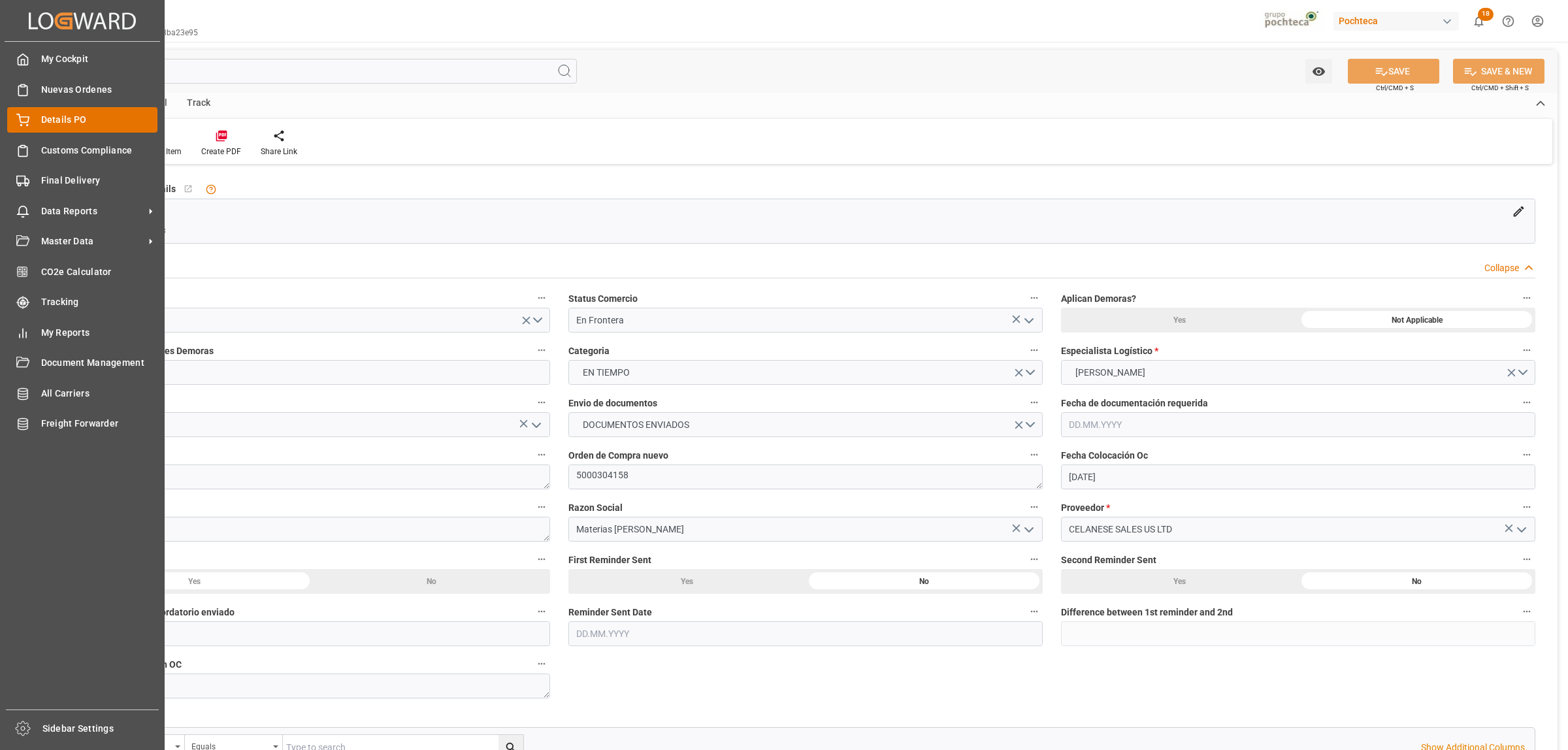
click at [60, 116] on span "Details PO" at bounding box center [99, 120] width 117 height 13
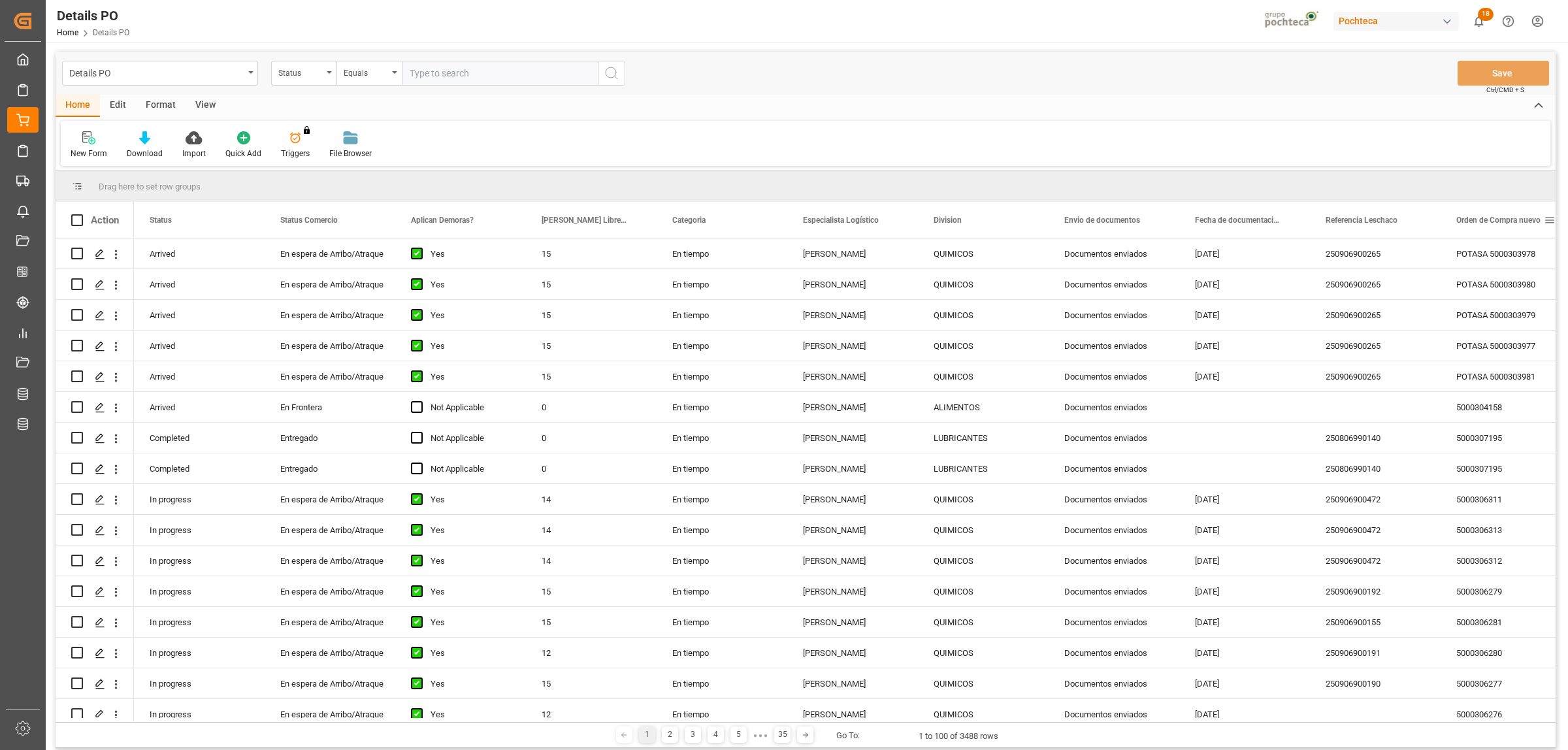
click at [1550, 219] on span at bounding box center [1550, 220] width 12 height 12
click at [1510, 220] on span "filter" at bounding box center [1506, 222] width 12 height 12
type input "5000307939"
click at [1491, 328] on button "Apply" at bounding box center [1500, 331] width 24 height 13
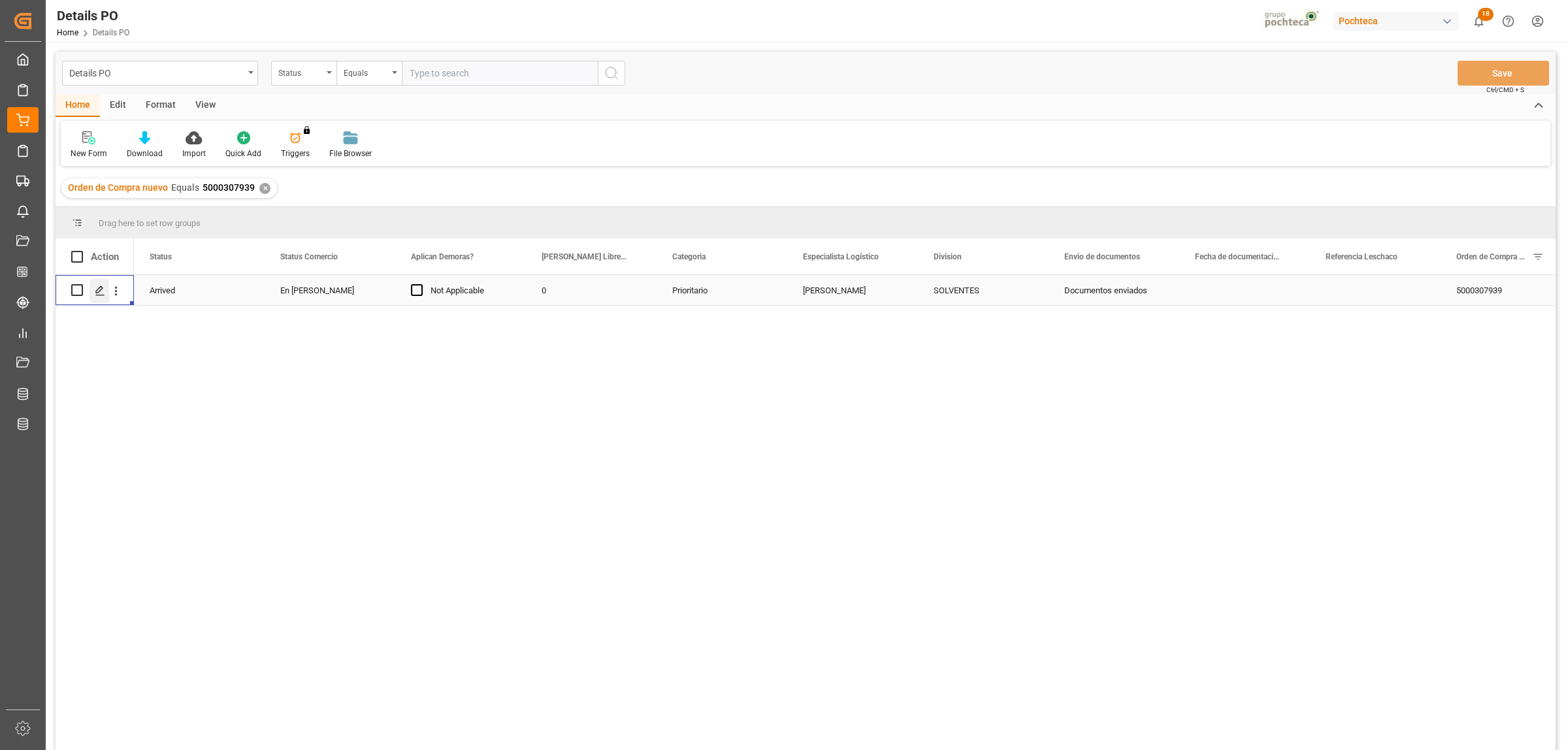
click at [99, 288] on polygon "Press SPACE to select this row." at bounding box center [99, 289] width 7 height 7
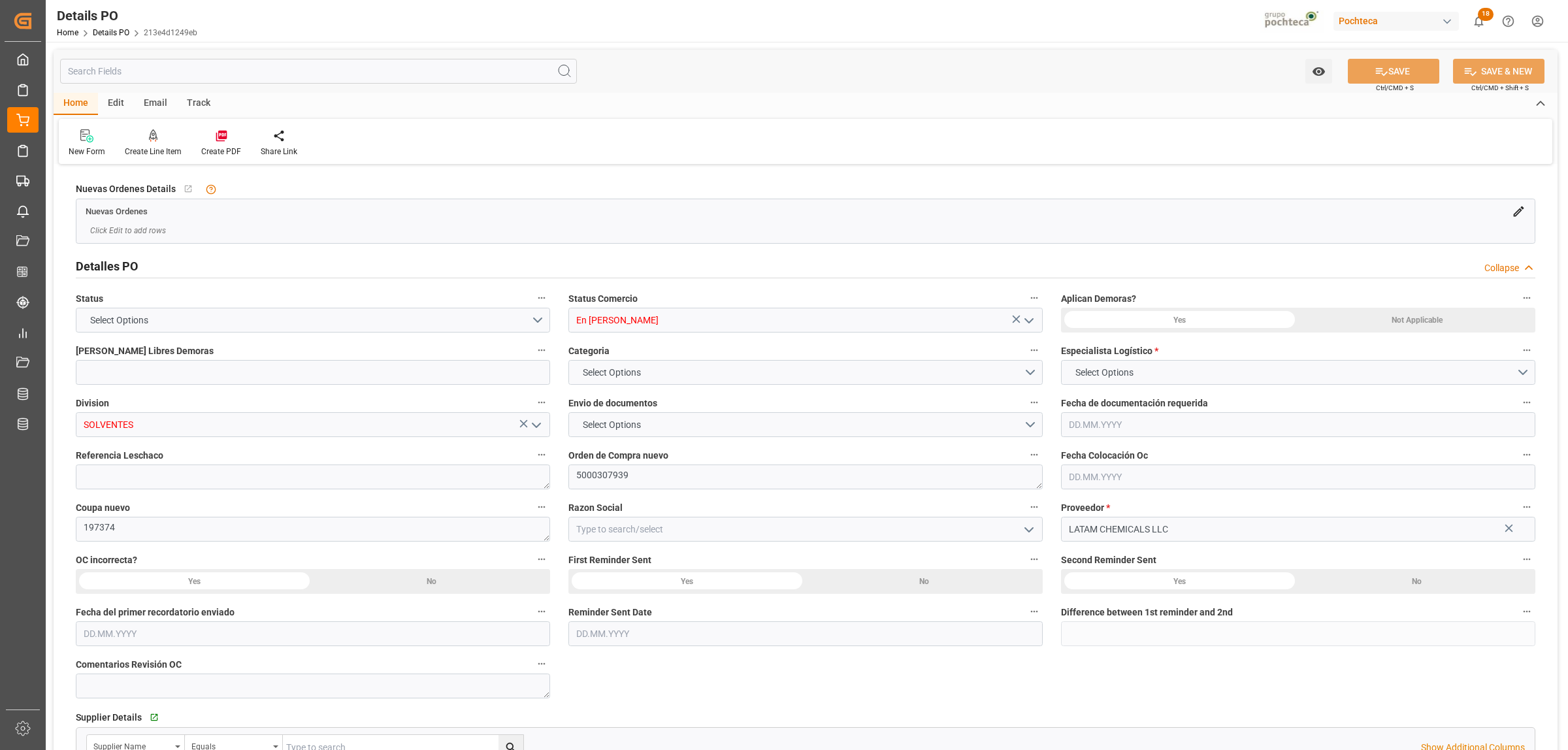
type input "0"
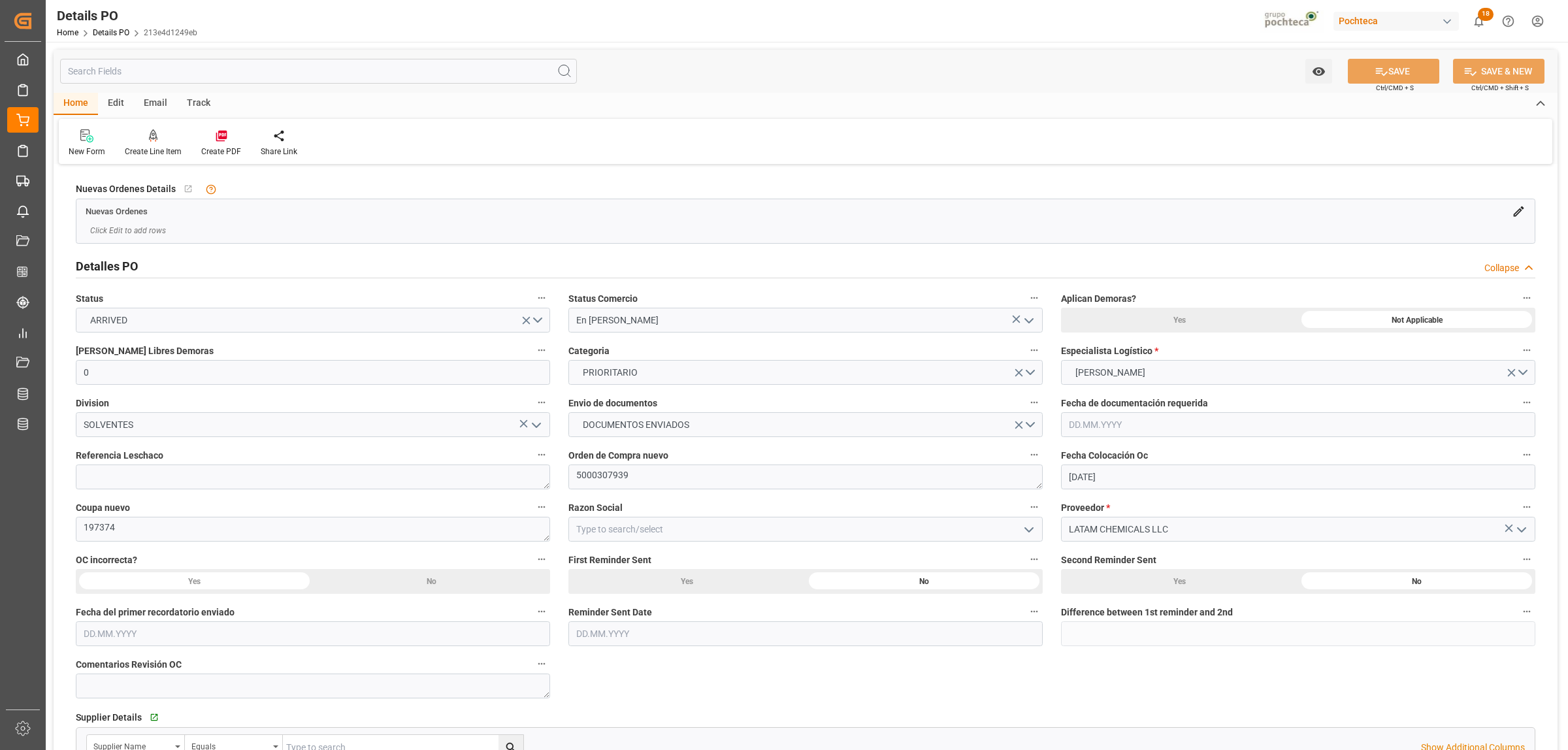
type input "[DATE]"
click at [233, 477] on textarea at bounding box center [313, 477] width 474 height 25
paste textarea "250806990213"
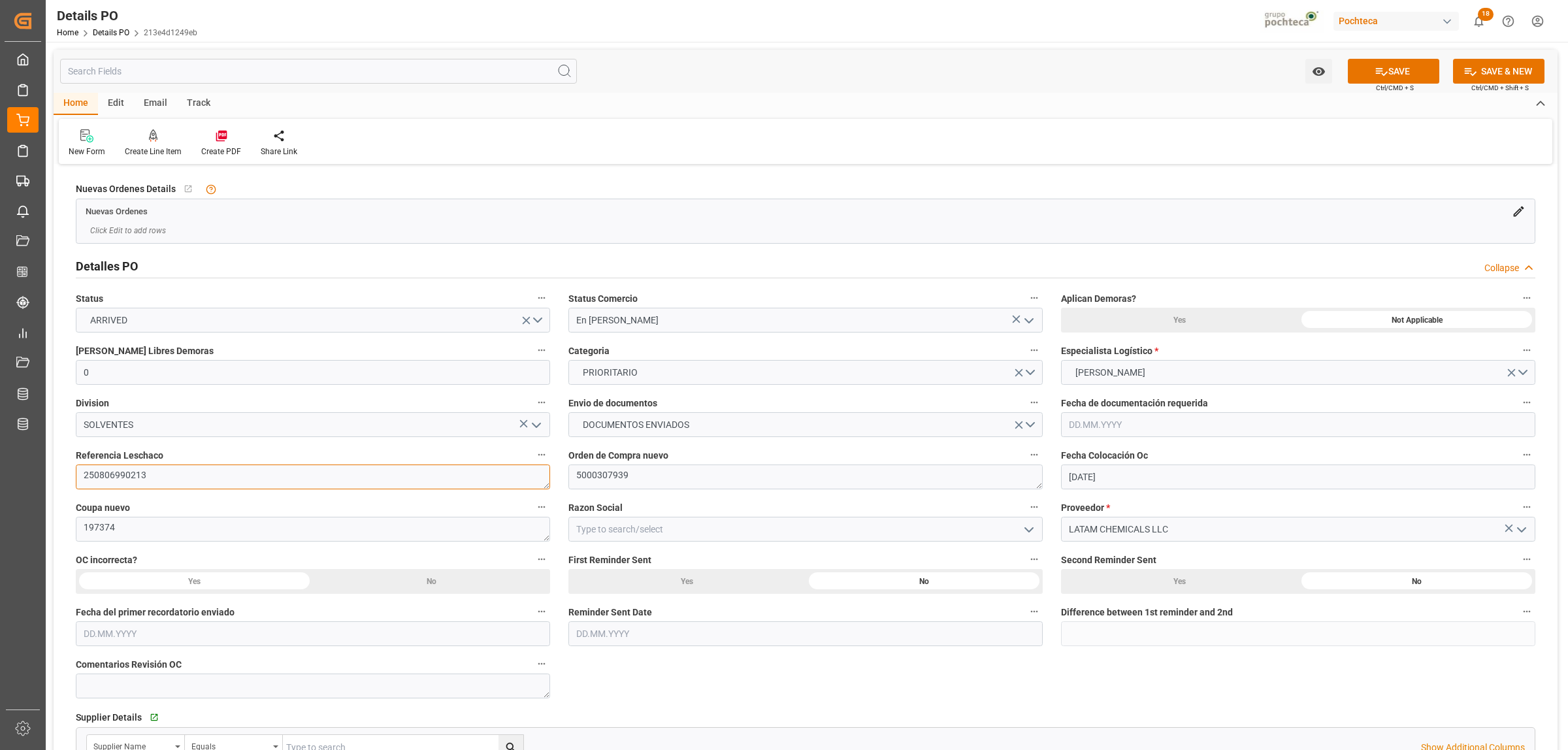
type textarea "250806990213"
click at [1021, 533] on icon "open menu" at bounding box center [1028, 530] width 16 height 16
click at [677, 557] on div "Materias [PERSON_NAME]" at bounding box center [805, 558] width 473 height 29
type input "Materias [PERSON_NAME]"
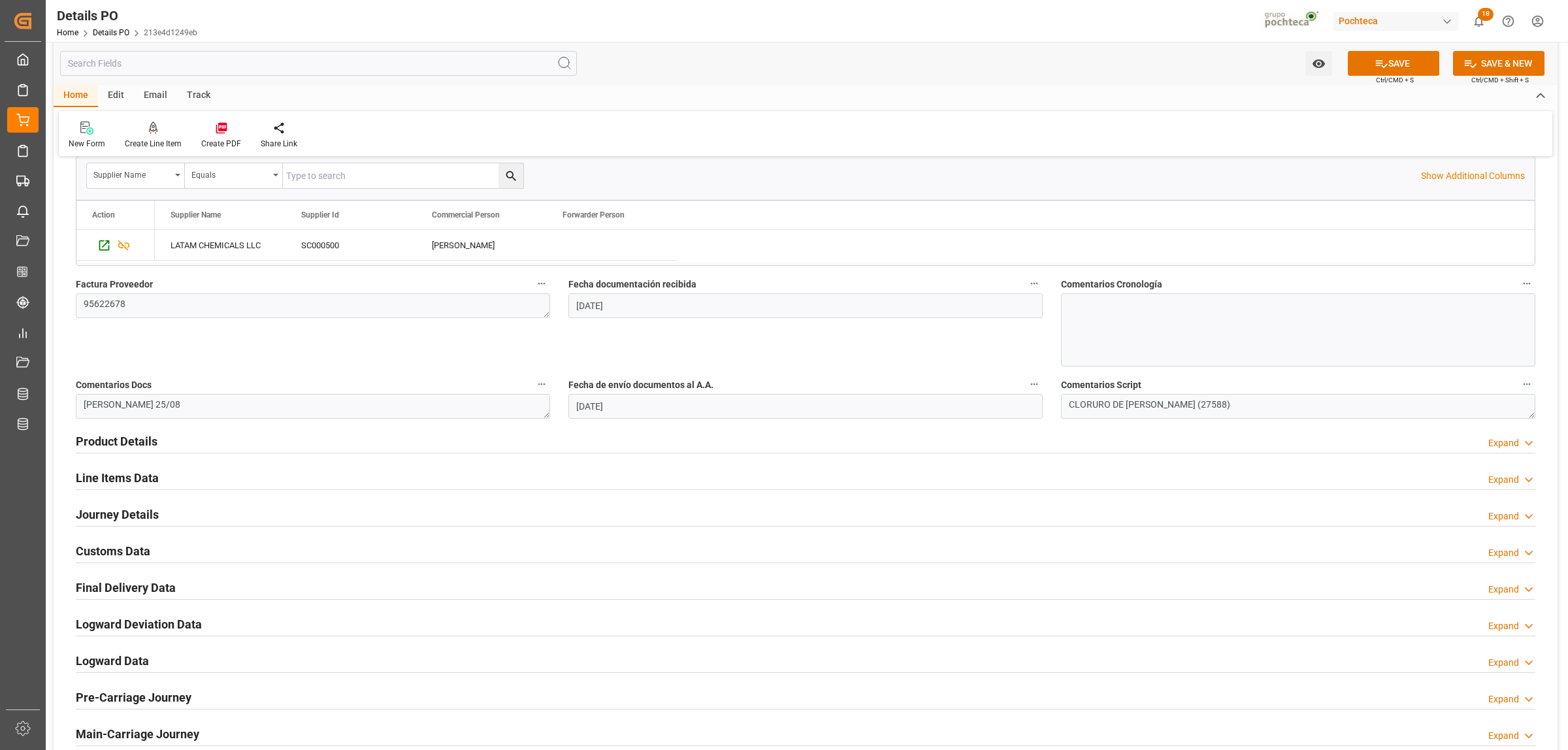
scroll to position [654, 0]
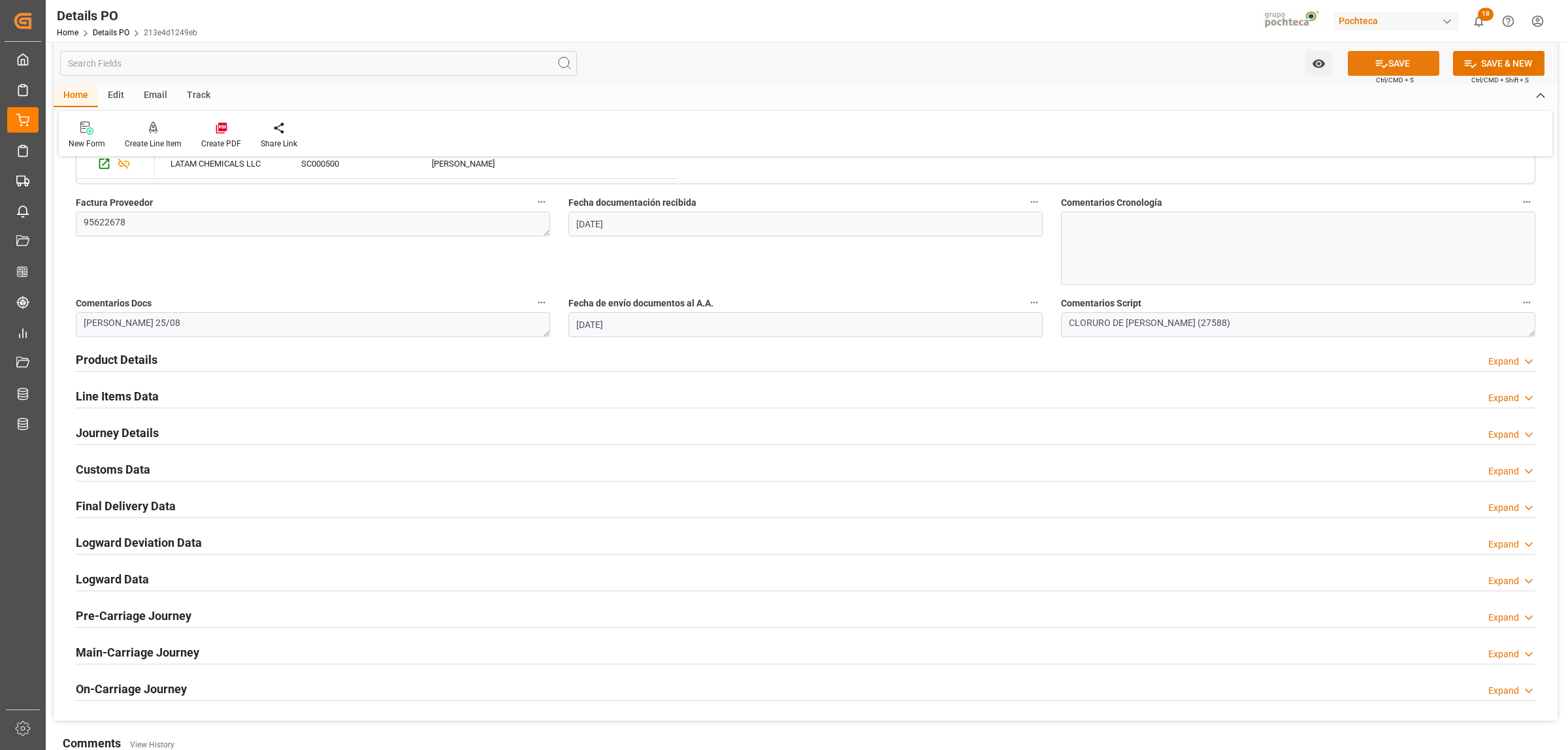
click at [1391, 67] on button "SAVE" at bounding box center [1393, 63] width 91 height 25
click at [124, 358] on h2 "Product Details" at bounding box center [116, 359] width 81 height 17
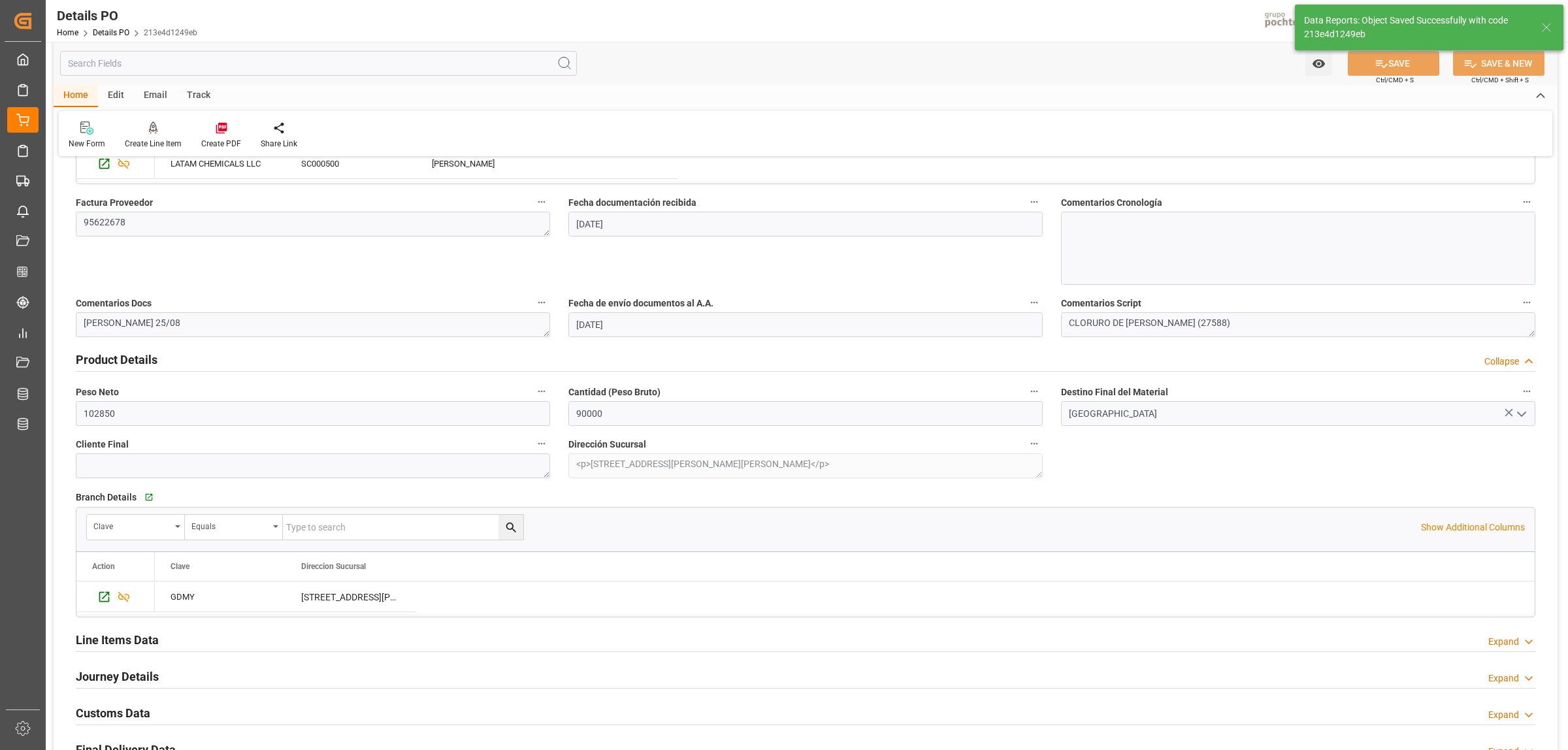
type textarea "CRUCE 25/08"
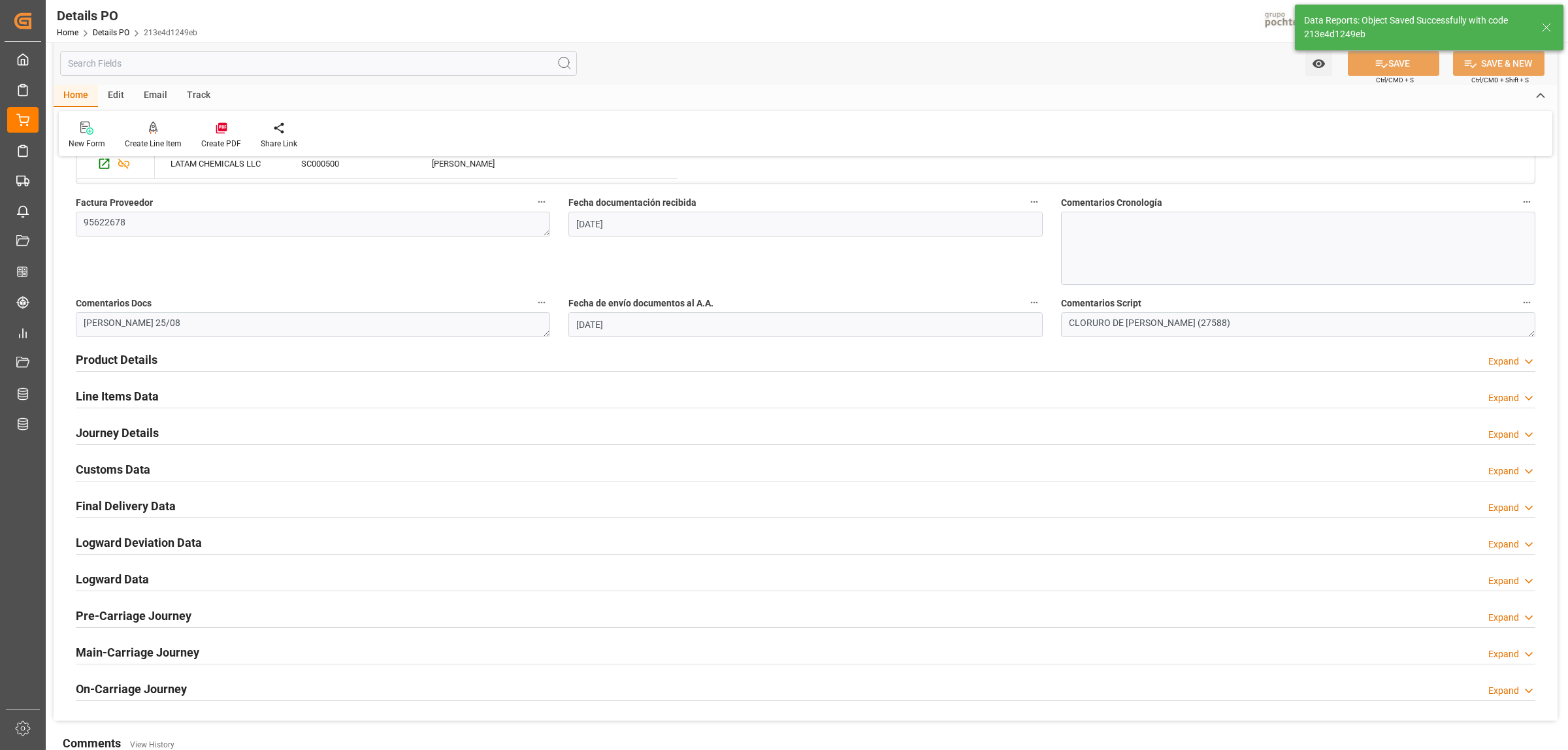
click at [126, 506] on h2 "Final Delivery Data" at bounding box center [126, 506] width 100 height 17
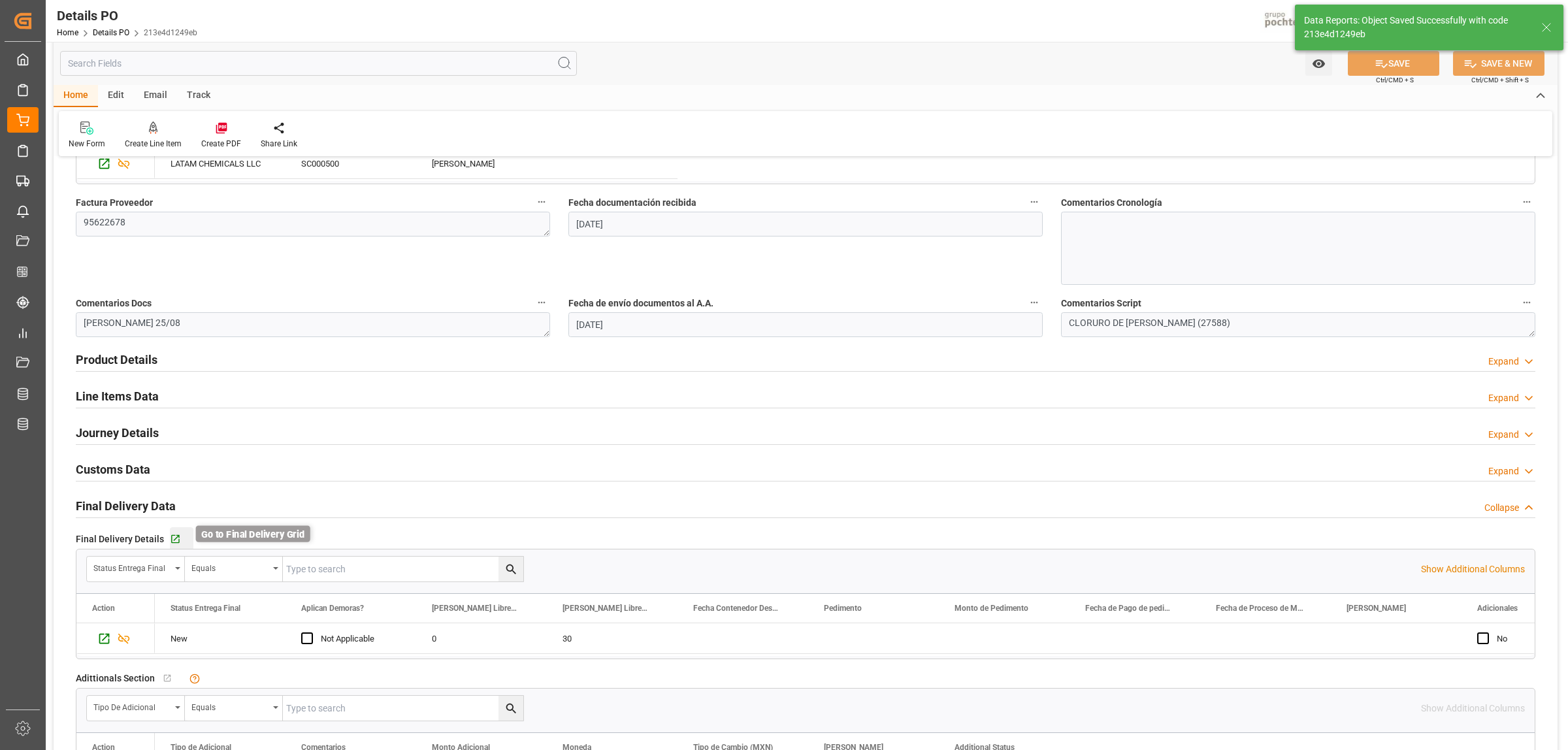
click at [176, 540] on icon "button" at bounding box center [175, 539] width 11 height 11
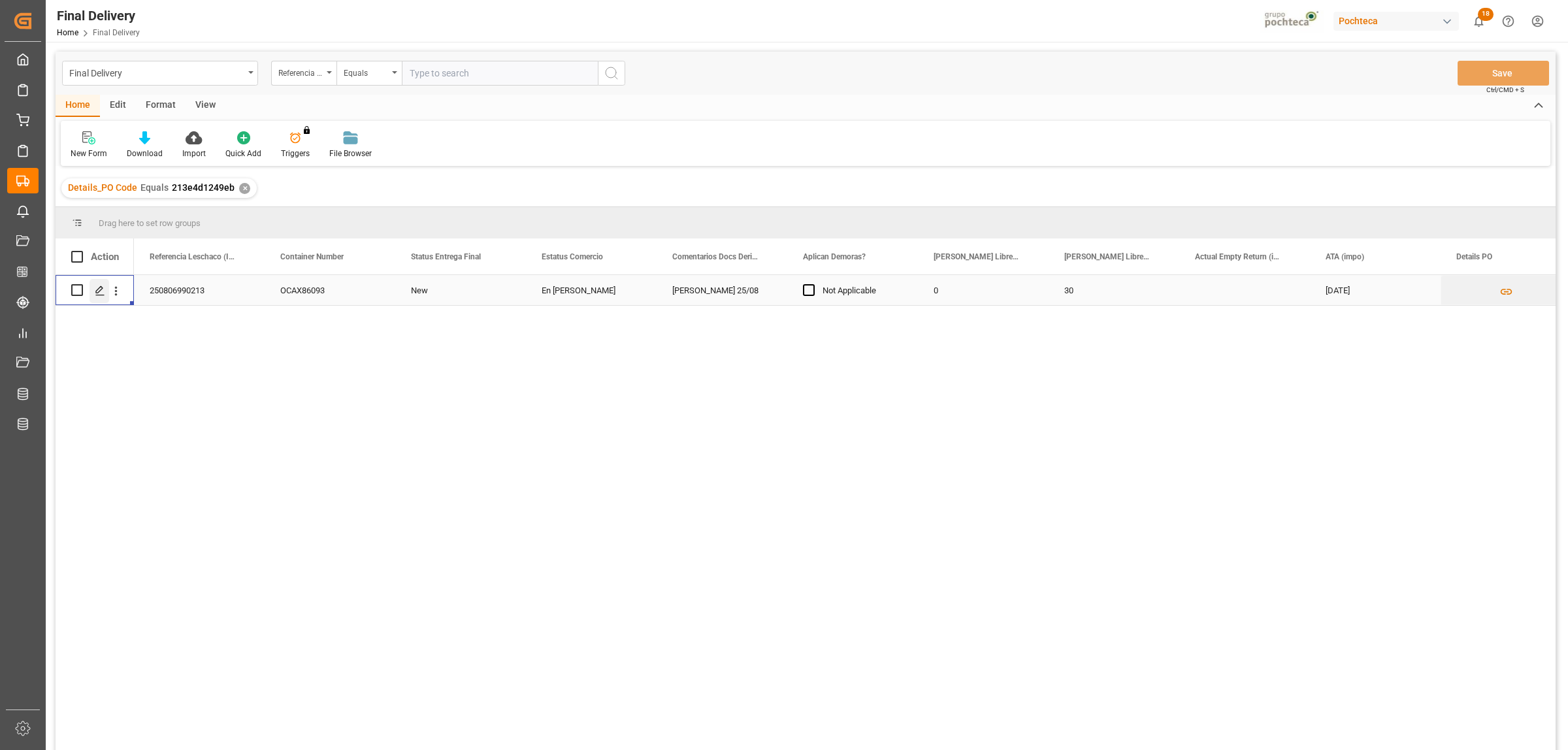
click at [102, 292] on icon "Press SPACE to select this row." at bounding box center [100, 290] width 11 height 11
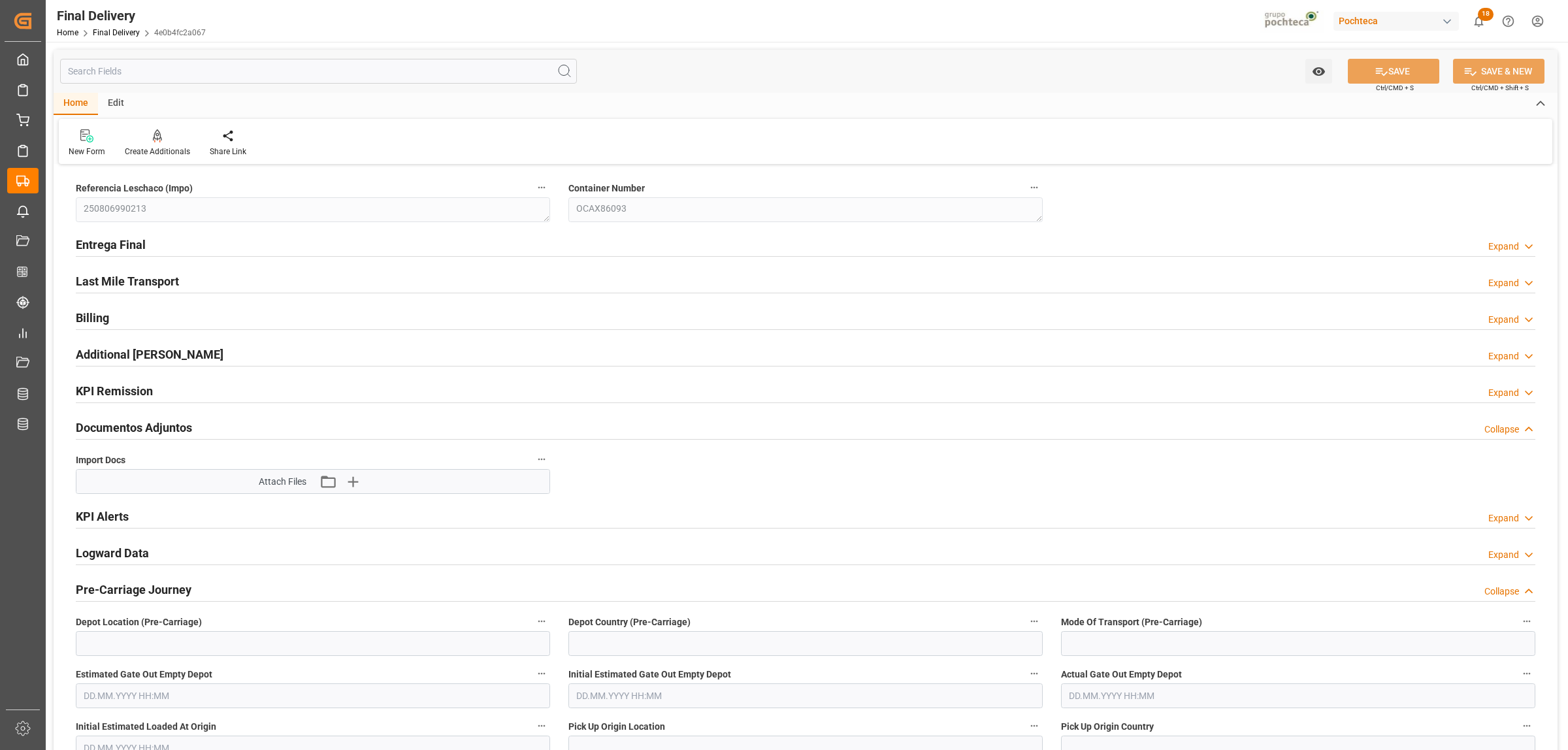
type input "0"
type input "30"
type input "[DATE]"
click at [96, 239] on h2 "Entrega Final" at bounding box center [111, 244] width 70 height 17
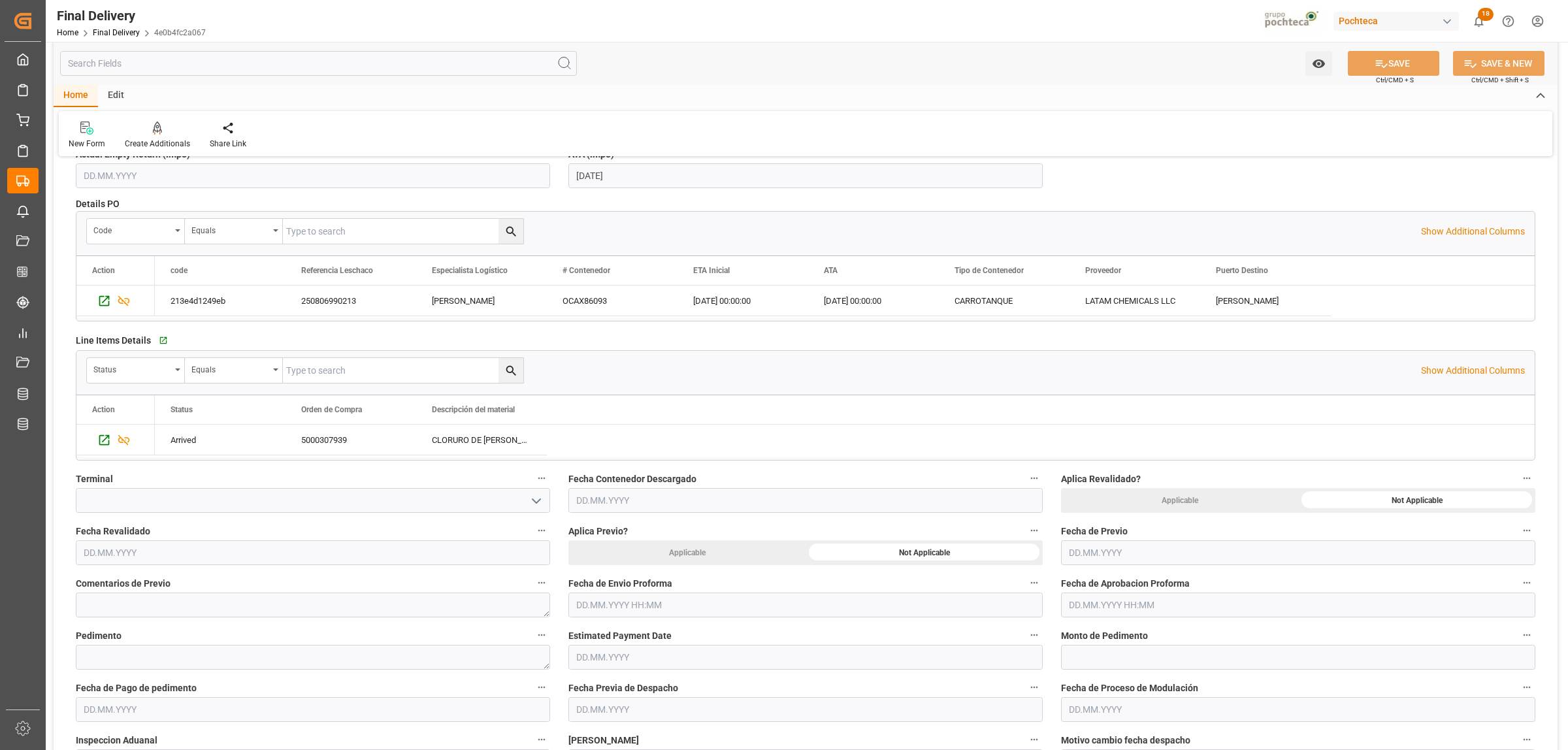
scroll to position [245, 0]
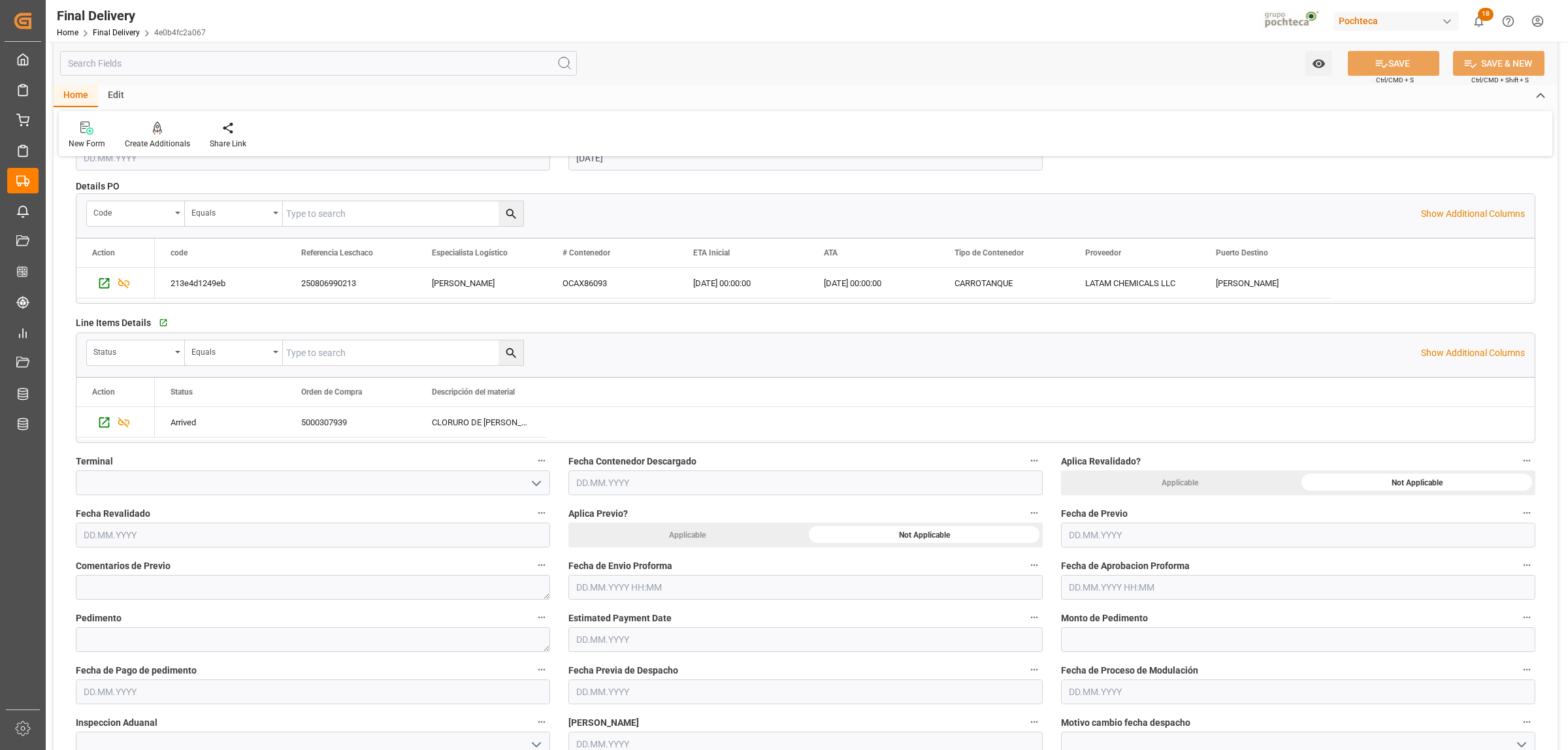
click at [648, 585] on input "text" at bounding box center [806, 587] width 474 height 25
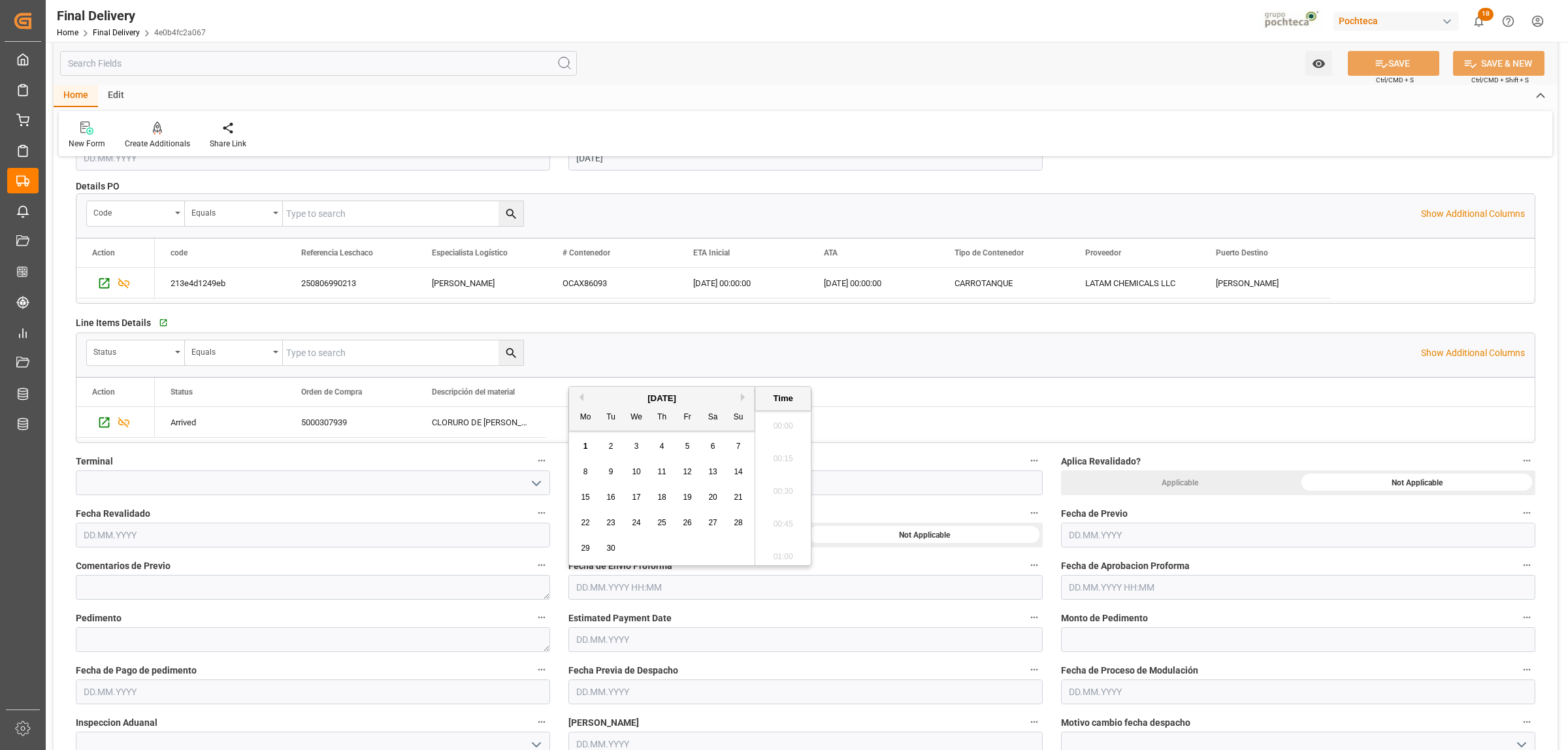
scroll to position [1343, 0]
click at [582, 398] on button "Previous Month" at bounding box center [579, 397] width 7 height 7
click at [660, 526] on span "21" at bounding box center [661, 522] width 8 height 9
type input "21.08.2025 00:00"
click at [1112, 589] on input "text" at bounding box center [1298, 587] width 474 height 25
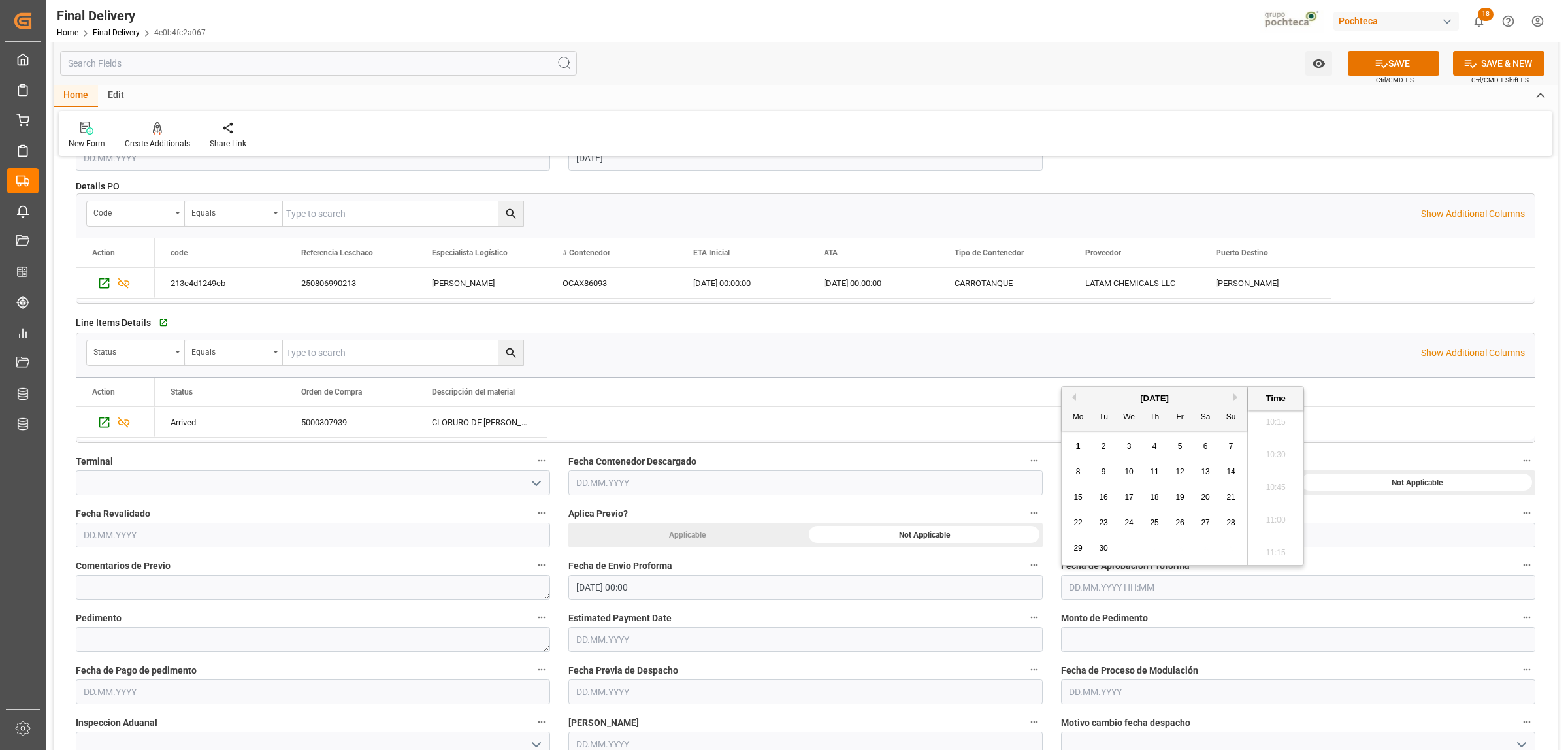
click at [1074, 397] on button "Previous Month" at bounding box center [1072, 397] width 7 height 7
click at [1158, 523] on span "21" at bounding box center [1154, 522] width 8 height 9
type input "21.08.2025 00:00"
click at [735, 391] on div "Status Orden de Compra Descripción del material" at bounding box center [844, 392] width 1379 height 29
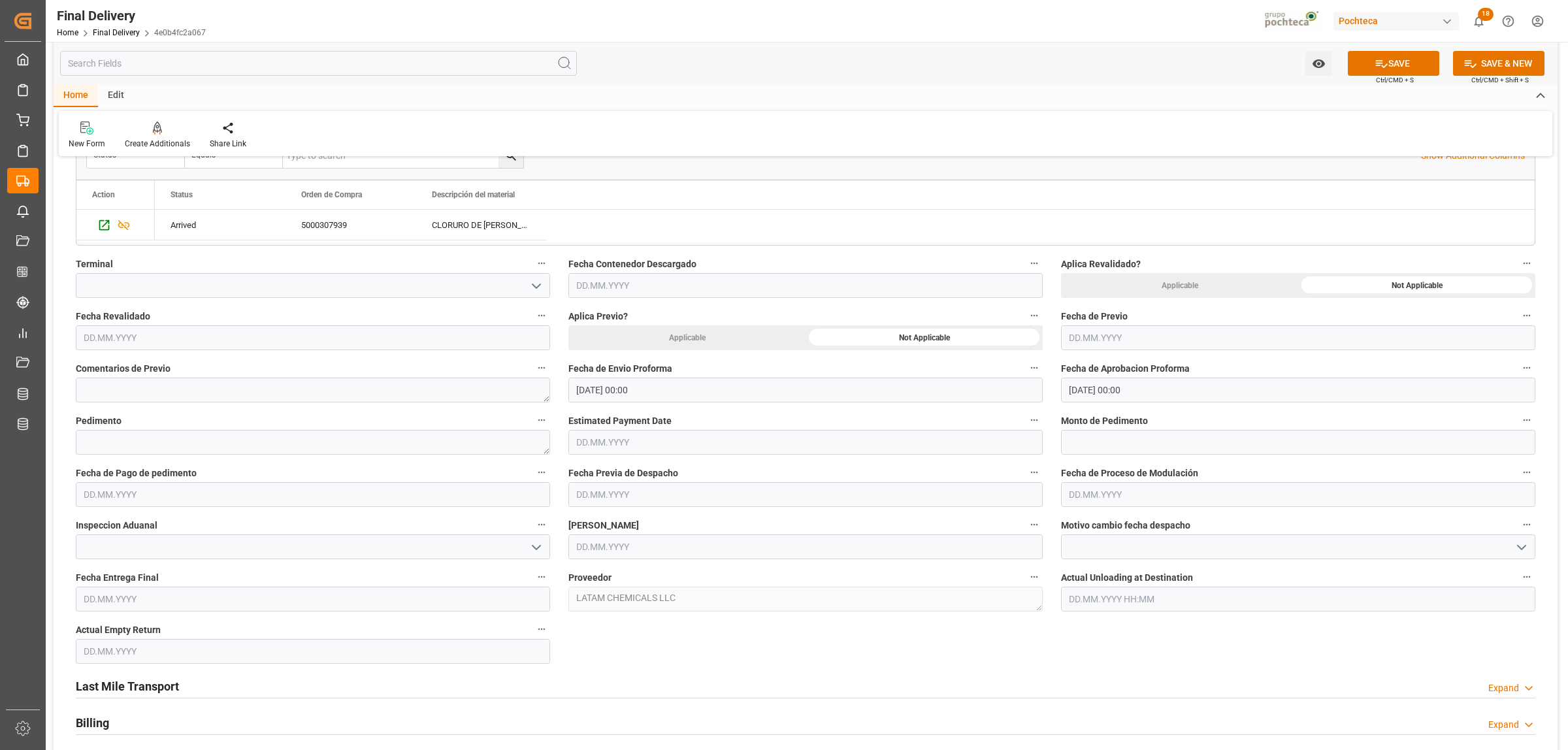
scroll to position [490, 0]
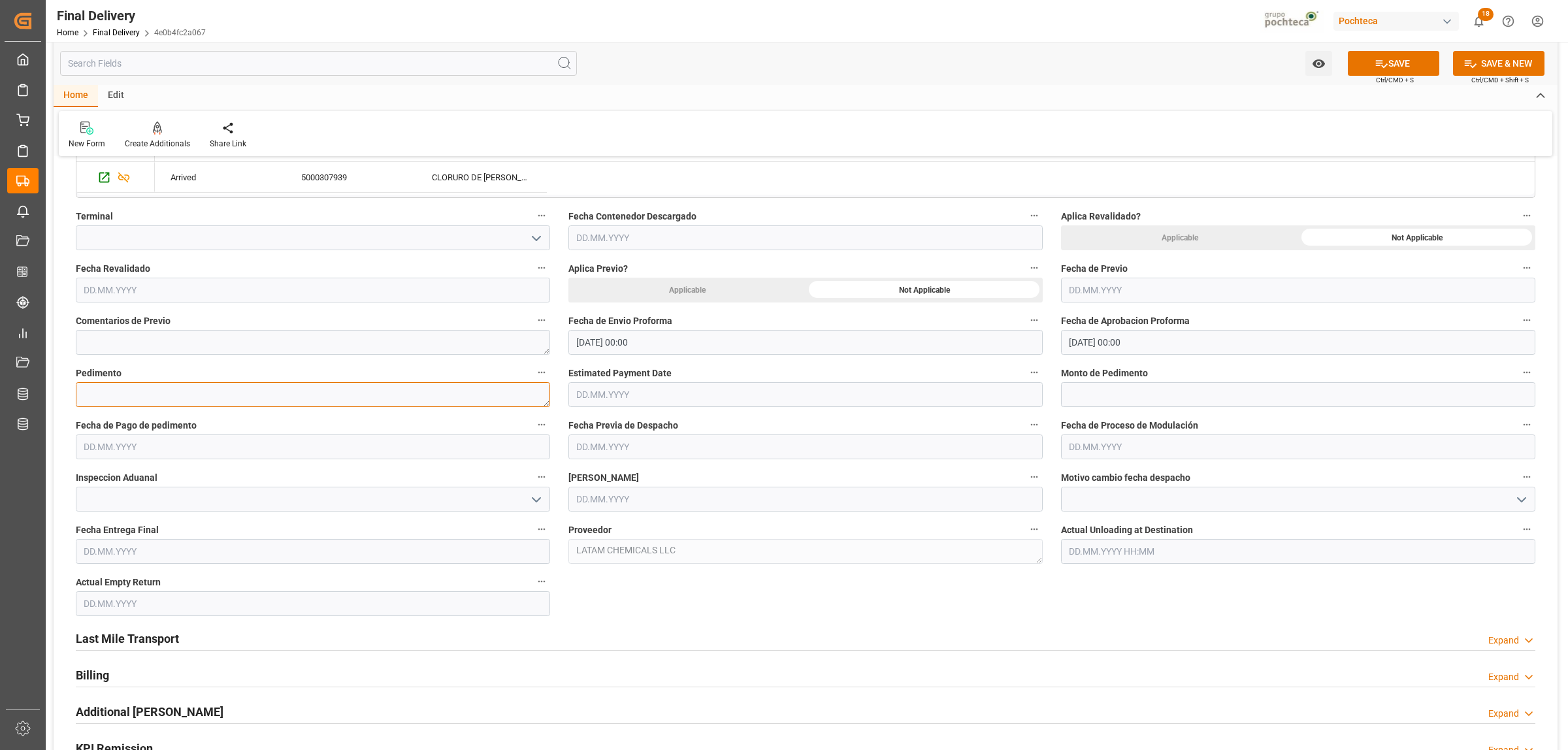
click at [167, 391] on textarea at bounding box center [313, 395] width 474 height 25
paste textarea "25 17 1637 5008248"
type textarea "25 17 1637 5008248"
click at [1114, 398] on input "text" at bounding box center [1298, 395] width 474 height 25
paste input "text"
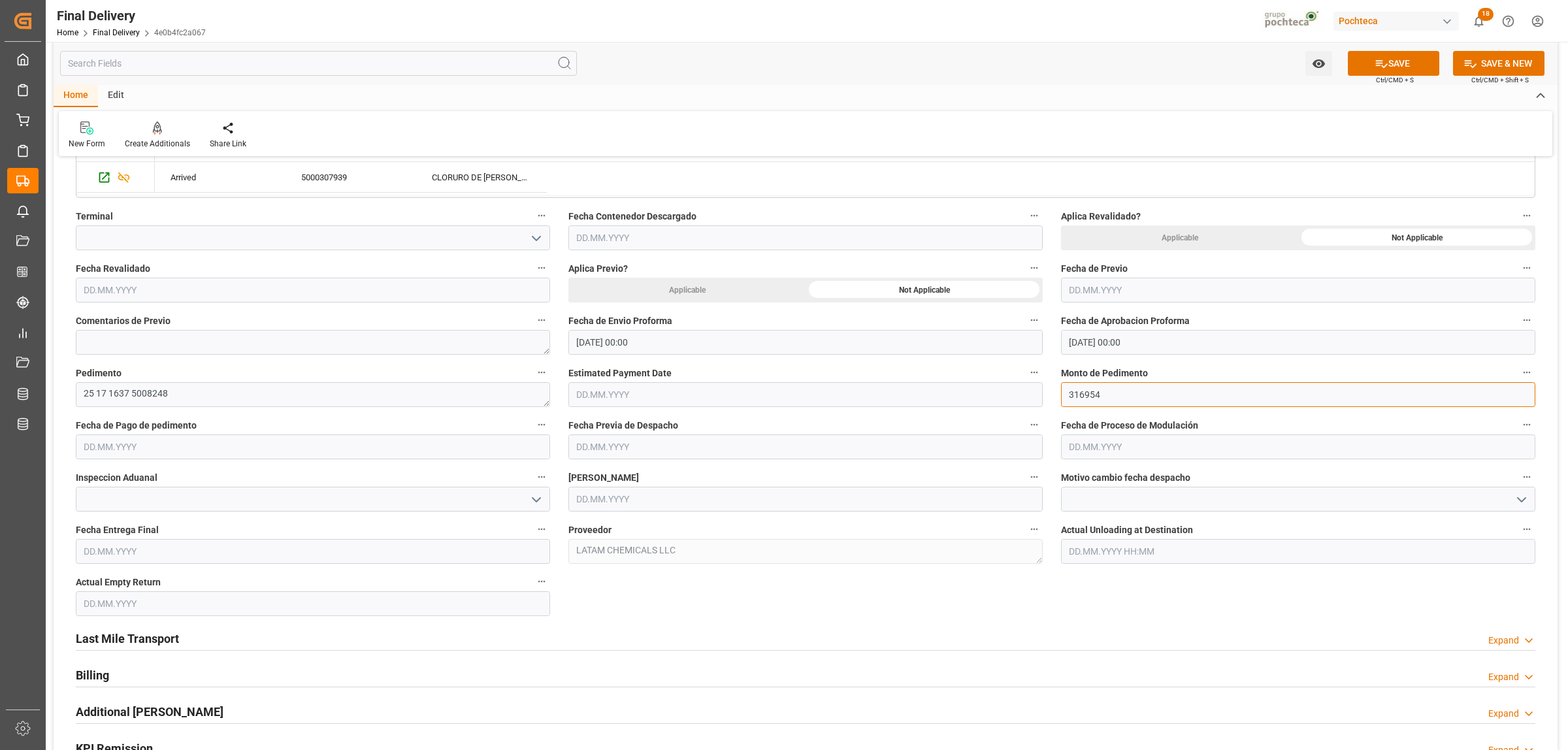
type input "316954"
click at [226, 451] on input "text" at bounding box center [313, 447] width 474 height 25
click at [89, 480] on button "Previous Month" at bounding box center [86, 477] width 7 height 7
click at [171, 603] on span "21" at bounding box center [169, 603] width 8 height 9
type input "[DATE]"
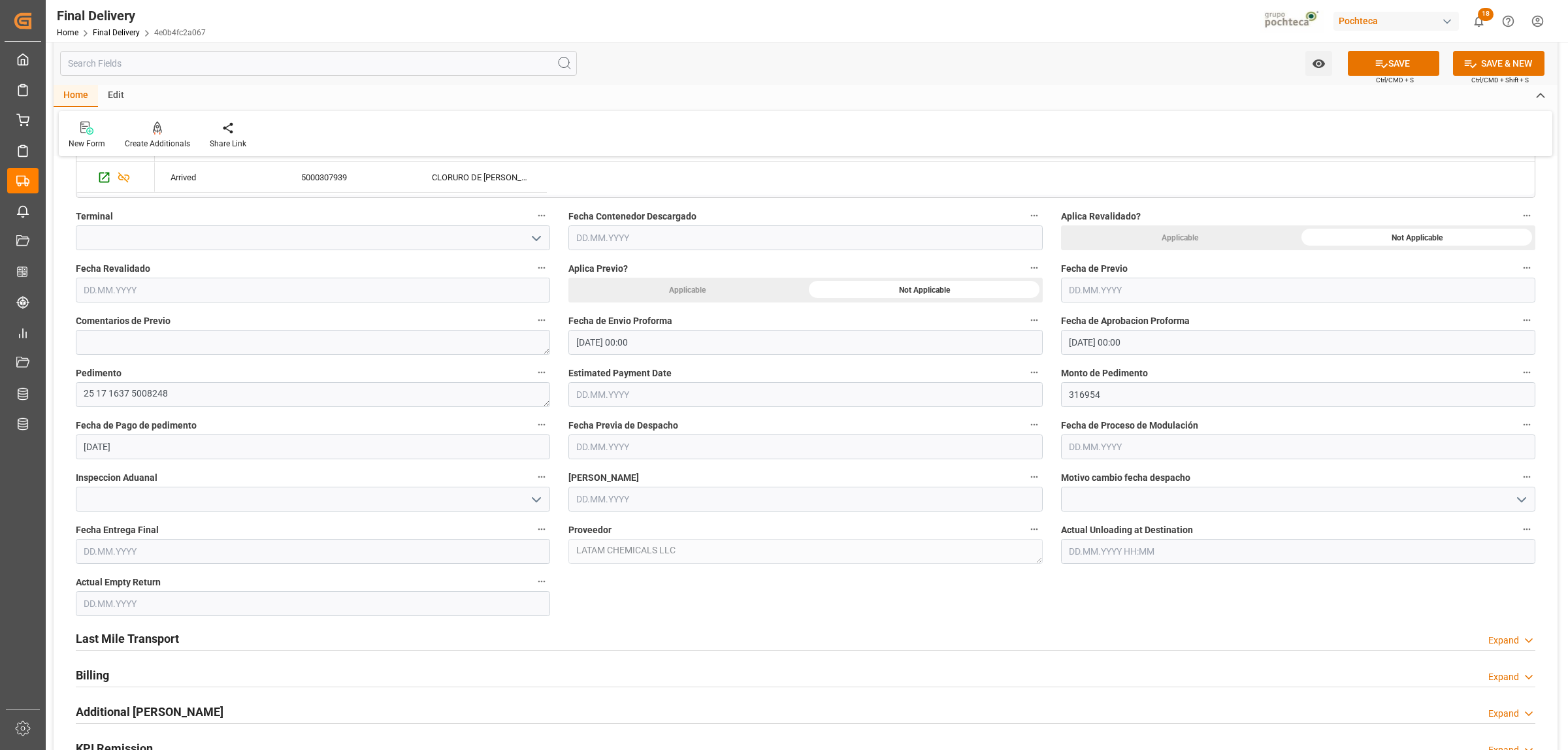
click at [531, 501] on icon "open menu" at bounding box center [536, 500] width 16 height 16
click at [190, 555] on div "VERDE" at bounding box center [313, 557] width 473 height 29
type input "VERDE"
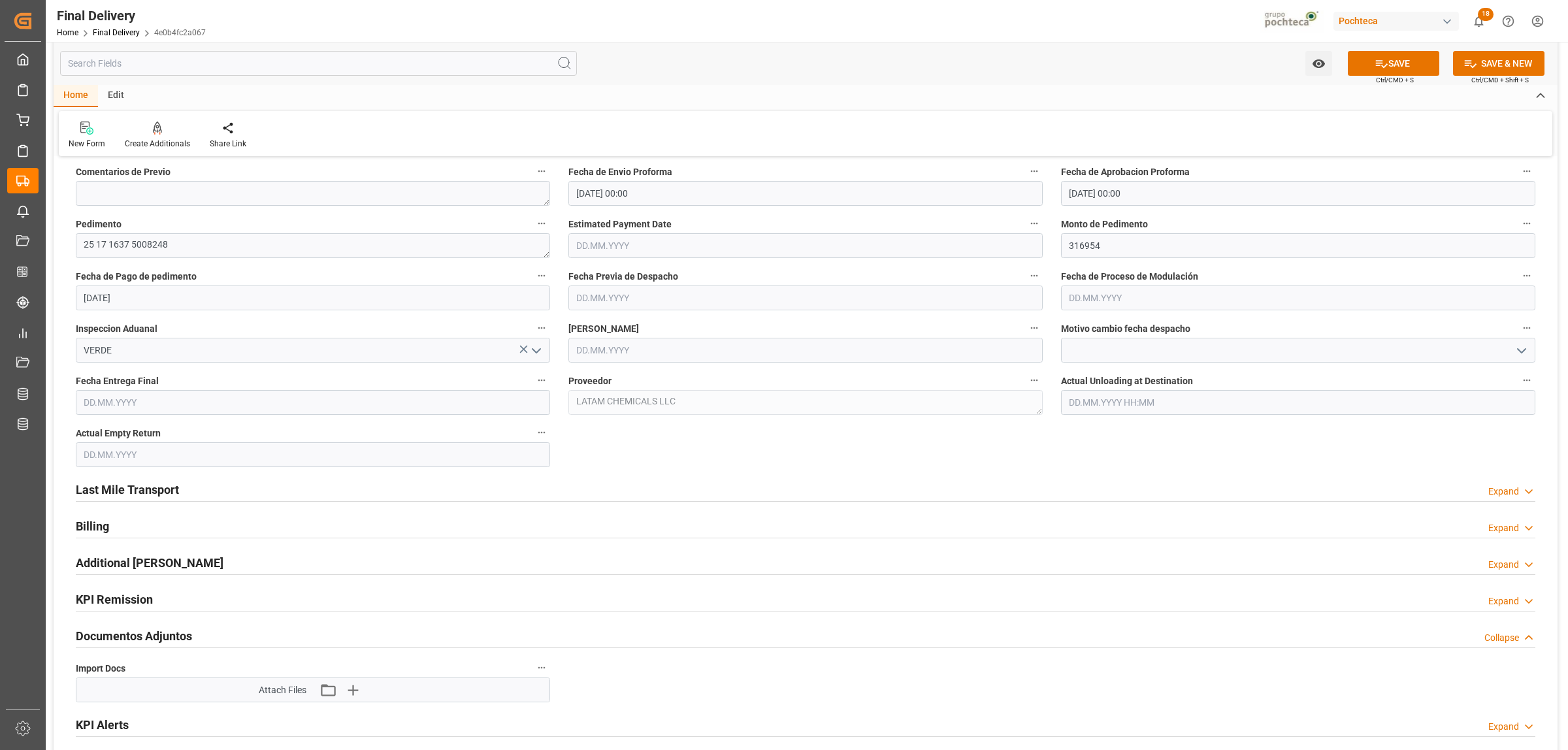
scroll to position [654, 0]
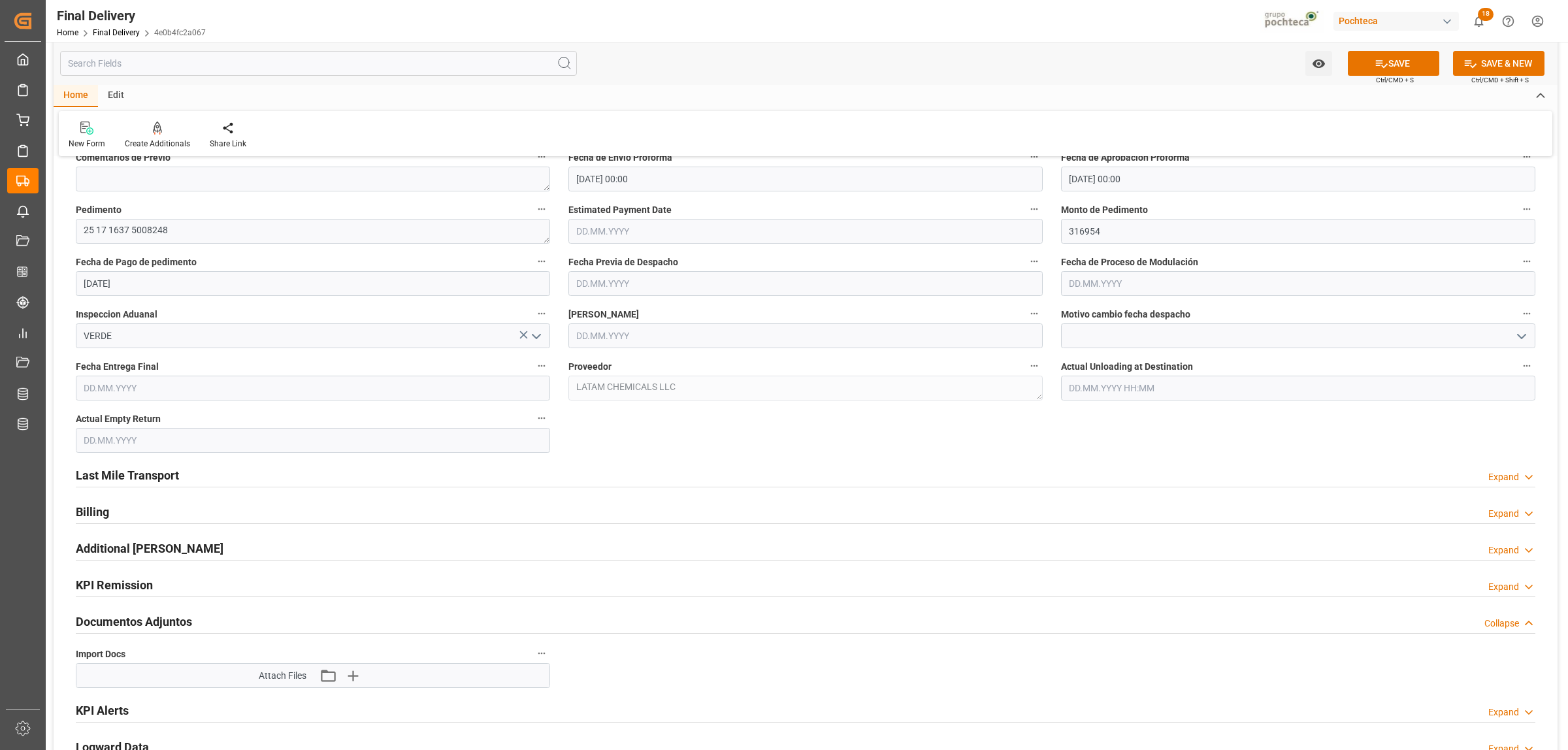
click at [648, 342] on input "text" at bounding box center [806, 336] width 474 height 25
click at [581, 369] on button "Previous Month" at bounding box center [579, 367] width 7 height 7
click at [588, 521] on span "25" at bounding box center [584, 518] width 8 height 9
type input "[DATE]"
click at [1104, 286] on input "text" at bounding box center [1298, 284] width 474 height 25
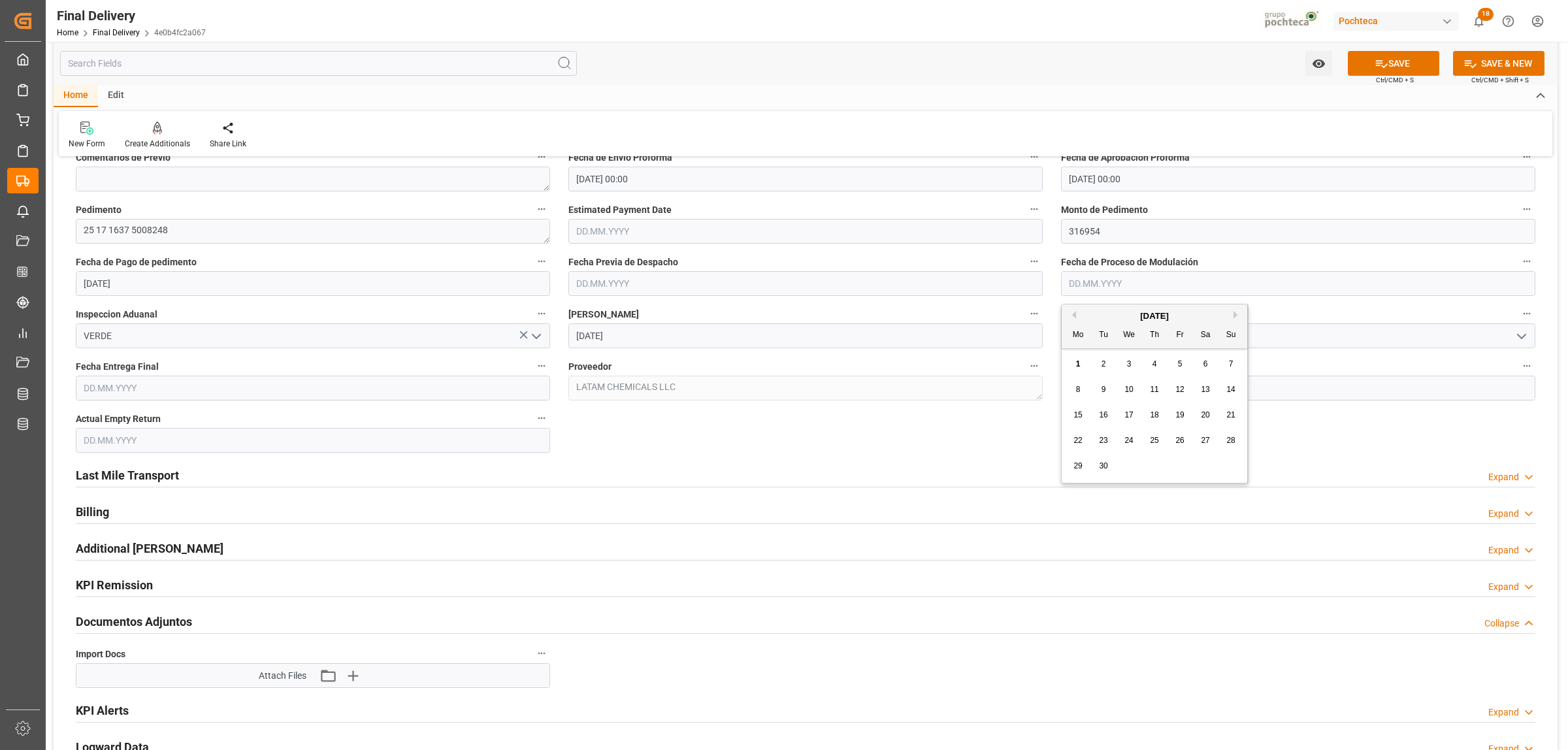
click at [1072, 312] on button "Previous Month" at bounding box center [1072, 314] width 7 height 7
click at [1083, 465] on div "25" at bounding box center [1078, 466] width 17 height 16
type input "[DATE]"
click at [204, 380] on input "text" at bounding box center [313, 388] width 474 height 25
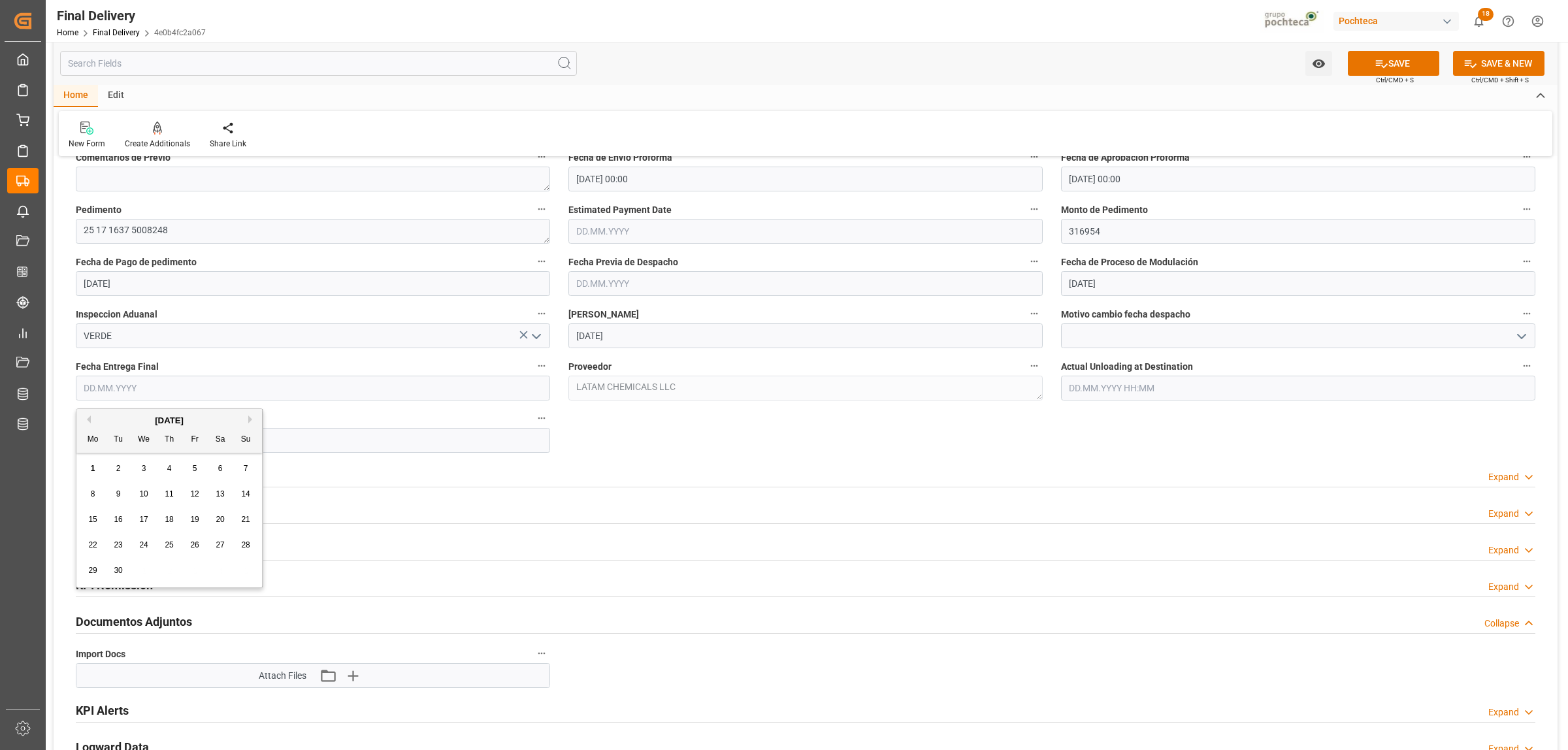
click at [91, 422] on div "September 2025" at bounding box center [169, 421] width 185 height 13
click at [175, 545] on div "25" at bounding box center [170, 545] width 17 height 16
type input "25.09.2025"
click at [145, 450] on input "text" at bounding box center [313, 441] width 474 height 25
click at [90, 472] on button "Previous Month" at bounding box center [86, 471] width 7 height 7
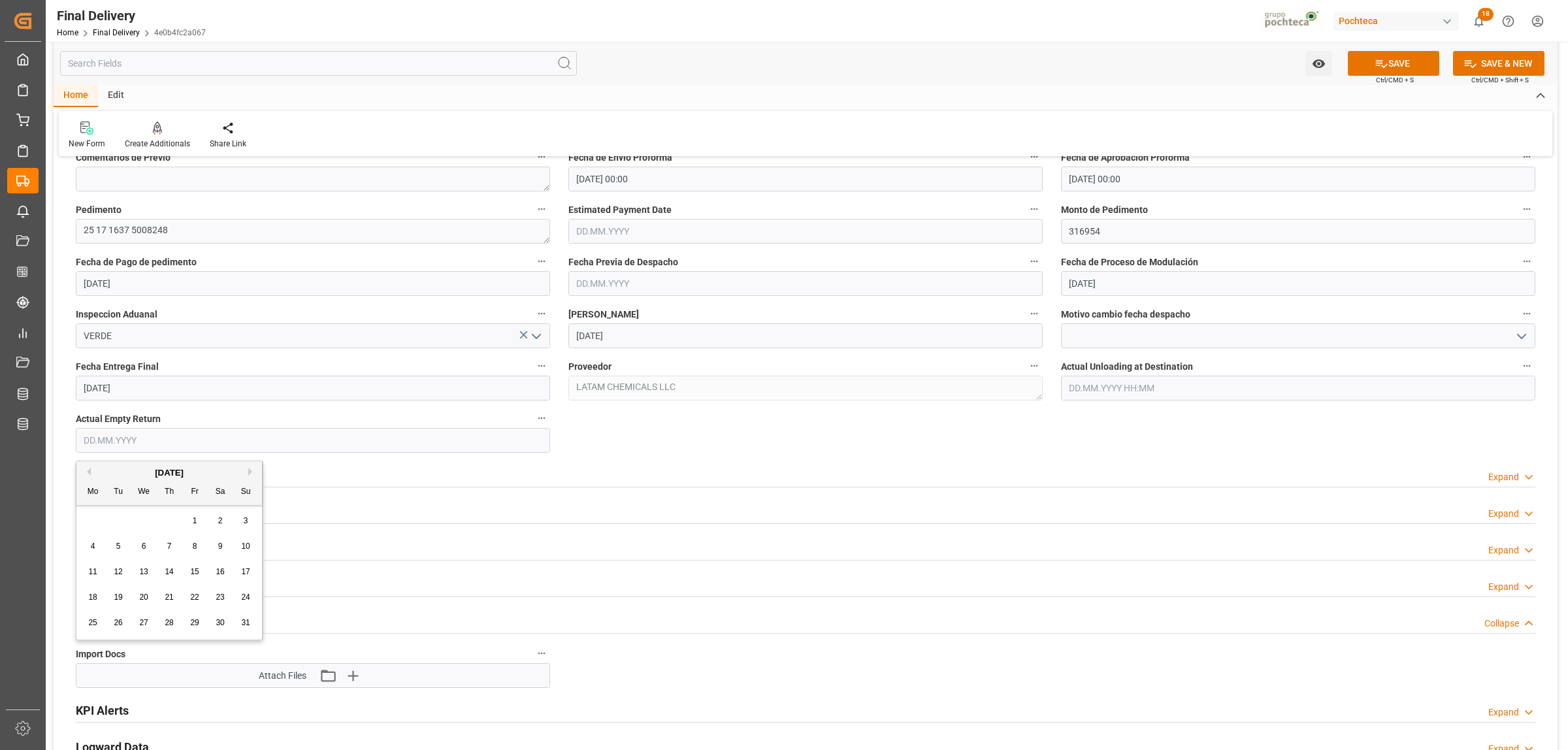
click at [90, 624] on span "25" at bounding box center [92, 622] width 8 height 9
type input "[DATE]"
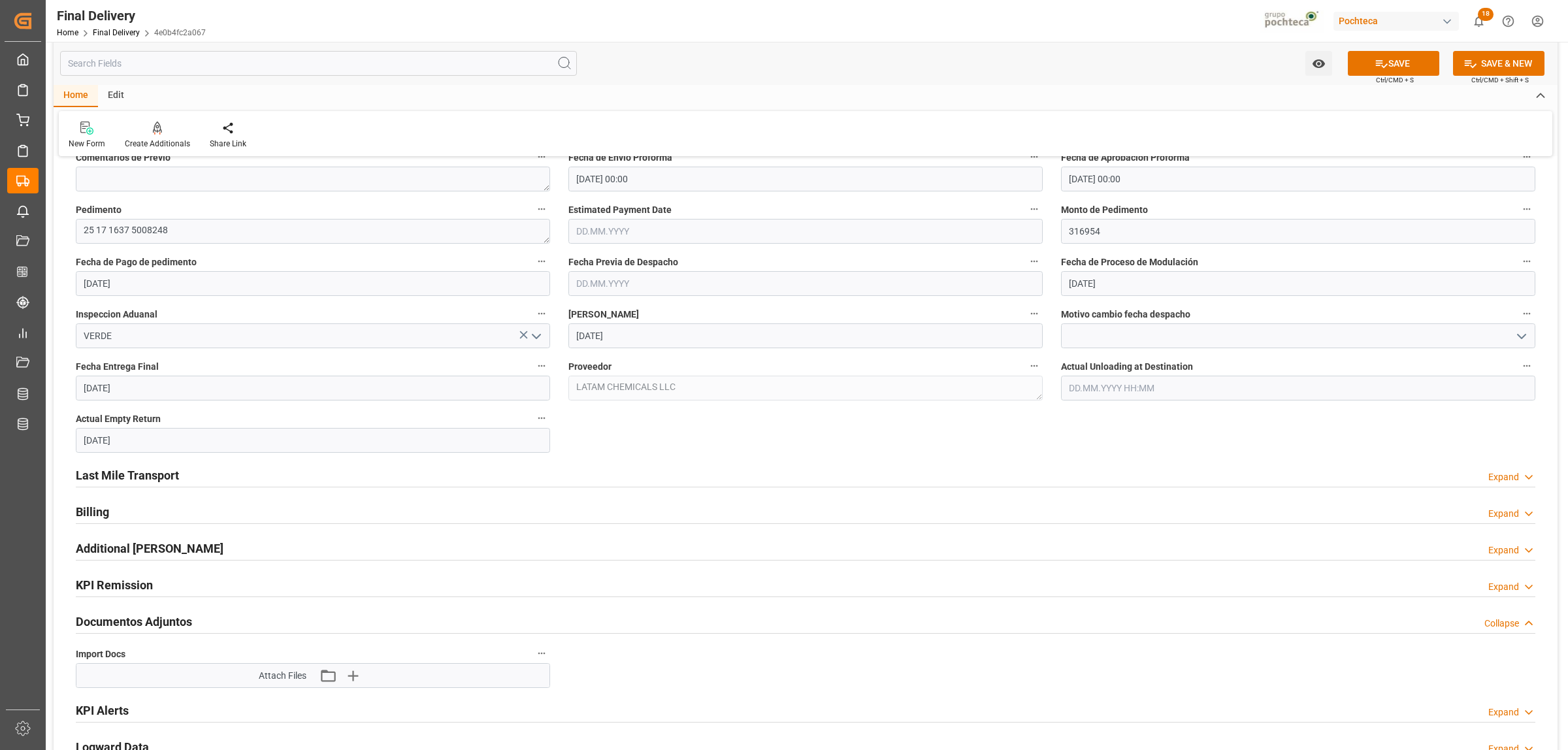
click at [125, 392] on input "25.09.2025" at bounding box center [313, 388] width 474 height 25
click at [92, 418] on div "September 2025" at bounding box center [169, 421] width 185 height 13
click at [90, 418] on button "Previous Month" at bounding box center [86, 419] width 7 height 7
click at [93, 571] on span "25" at bounding box center [92, 570] width 8 height 9
type input "[DATE]"
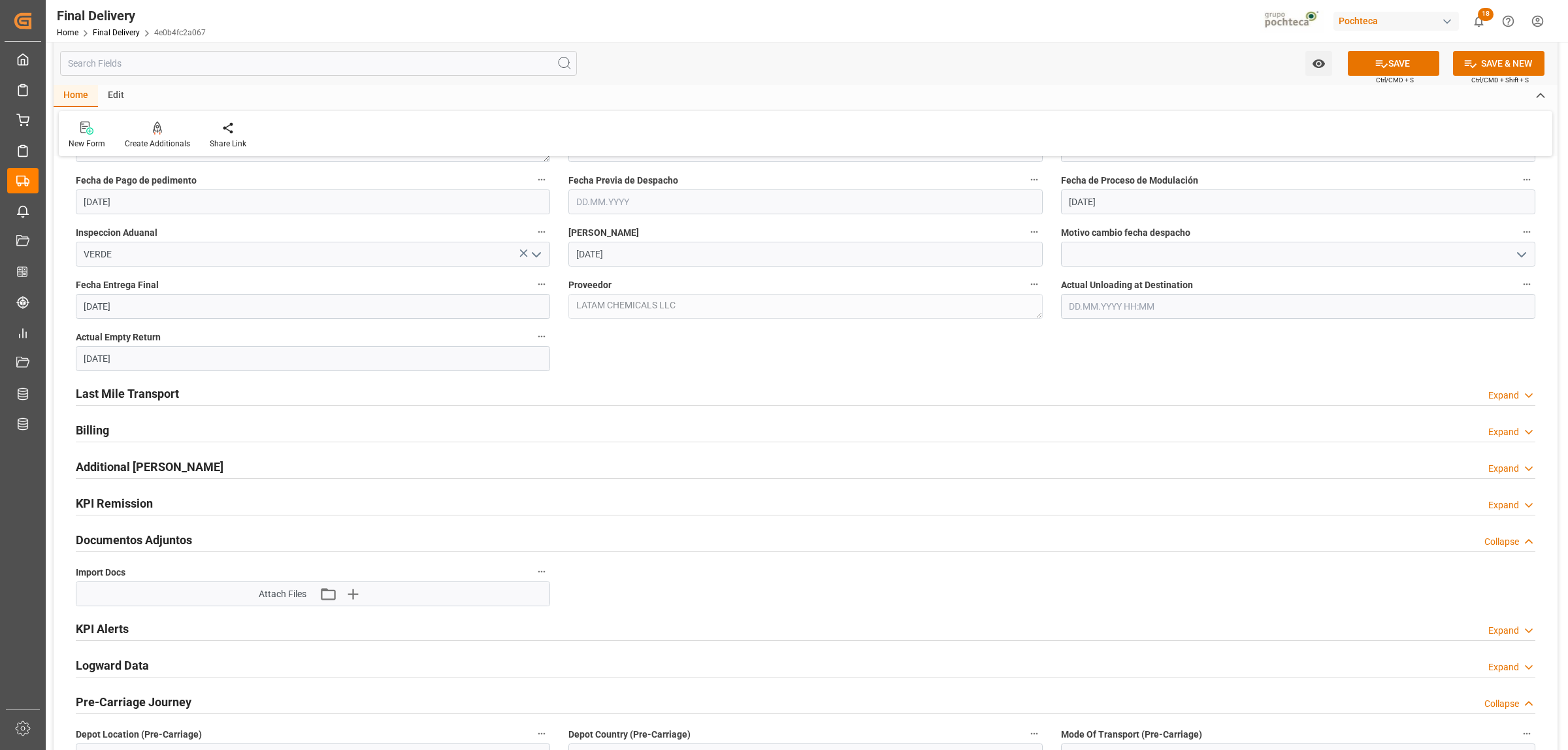
click at [150, 393] on h2 "Last Mile Transport" at bounding box center [127, 393] width 103 height 17
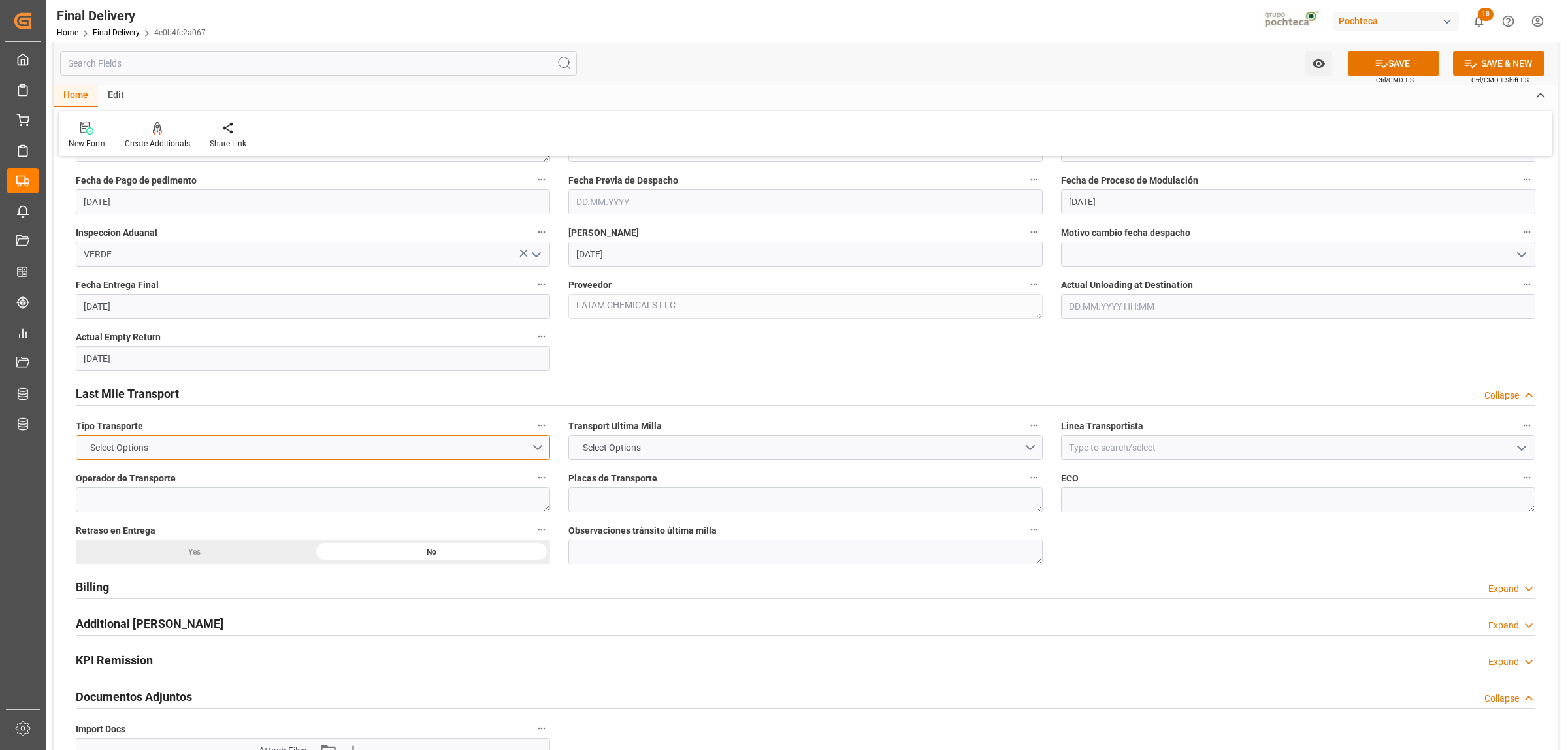
click at [539, 454] on button "Select Options" at bounding box center [313, 447] width 474 height 25
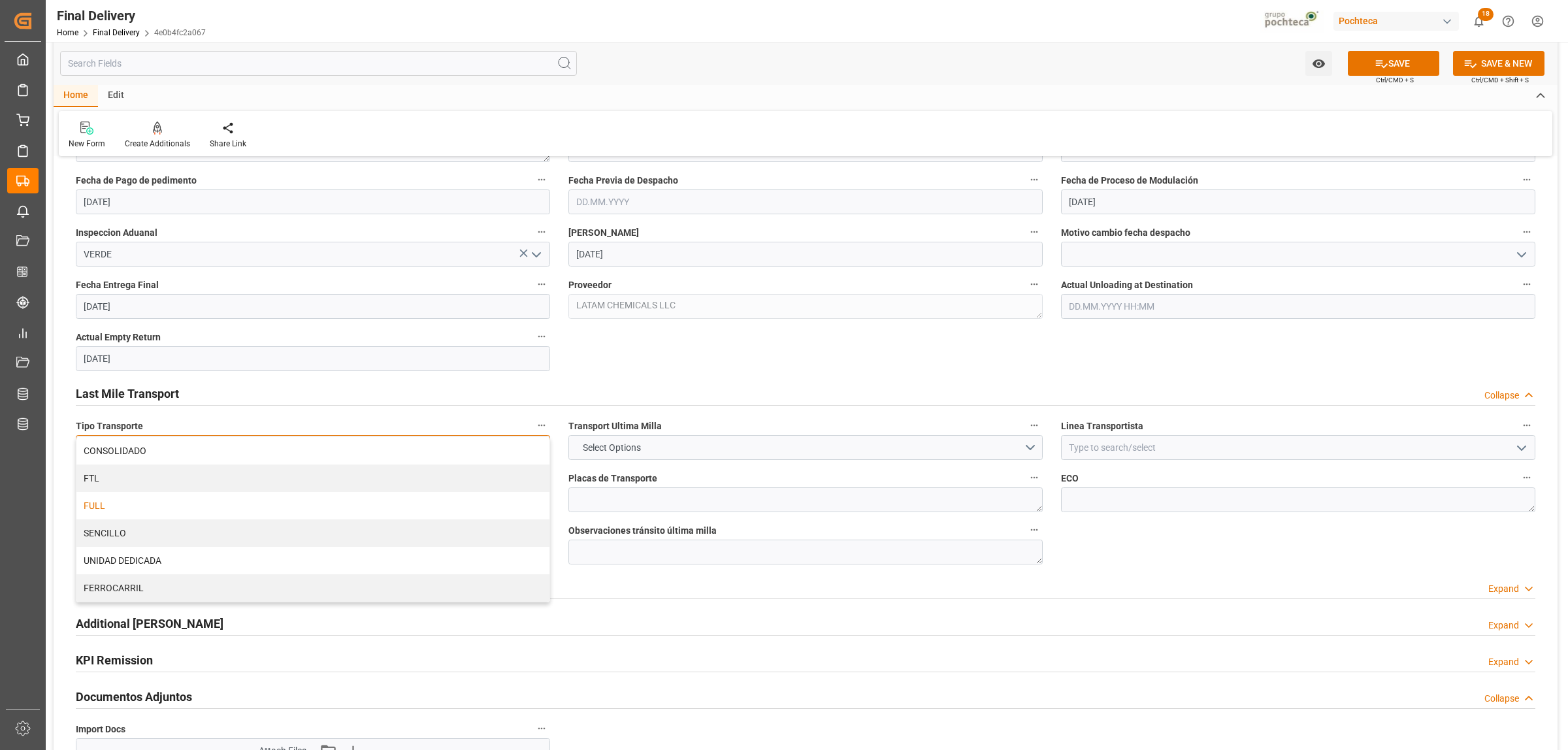
click at [216, 494] on div "FULL" at bounding box center [313, 506] width 473 height 27
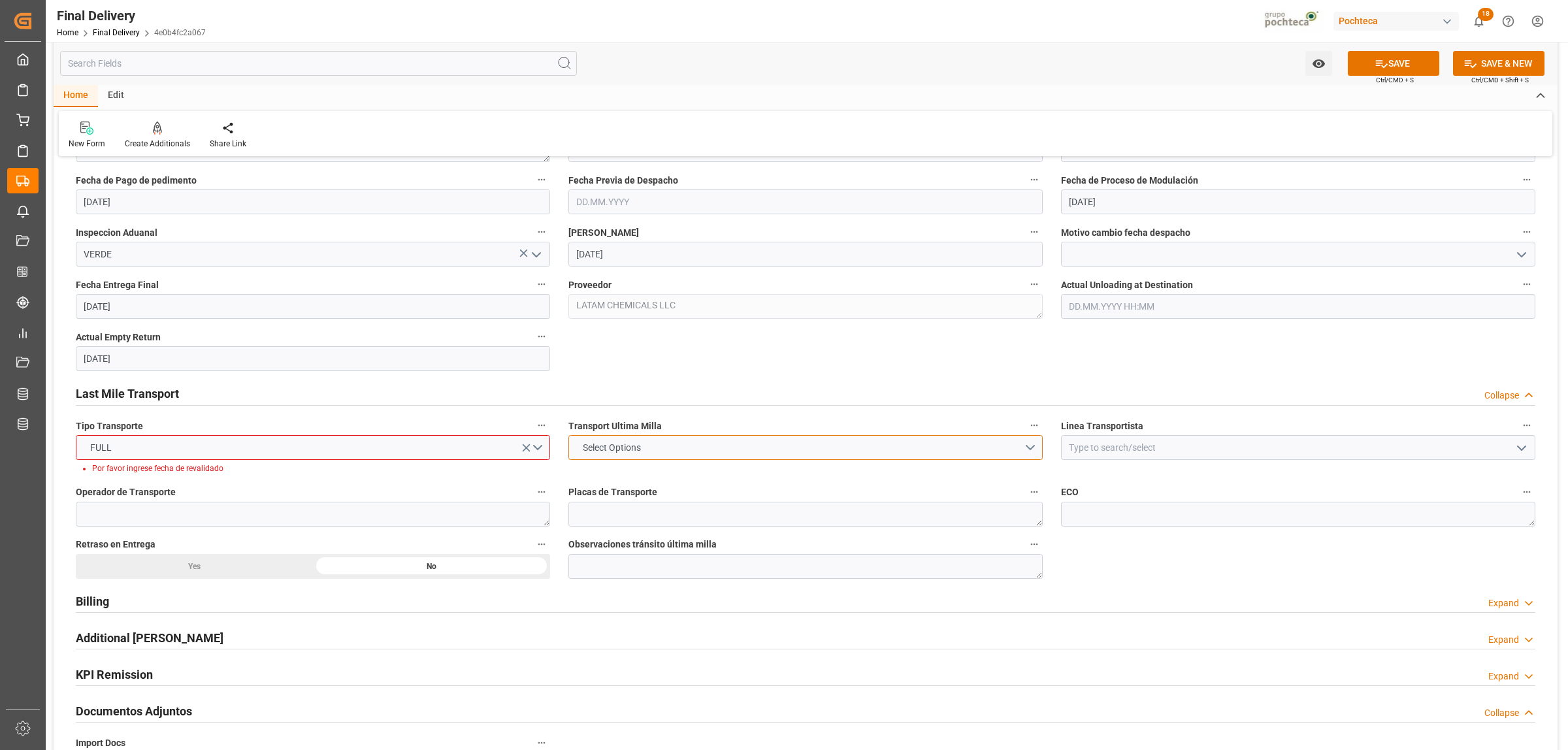
click at [1033, 447] on button "Select Options" at bounding box center [806, 447] width 474 height 25
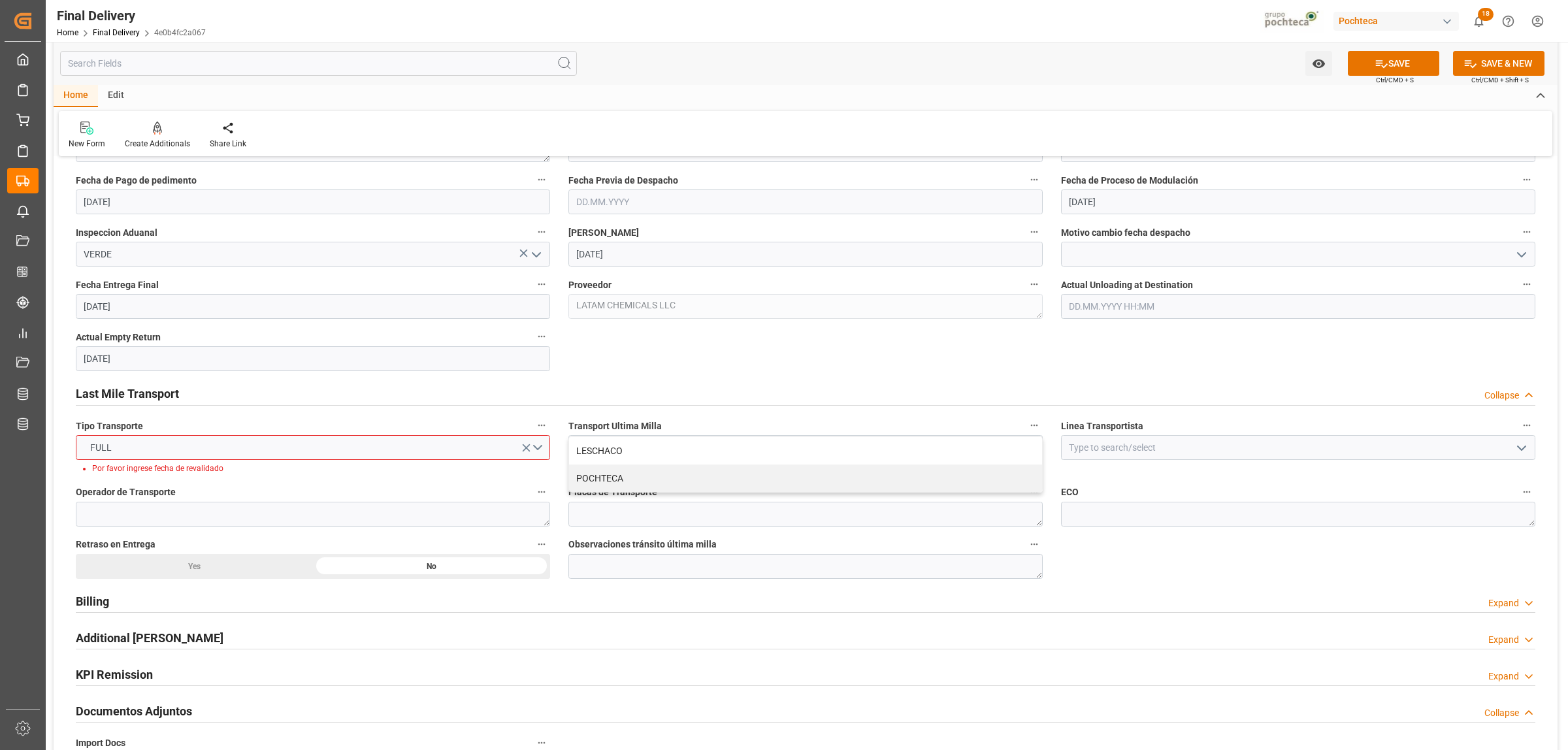
click at [532, 452] on icon "open menu" at bounding box center [526, 447] width 13 height 13
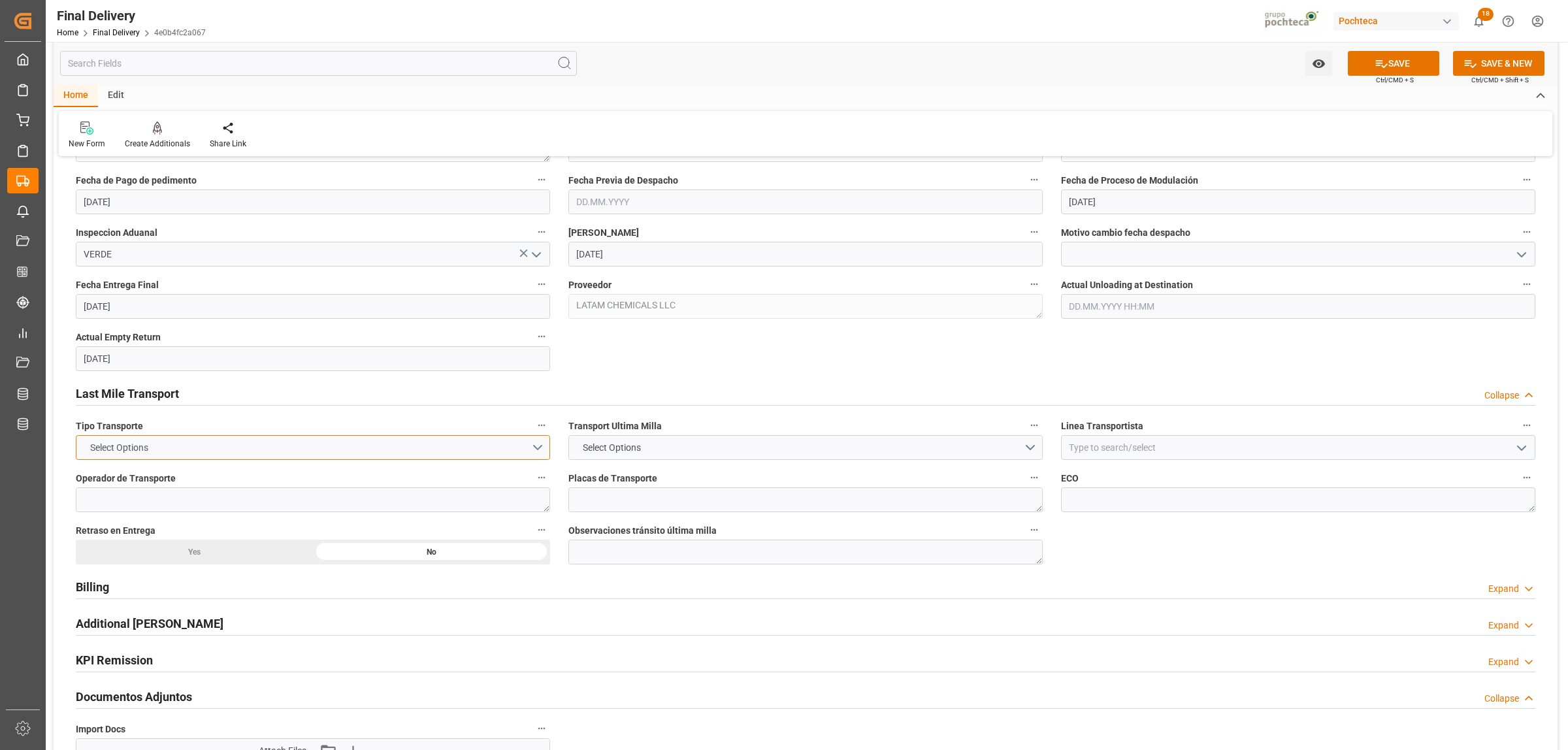
click at [534, 447] on button "Select Options" at bounding box center [313, 447] width 474 height 25
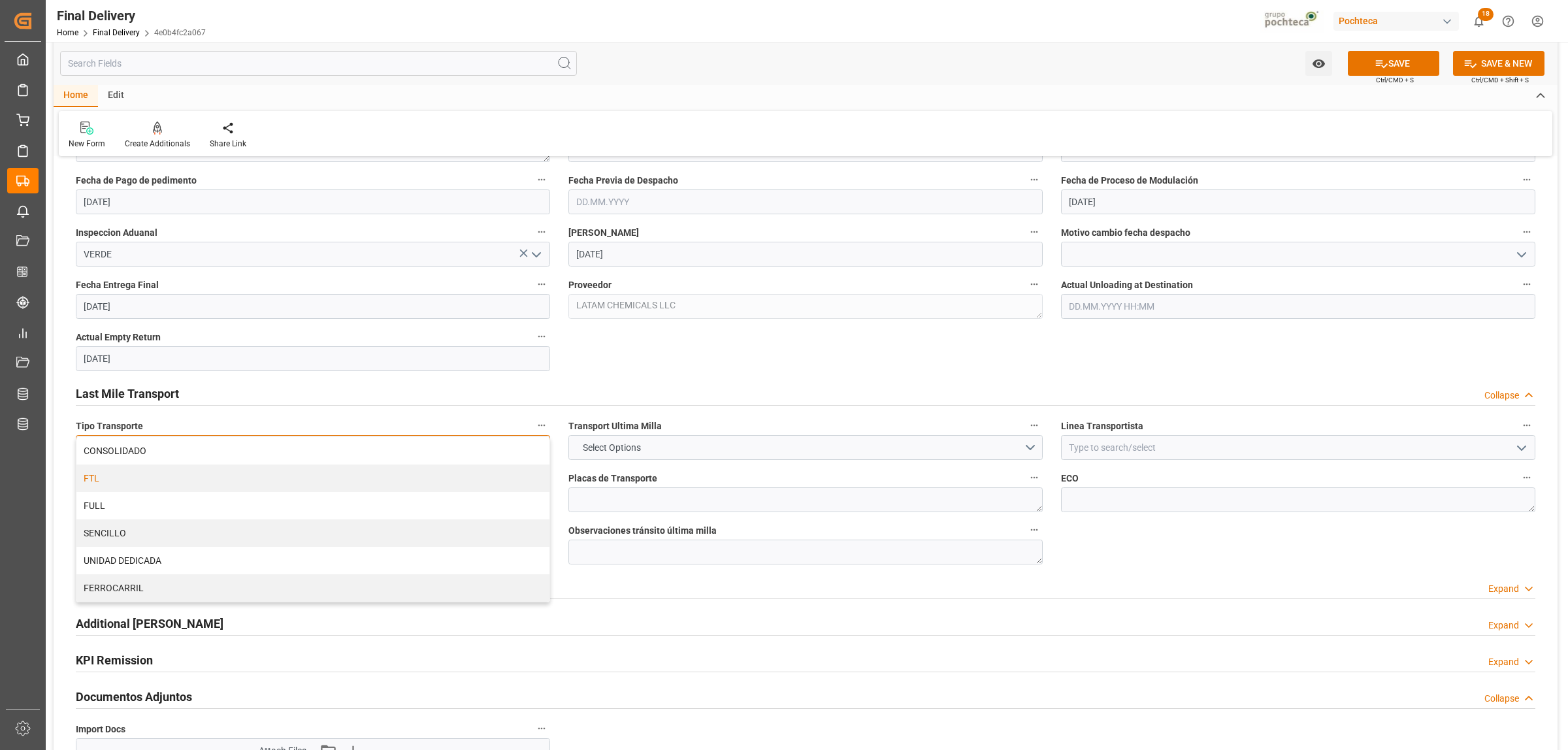
click at [98, 482] on div "FTL" at bounding box center [313, 478] width 473 height 27
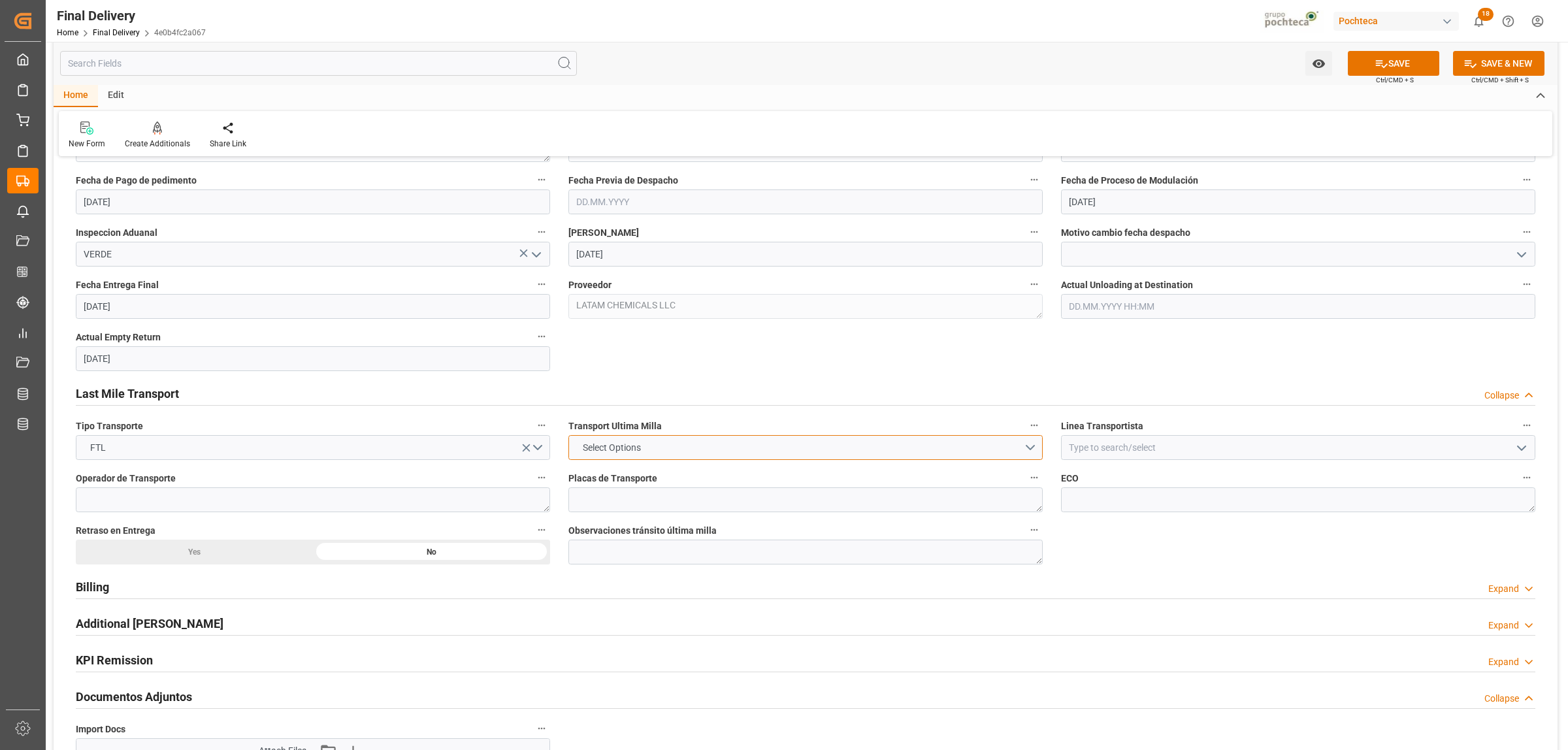
click at [1027, 446] on button "Select Options" at bounding box center [806, 447] width 474 height 25
click at [609, 478] on div "POCHTECA" at bounding box center [805, 478] width 473 height 27
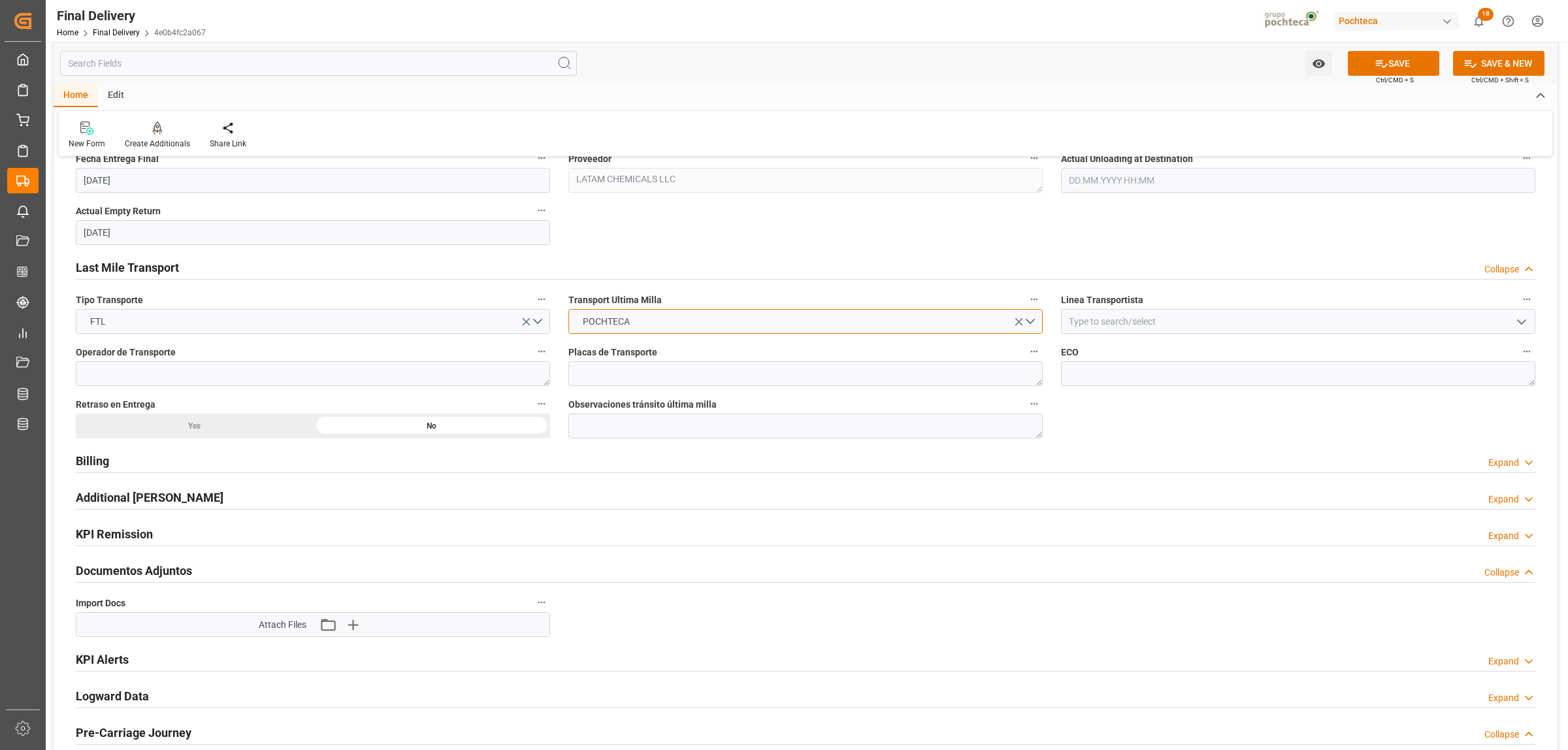
scroll to position [979, 0]
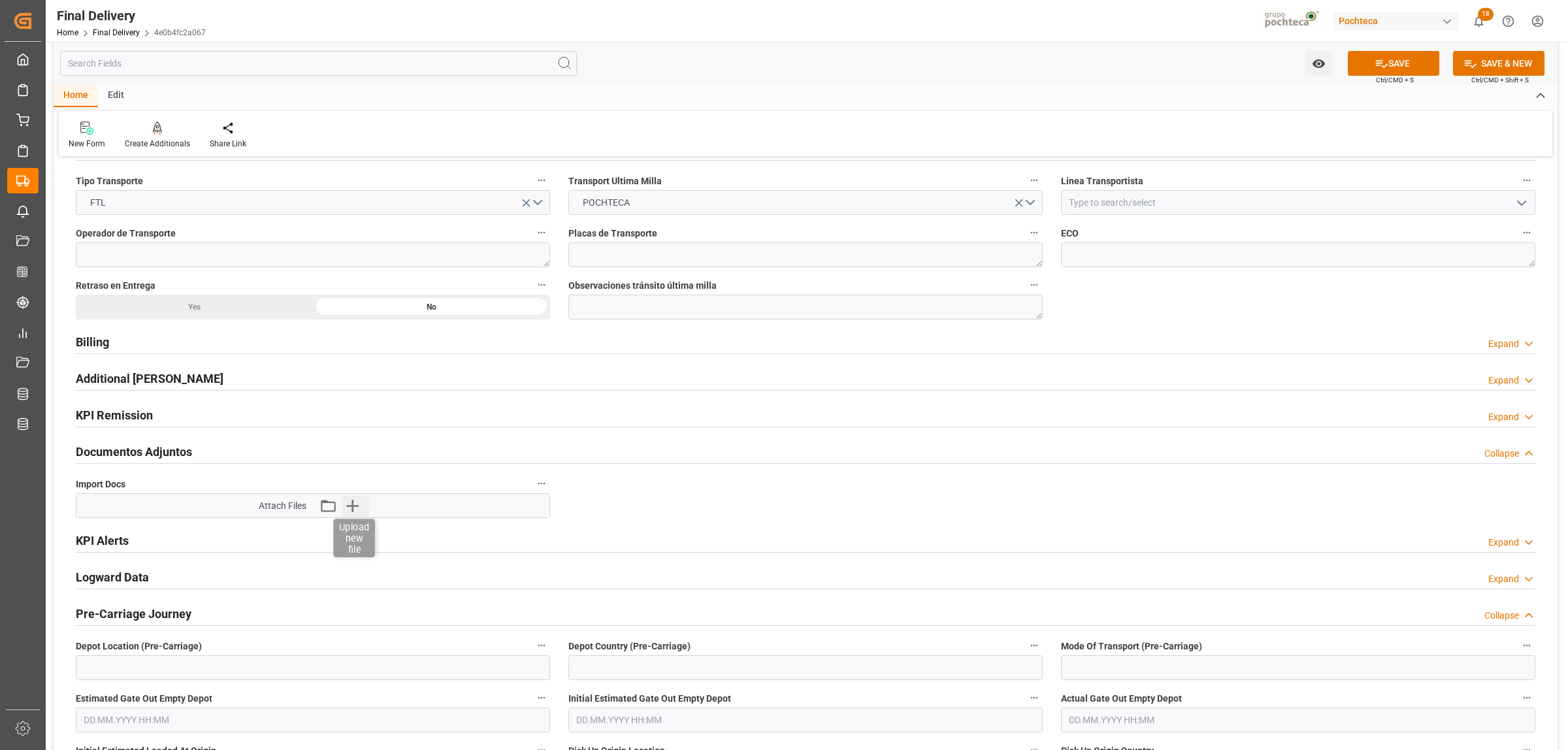
click at [358, 505] on icon "button" at bounding box center [353, 506] width 21 height 21
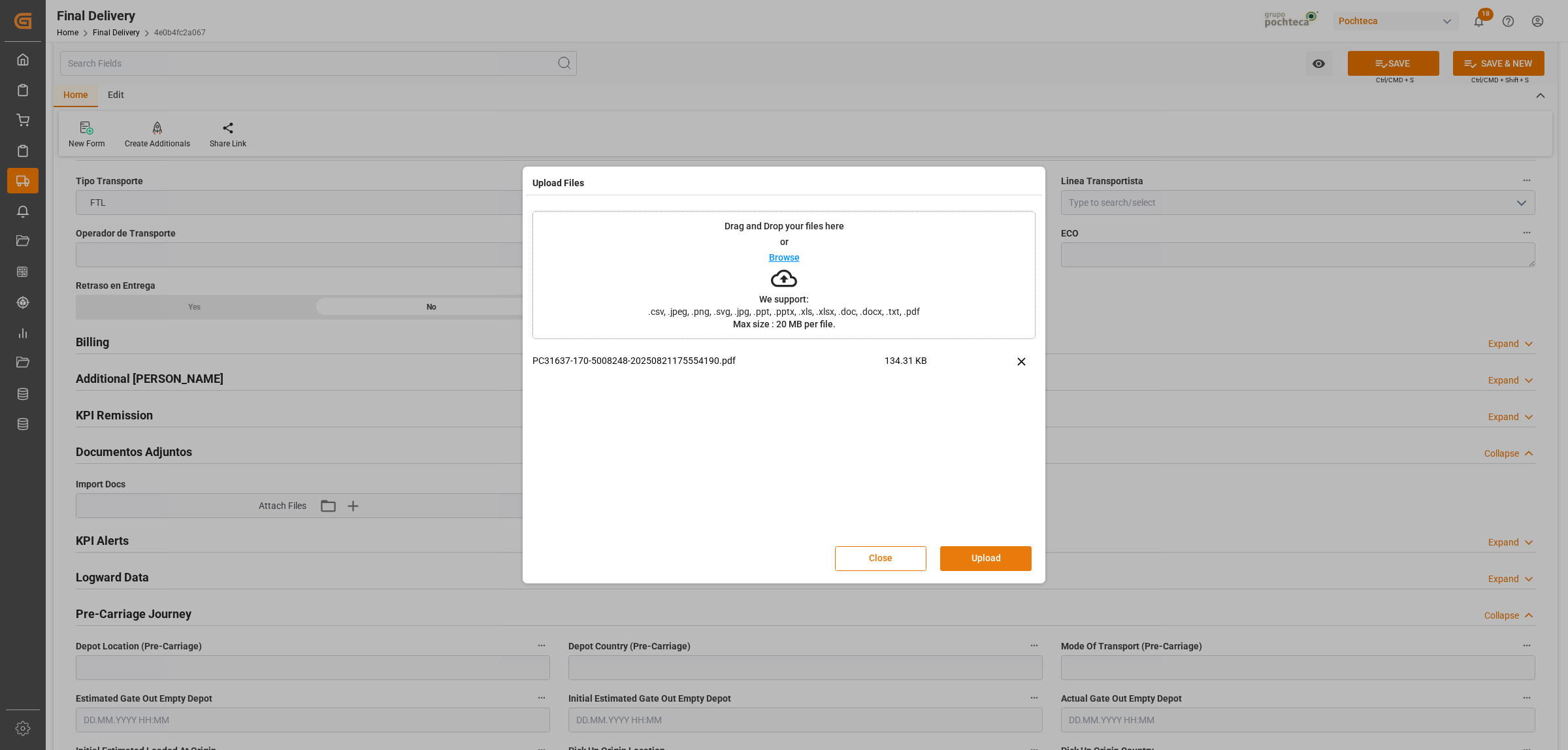
click at [964, 560] on button "Upload" at bounding box center [986, 559] width 91 height 25
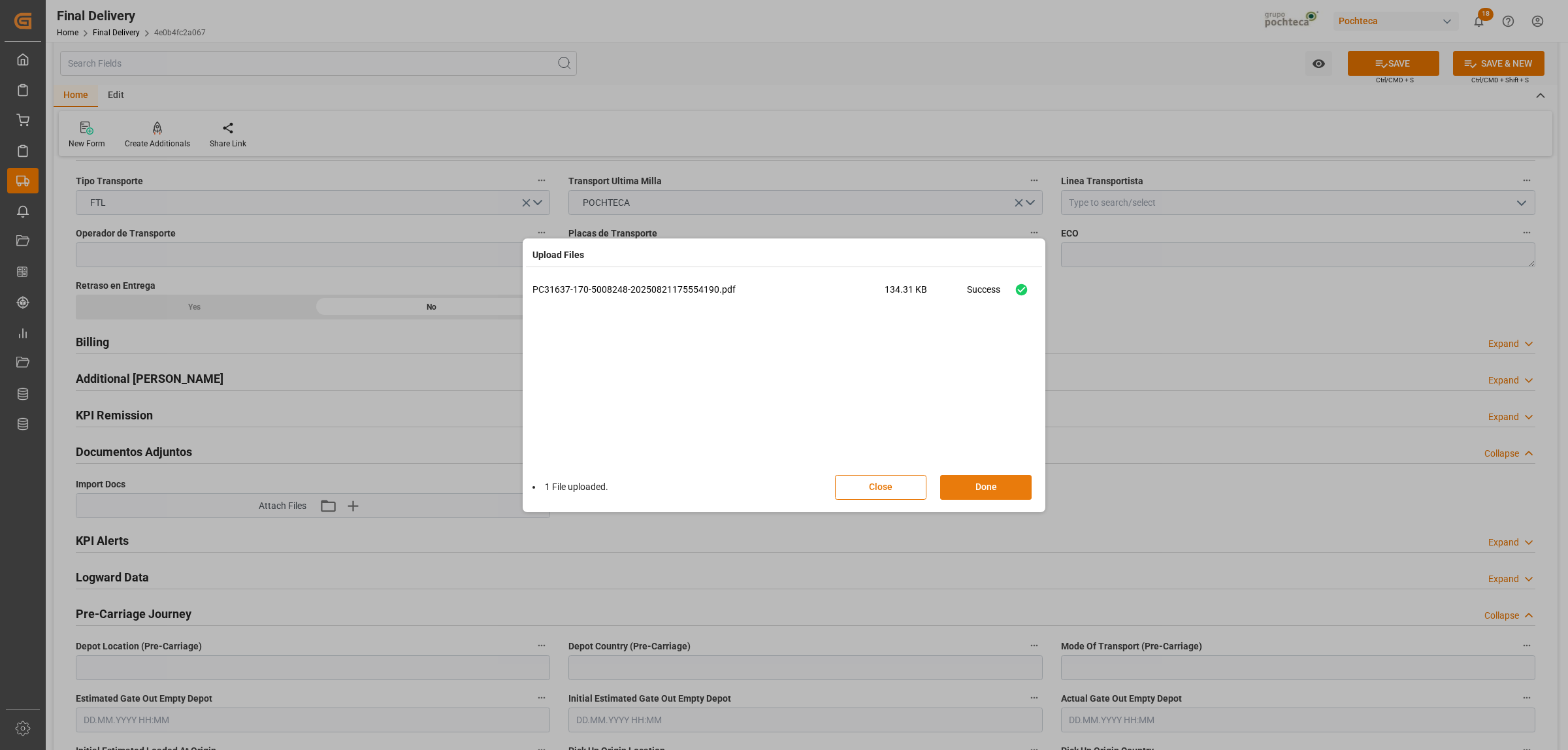
click at [974, 493] on button "Done" at bounding box center [986, 487] width 91 height 25
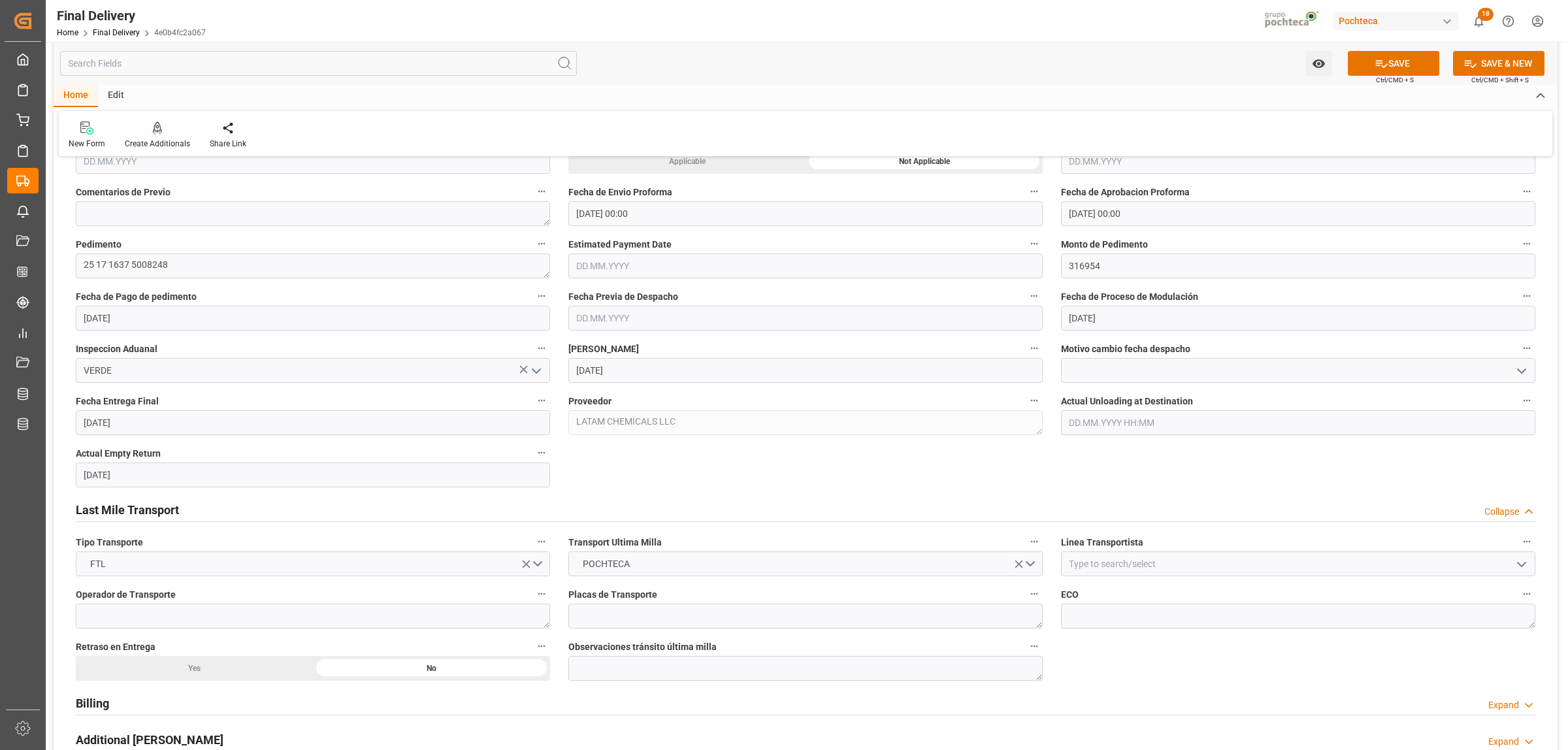
scroll to position [817, 0]
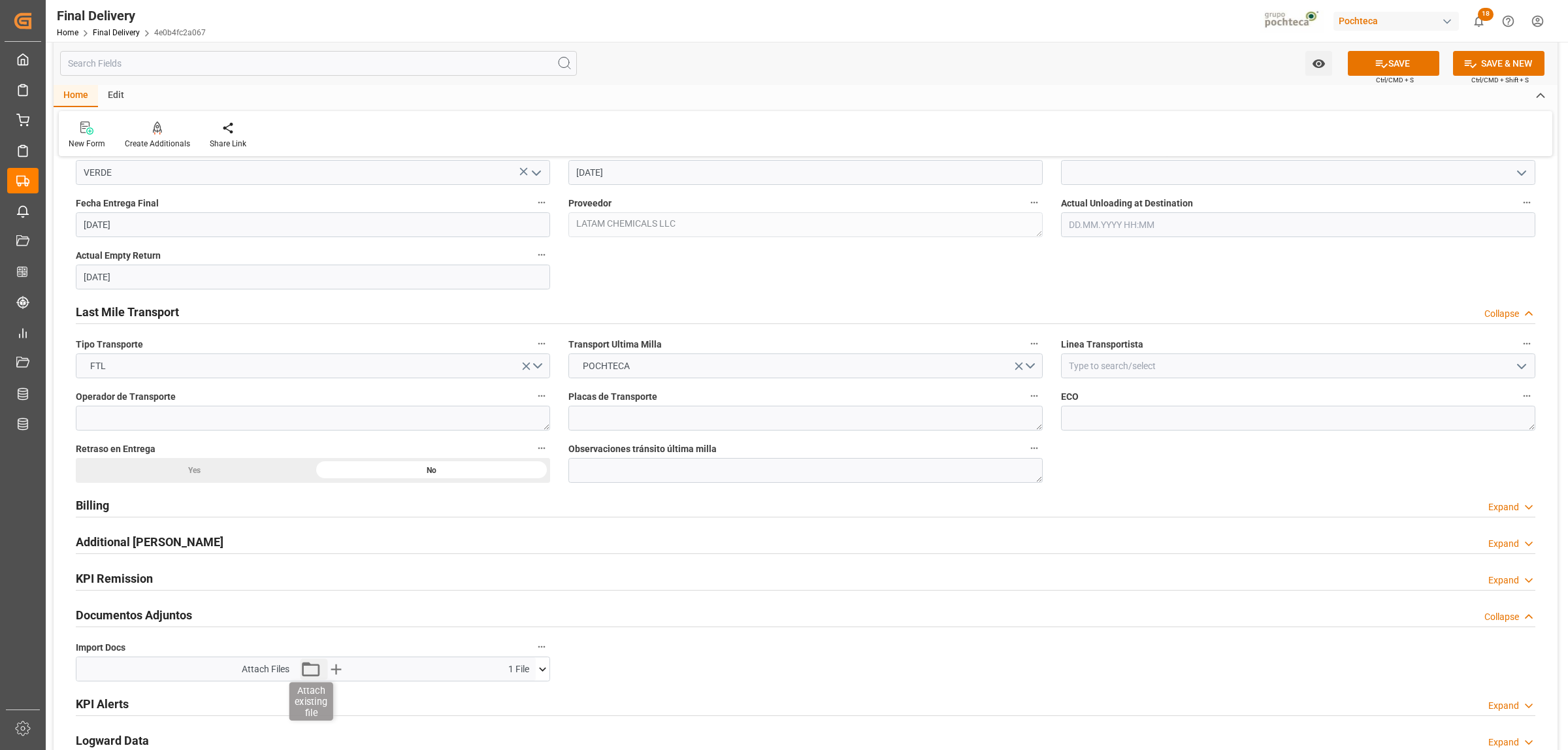
click at [303, 668] on icon "button" at bounding box center [310, 669] width 17 height 14
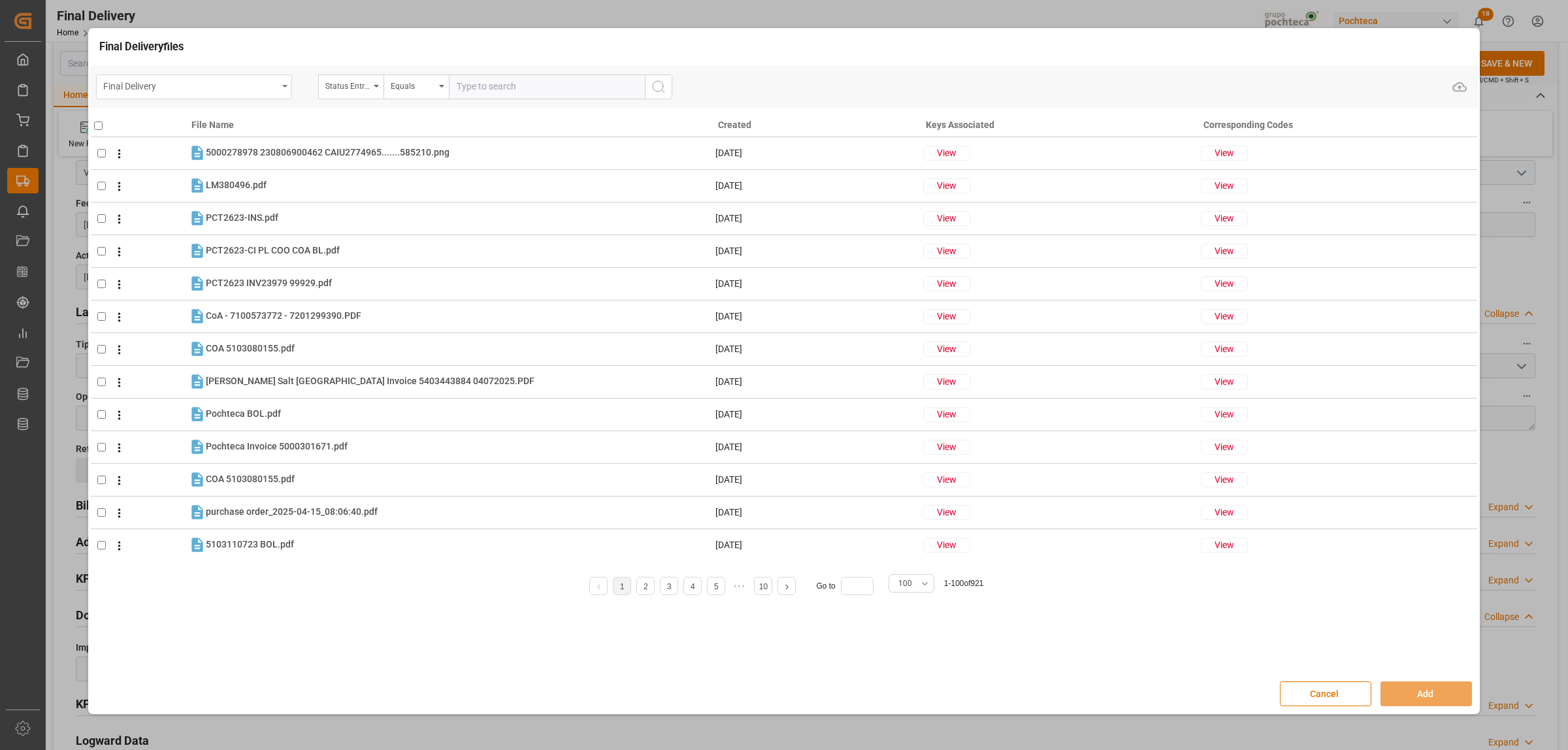
click at [279, 92] on div "Final Delivery" at bounding box center [194, 87] width 196 height 25
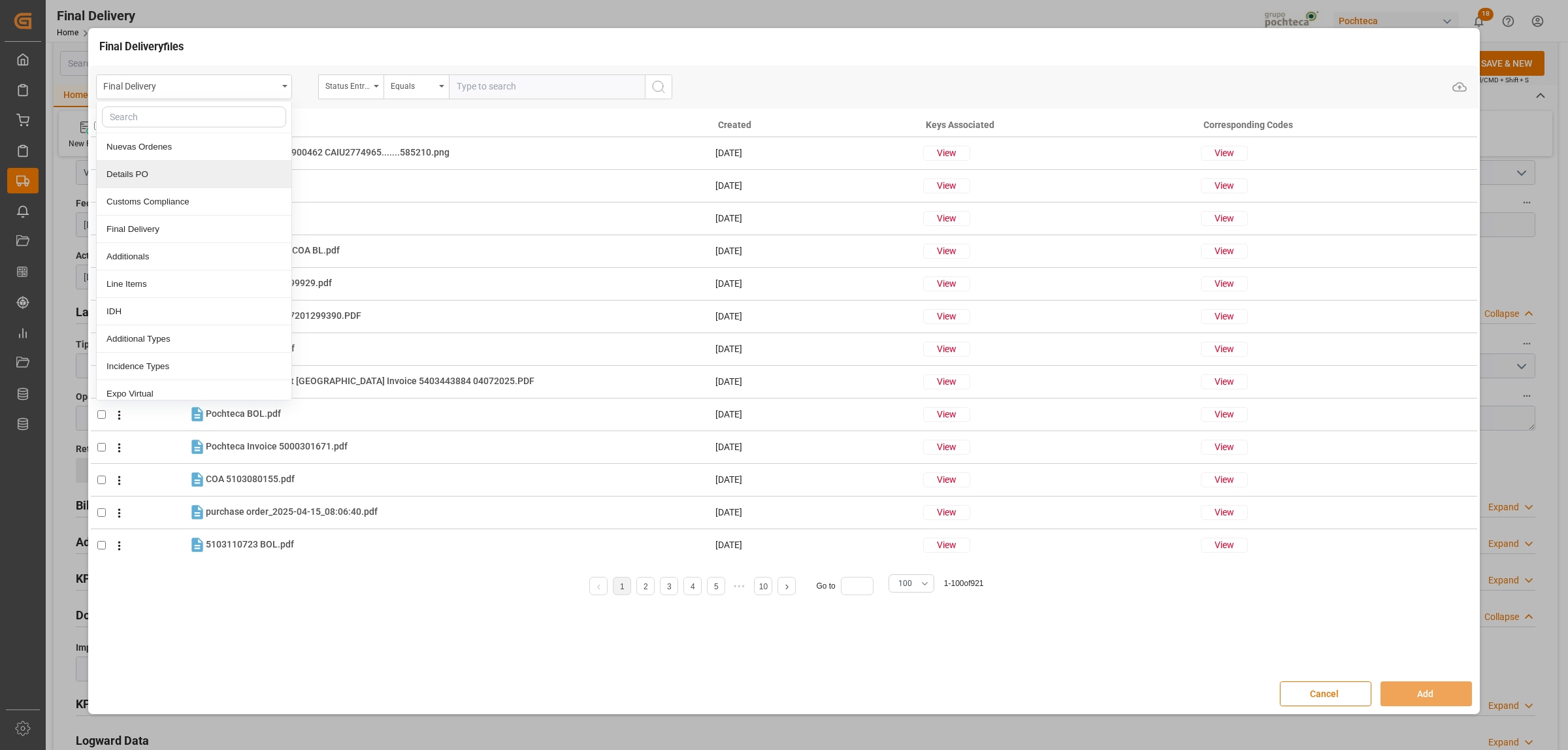
click at [136, 170] on div "Details PO" at bounding box center [194, 174] width 195 height 27
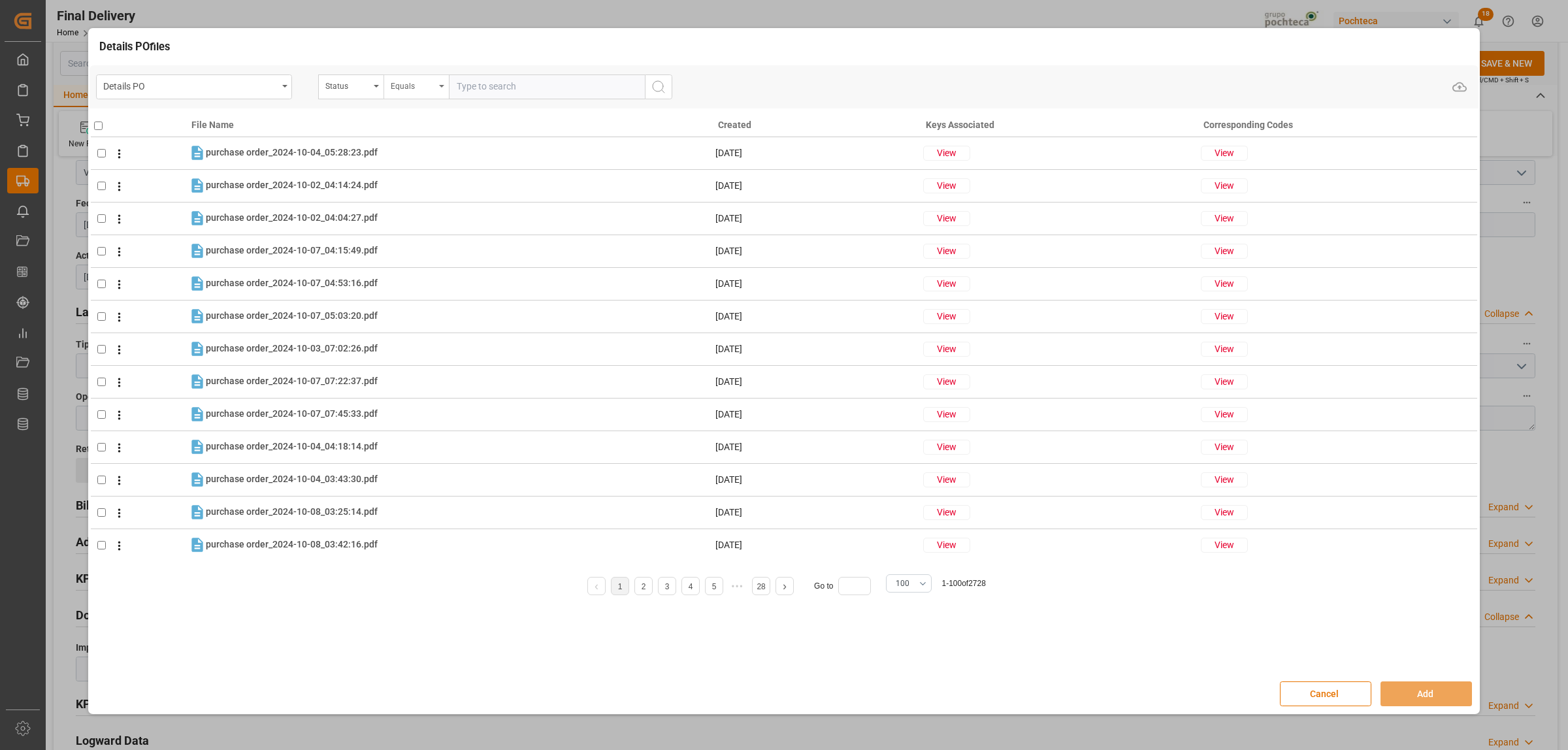
click at [383, 93] on div "Equals" at bounding box center [416, 87] width 66 height 25
type input "o"
click at [371, 90] on div "Status" at bounding box center [351, 87] width 66 height 25
type input "orde"
click at [388, 144] on div "Orden de Compra nuevo" at bounding box center [416, 146] width 195 height 27
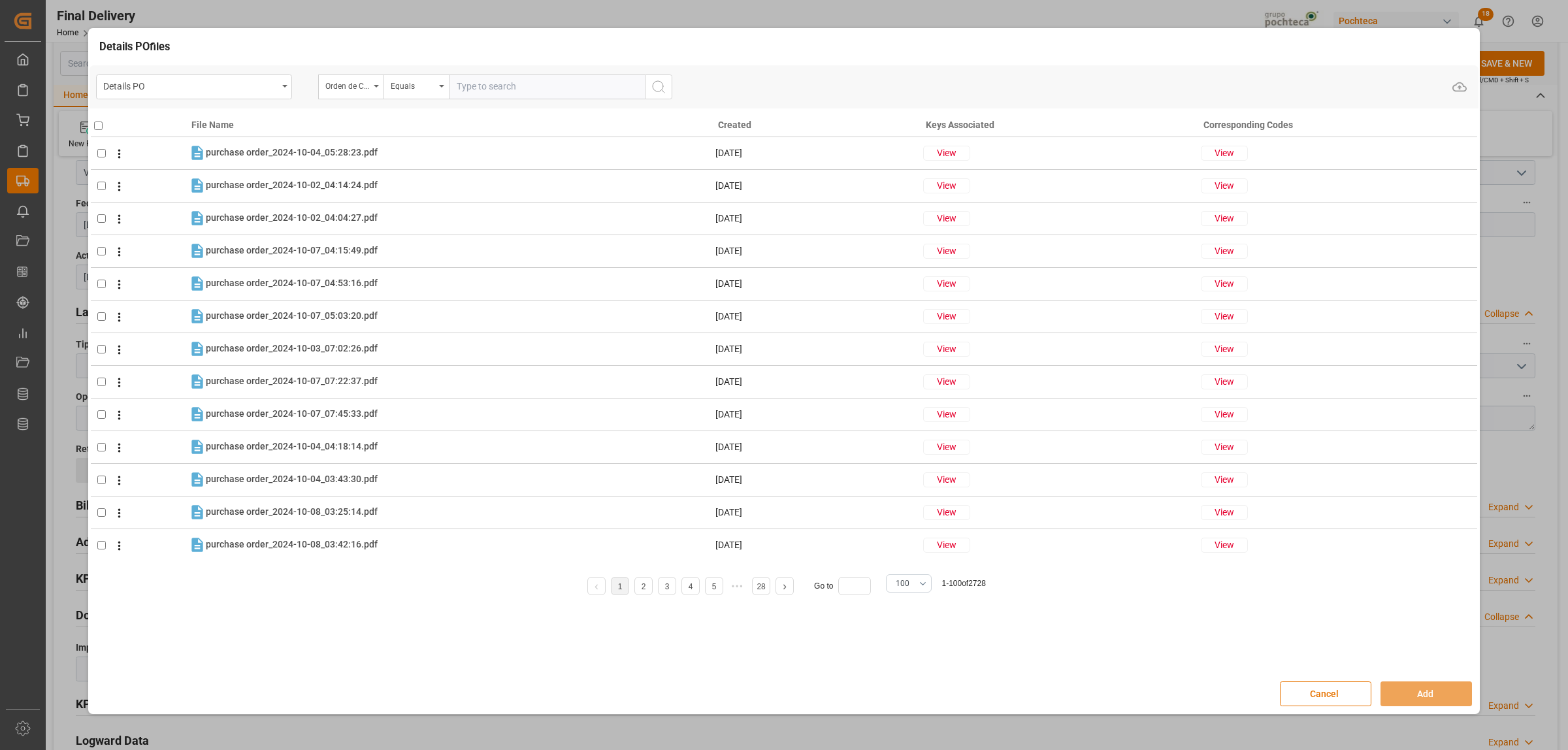
click at [496, 89] on input "text" at bounding box center [547, 87] width 196 height 25
paste input "5000307939"
type input "5000307939"
click at [660, 81] on circle "search button" at bounding box center [658, 86] width 11 height 11
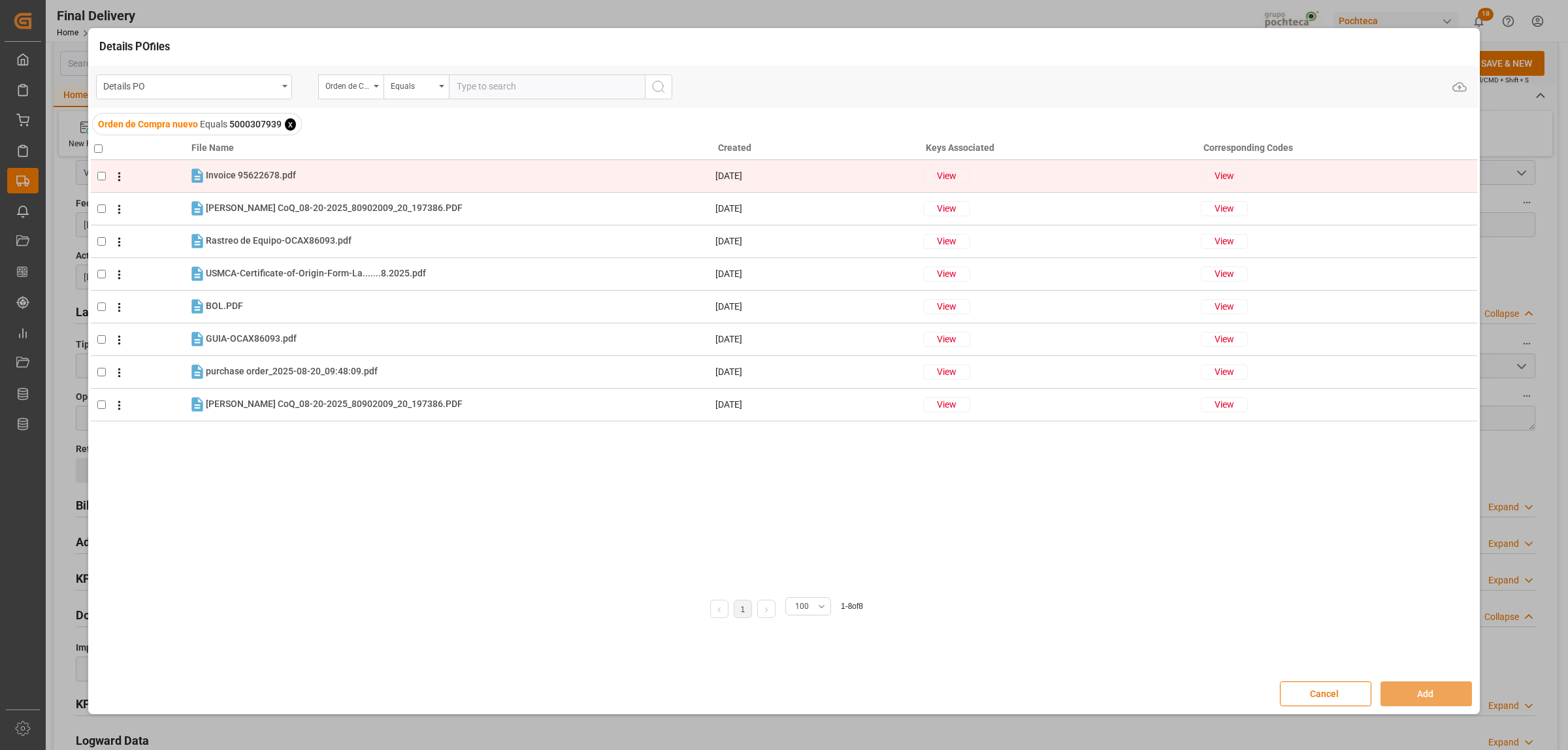
click at [98, 175] on input "checkbox" at bounding box center [101, 176] width 8 height 8
checkbox input "true"
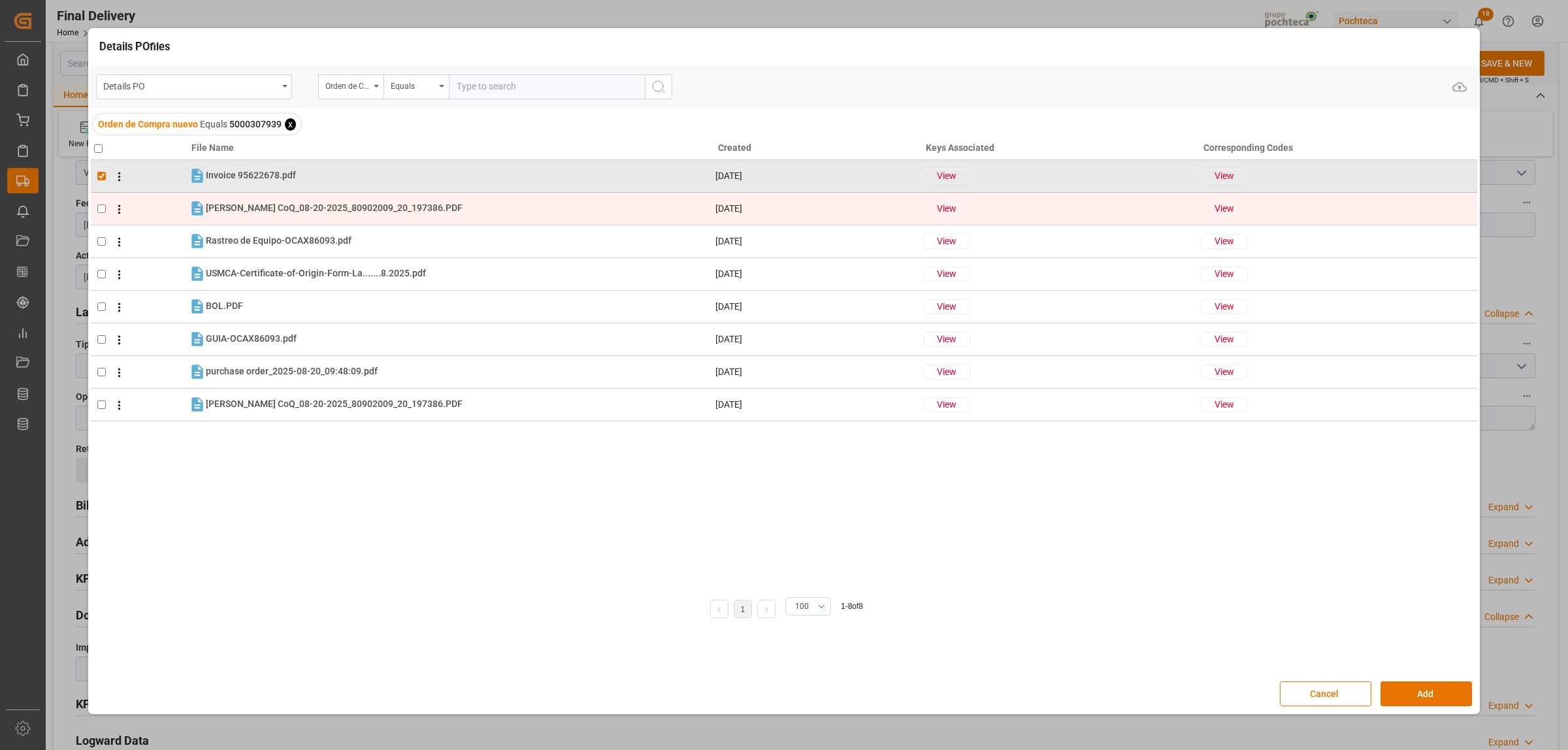
click at [105, 208] on input "checkbox" at bounding box center [101, 209] width 8 height 8
checkbox input "true"
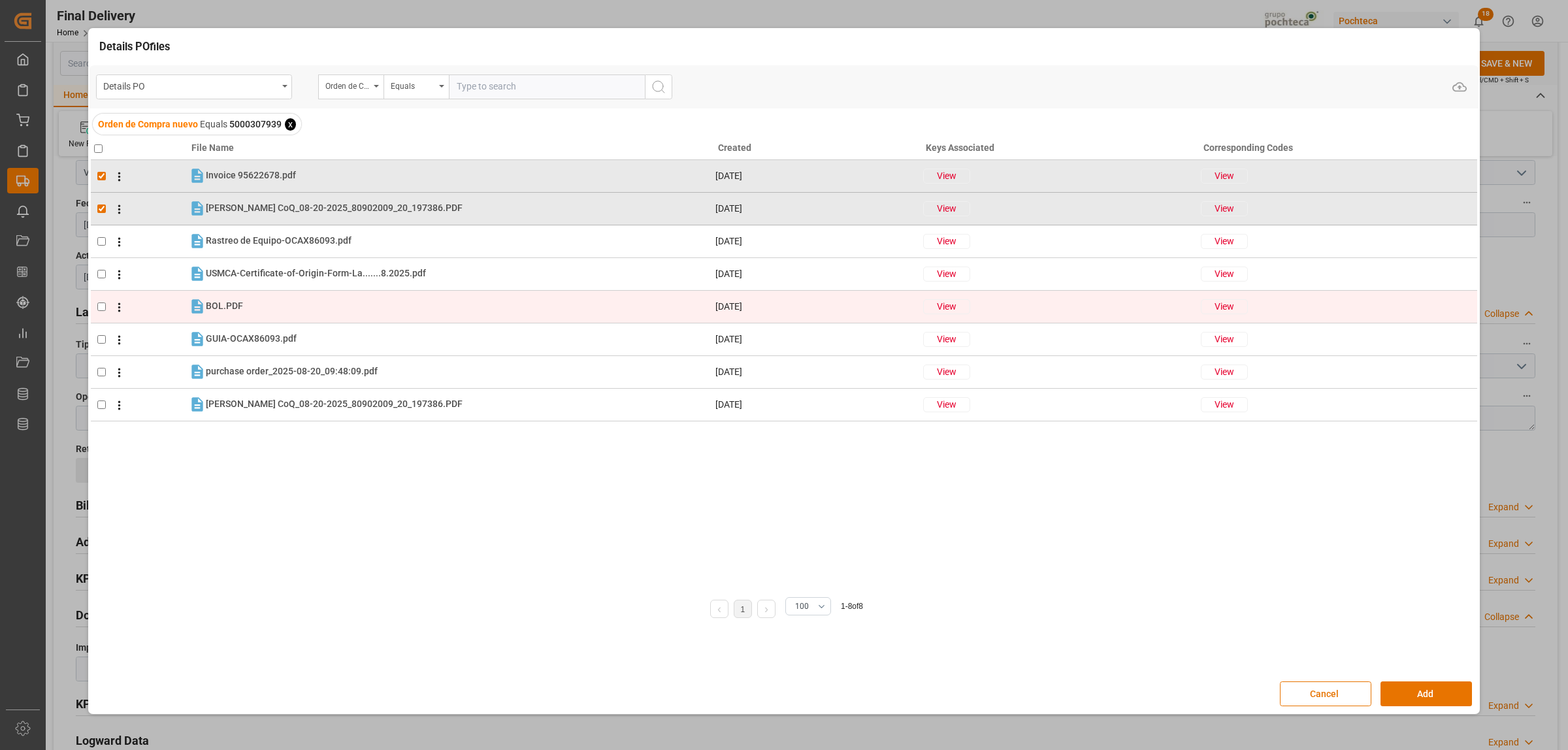
click at [100, 308] on input "checkbox" at bounding box center [101, 307] width 8 height 8
checkbox input "true"
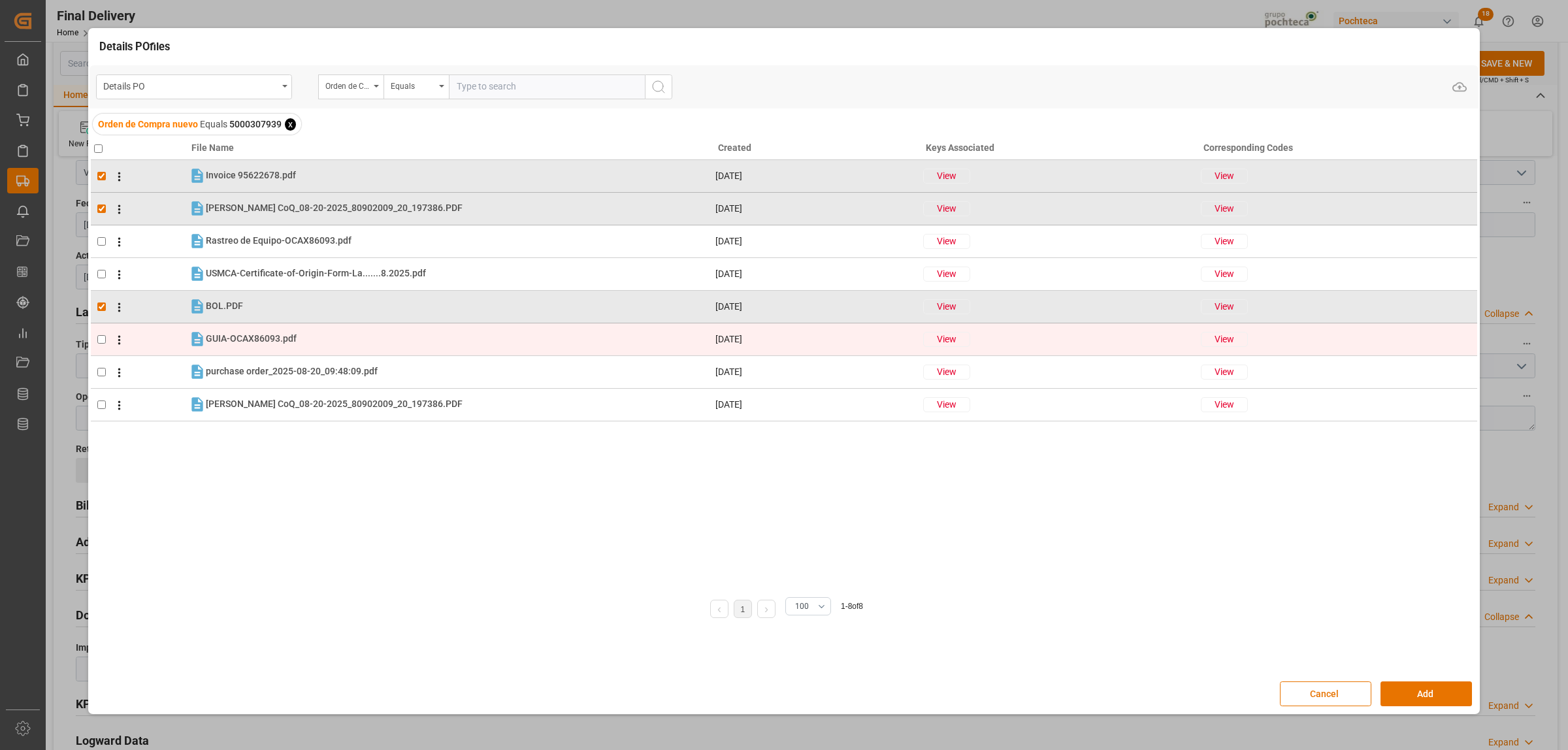
click at [101, 343] on input "checkbox" at bounding box center [101, 339] width 8 height 8
checkbox input "true"
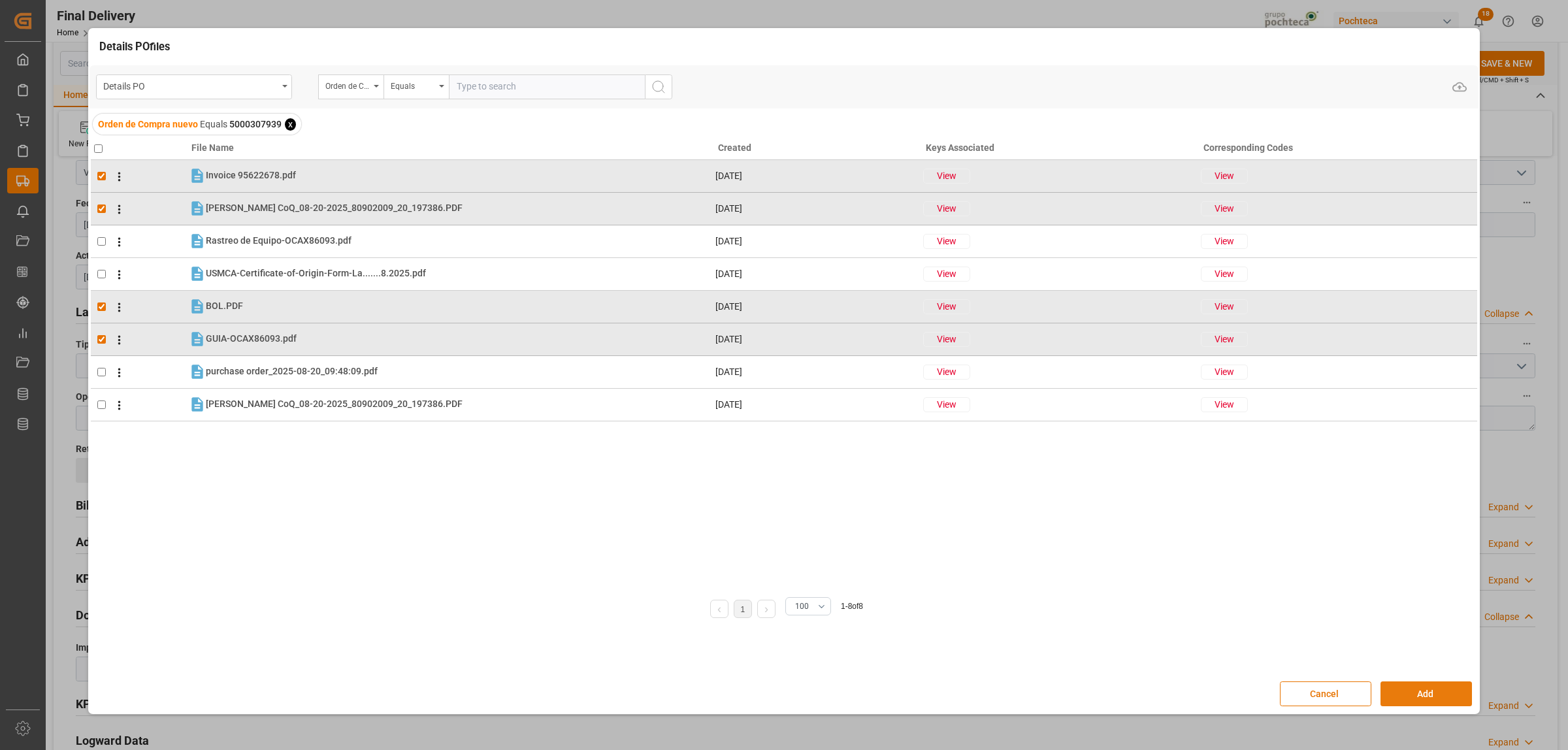
click at [1401, 690] on button "Add" at bounding box center [1426, 693] width 91 height 25
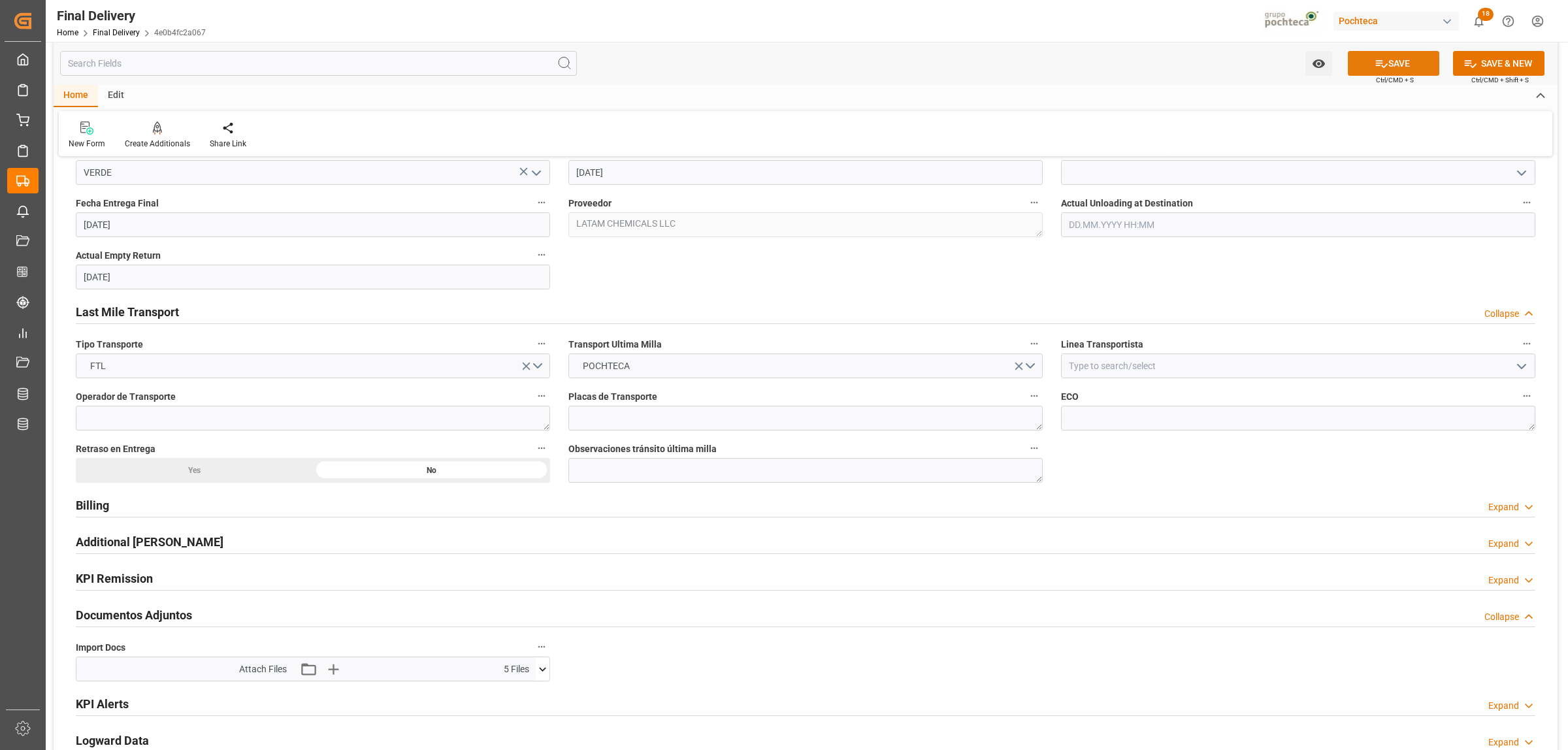
click at [1400, 66] on button "SAVE" at bounding box center [1393, 63] width 91 height 25
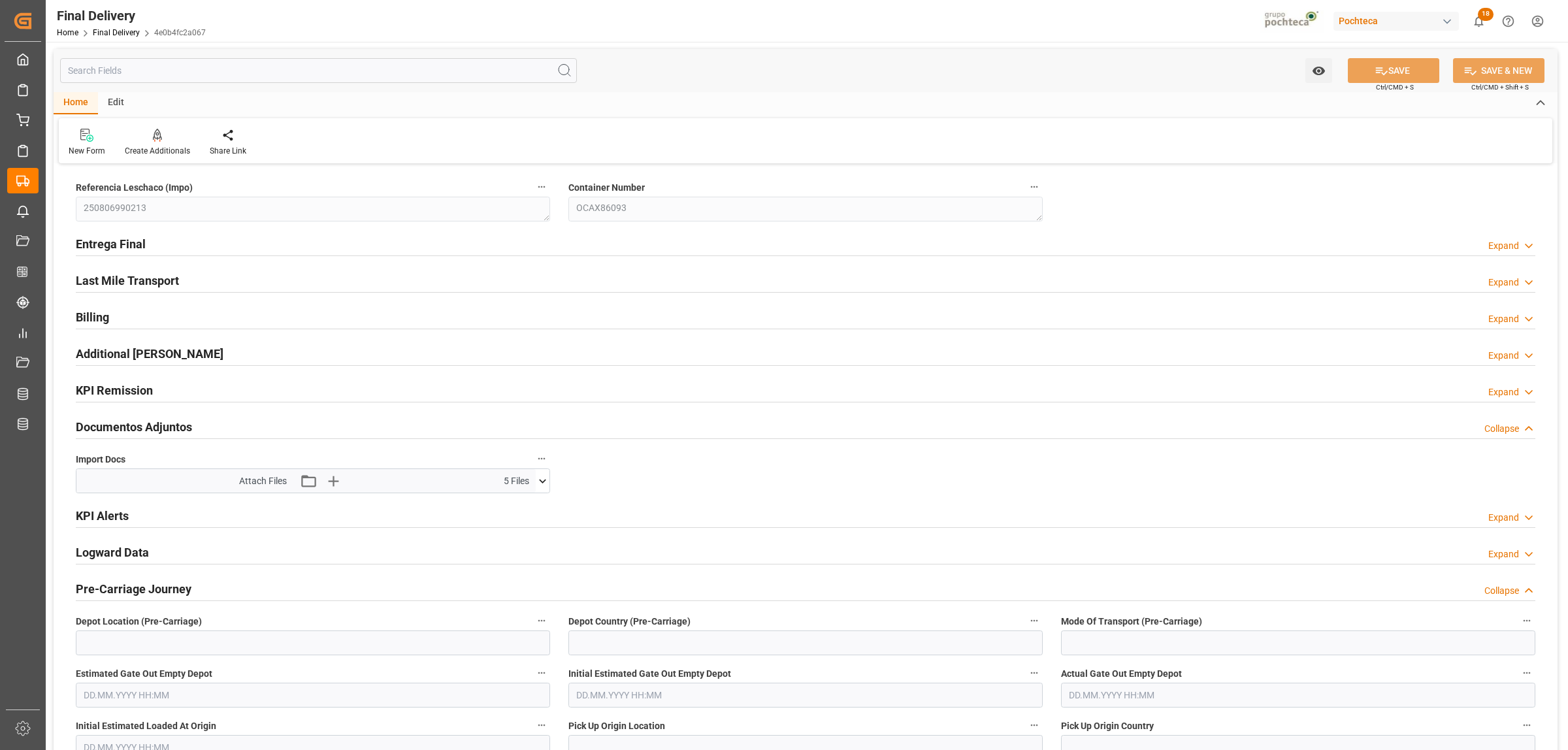
scroll to position [0, 0]
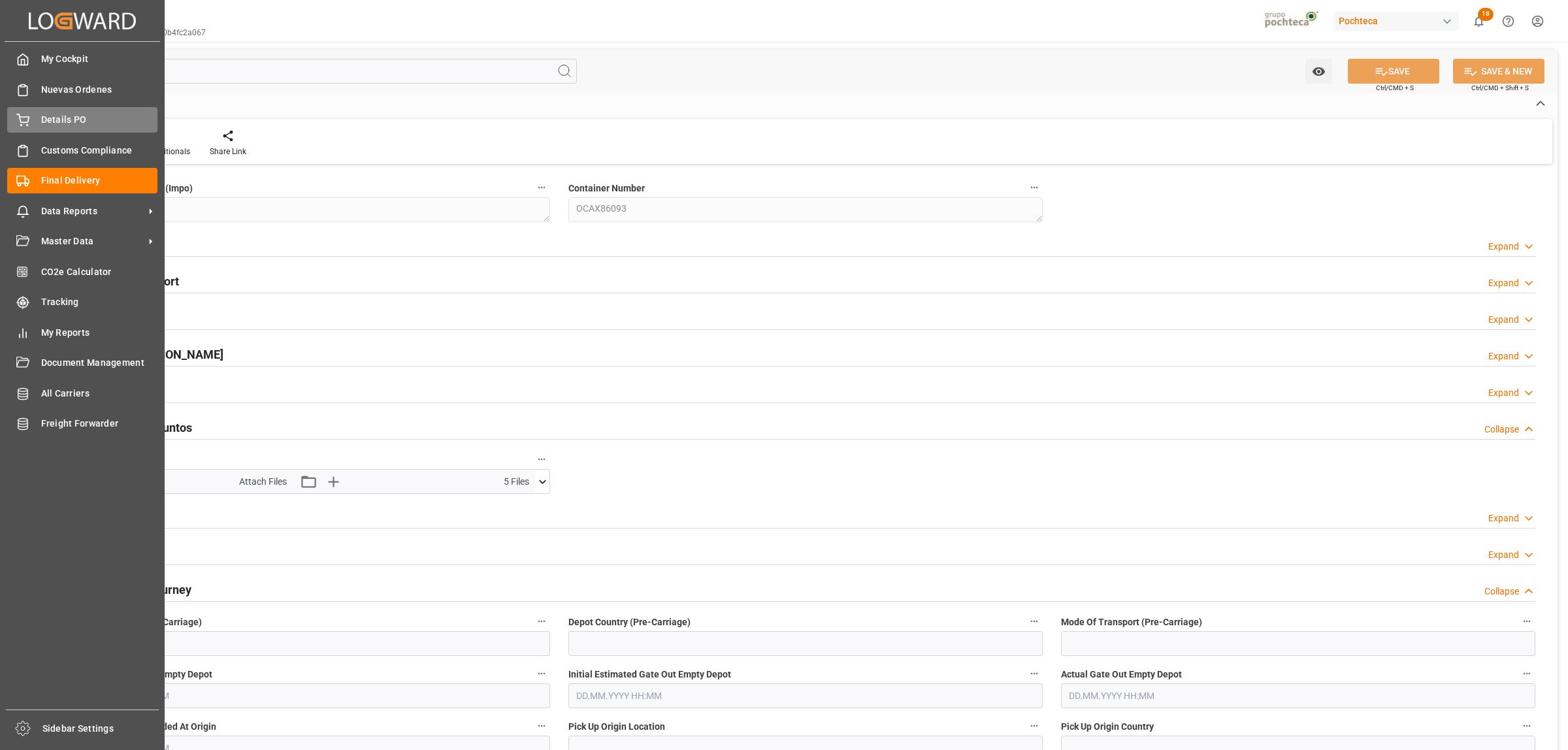
click at [52, 111] on div "Details PO Details PO" at bounding box center [82, 120] width 150 height 26
